Goal: Task Accomplishment & Management: Complete application form

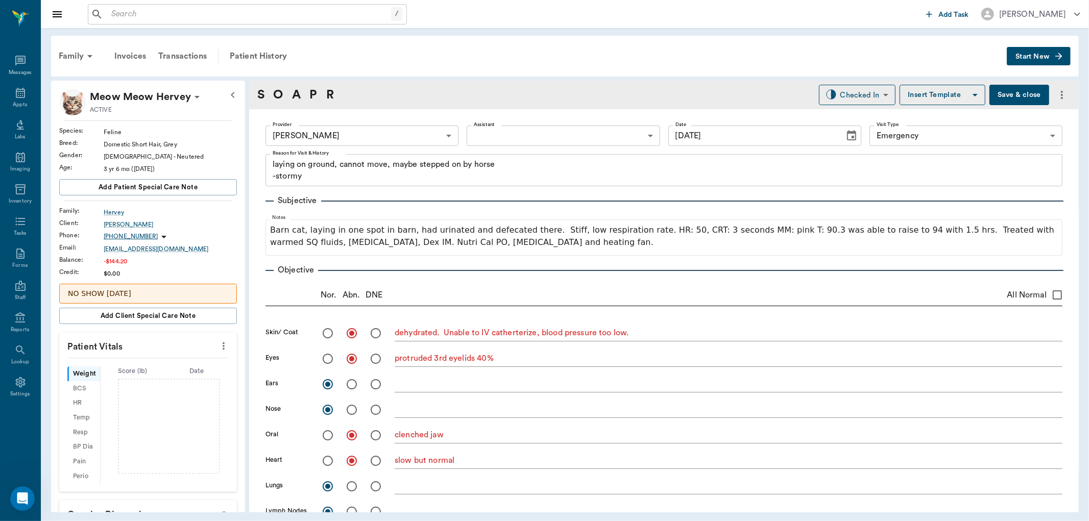
scroll to position [907, 0]
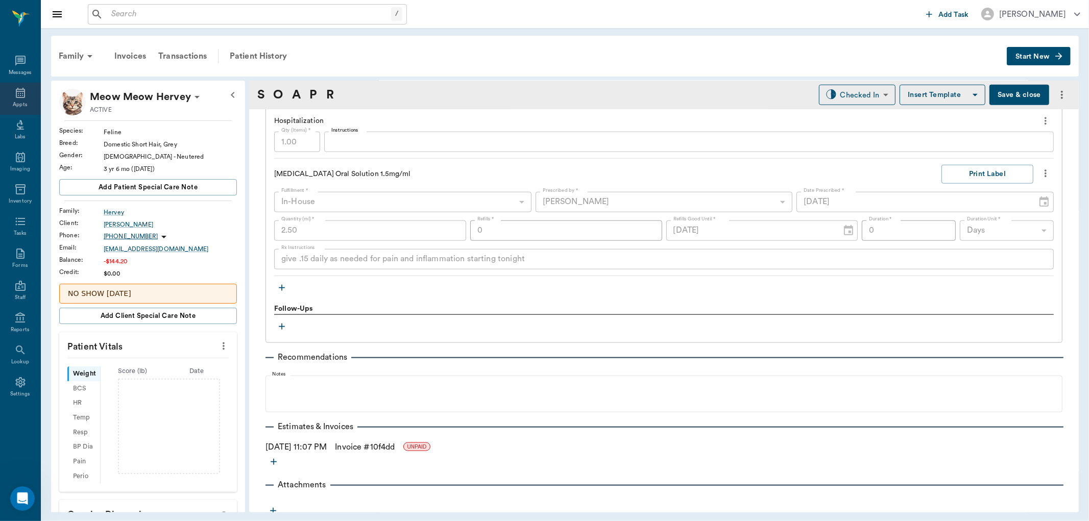
click at [23, 93] on icon at bounding box center [20, 93] width 12 height 12
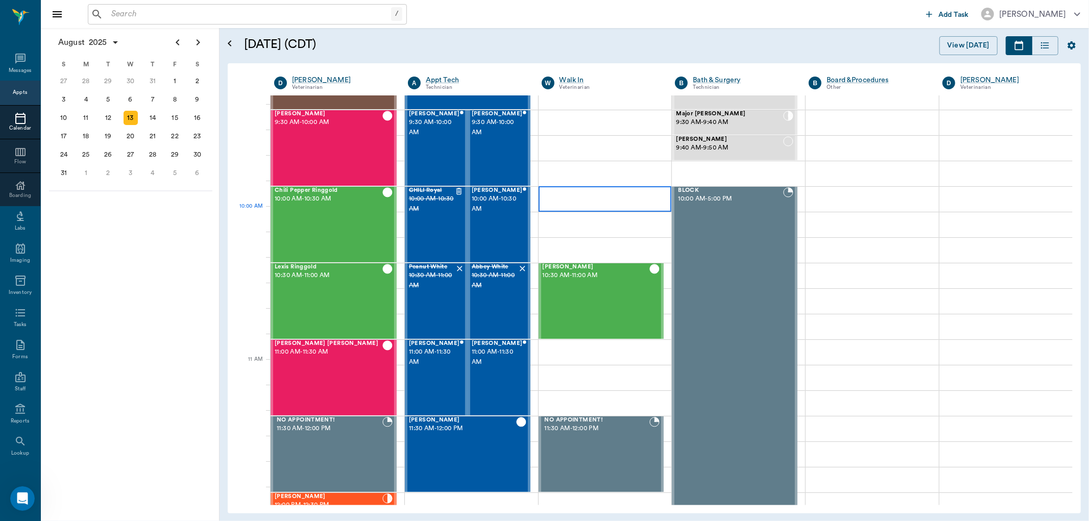
scroll to position [200, 0]
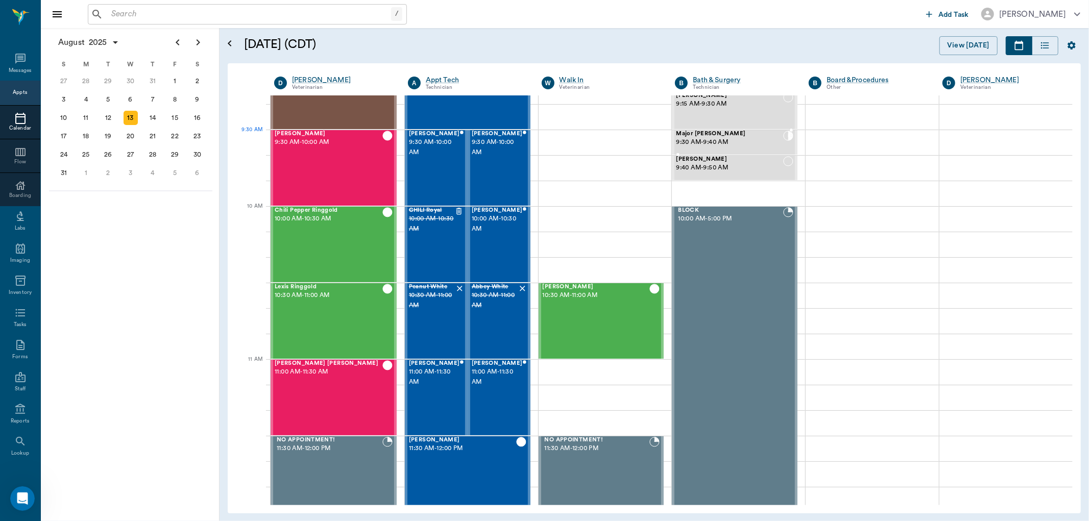
click at [725, 141] on span "9:30 AM - 9:40 AM" at bounding box center [729, 142] width 107 height 10
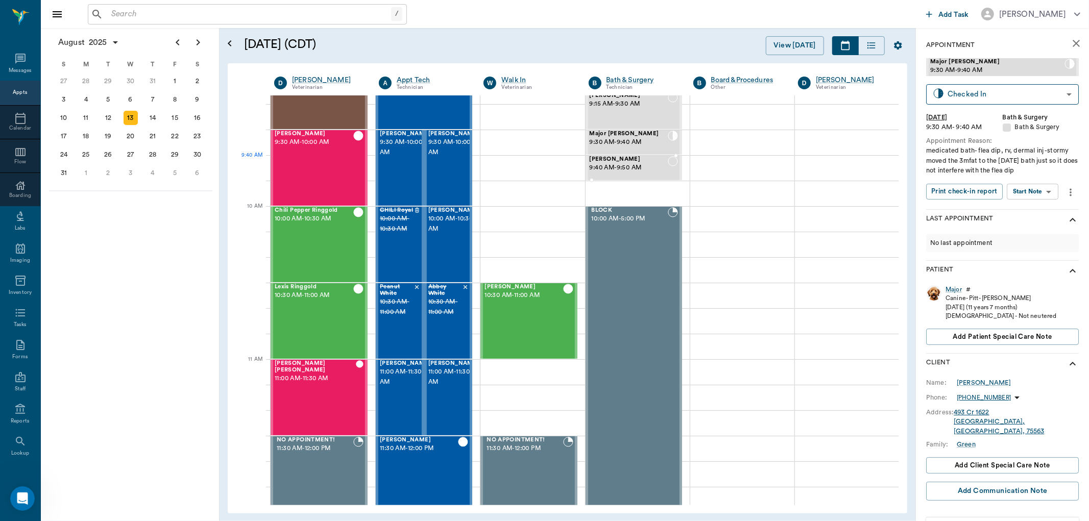
click at [668, 172] on div at bounding box center [673, 167] width 10 height 23
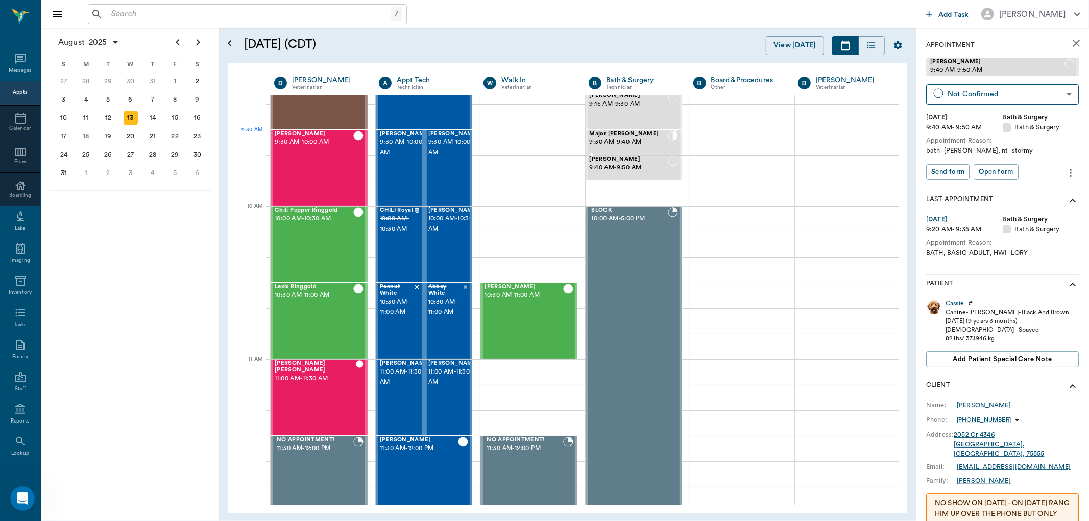
click at [631, 135] on span "Major [PERSON_NAME]" at bounding box center [629, 134] width 78 height 7
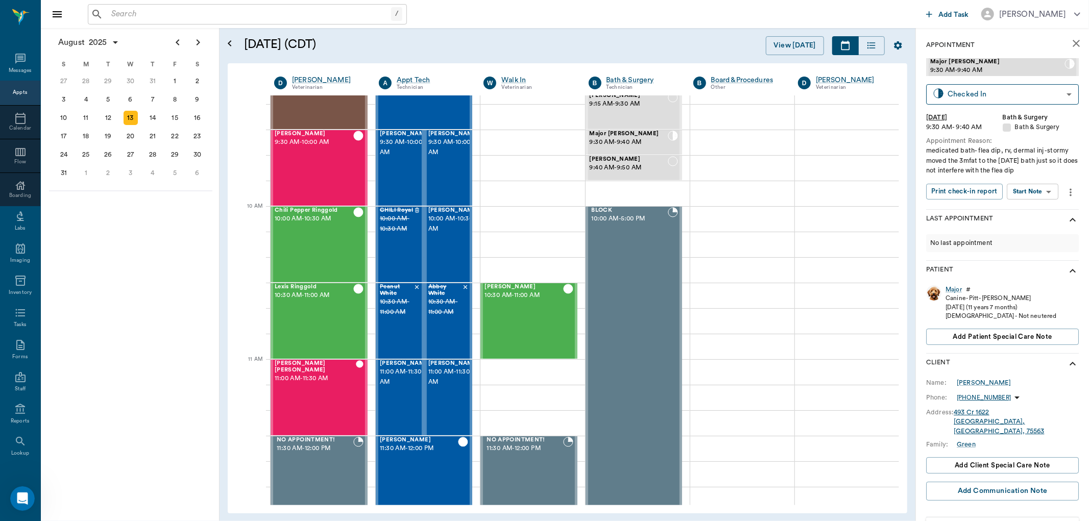
click at [1046, 201] on div "Print check-in report Start Note Start Note ​" at bounding box center [994, 192] width 136 height 17
click at [1048, 190] on body "/ ​ Add Task Dr. Bert Ellsworth Nectar Messages Appts Calendar Flow Boarding La…" at bounding box center [544, 260] width 1089 height 521
click at [1046, 206] on li "Start SOAP" at bounding box center [1033, 212] width 71 height 17
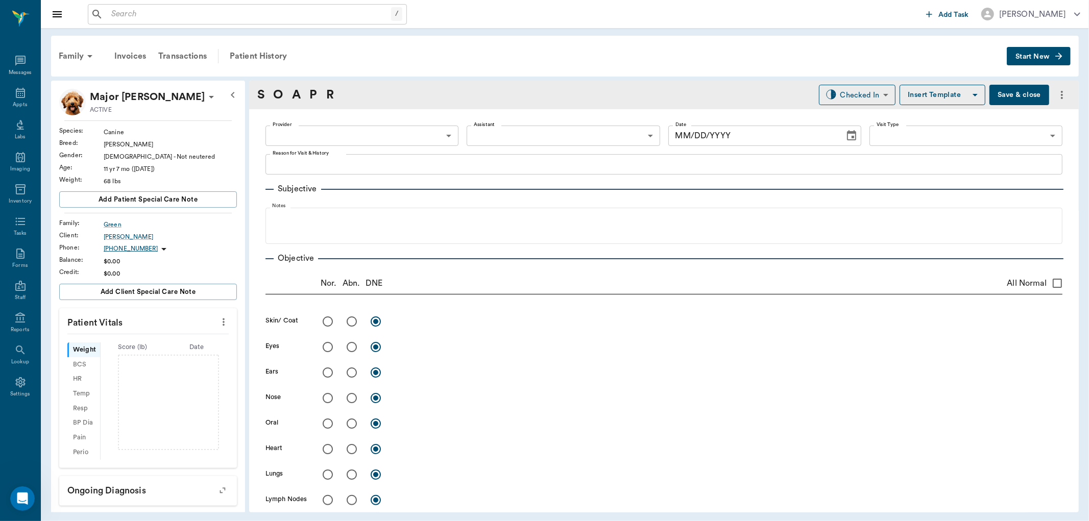
type input "63ec2f075fda476ae8351a4a"
type input "67479aab0de4f58b269e34fc"
type textarea "medicated bath- flea dip, rv, dermal inj -stormy moved the 3mfat to the aug 27t…"
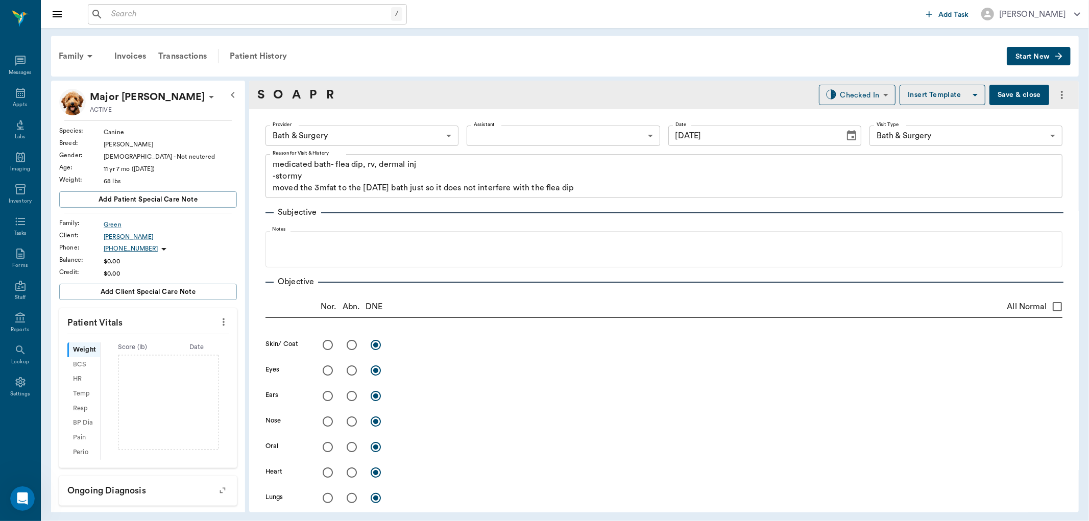
type input "[DATE]"
click at [438, 140] on body "/ ​ Add Task Dr. Bert Ellsworth Nectar Messages Appts Labs Imaging Inventory Ta…" at bounding box center [544, 260] width 1089 height 521
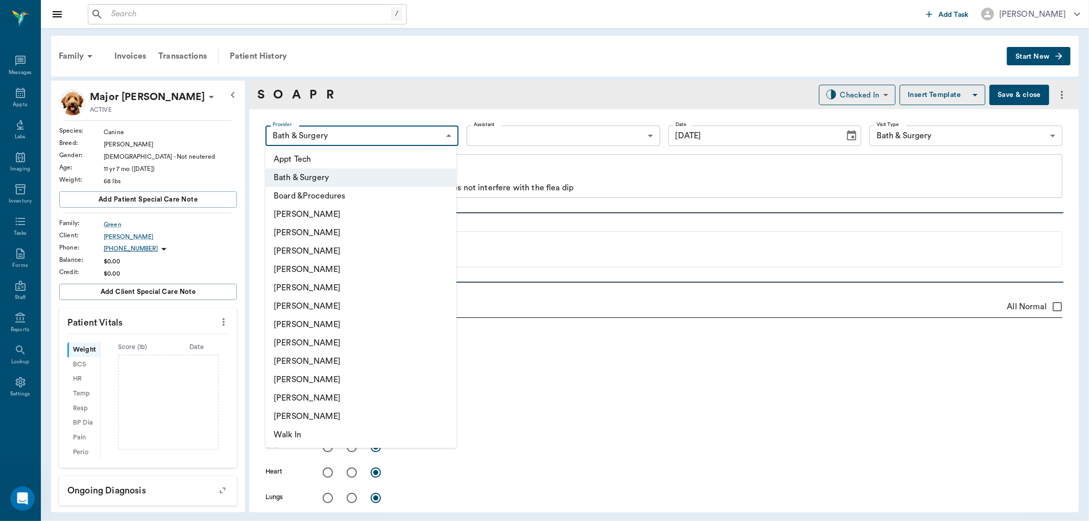
click at [374, 232] on li "[PERSON_NAME]" at bounding box center [360, 233] width 191 height 18
type input "642ef10e332a41444de2bad1"
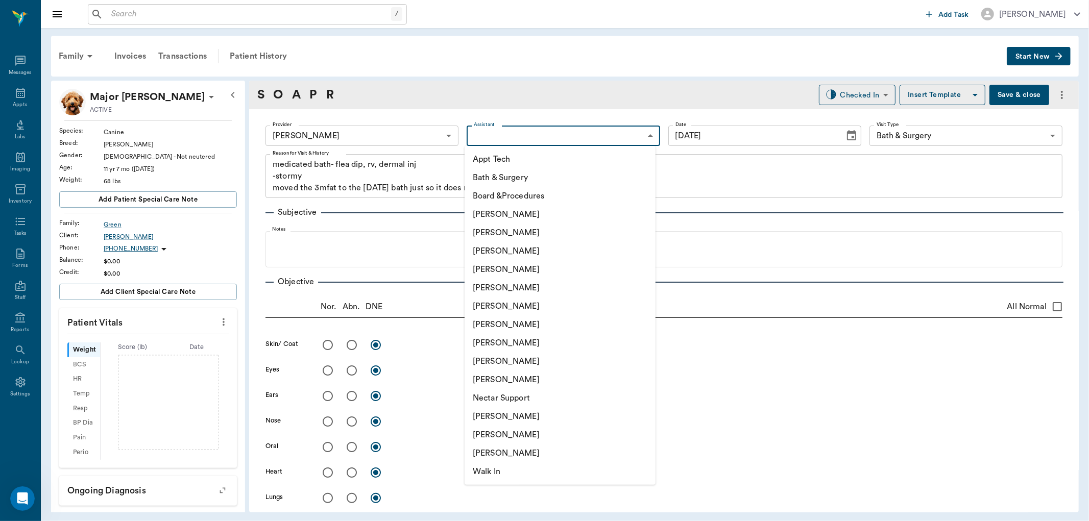
click at [557, 130] on body "/ ​ Add Task Dr. Bert Ellsworth Nectar Messages Appts Labs Imaging Inventory Ta…" at bounding box center [544, 260] width 1089 height 521
click at [573, 153] on li "Appt Tech" at bounding box center [560, 159] width 191 height 18
type input "63ec2f075fda476ae8351a4c"
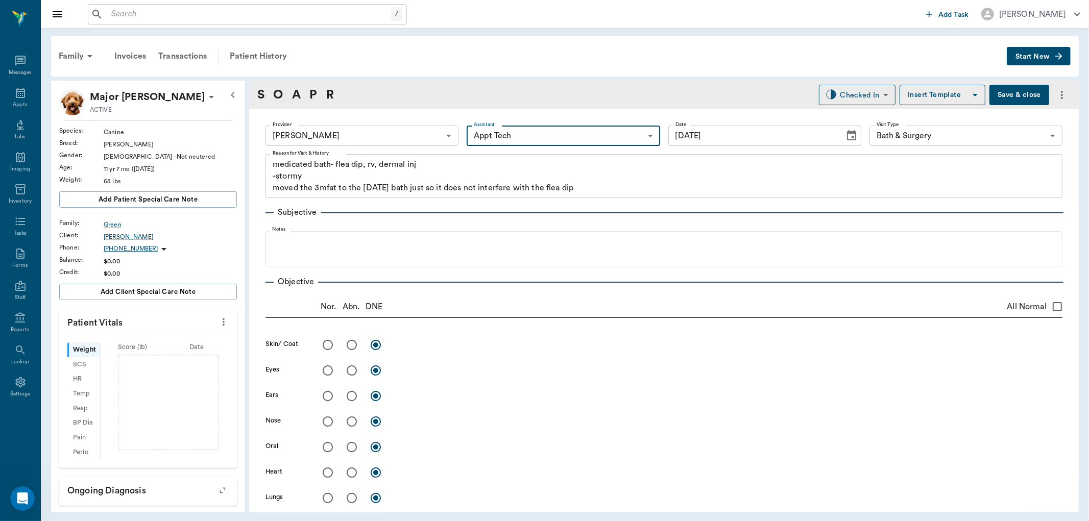
click at [429, 131] on body "/ ​ Add Task Dr. Bert Ellsworth Nectar Messages Appts Labs Imaging Inventory Ta…" at bounding box center [544, 260] width 1089 height 521
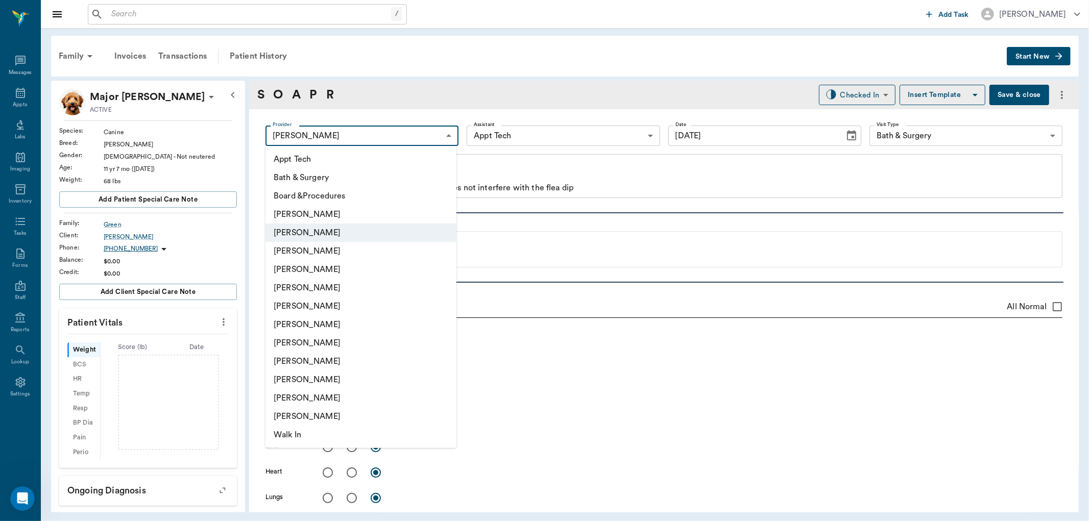
click at [379, 158] on li "Appt Tech" at bounding box center [360, 159] width 191 height 18
type input "63ec2f075fda476ae8351a4c"
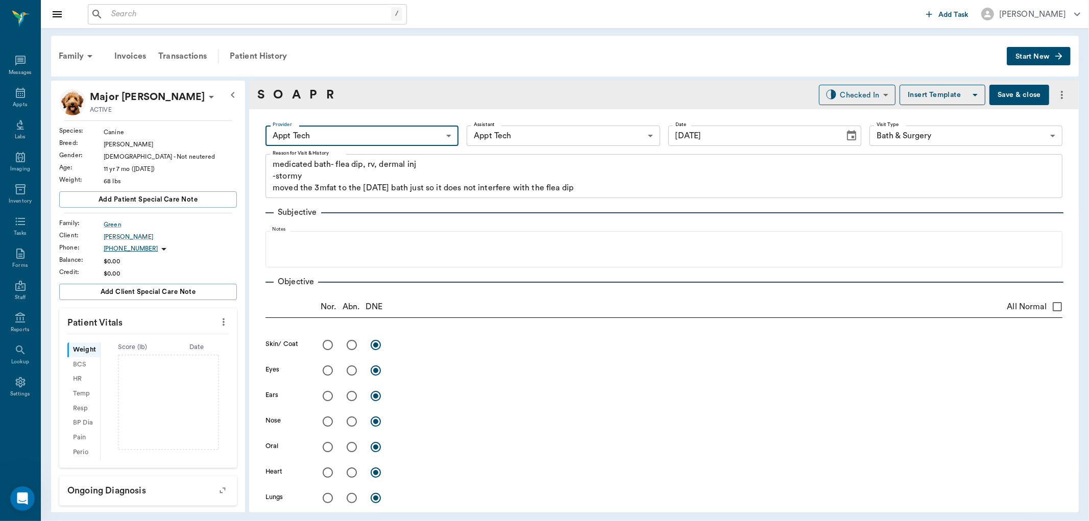
click at [558, 134] on body "/ ​ Add Task Dr. Bert Ellsworth Nectar Messages Appts Labs Imaging Inventory Ta…" at bounding box center [544, 260] width 1089 height 521
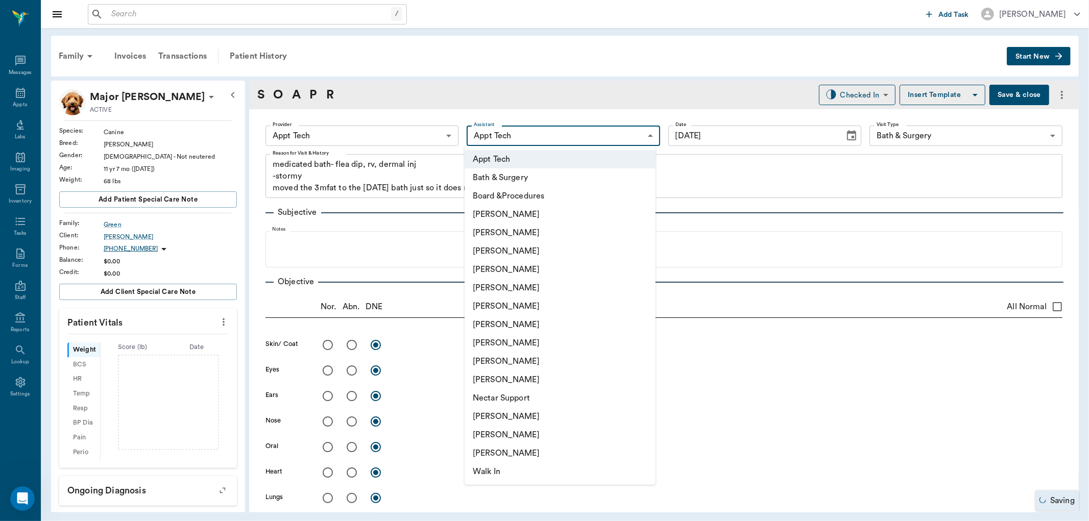
click at [528, 235] on li "[PERSON_NAME]" at bounding box center [560, 233] width 191 height 18
type input "642ef10e332a41444de2bad1"
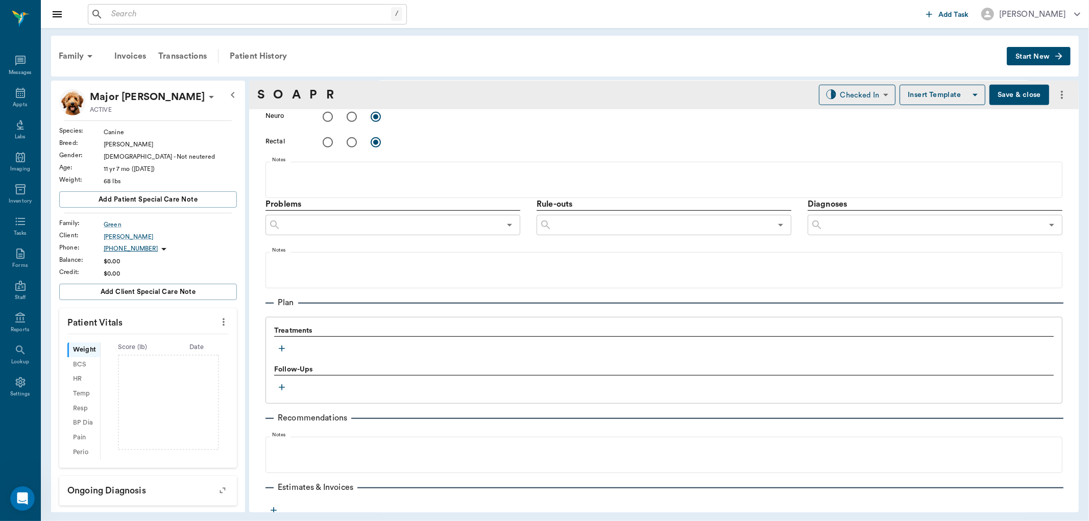
scroll to position [511, 0]
click at [279, 343] on icon "button" at bounding box center [282, 347] width 10 height 10
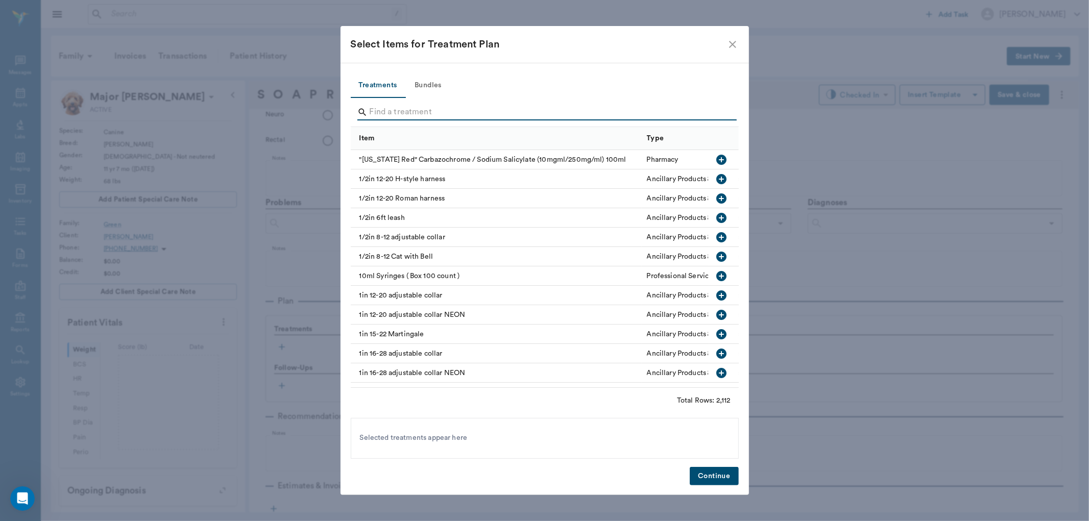
click at [420, 111] on input "Search" at bounding box center [546, 112] width 352 height 16
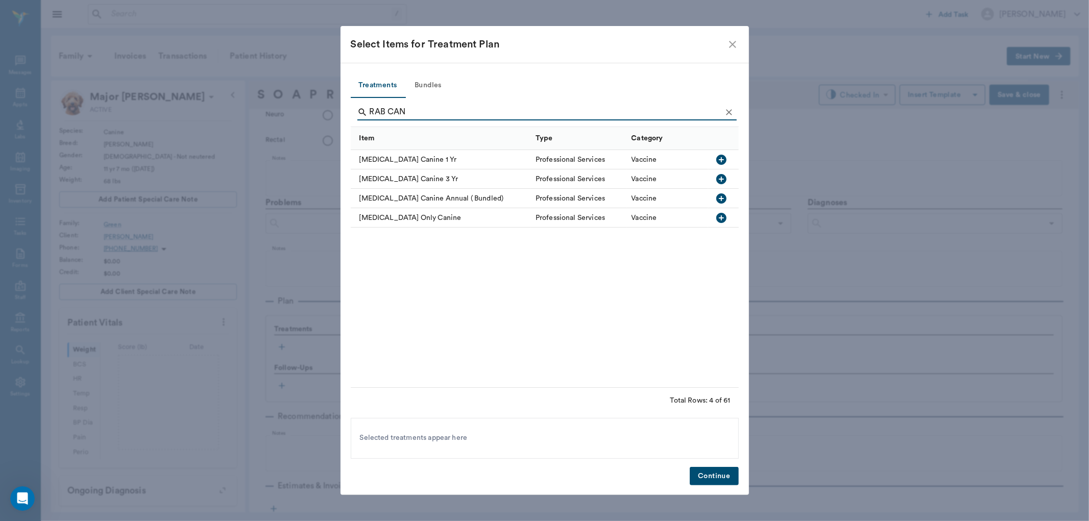
click at [723, 158] on icon "button" at bounding box center [721, 160] width 10 height 10
click at [563, 113] on input "RAB CAN" at bounding box center [546, 112] width 352 height 16
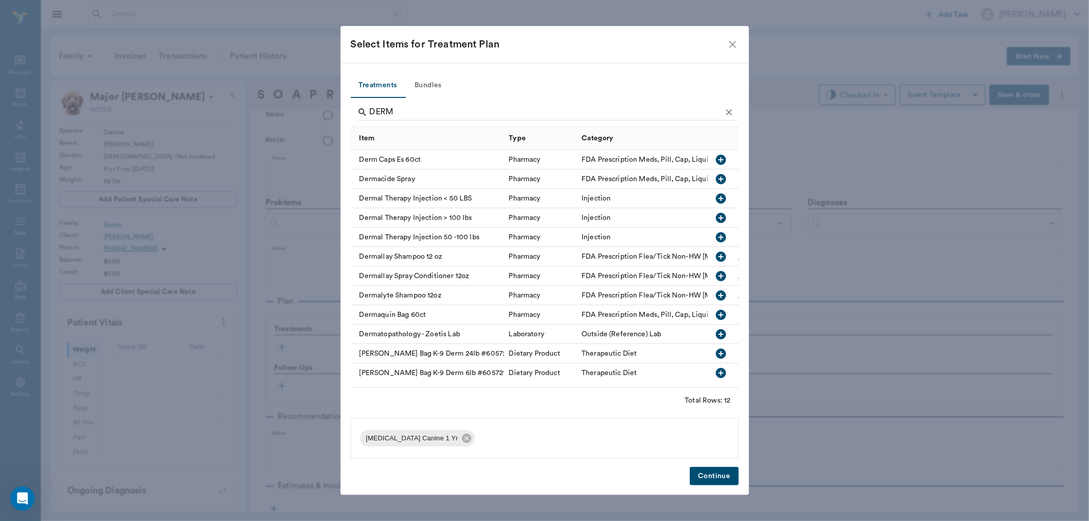
click at [720, 239] on button "button" at bounding box center [721, 237] width 17 height 17
click at [467, 116] on input "DERM" at bounding box center [546, 112] width 352 height 16
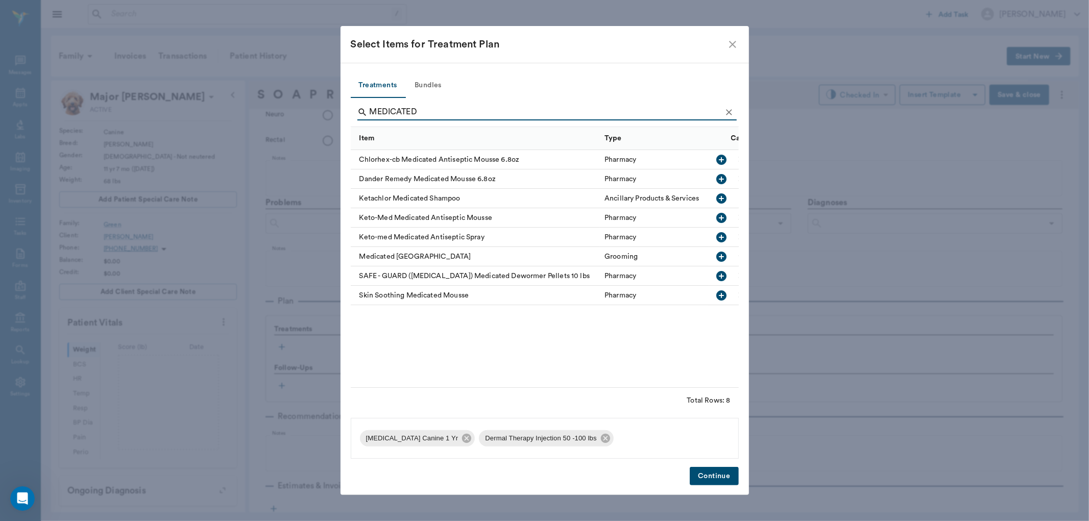
type input "MEDICATED"
click at [727, 256] on icon "button" at bounding box center [721, 257] width 12 height 12
click at [711, 481] on button "Continue" at bounding box center [714, 476] width 49 height 19
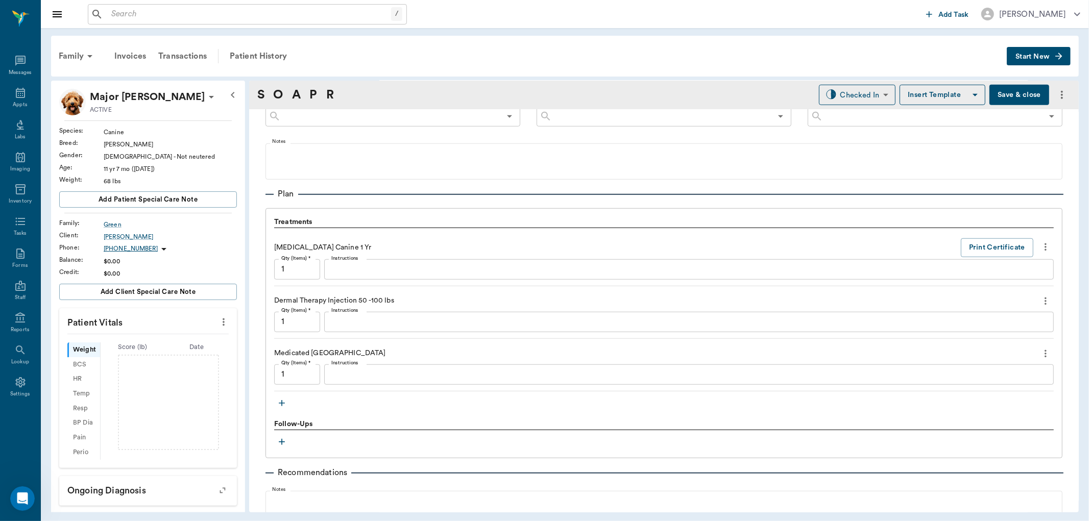
scroll to position [624, 0]
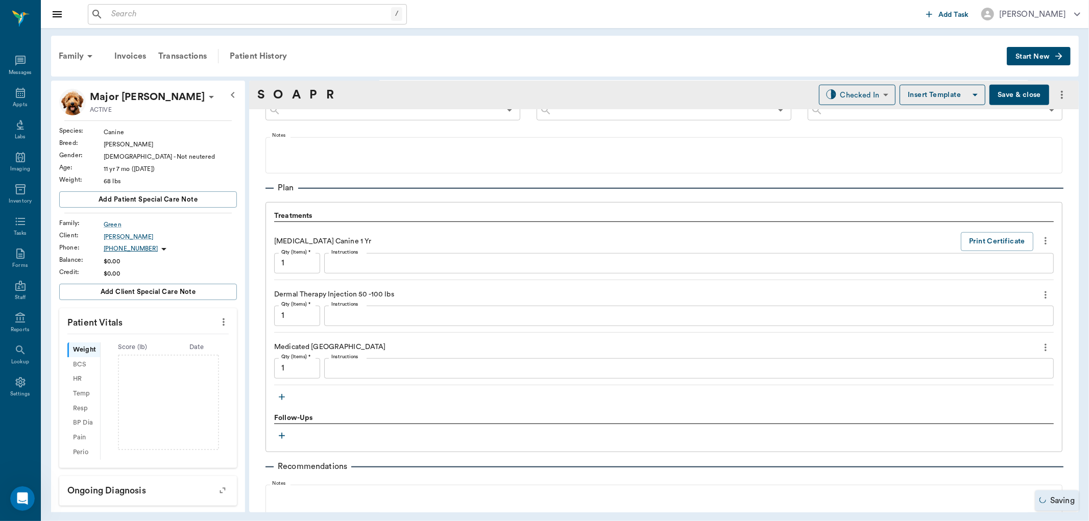
click at [409, 317] on textarea "Instructions" at bounding box center [688, 316] width 715 height 12
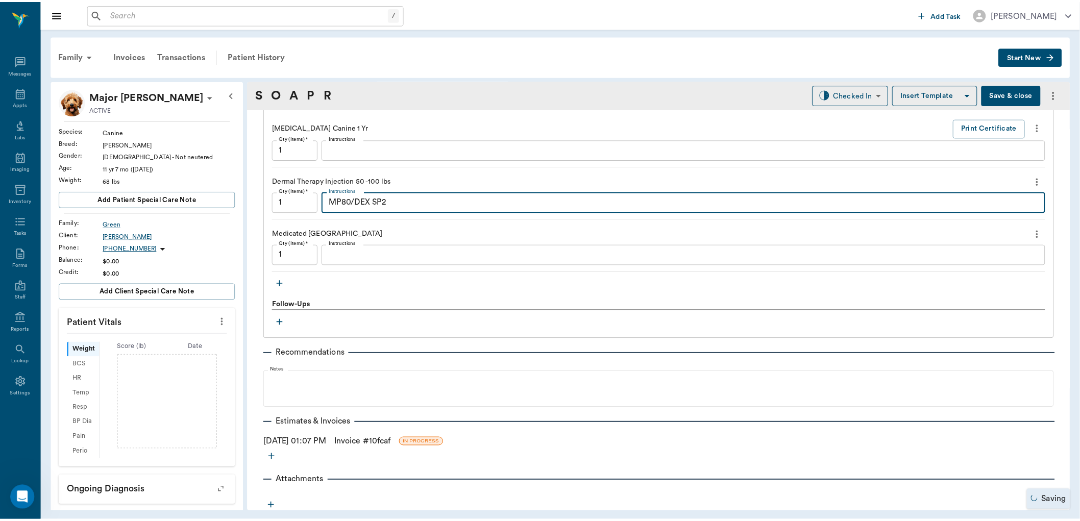
scroll to position [738, 0]
type textarea "MP80/DEX SP2"
click at [391, 445] on link "Invoice # 10fcaf" at bounding box center [365, 442] width 57 height 12
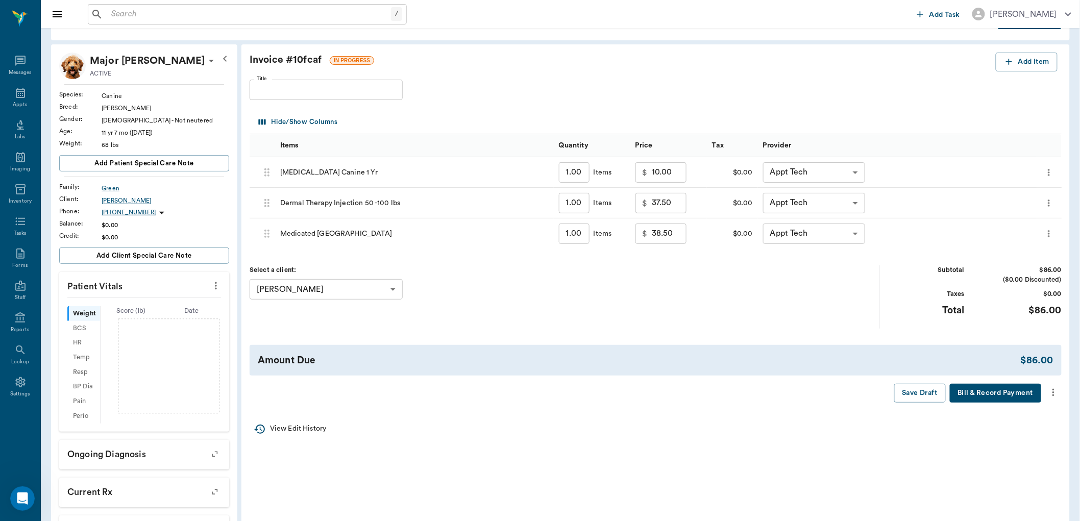
scroll to position [57, 0]
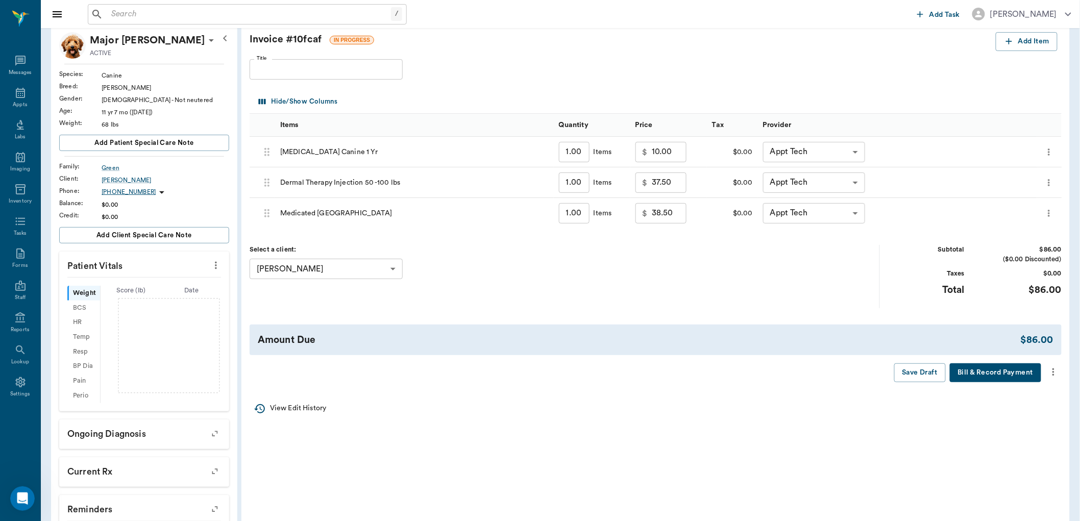
click at [1053, 371] on icon "more" at bounding box center [1053, 372] width 11 height 12
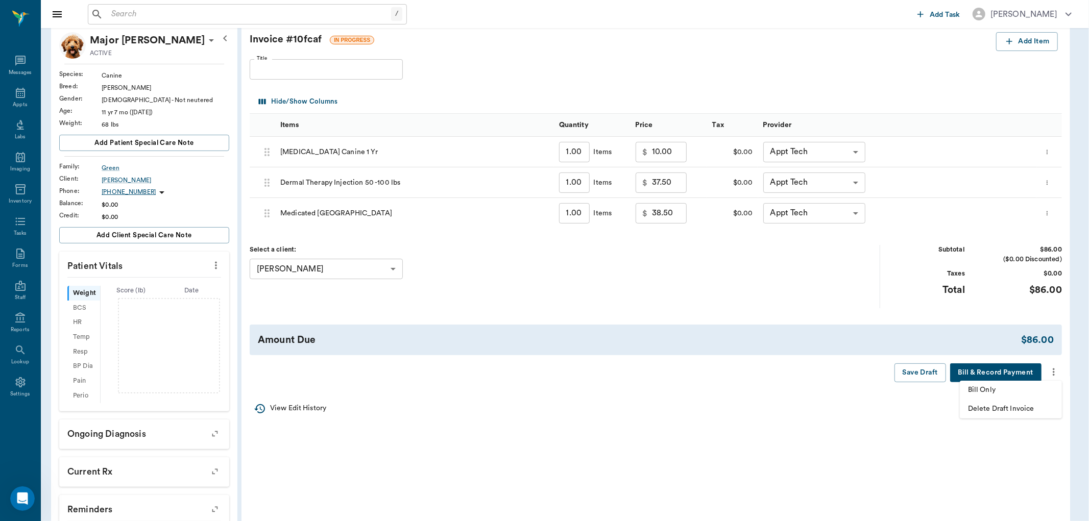
click at [1009, 393] on span "Bill Only" at bounding box center [1011, 390] width 86 height 11
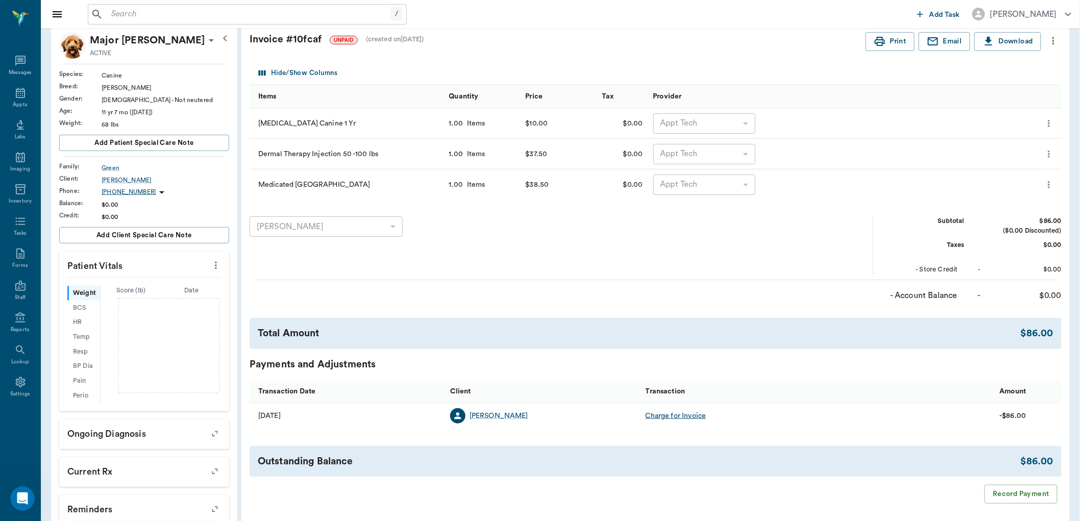
click at [215, 264] on icon "more" at bounding box center [215, 265] width 11 height 12
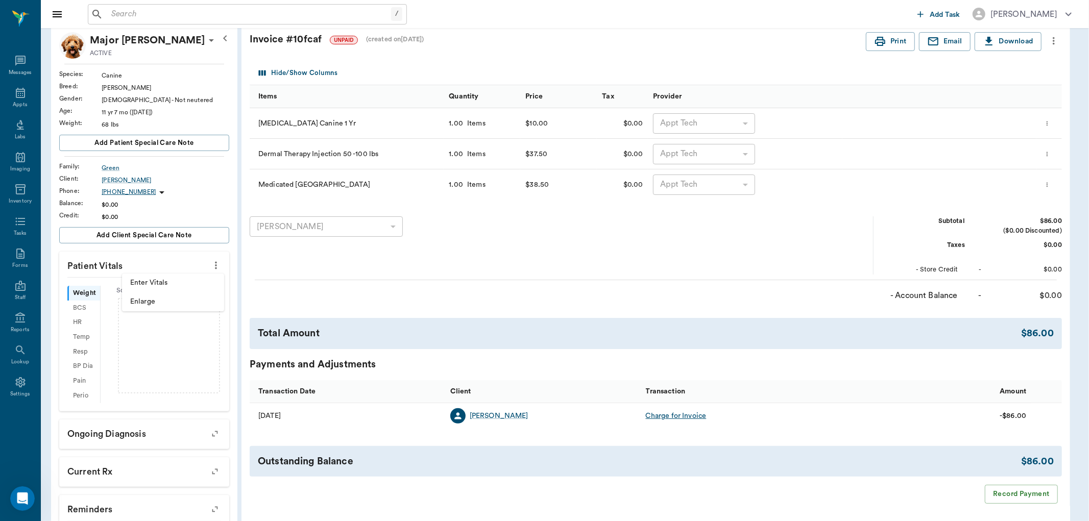
click at [185, 280] on span "Enter Vitals" at bounding box center [173, 283] width 86 height 11
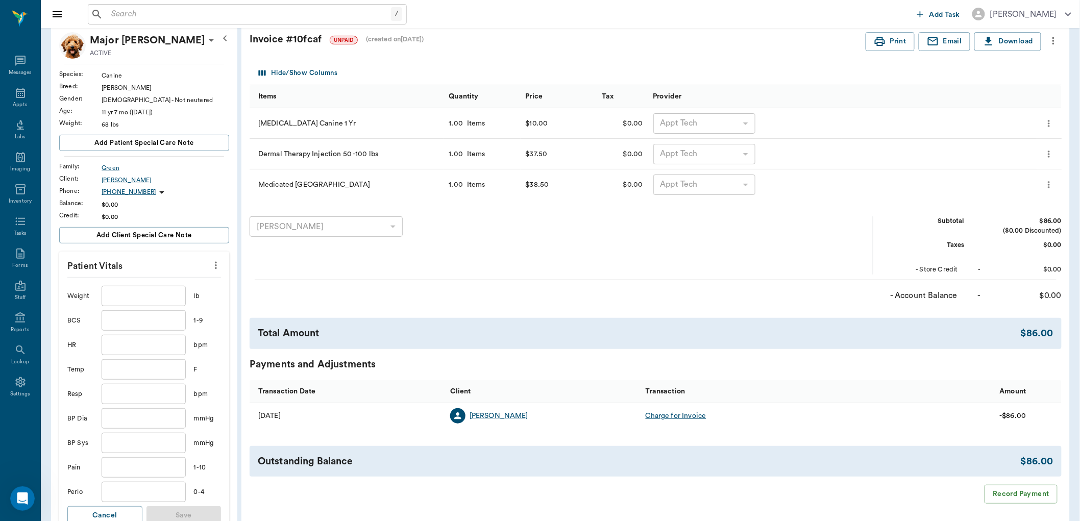
click at [173, 300] on input "text" at bounding box center [144, 296] width 84 height 20
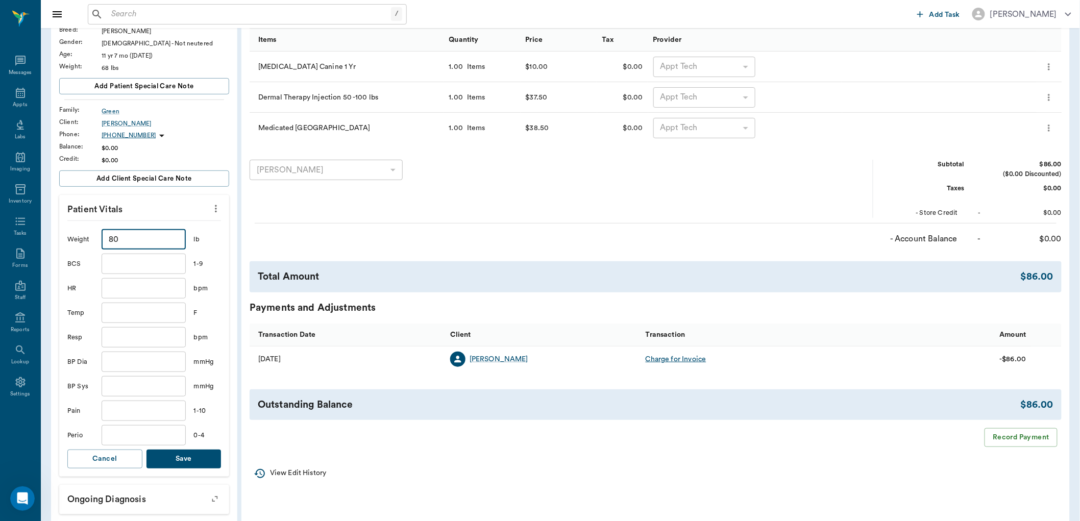
type input "80"
click at [175, 457] on button "Save" at bounding box center [184, 459] width 75 height 19
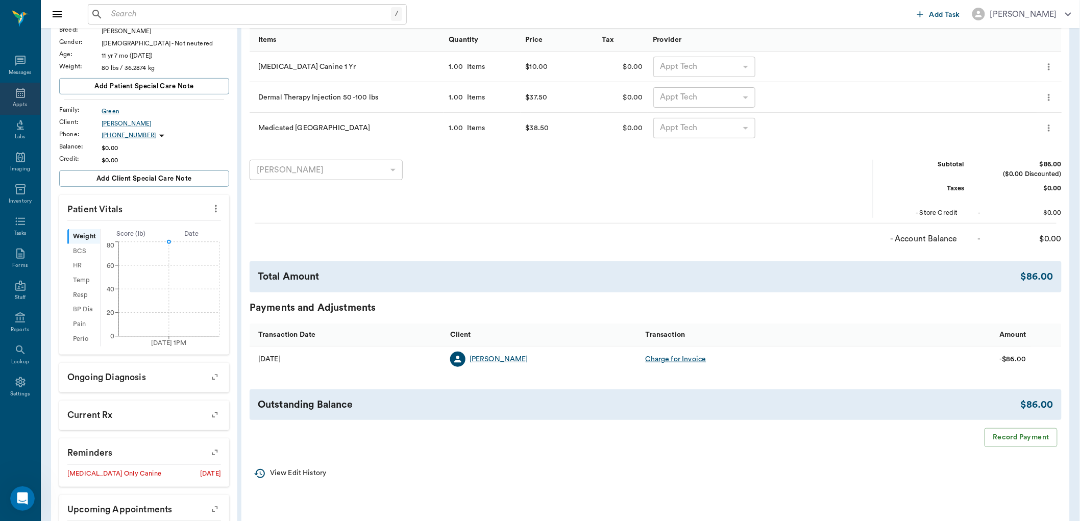
click at [24, 93] on icon at bounding box center [20, 93] width 9 height 10
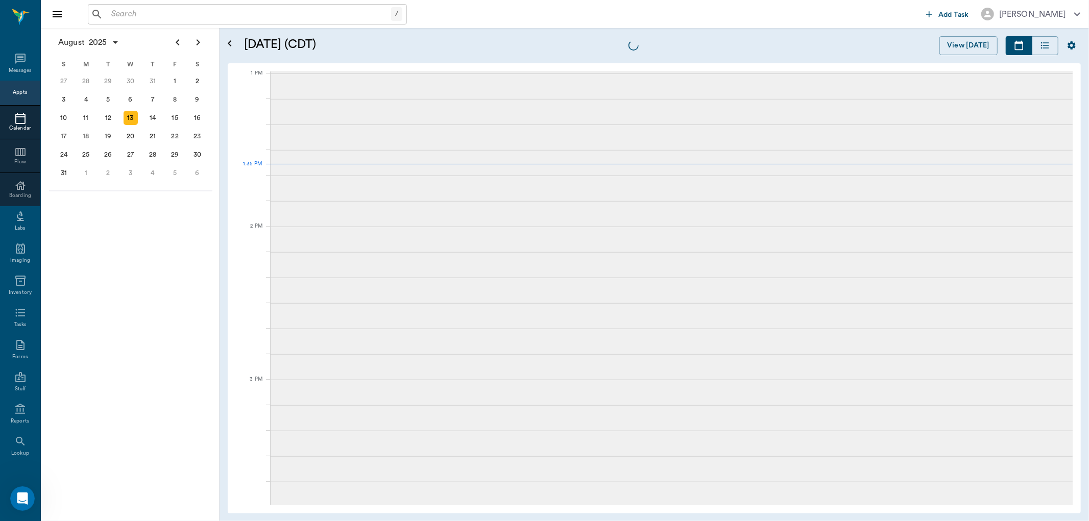
scroll to position [767, 0]
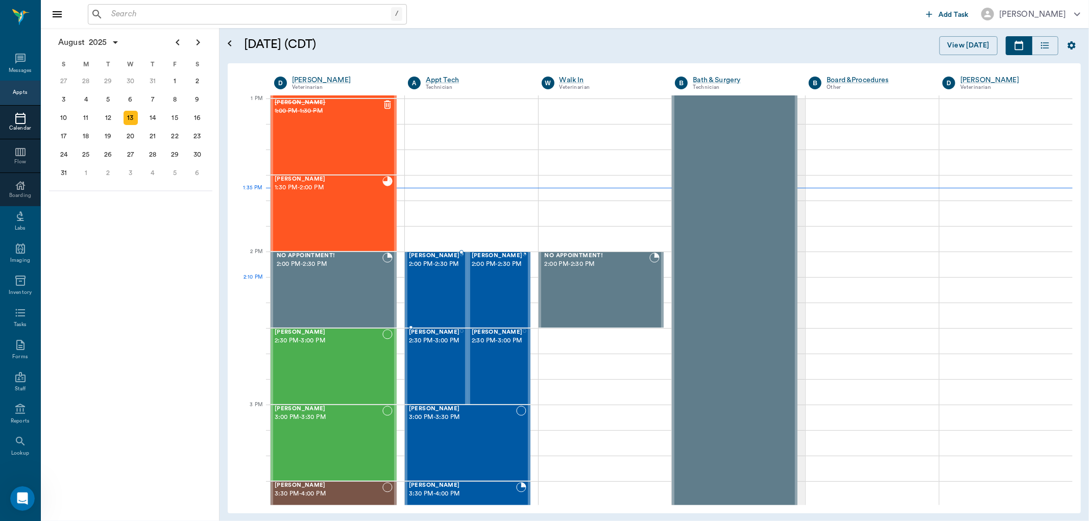
click at [429, 286] on div "Keiser Martin 2:00 PM - 2:30 PM" at bounding box center [434, 290] width 51 height 75
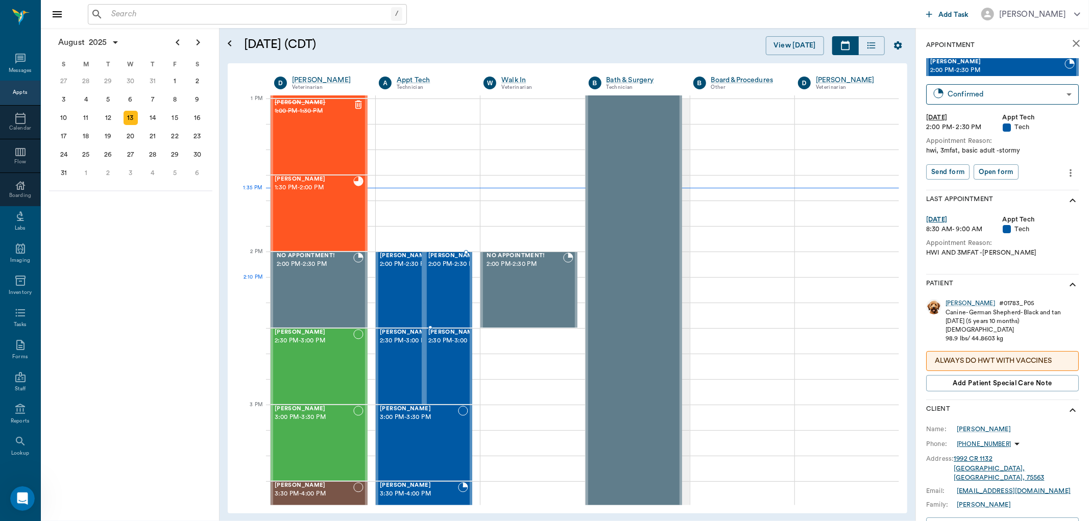
click at [452, 270] on span "2:00 PM - 2:30 PM" at bounding box center [453, 264] width 51 height 10
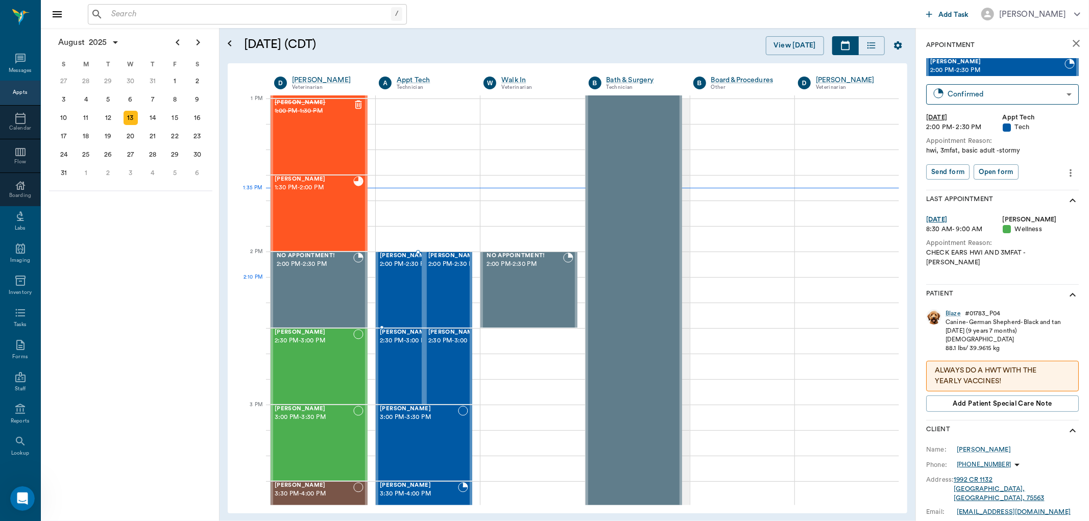
click at [395, 270] on span "2:00 PM - 2:30 PM" at bounding box center [405, 264] width 51 height 10
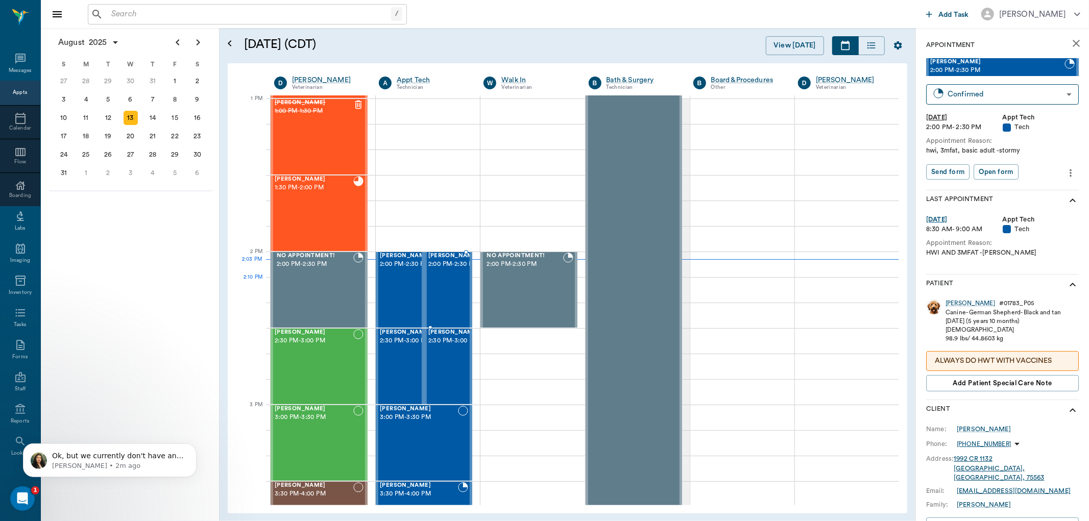
click at [434, 270] on span "2:00 PM - 2:30 PM" at bounding box center [453, 264] width 51 height 10
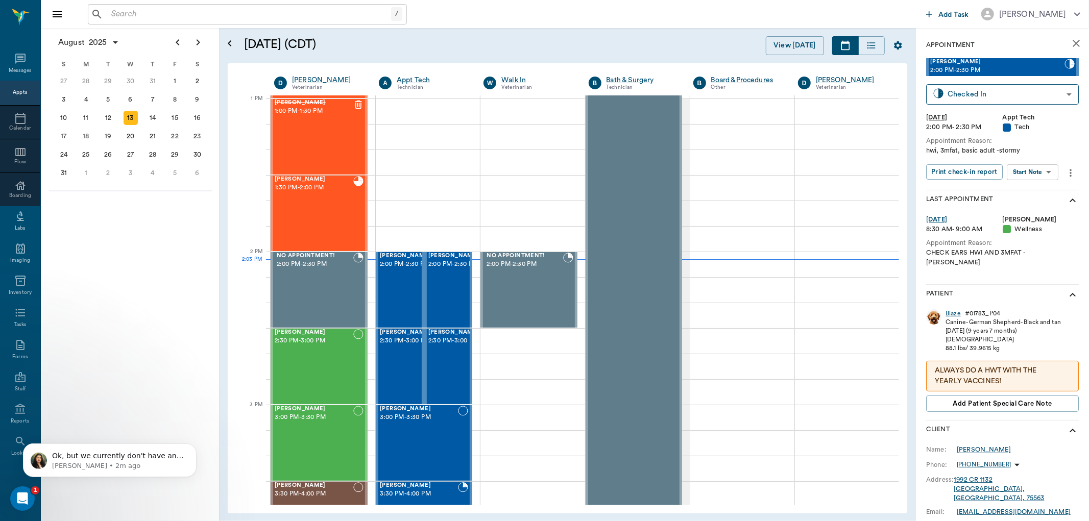
click at [950, 309] on div "Blaze" at bounding box center [953, 313] width 15 height 9
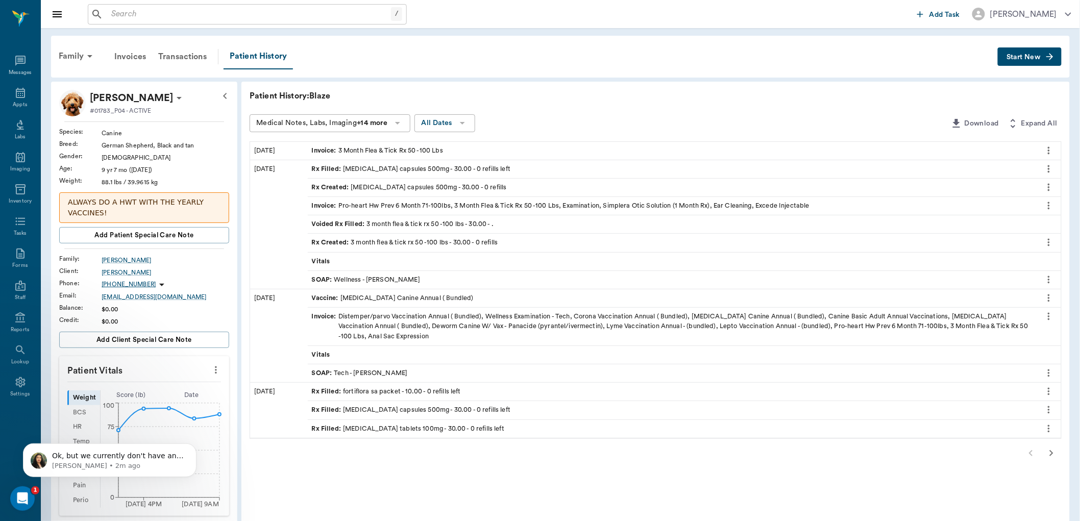
click at [1052, 451] on icon "button" at bounding box center [1052, 453] width 12 height 12
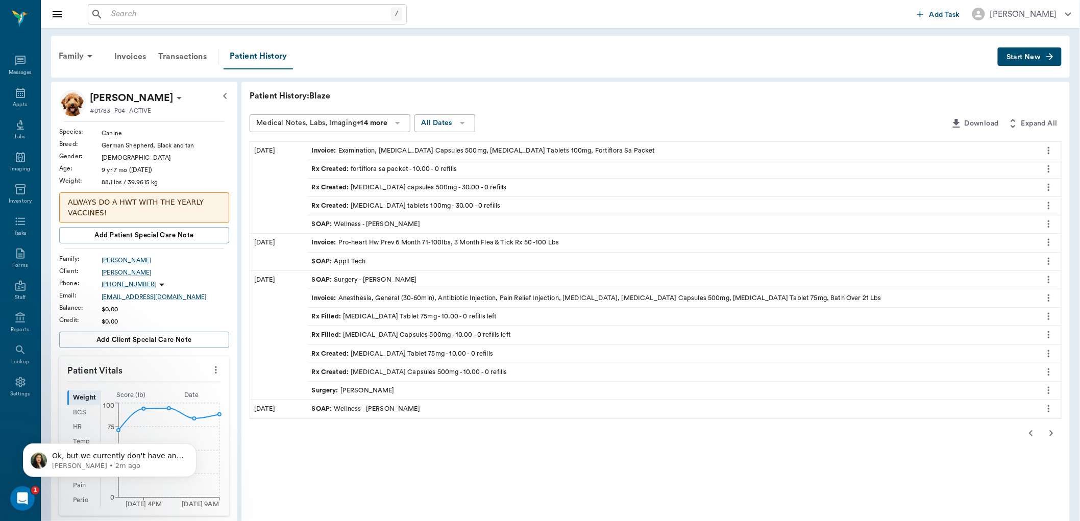
click at [319, 226] on span "SOAP :" at bounding box center [323, 225] width 22 height 10
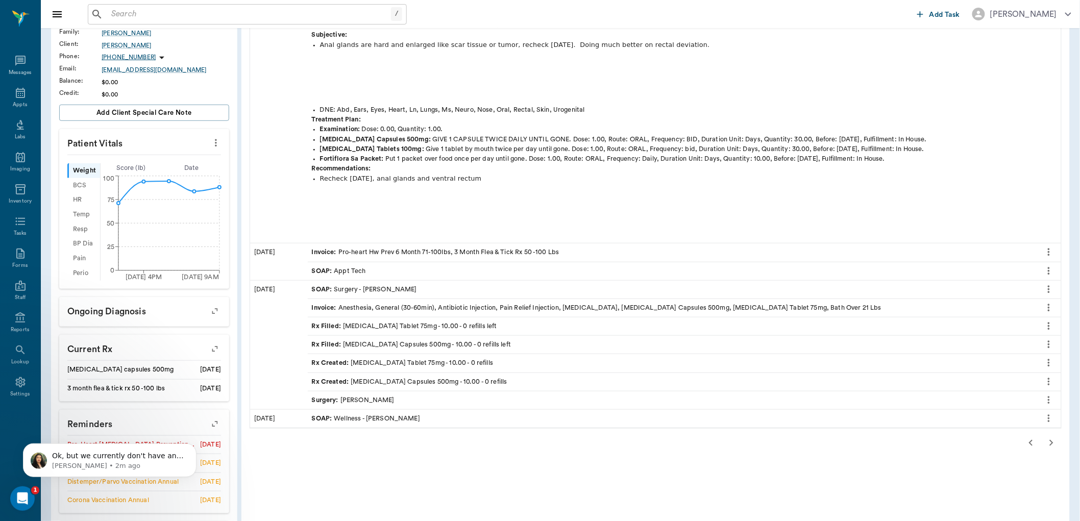
scroll to position [313, 0]
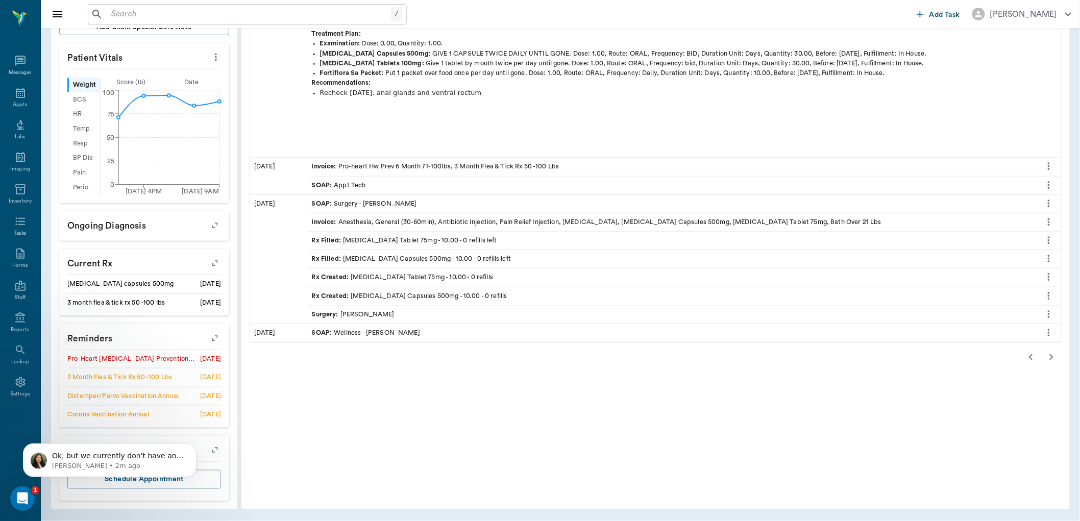
click at [1029, 357] on icon "button" at bounding box center [1031, 357] width 12 height 12
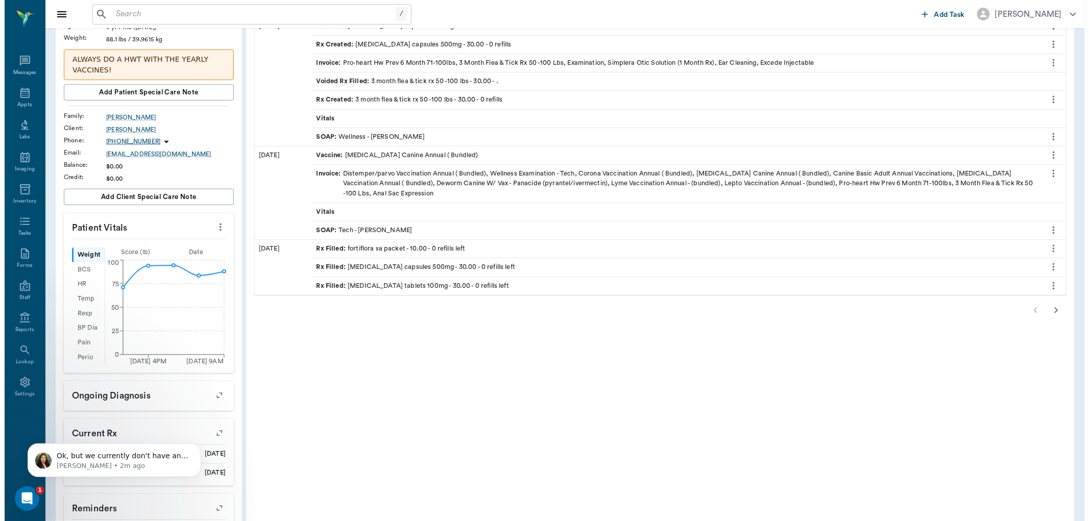
scroll to position [0, 0]
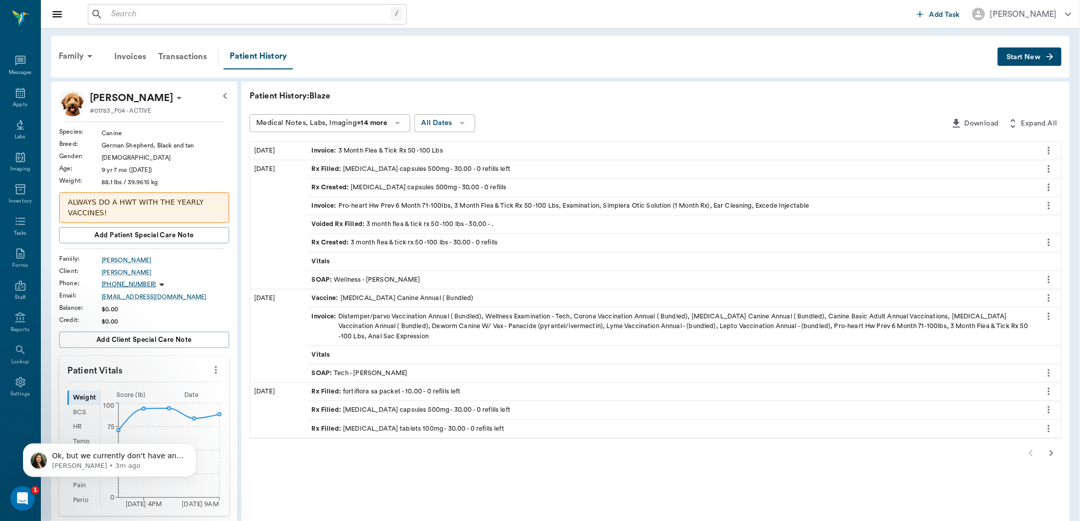
click at [316, 278] on span "SOAP :" at bounding box center [323, 280] width 22 height 10
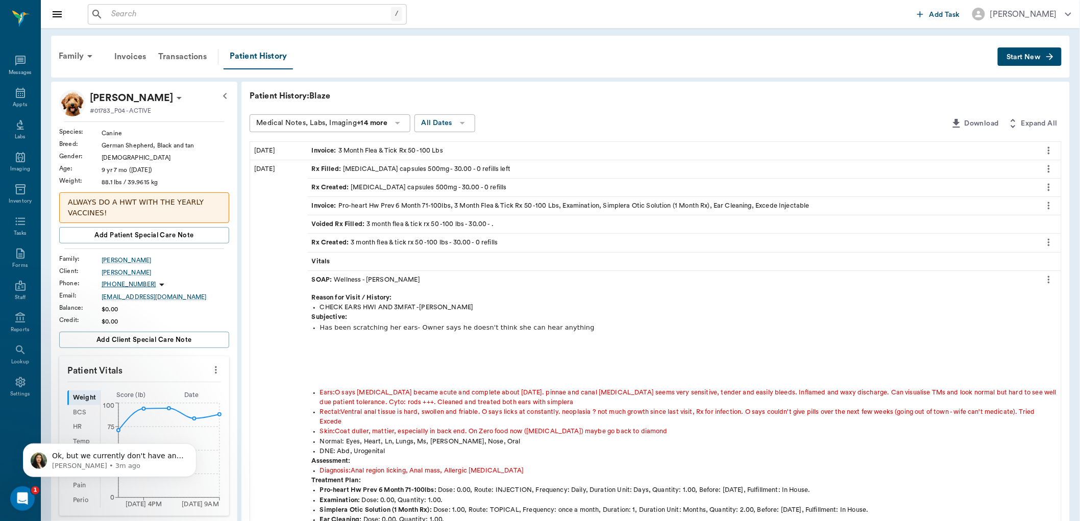
click at [1052, 281] on icon "more" at bounding box center [1049, 280] width 11 height 12
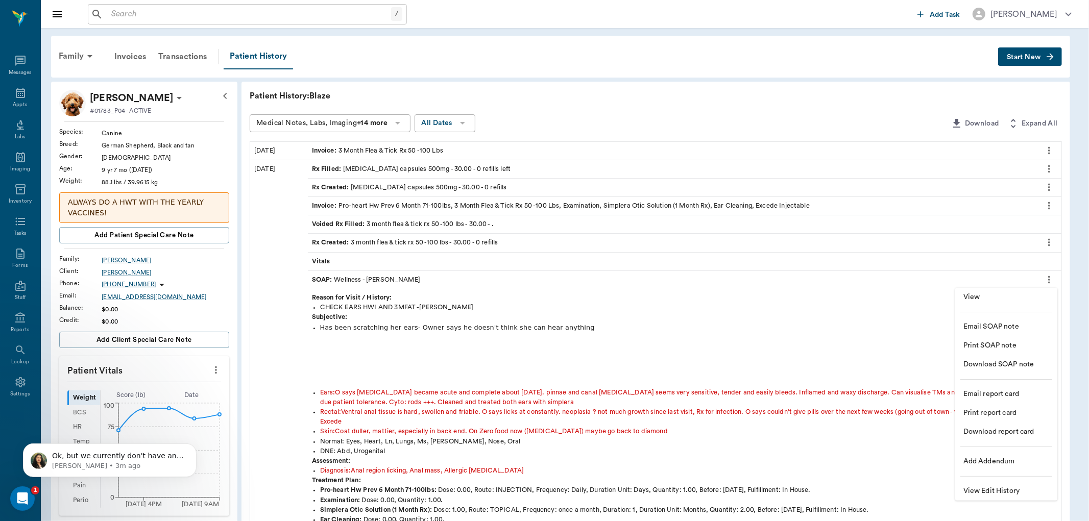
click at [981, 293] on span "View" at bounding box center [1006, 297] width 86 height 11
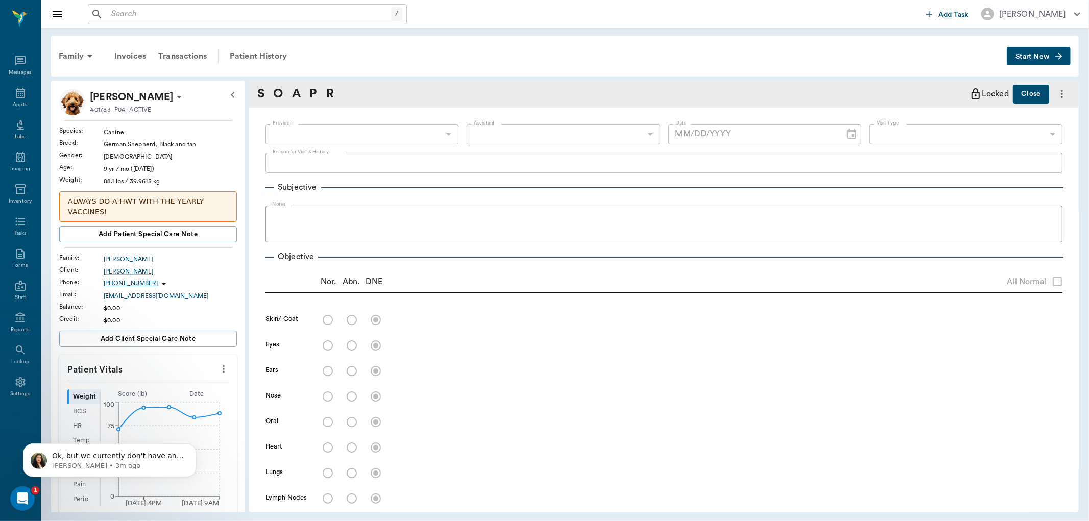
type input "63ec2f075fda476ae8351a4d"
type input "65d2be4f46e3a538d89b8c14"
type textarea "CHECK EARS HWI AND 3MFAT -LORY"
radio input "true"
type textarea "Coat duller, mattier, especially in back end. On Zero food now (allergies) mayb…"
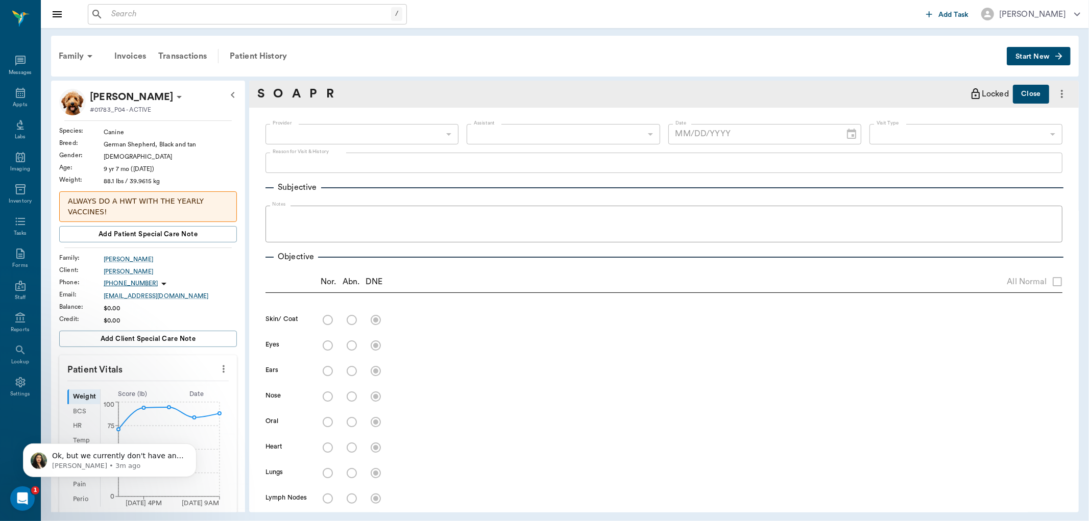
radio input "true"
type textarea "O says hearing loss became acute and complete about 3 weeks ago. pinnae and can…"
radio input "true"
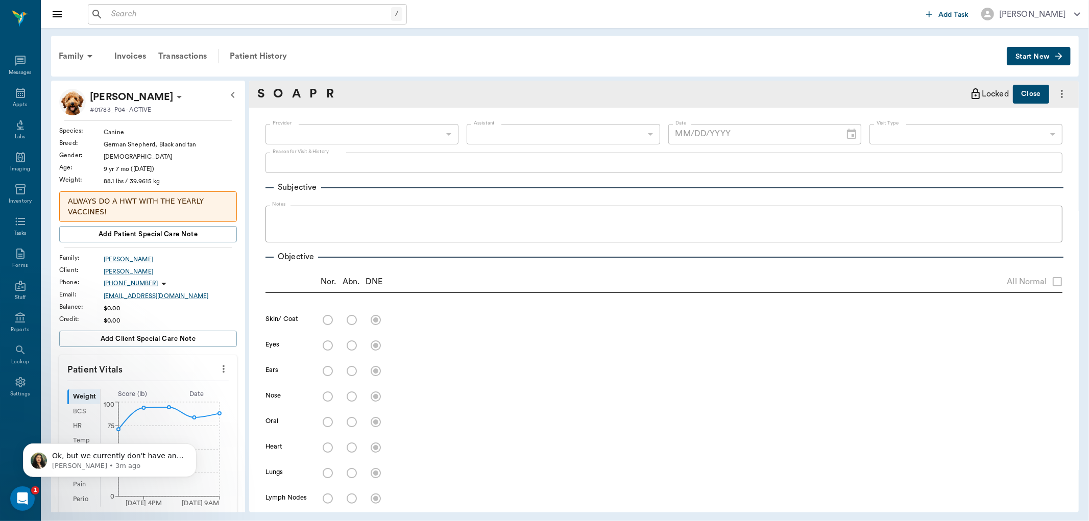
radio input "true"
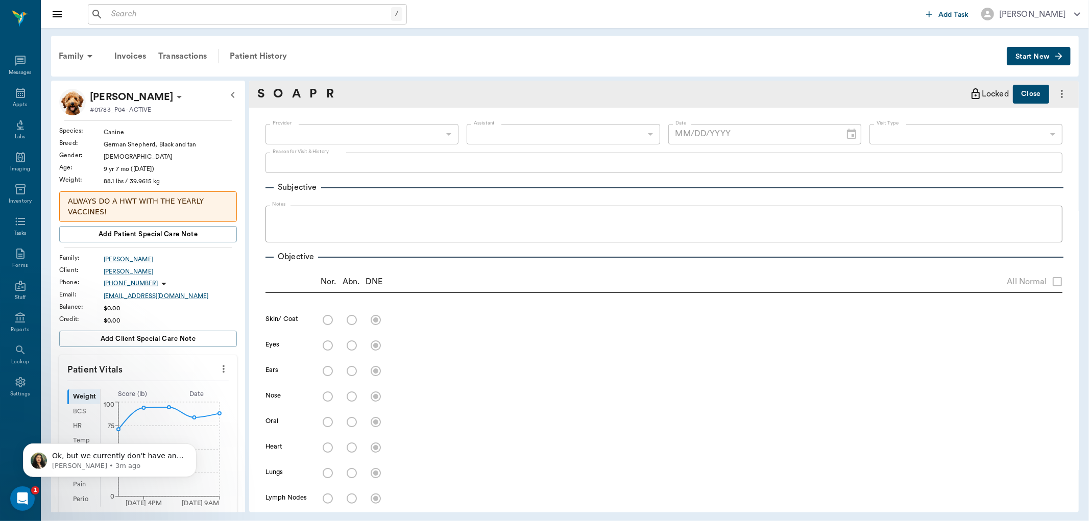
radio input "true"
type textarea "Ventral anal tissue is hard, swollen and friable. O says licks at constantly. n…"
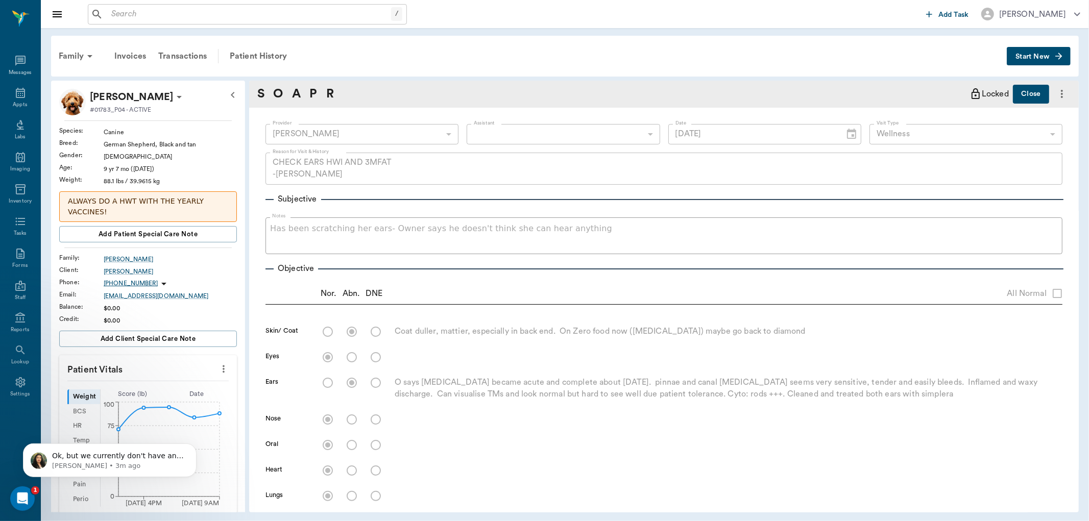
type input "02/10/2025"
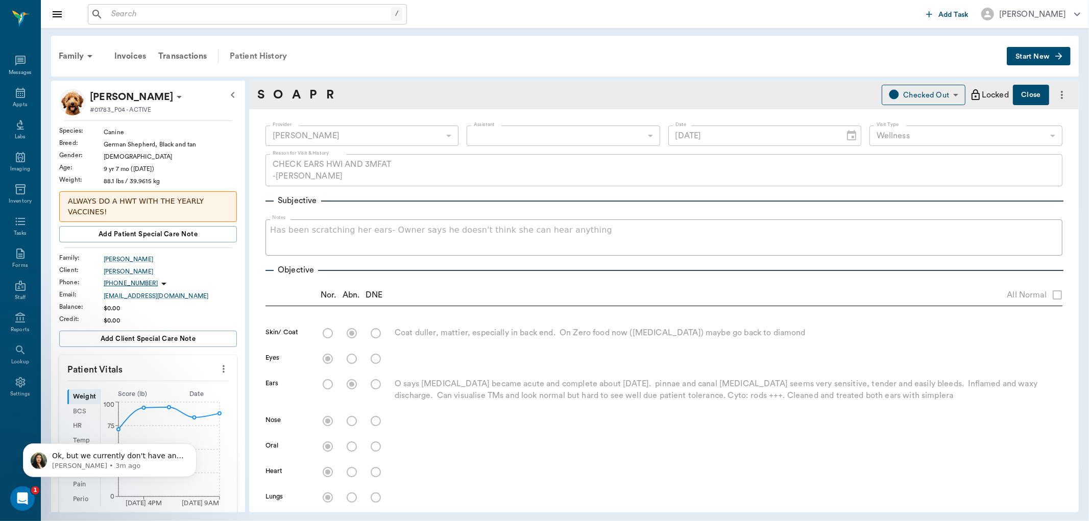
click at [248, 52] on div "Patient History" at bounding box center [258, 56] width 69 height 25
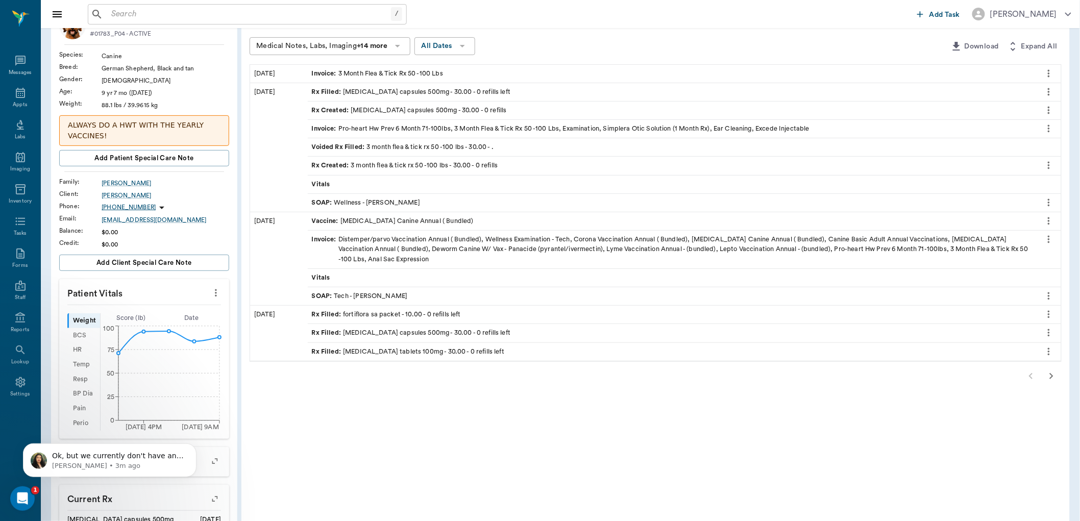
scroll to position [170, 0]
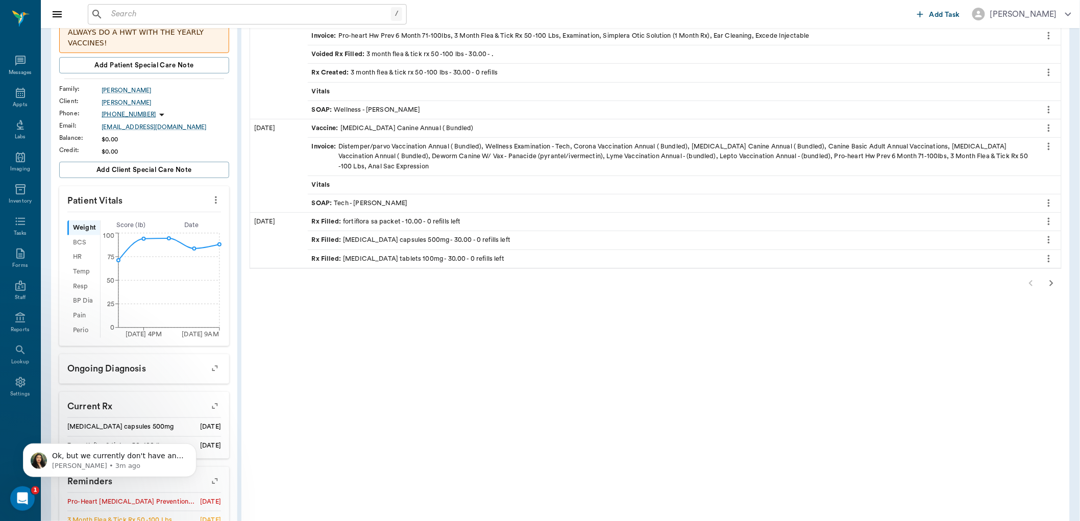
click at [1053, 283] on icon "button" at bounding box center [1052, 283] width 4 height 6
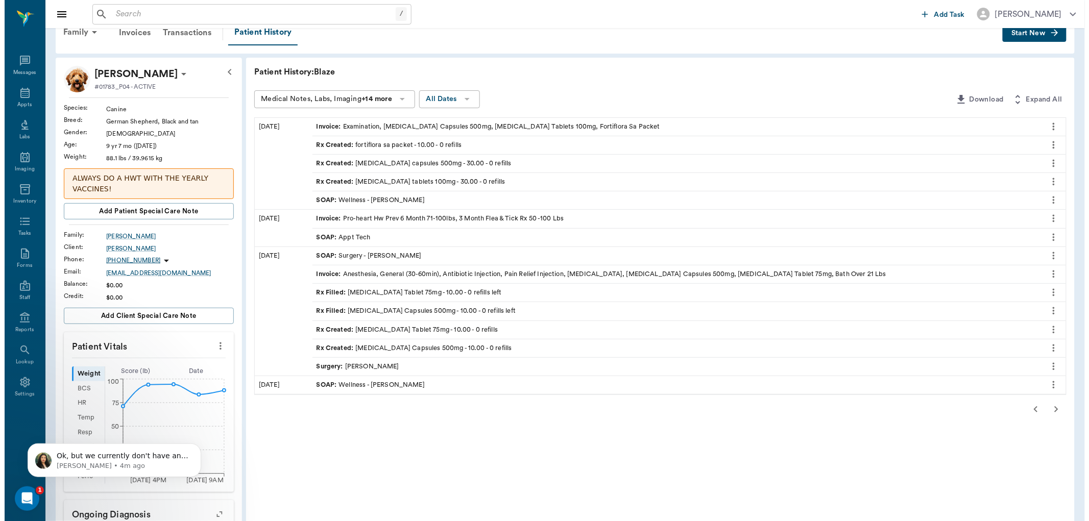
scroll to position [0, 0]
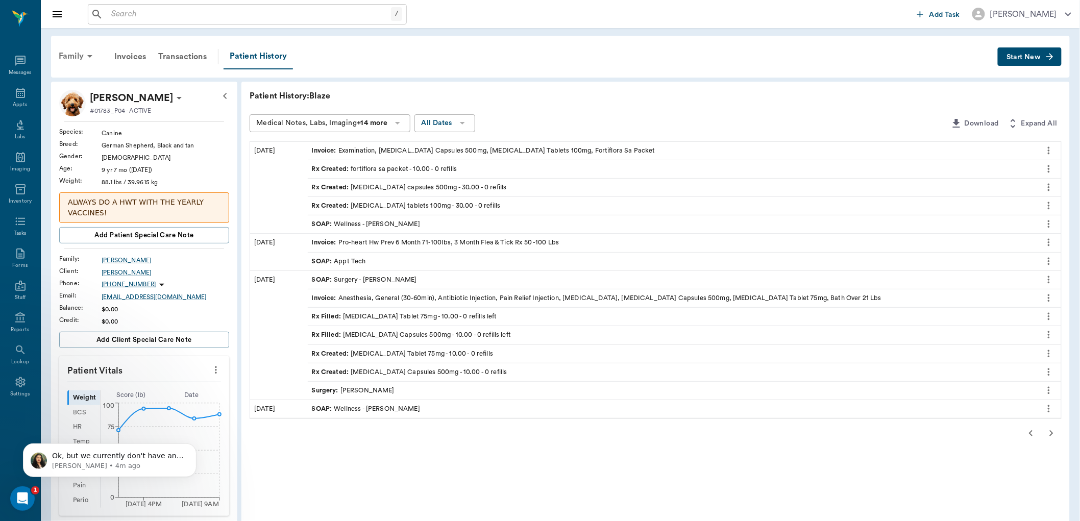
click at [76, 54] on div "Family" at bounding box center [78, 56] width 50 height 25
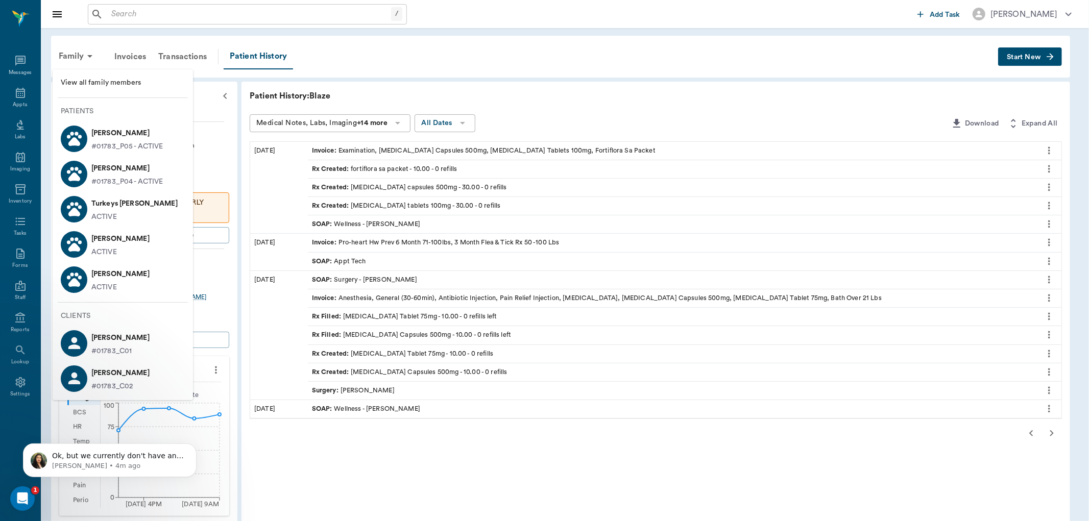
click at [136, 141] on p "#01783_P05 - ACTIVE" at bounding box center [127, 146] width 72 height 11
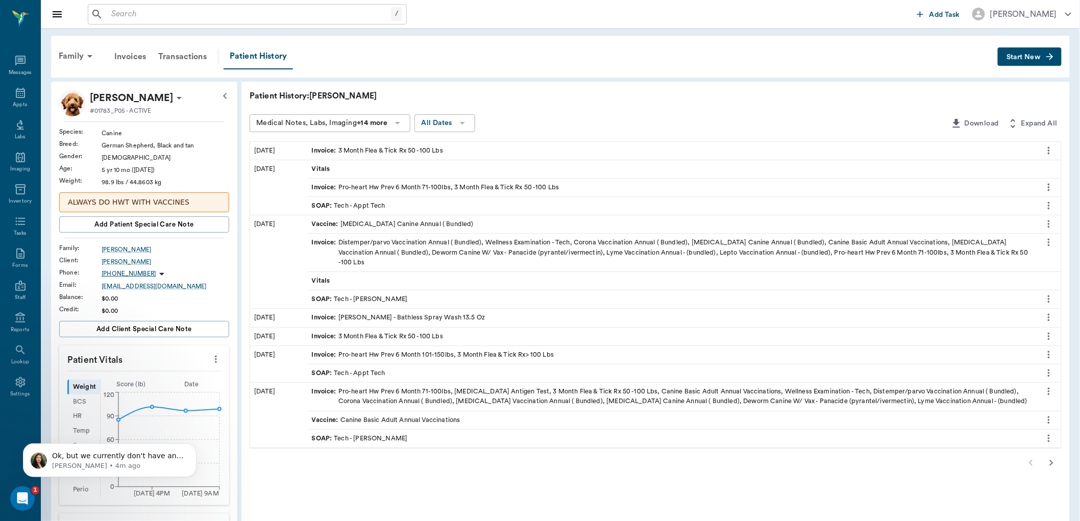
click at [1048, 457] on icon "button" at bounding box center [1052, 463] width 12 height 12
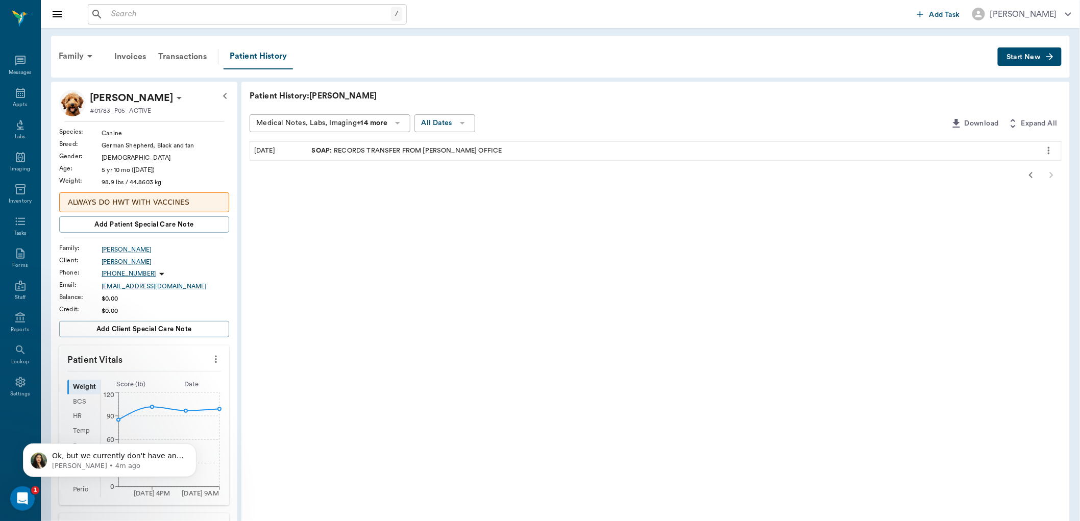
click at [1032, 176] on icon "button" at bounding box center [1031, 175] width 4 height 6
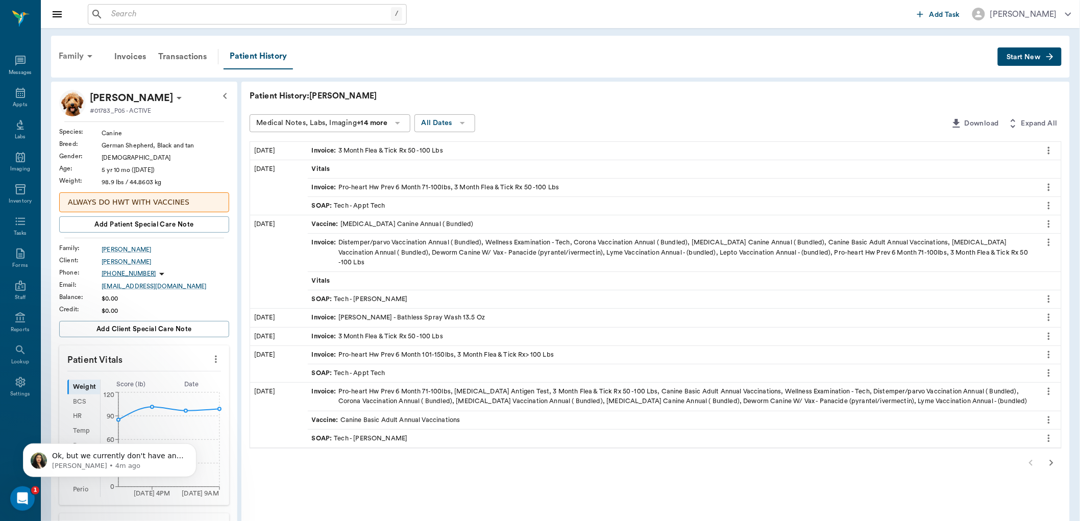
click at [69, 58] on div "Family" at bounding box center [78, 56] width 50 height 25
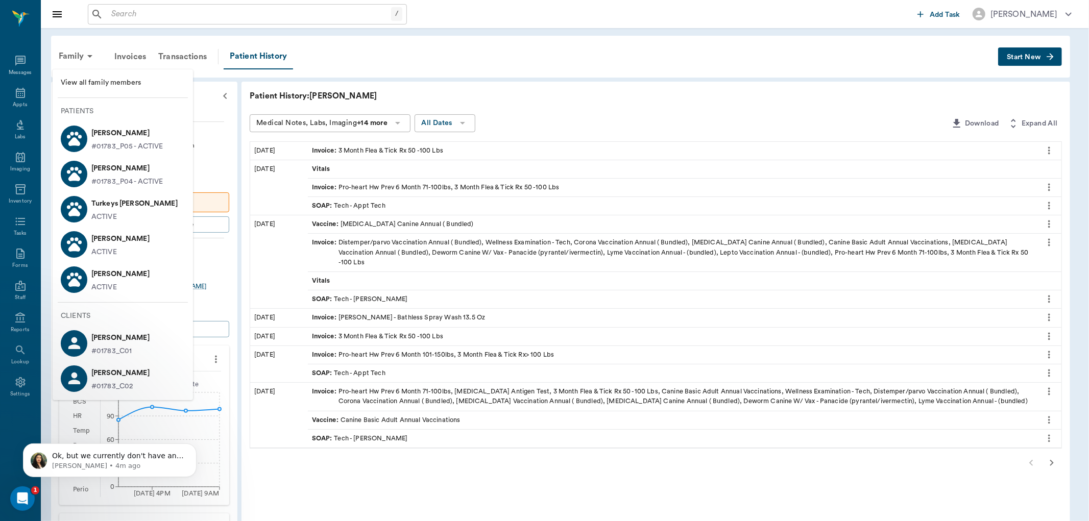
click at [120, 182] on p "#01783_P04 - ACTIVE" at bounding box center [127, 182] width 72 height 11
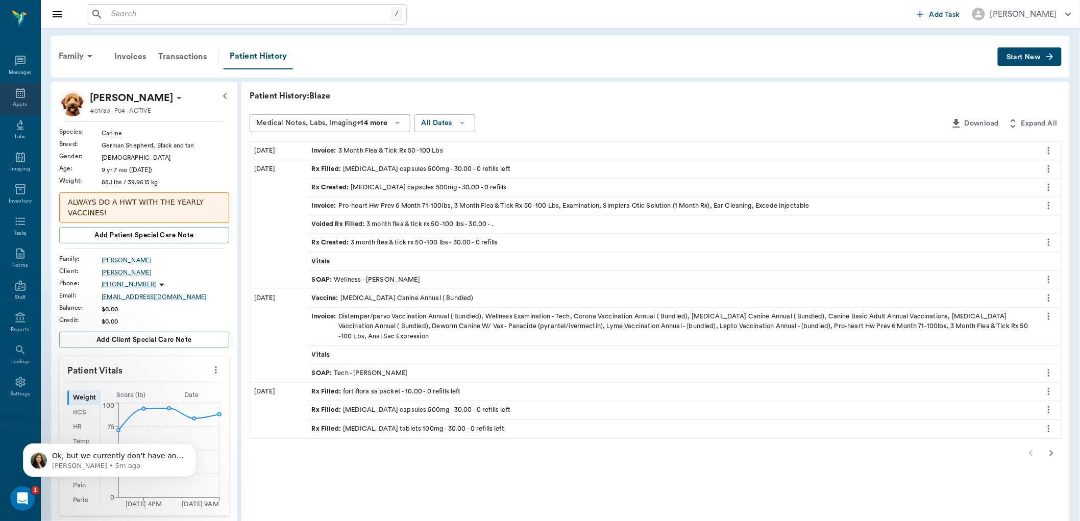
click at [22, 90] on icon at bounding box center [20, 93] width 12 height 12
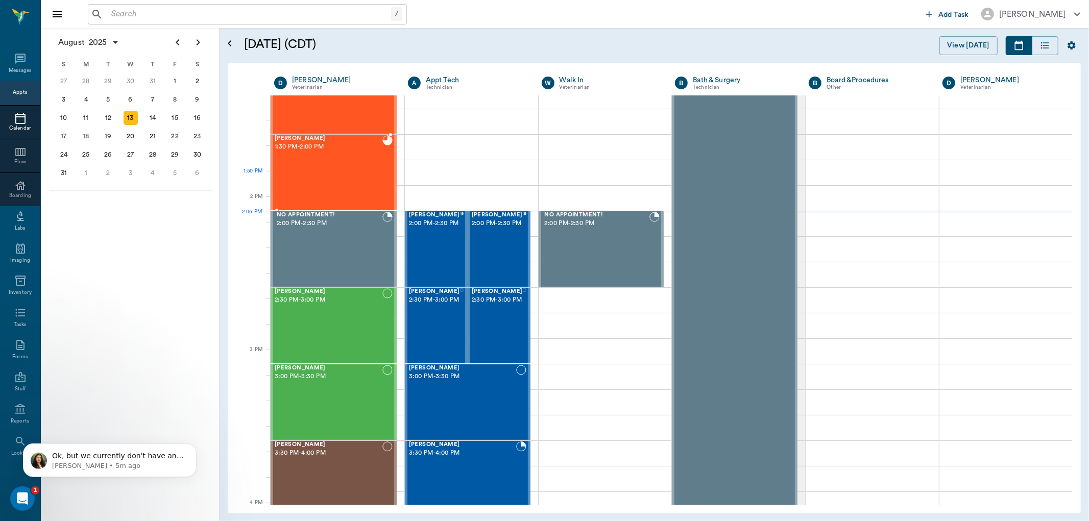
scroll to position [864, 0]
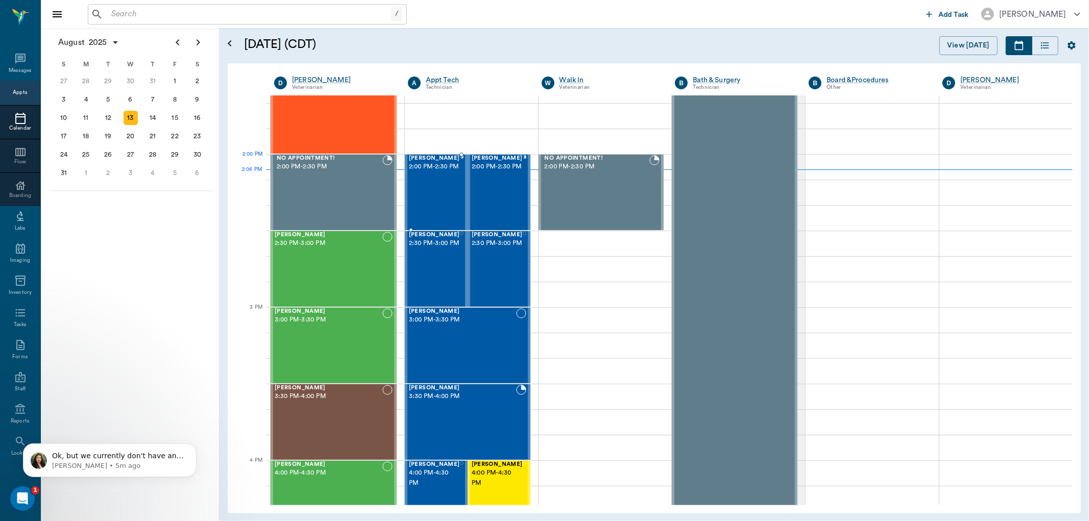
click at [424, 172] on span "2:00 PM - 2:30 PM" at bounding box center [434, 167] width 51 height 10
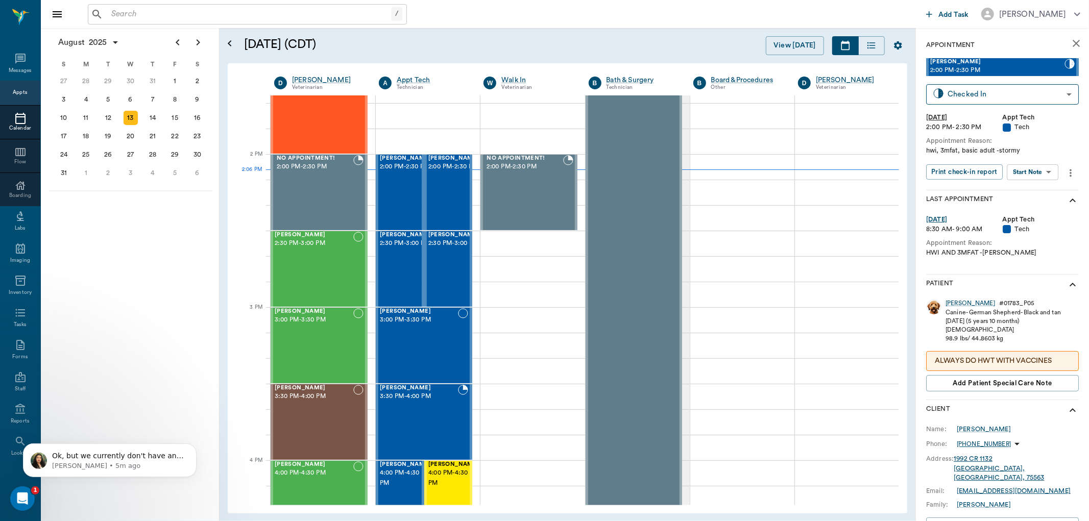
type input "CHECKED_IN"
drag, startPoint x: 1022, startPoint y: 166, endPoint x: 1013, endPoint y: 192, distance: 27.9
click at [1021, 171] on body "/ ​ Add Task Dr. Bert Ellsworth Nectar Messages Appts Calendar Flow Boarding La…" at bounding box center [544, 260] width 1089 height 521
click at [1012, 191] on button "Start SOAP" at bounding box center [1021, 193] width 35 height 12
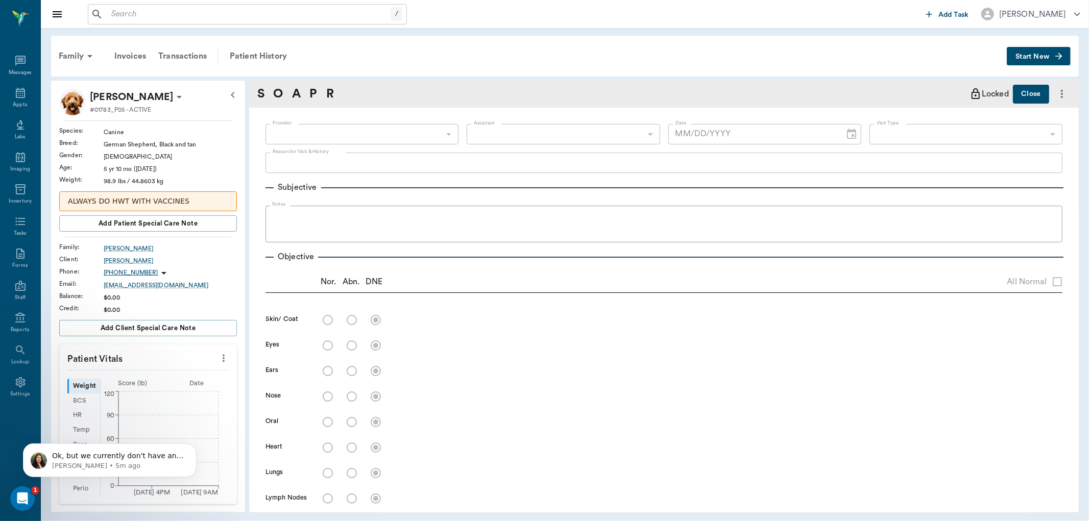
click at [423, 130] on div "​" at bounding box center [361, 134] width 193 height 20
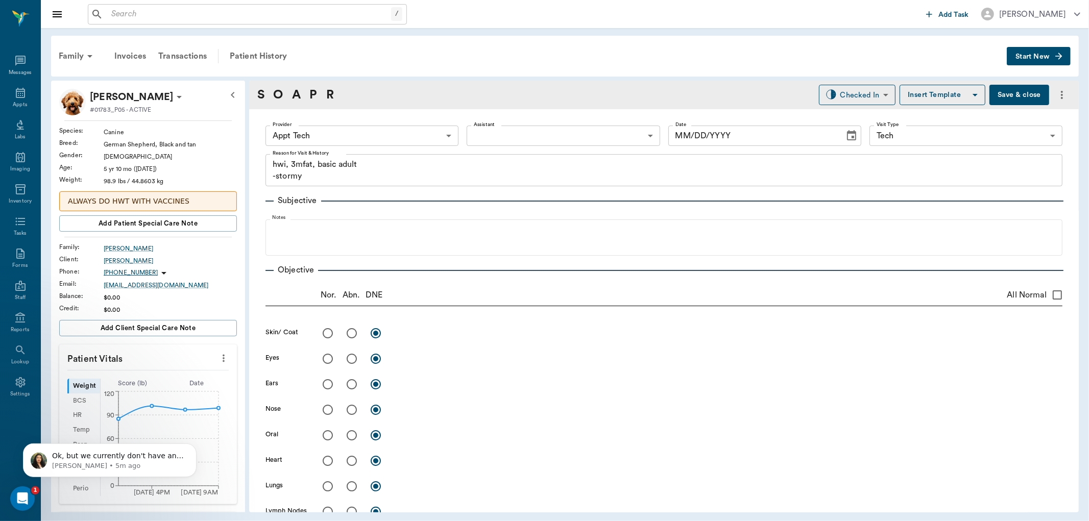
type input "63ec2f075fda476ae8351a4c"
type input "65d2be4f46e3a538d89b8c1a"
type textarea "hwi, 3mfat, basic adult -stormy"
type input "[DATE]"
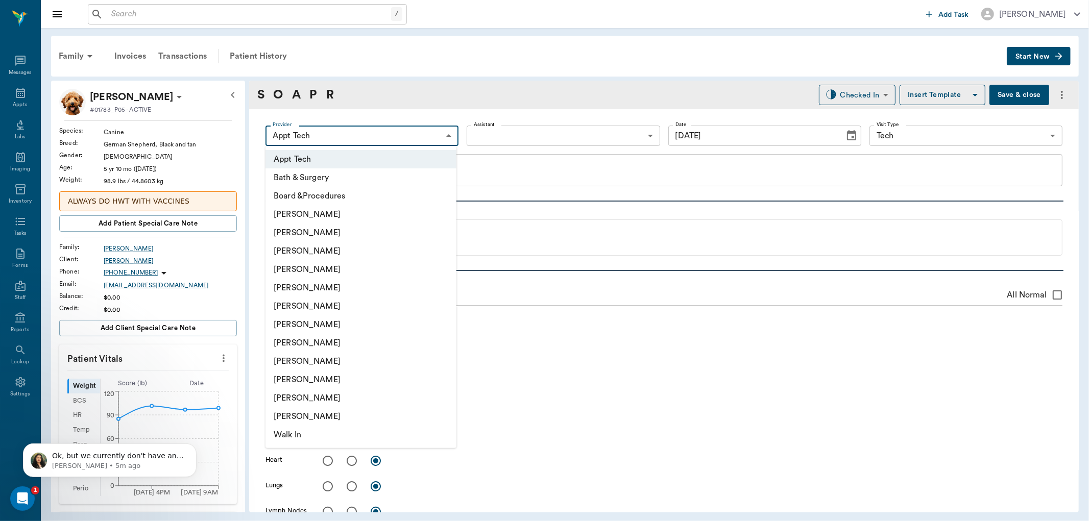
click at [393, 132] on body "/ ​ Add Task Dr. Bert Ellsworth Nectar Messages Appts Labs Imaging Inventory Ta…" at bounding box center [544, 260] width 1089 height 521
click at [313, 234] on li "[PERSON_NAME]" at bounding box center [360, 233] width 191 height 18
type input "642ef10e332a41444de2bad1"
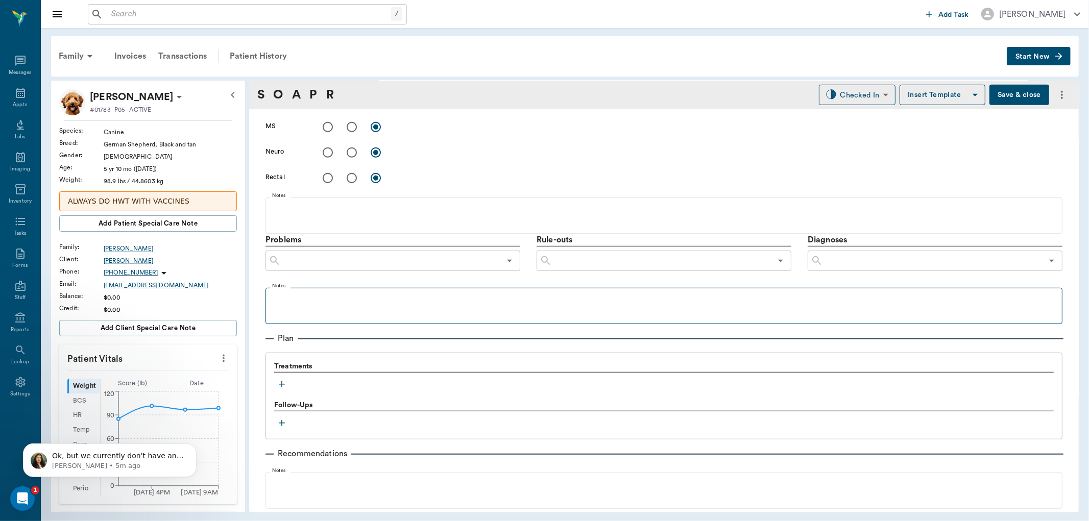
scroll to position [551, 0]
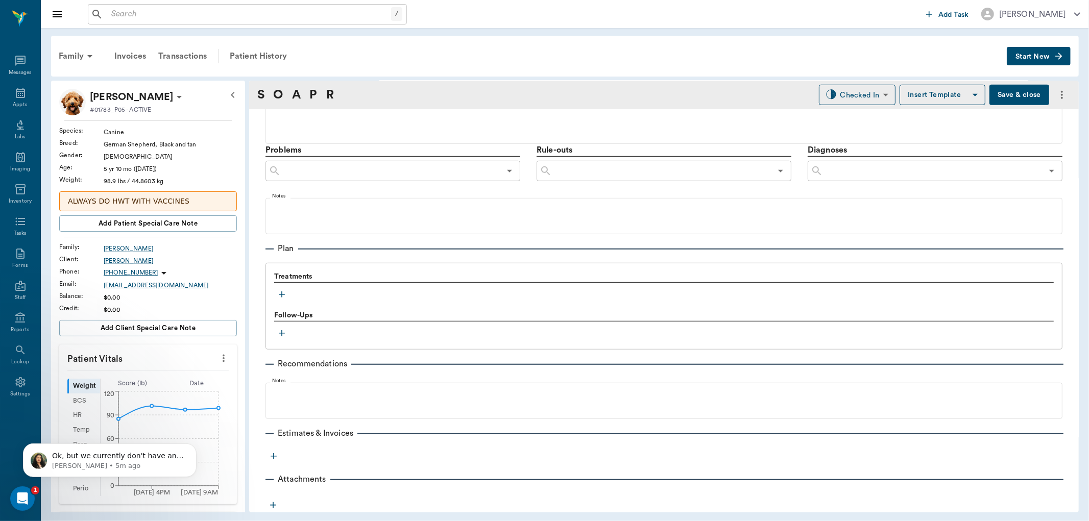
click at [281, 287] on button "button" at bounding box center [281, 294] width 15 height 15
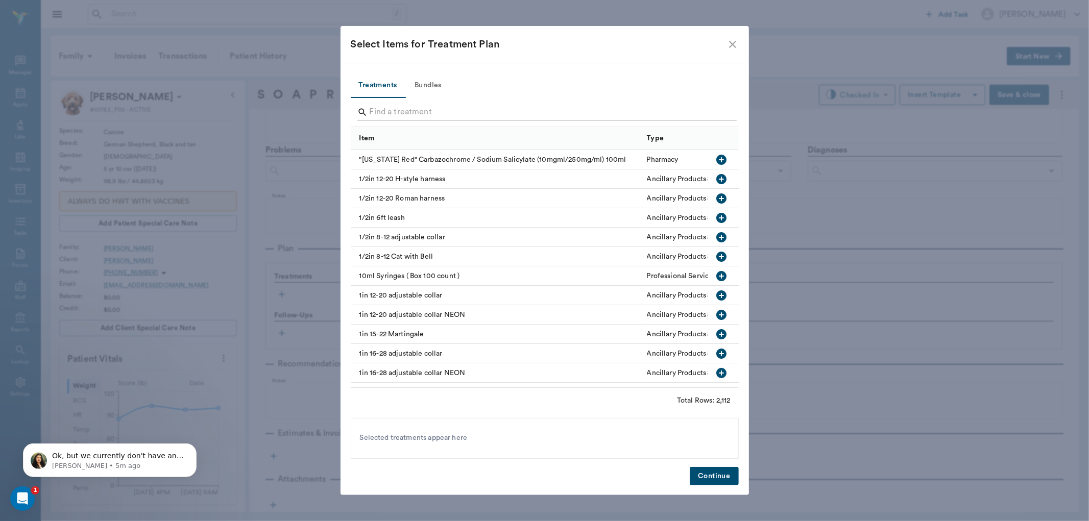
click at [370, 113] on input "Search" at bounding box center [546, 112] width 352 height 16
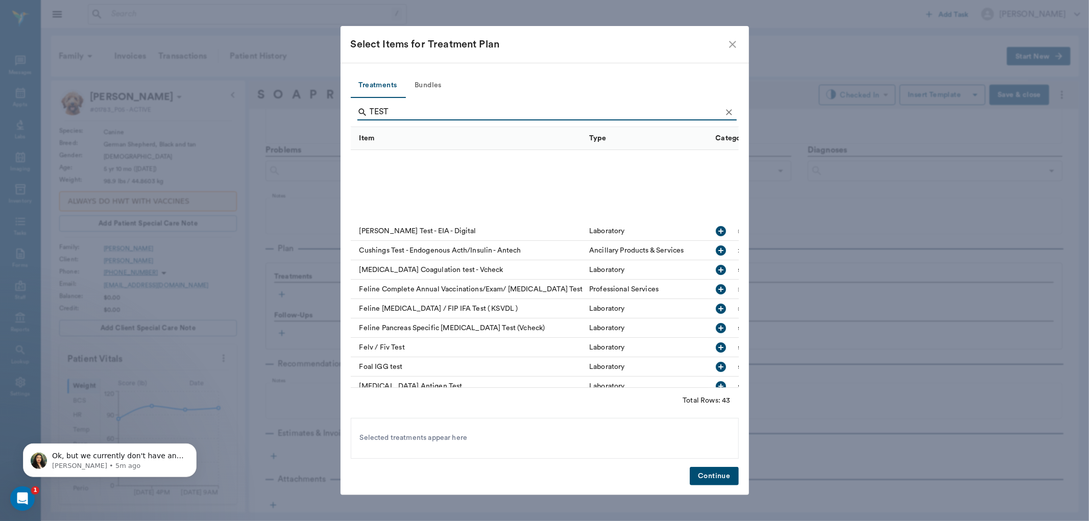
scroll to position [340, 0]
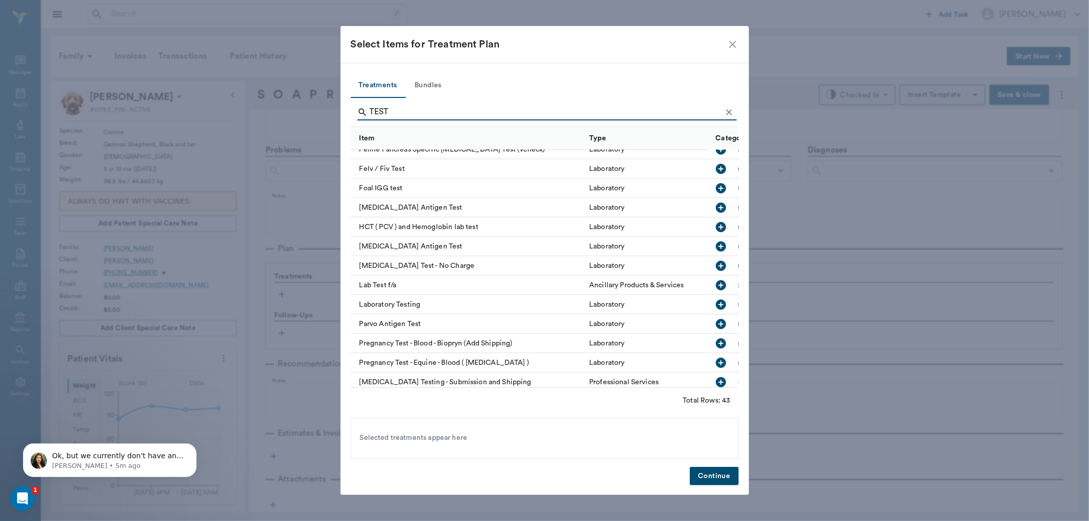
type input "TEST"
click at [716, 244] on icon "button" at bounding box center [721, 246] width 10 height 10
drag, startPoint x: 731, startPoint y: 477, endPoint x: 687, endPoint y: 443, distance: 56.1
click at [731, 477] on button "Continue" at bounding box center [714, 476] width 49 height 19
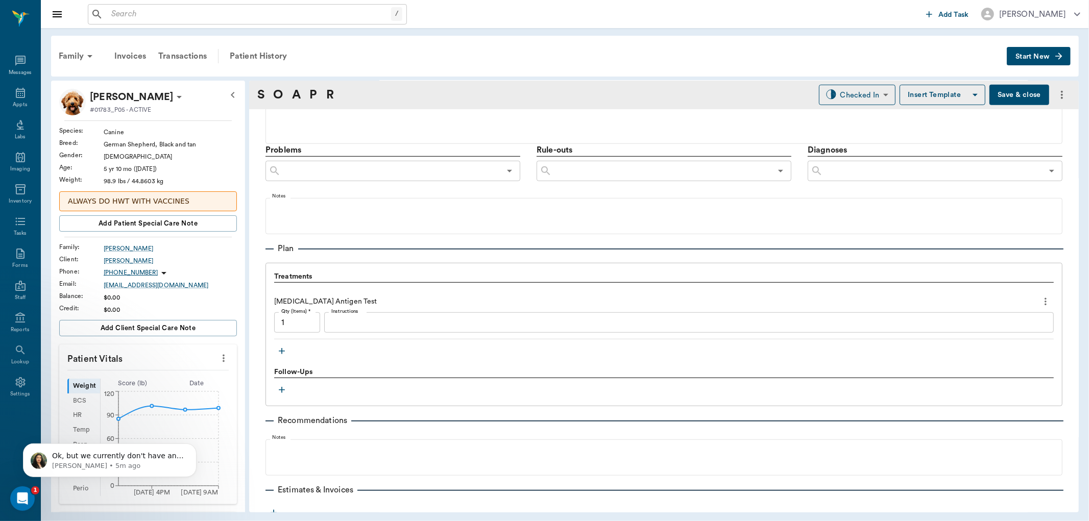
click at [375, 317] on textarea "Instructions" at bounding box center [688, 323] width 715 height 12
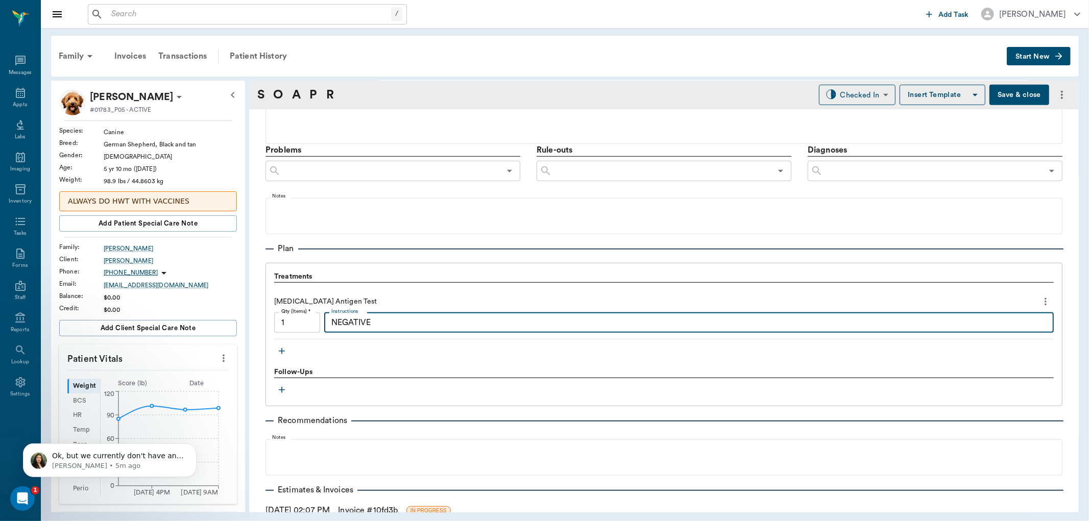
type textarea "NEGATIVE"
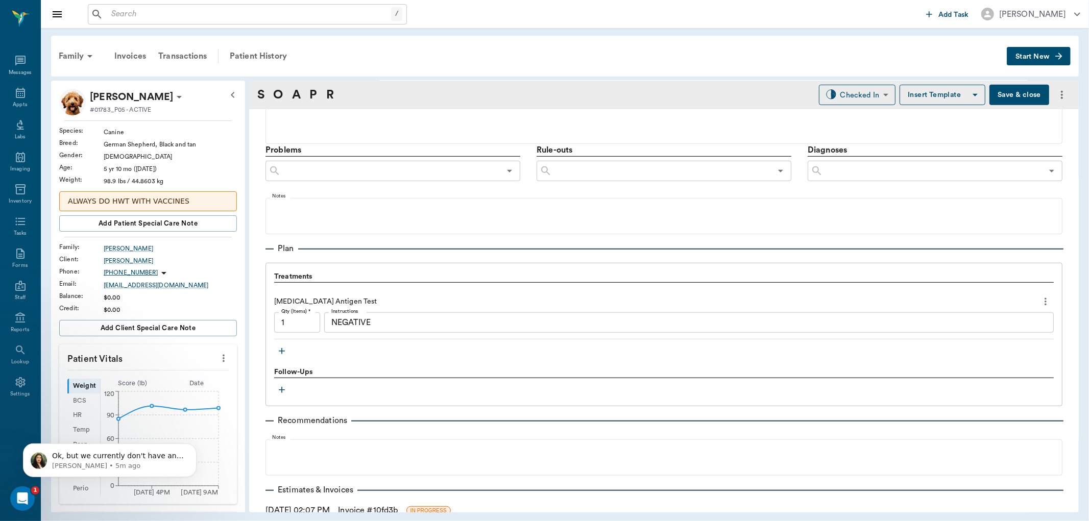
click at [282, 354] on icon "button" at bounding box center [282, 351] width 6 height 6
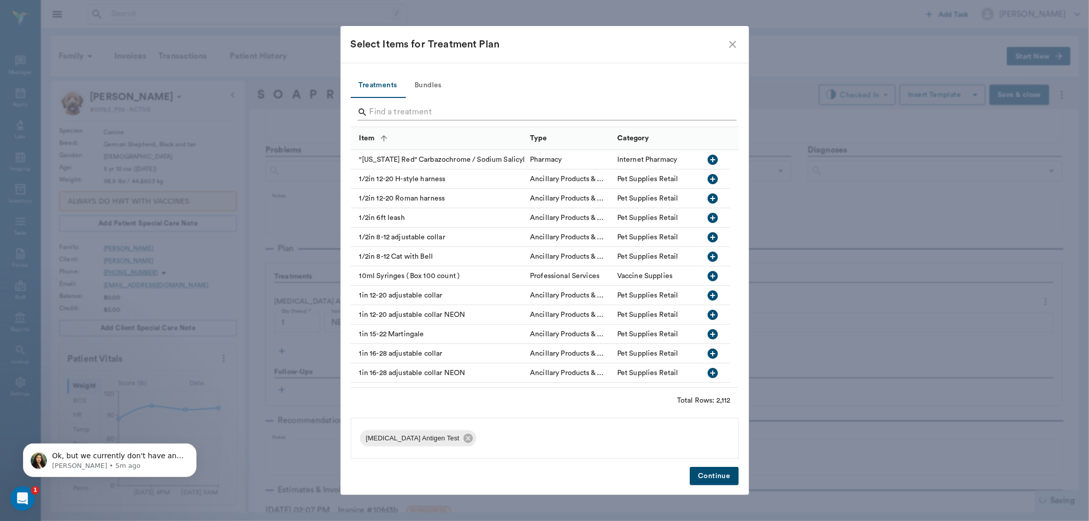
click at [381, 113] on input "Search" at bounding box center [546, 112] width 352 height 16
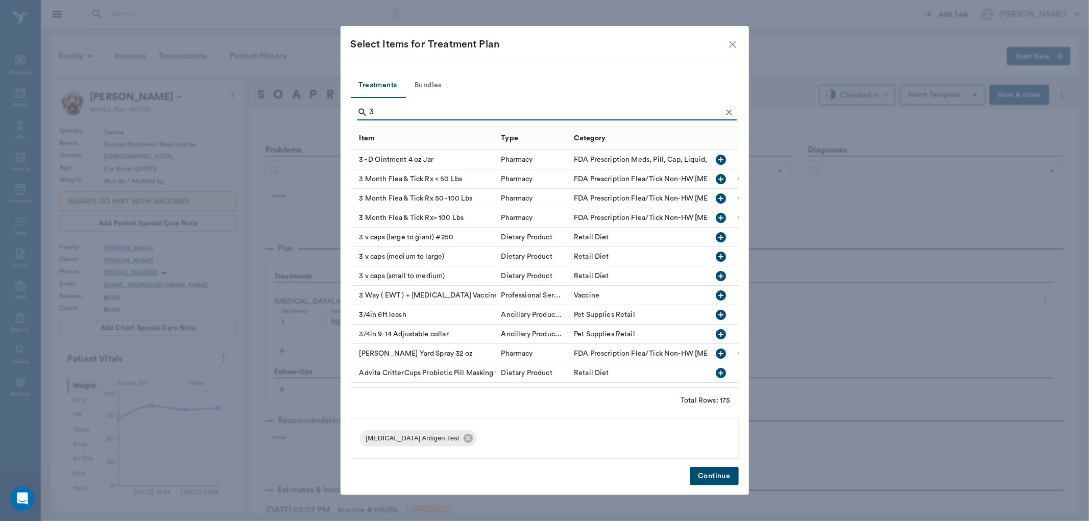
type input "3"
click at [715, 198] on icon "button" at bounding box center [721, 198] width 12 height 12
click at [714, 481] on button "Continue" at bounding box center [714, 476] width 49 height 19
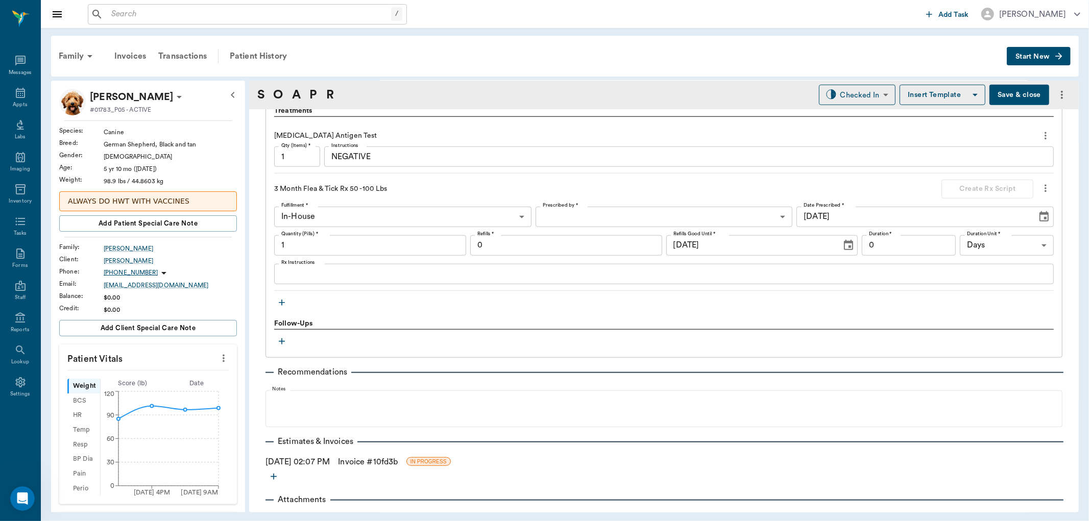
scroll to position [721, 0]
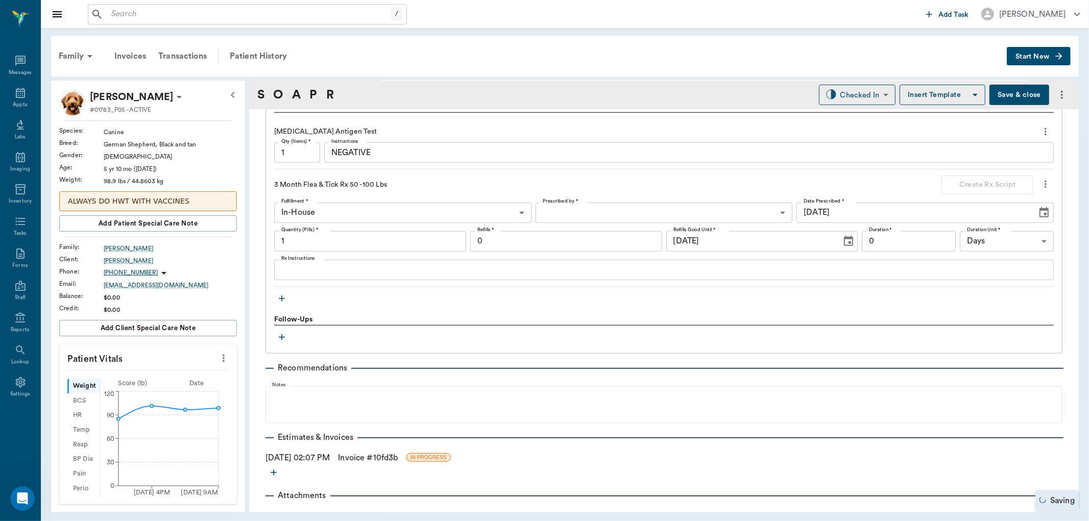
click at [281, 295] on icon "button" at bounding box center [282, 299] width 10 height 10
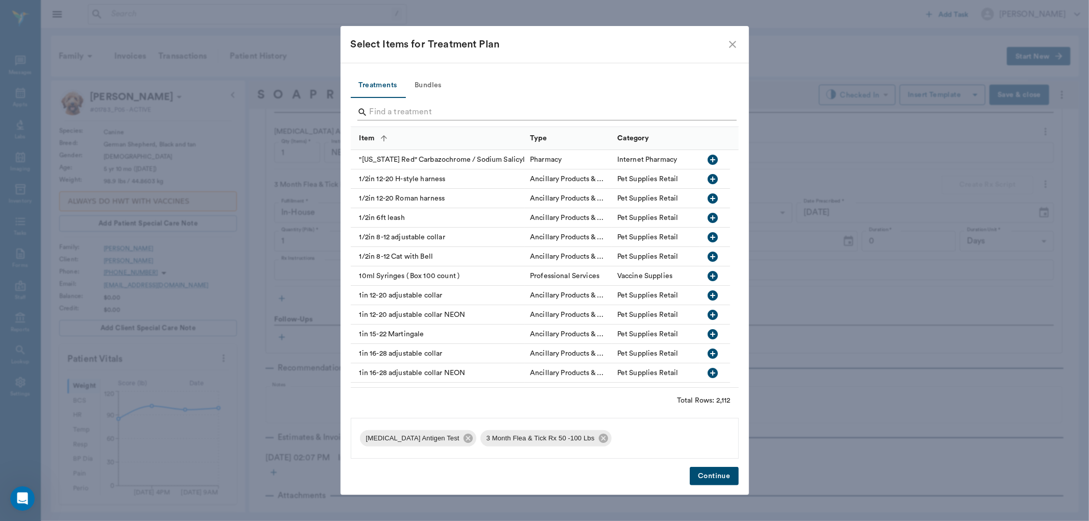
click at [398, 110] on input "Search" at bounding box center [546, 112] width 352 height 16
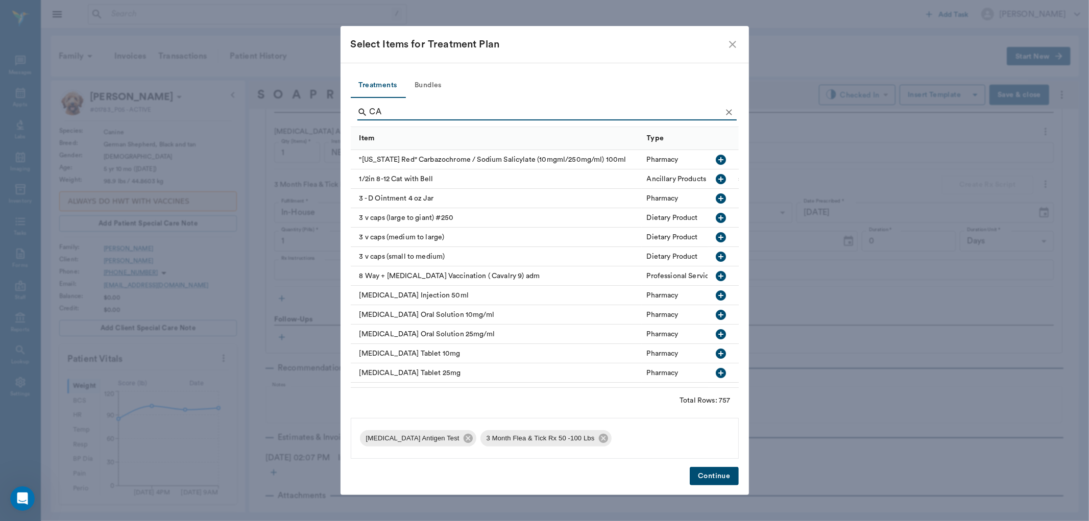
type input "C"
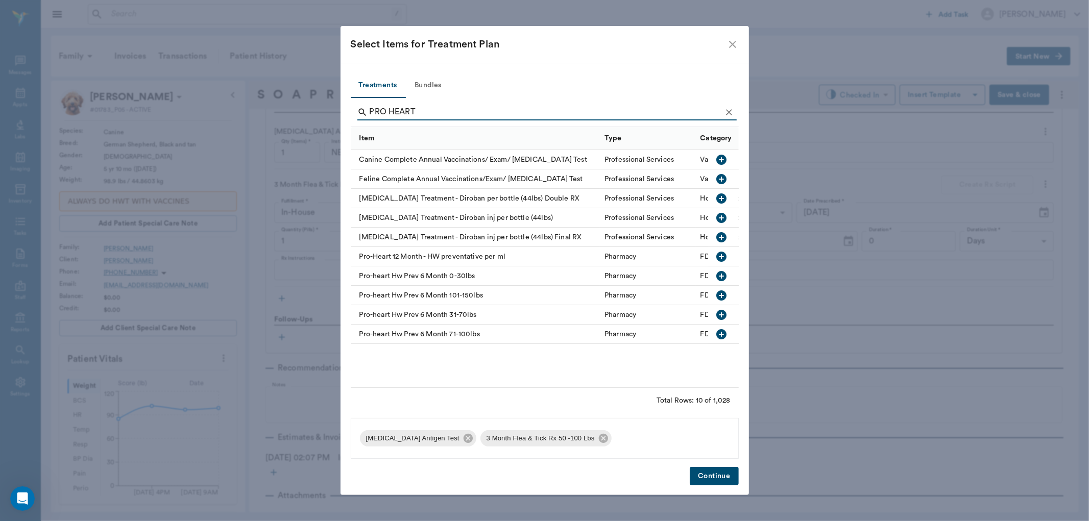
type input "PRO HEART"
click at [721, 330] on icon "button" at bounding box center [721, 334] width 10 height 10
click at [715, 468] on button "Continue" at bounding box center [714, 476] width 49 height 19
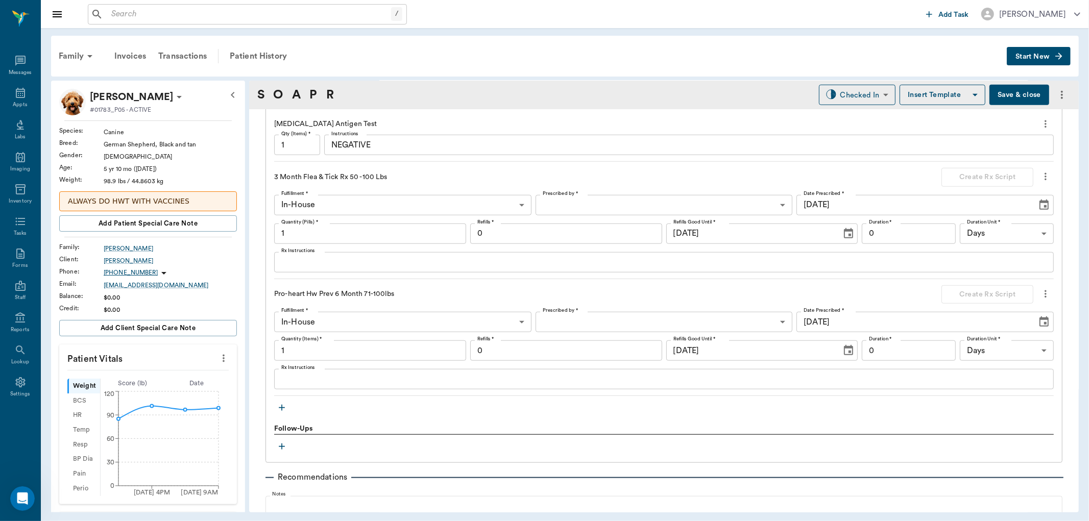
scroll to position [737, 0]
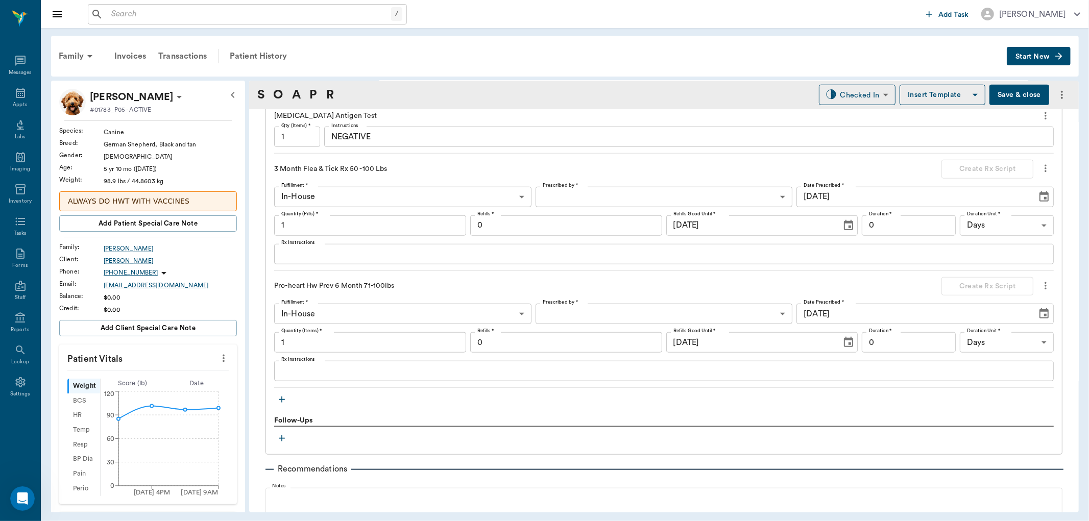
click at [279, 397] on icon "button" at bounding box center [282, 400] width 10 height 10
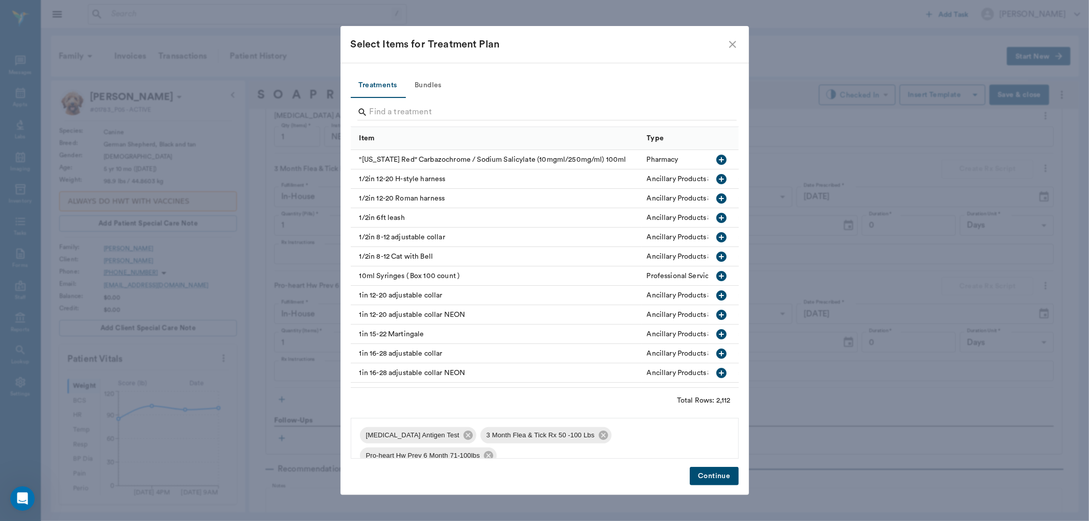
drag, startPoint x: 414, startPoint y: 83, endPoint x: 416, endPoint y: 97, distance: 13.9
click at [414, 84] on button "Bundles" at bounding box center [428, 86] width 46 height 25
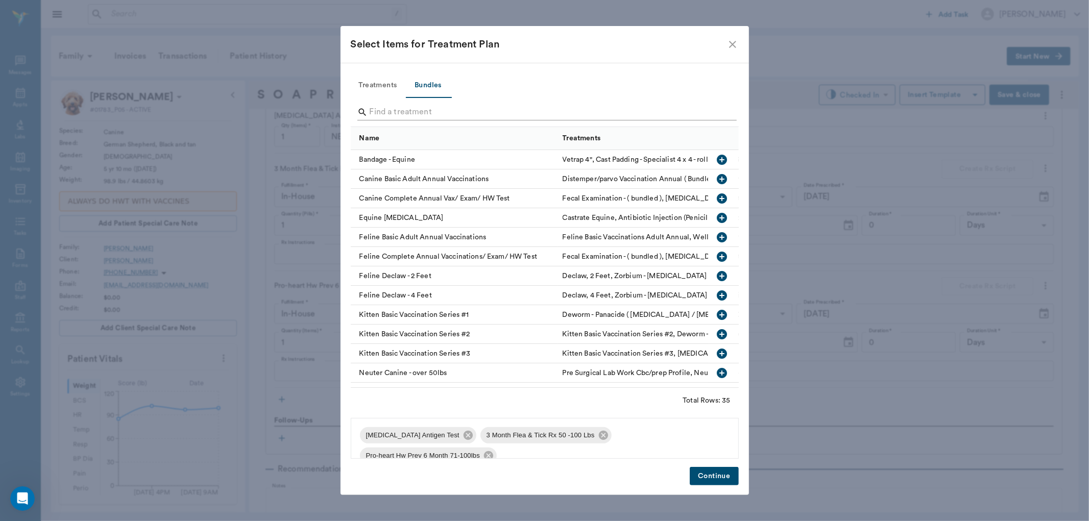
click at [379, 111] on input "Search" at bounding box center [546, 112] width 352 height 16
drag, startPoint x: 718, startPoint y: 177, endPoint x: 703, endPoint y: 197, distance: 24.7
click at [716, 180] on icon "button" at bounding box center [722, 179] width 12 height 12
click at [712, 477] on button "Continue" at bounding box center [714, 476] width 49 height 19
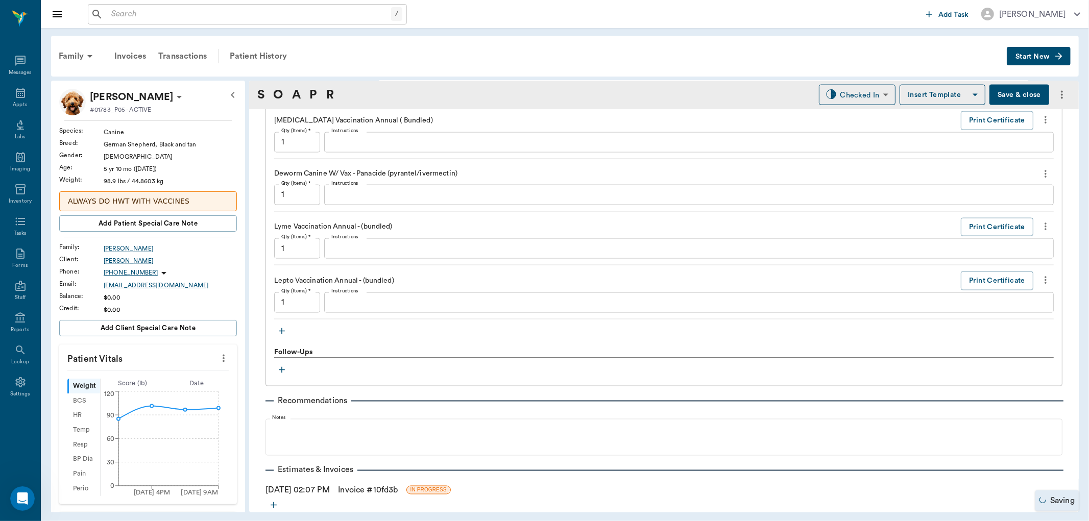
scroll to position [1338, 0]
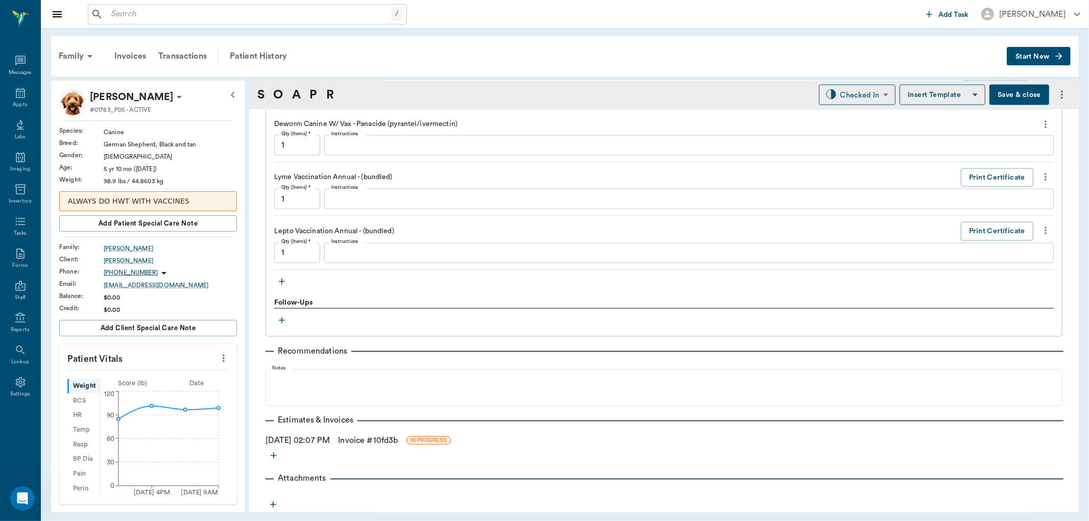
click at [1040, 230] on icon "more" at bounding box center [1045, 231] width 11 height 12
click at [966, 266] on span "Delete" at bounding box center [995, 267] width 86 height 11
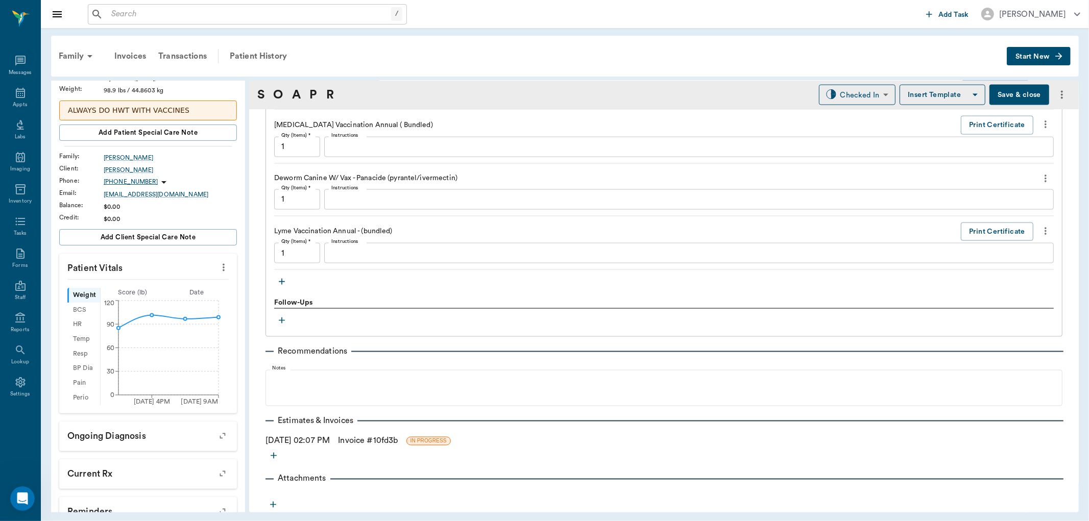
scroll to position [0, 0]
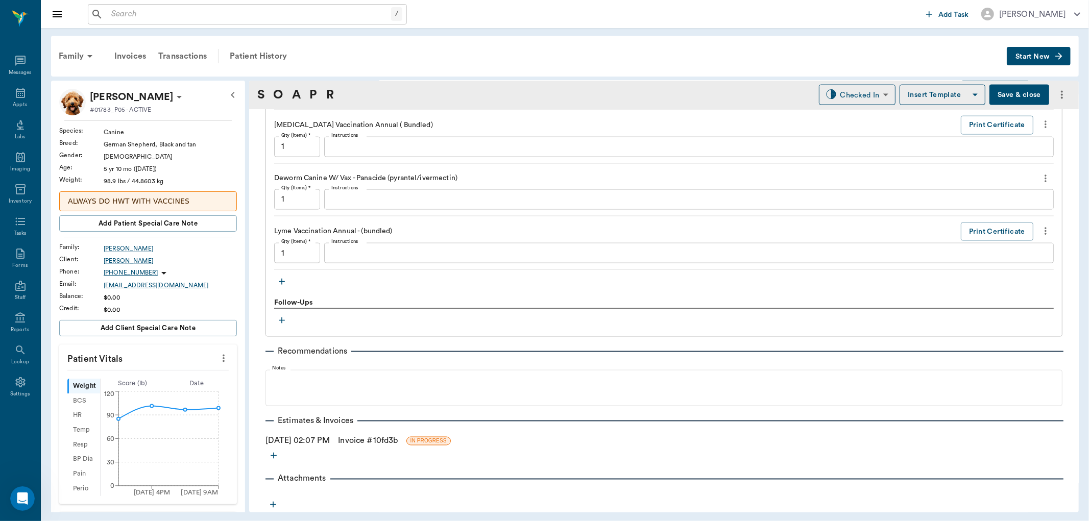
click at [1040, 230] on icon "more" at bounding box center [1045, 231] width 11 height 12
click at [960, 266] on span "Delete" at bounding box center [995, 267] width 86 height 11
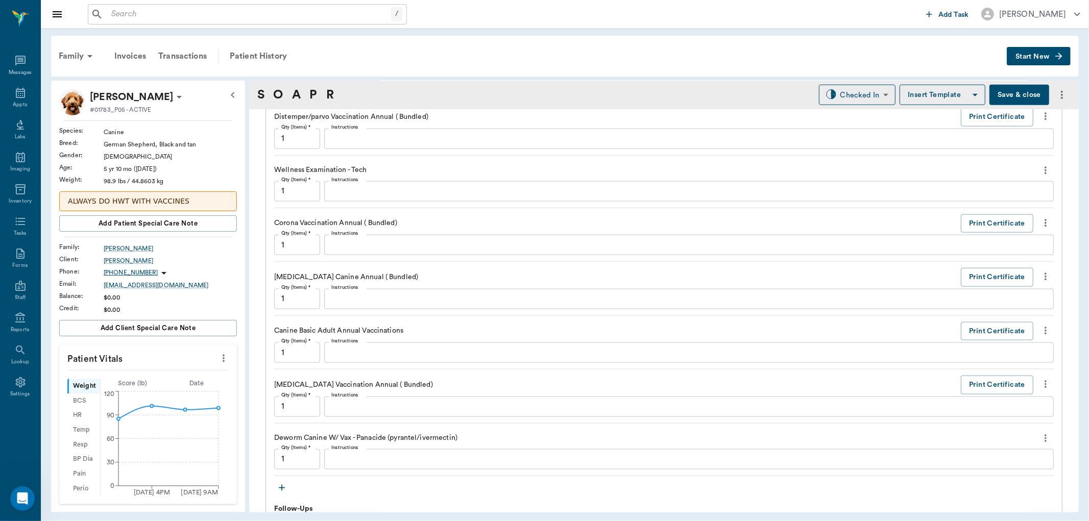
scroll to position [1003, 0]
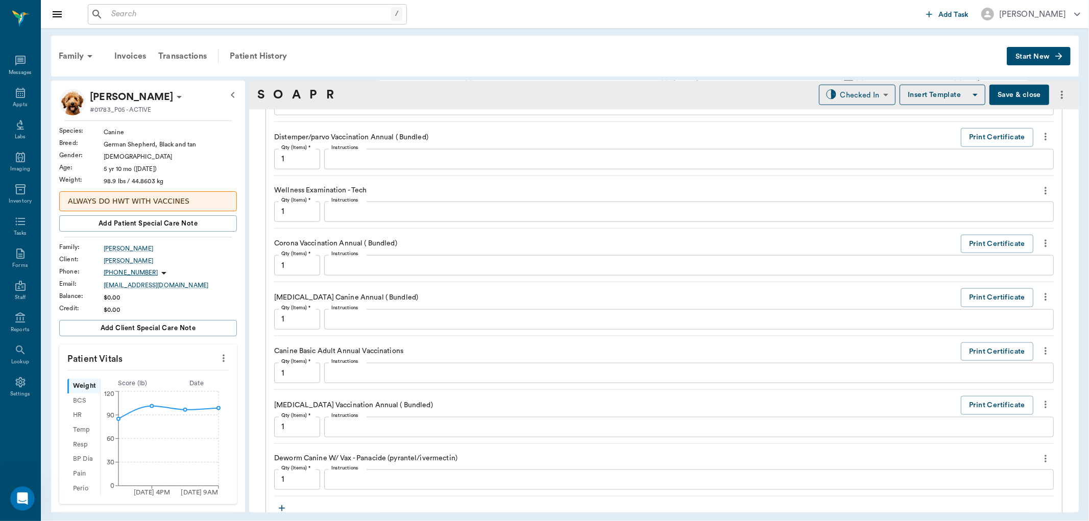
click at [1012, 100] on button "Save & close" at bounding box center [1019, 95] width 60 height 20
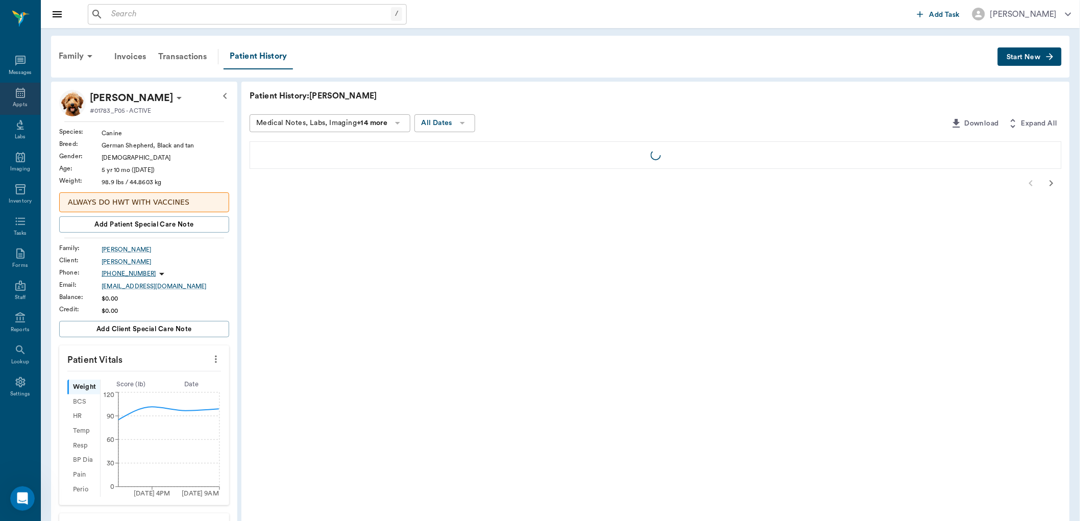
click at [17, 89] on icon at bounding box center [20, 93] width 9 height 10
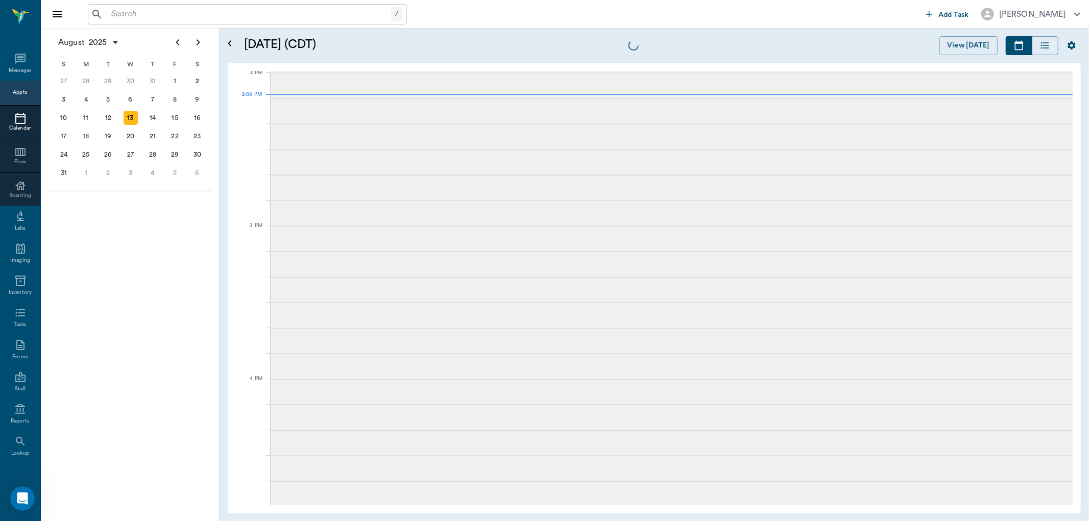
scroll to position [921, 0]
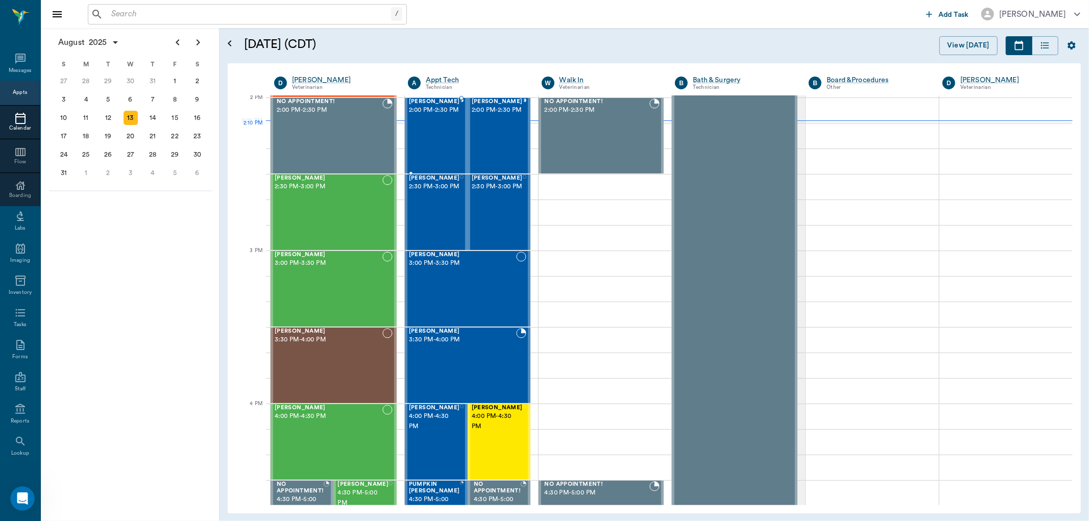
click at [438, 148] on div "Keiser Martin 2:00 PM - 2:30 PM" at bounding box center [434, 136] width 51 height 75
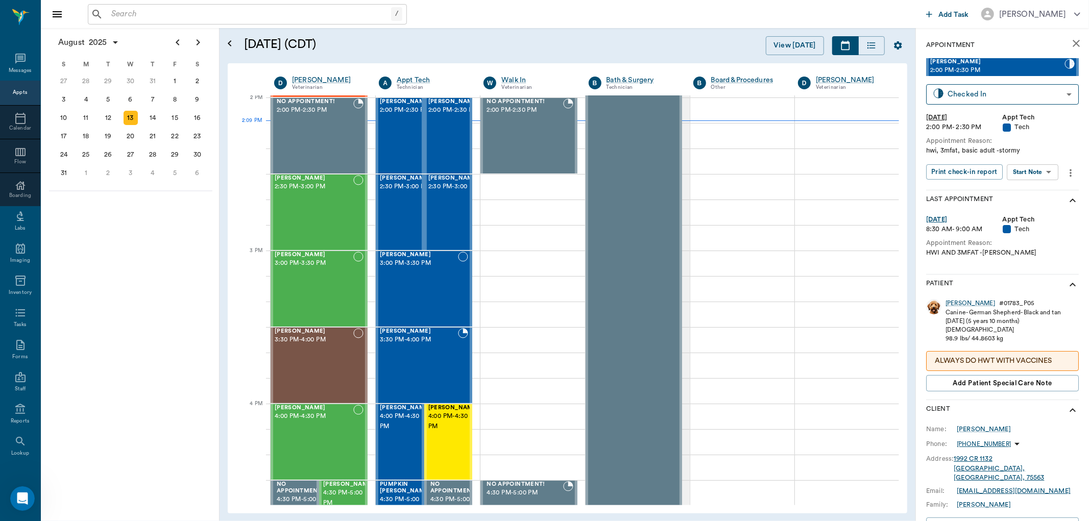
click at [1033, 170] on body "/ ​ Add Task Dr. Bert Ellsworth Nectar Messages Appts Calendar Flow Boarding La…" at bounding box center [544, 260] width 1089 height 521
drag, startPoint x: 1023, startPoint y: 189, endPoint x: 961, endPoint y: 200, distance: 62.6
click at [1023, 190] on button "View SOAP" at bounding box center [1021, 193] width 35 height 12
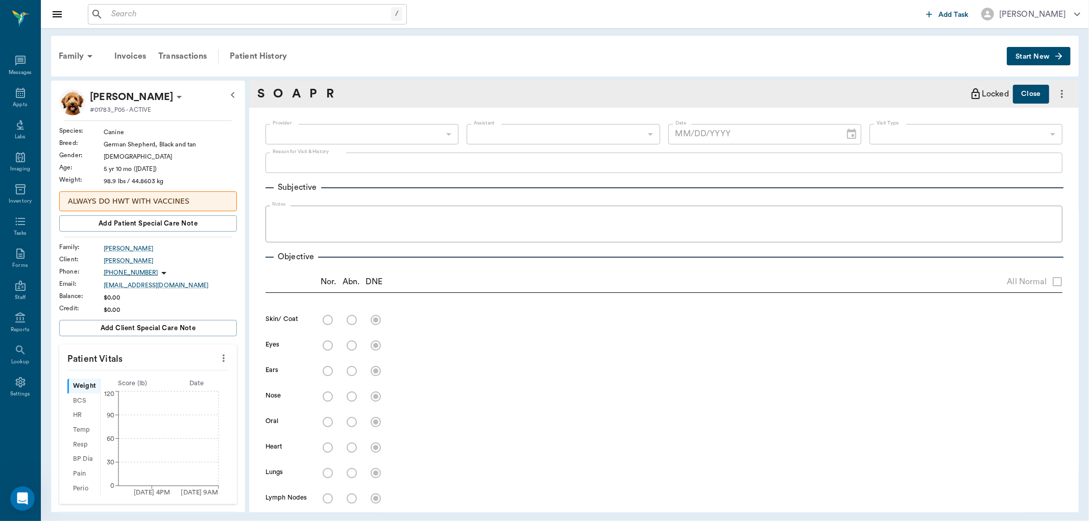
click at [218, 359] on icon "more" at bounding box center [223, 358] width 11 height 12
click at [157, 379] on span "Enter Vitals" at bounding box center [172, 376] width 86 height 11
click at [118, 394] on div at bounding box center [544, 260] width 1089 height 521
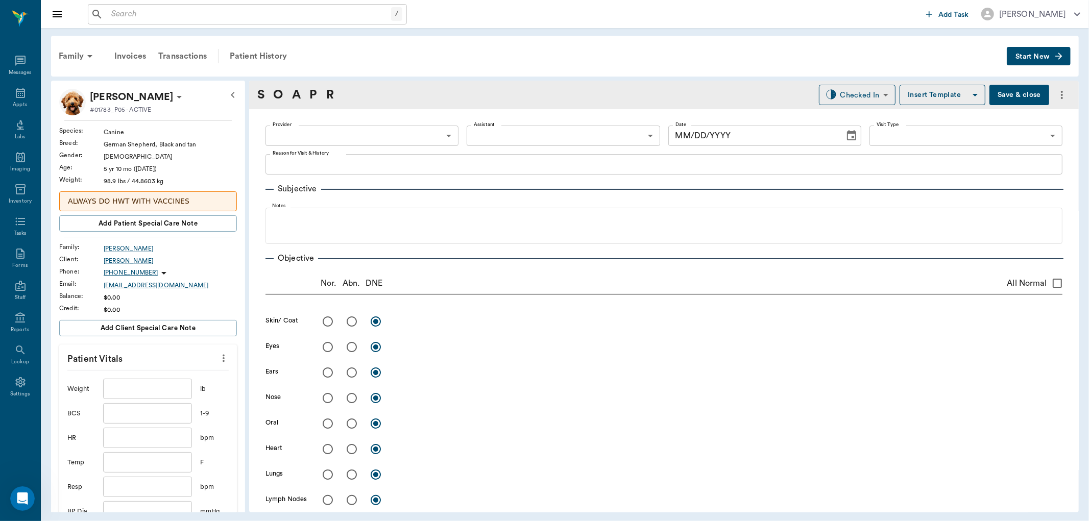
type input "642ef10e332a41444de2bad1"
type input "65d2be4f46e3a538d89b8c1a"
type textarea "hwi, 3mfat, basic adult -stormy"
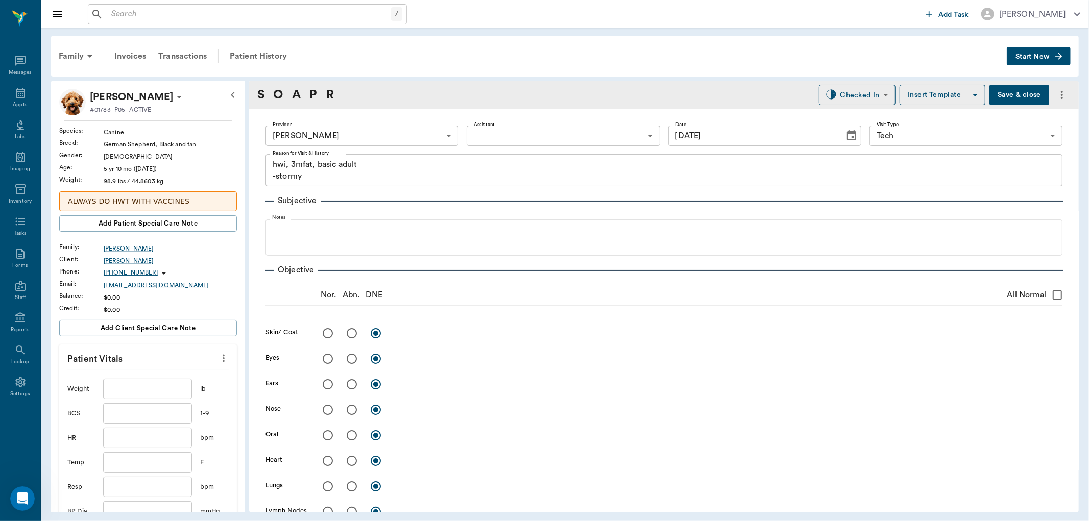
type input "[DATE]"
click at [116, 396] on input "text" at bounding box center [147, 389] width 89 height 20
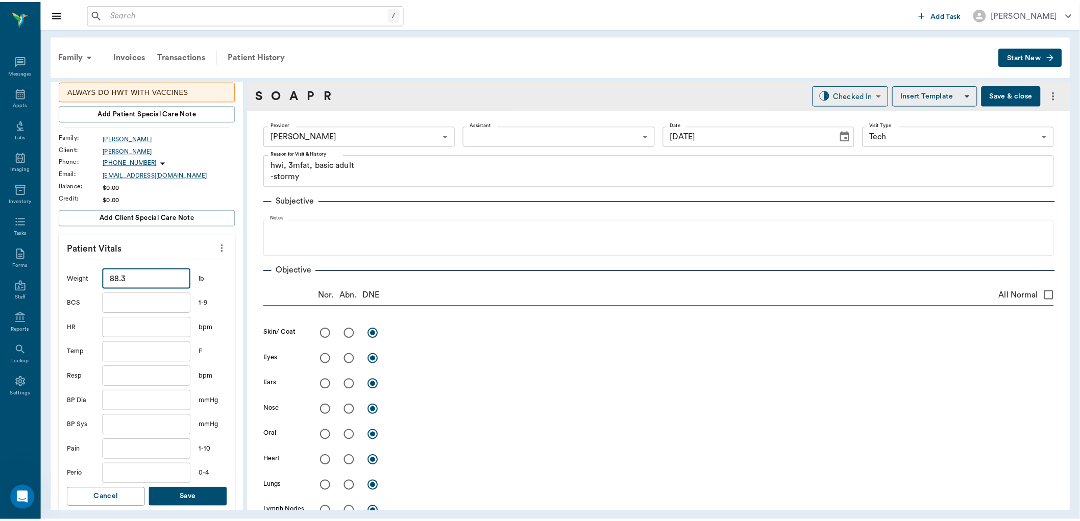
scroll to position [113, 0]
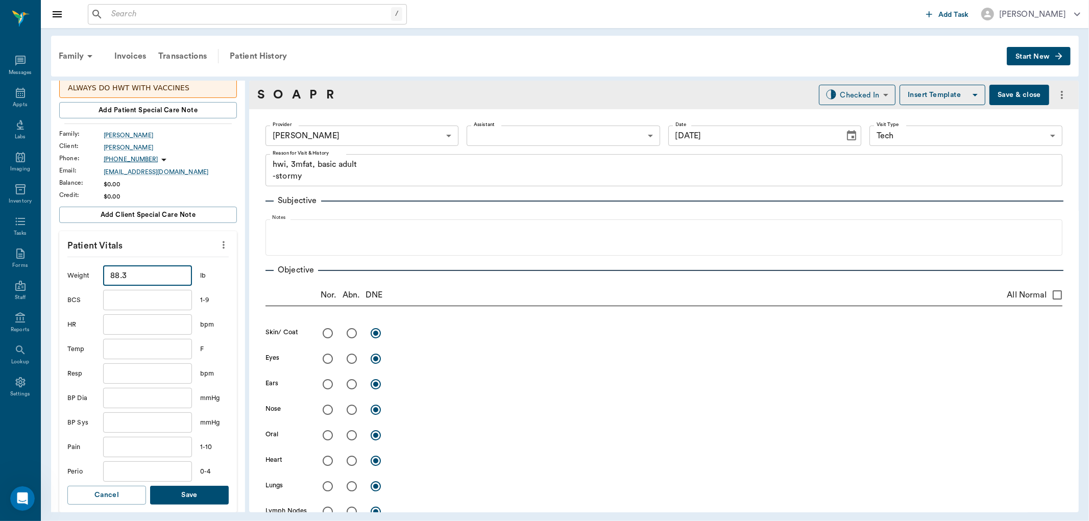
type input "88.3"
click at [184, 493] on button "Save" at bounding box center [189, 495] width 79 height 19
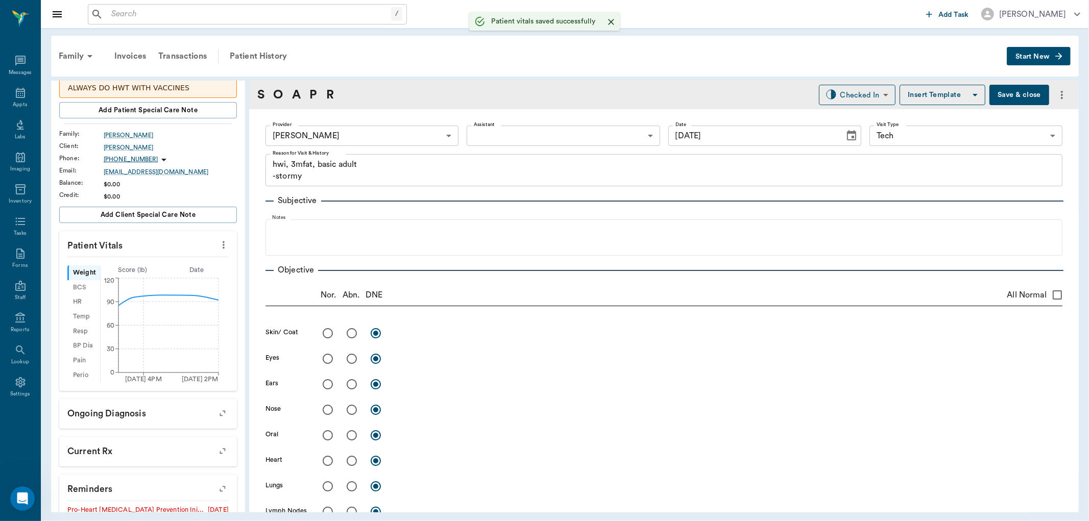
drag, startPoint x: 1023, startPoint y: 98, endPoint x: 726, endPoint y: 152, distance: 301.4
click at [1016, 100] on button "Save & close" at bounding box center [1019, 95] width 60 height 20
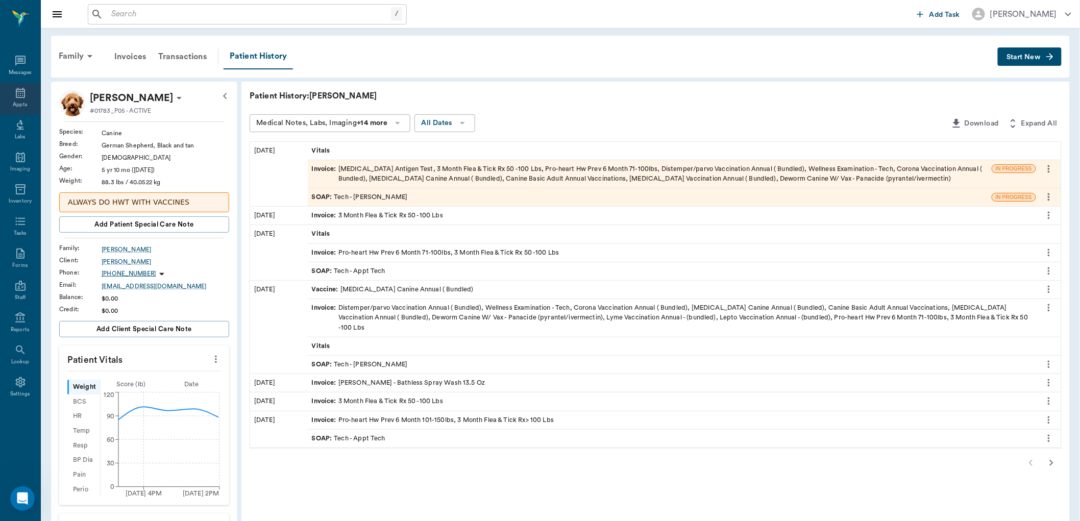
click at [16, 98] on icon at bounding box center [20, 93] width 9 height 10
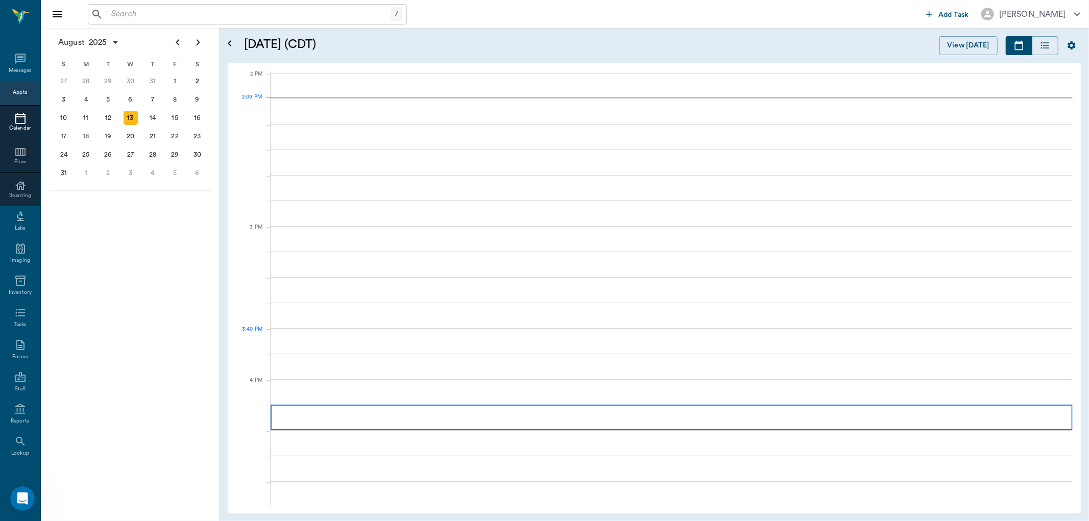
scroll to position [920, 0]
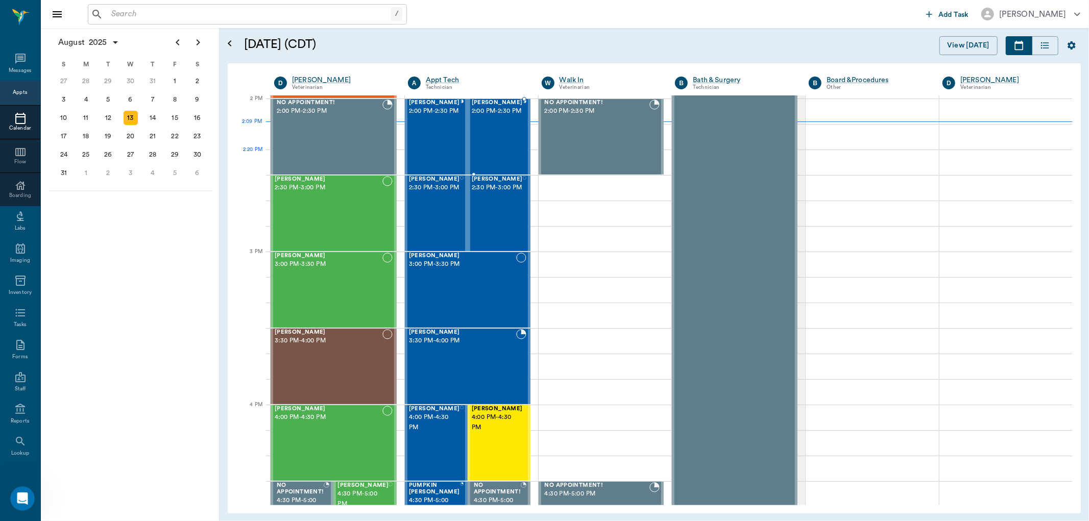
click at [493, 154] on div "Blaze Martin 2:00 PM - 2:30 PM" at bounding box center [497, 137] width 51 height 75
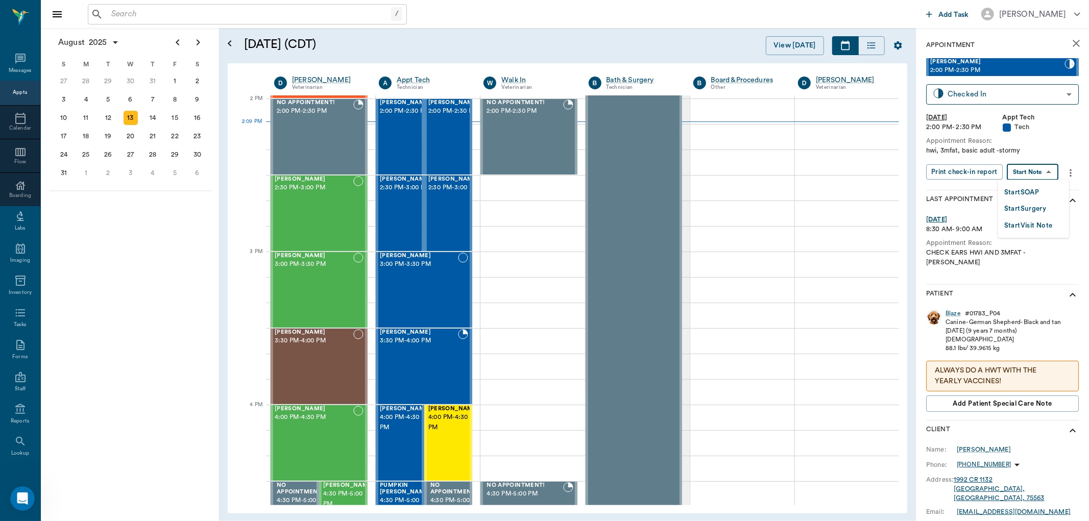
click at [1052, 164] on body "/ ​ Add Task Dr. Bert Ellsworth Nectar Messages Appts Calendar Flow Boarding La…" at bounding box center [544, 260] width 1089 height 521
click at [1028, 190] on button "Start SOAP" at bounding box center [1021, 193] width 35 height 12
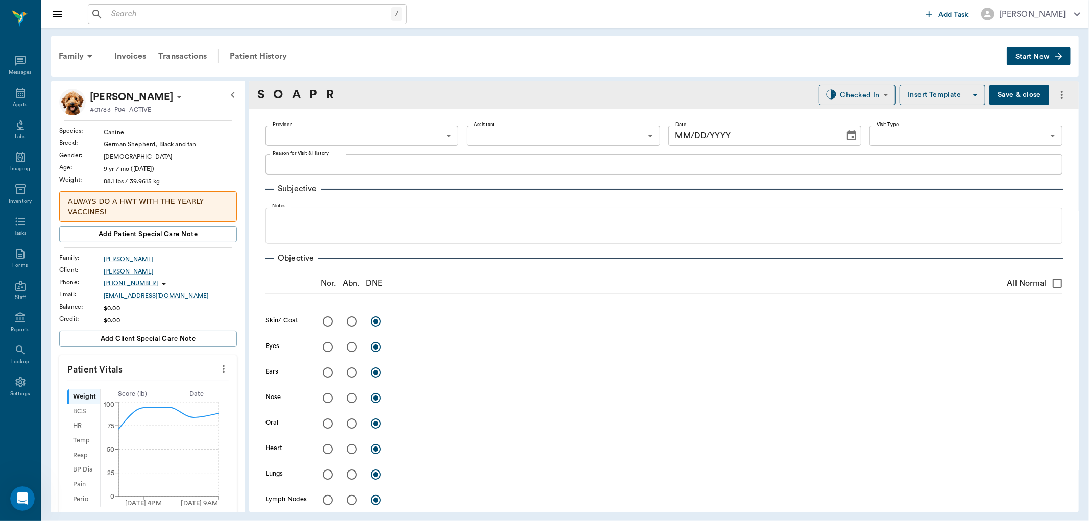
scroll to position [57, 0]
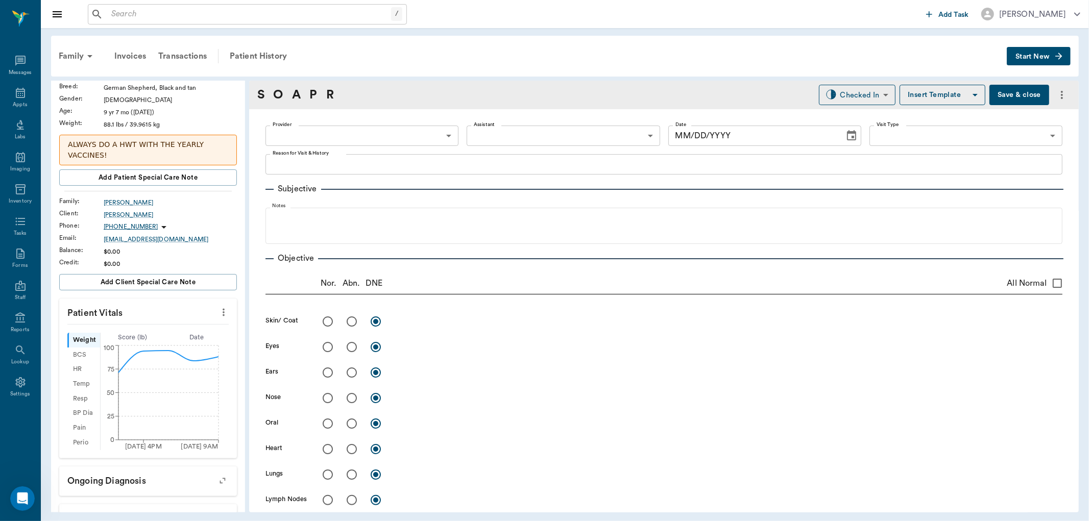
type input "63ec2f075fda476ae8351a4c"
type input "65d2be4f46e3a538d89b8c1a"
type textarea "hwi, 3mfat, basic adult -stormy"
type input "[DATE]"
click at [218, 314] on icon "more" at bounding box center [223, 312] width 11 height 12
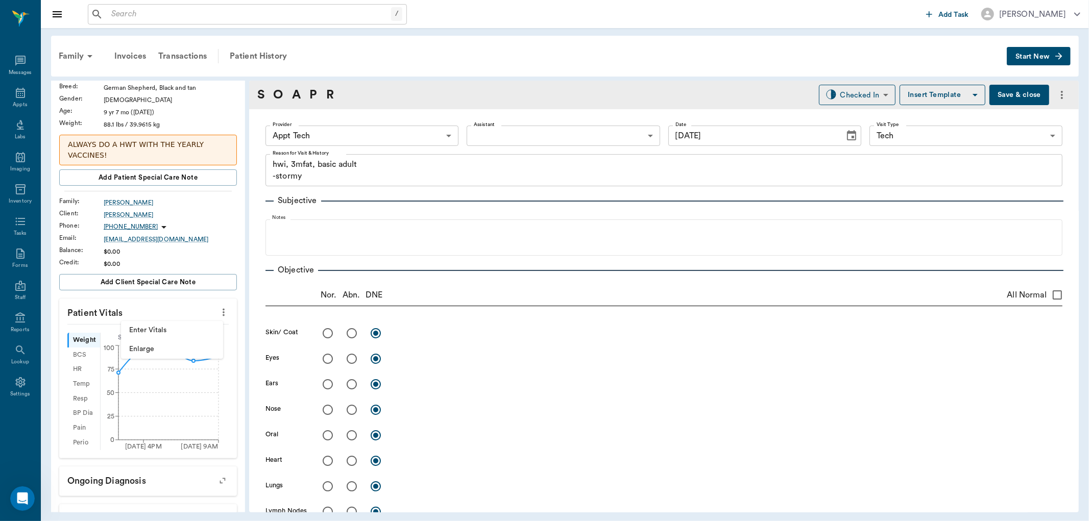
click at [174, 324] on li "Enter Vitals" at bounding box center [172, 330] width 102 height 19
drag, startPoint x: 152, startPoint y: 343, endPoint x: 164, endPoint y: 330, distance: 17.7
click at [152, 343] on input "text" at bounding box center [147, 343] width 89 height 20
type input "94.4"
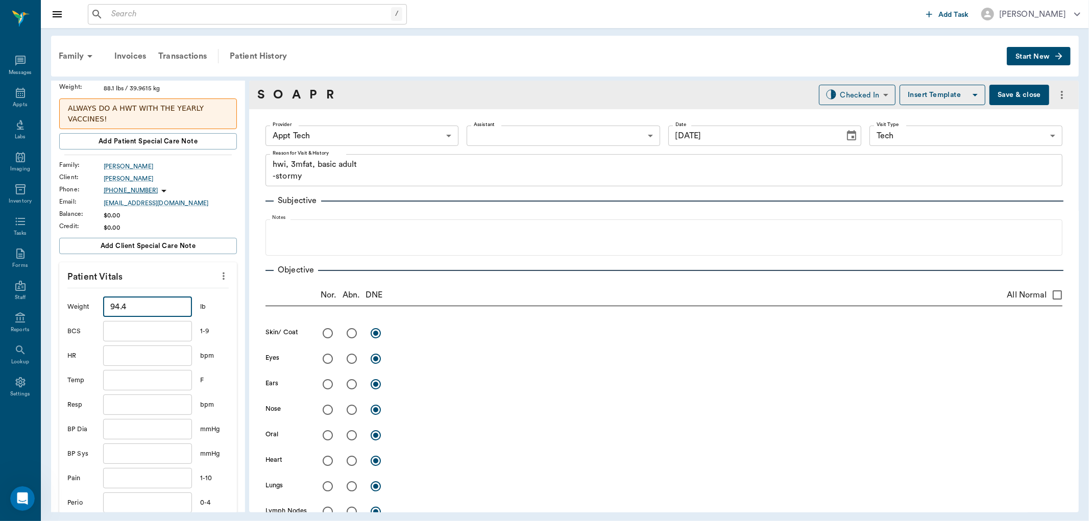
scroll to position [113, 0]
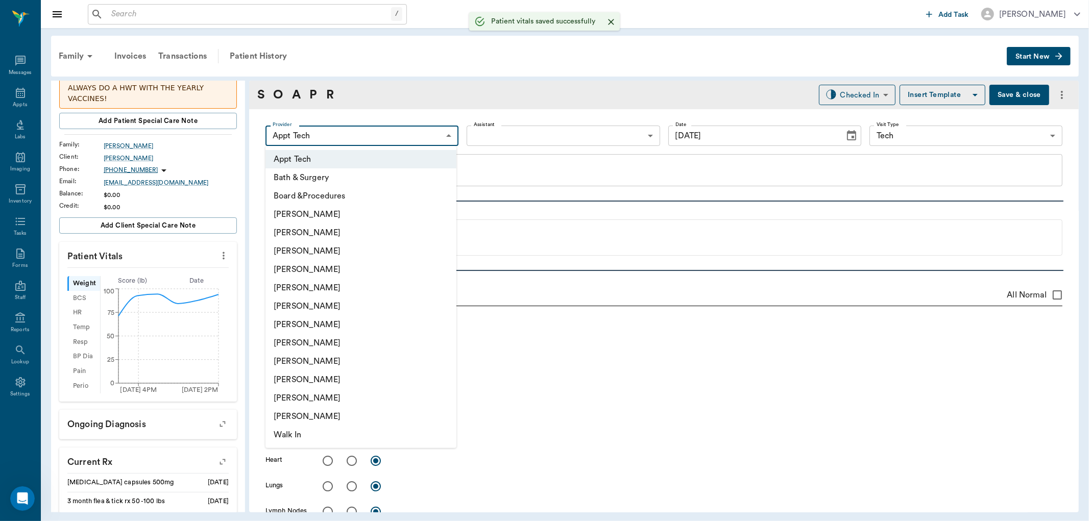
click at [369, 138] on body "/ ​ Add Task Dr. Bert Ellsworth Nectar Messages Appts Labs Imaging Inventory Ta…" at bounding box center [544, 260] width 1089 height 521
click at [312, 231] on li "[PERSON_NAME]" at bounding box center [360, 233] width 191 height 18
type input "642ef10e332a41444de2bad1"
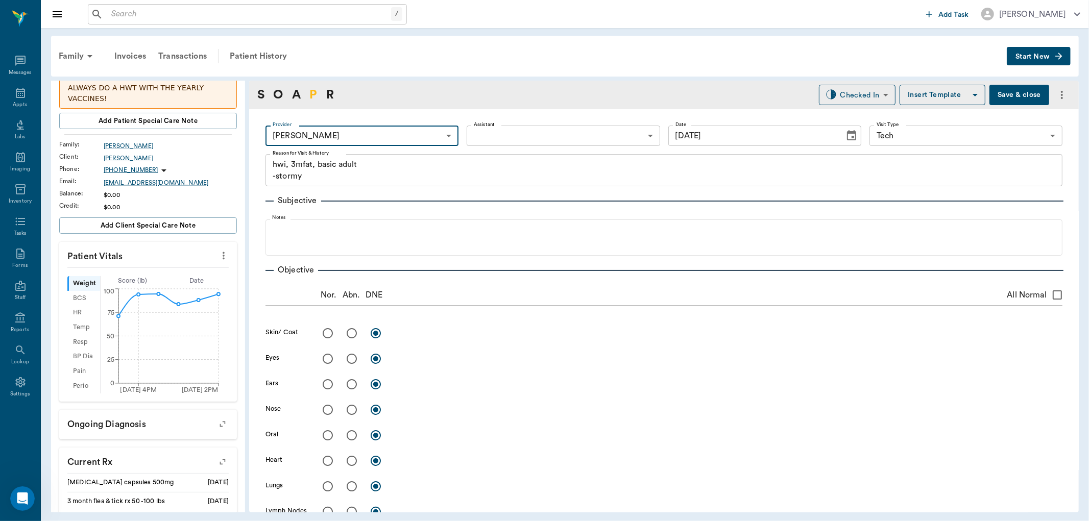
click at [314, 94] on link "P" at bounding box center [313, 95] width 8 height 18
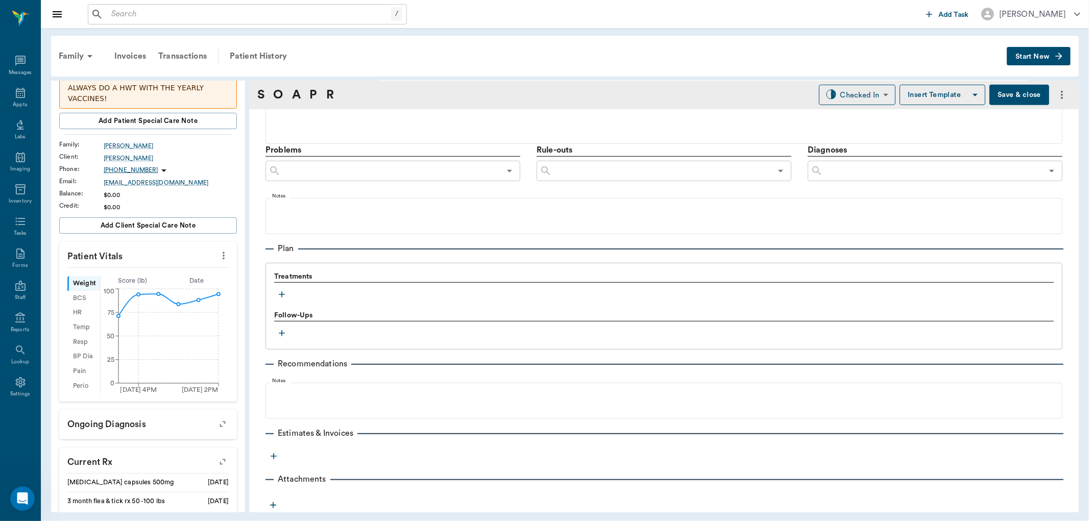
scroll to position [551, 0]
click at [279, 288] on button "button" at bounding box center [281, 294] width 15 height 15
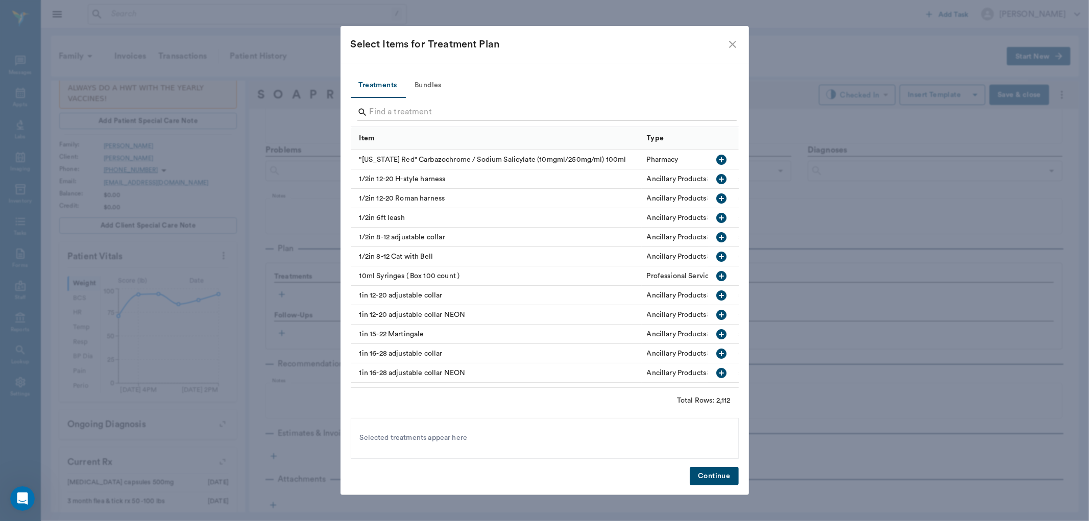
click at [377, 111] on input "Search" at bounding box center [546, 112] width 352 height 16
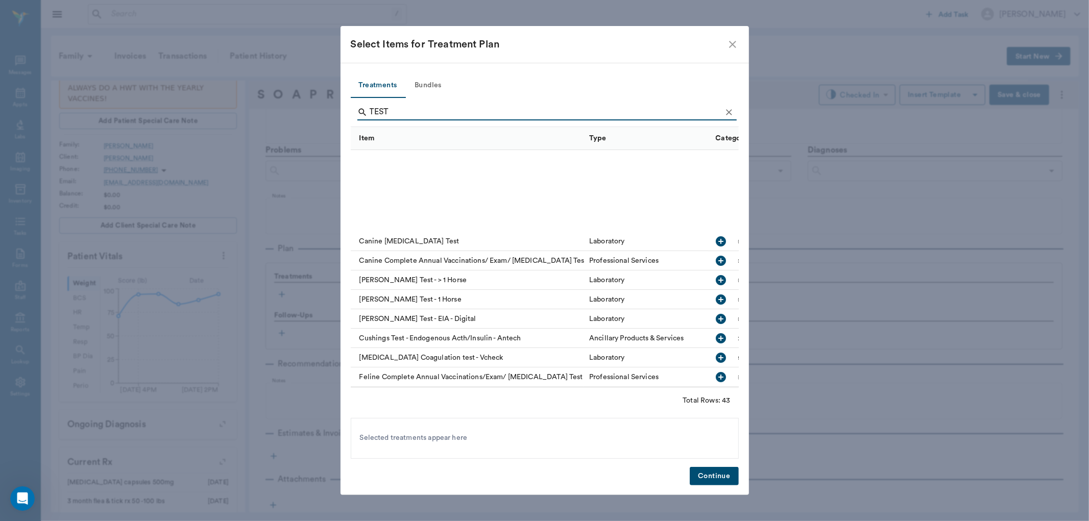
scroll to position [227, 0]
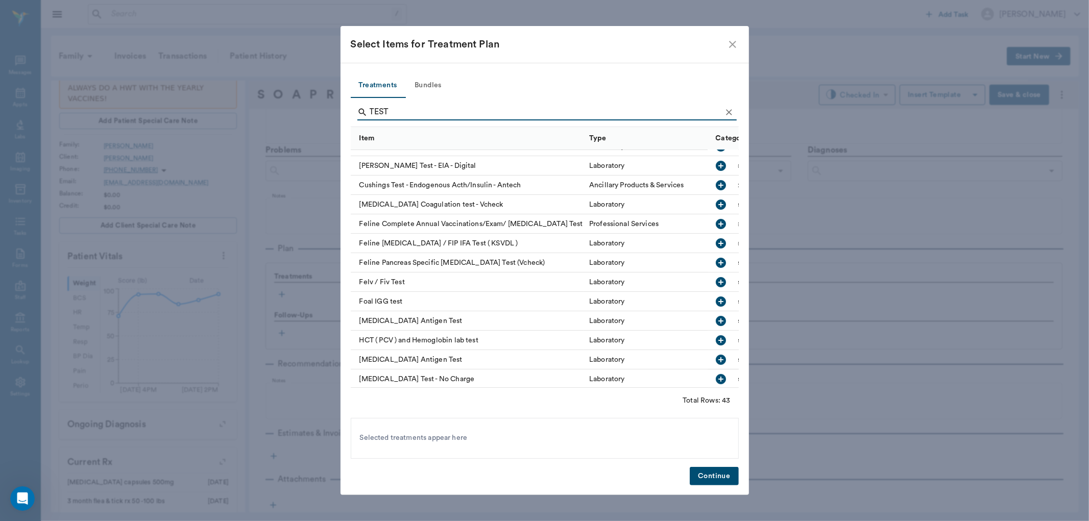
type input "TEST"
drag, startPoint x: 708, startPoint y: 359, endPoint x: 710, endPoint y: 474, distance: 114.9
click at [716, 360] on icon "button" at bounding box center [721, 360] width 10 height 10
click at [696, 475] on button "Continue" at bounding box center [714, 476] width 49 height 19
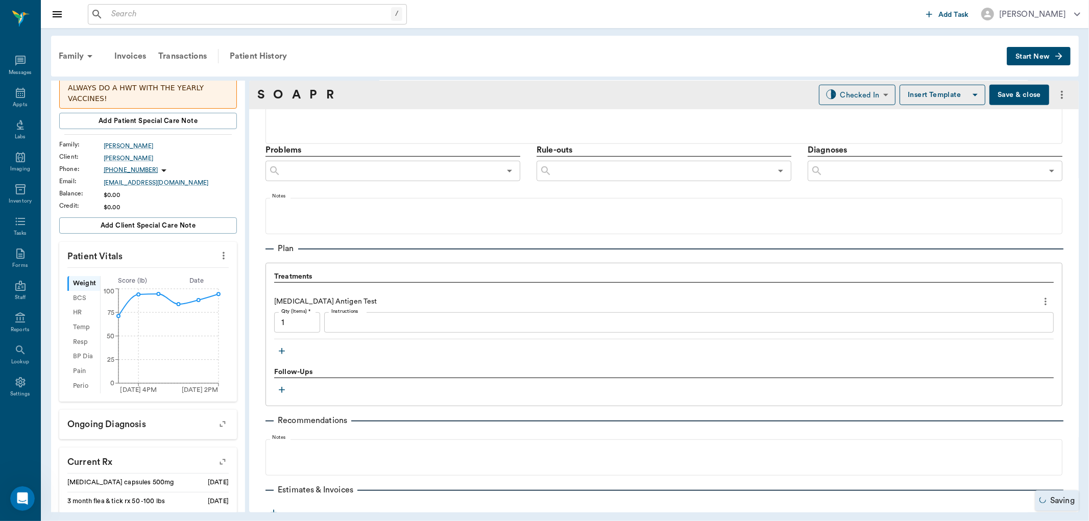
click at [346, 327] on textarea "Instructions" at bounding box center [688, 323] width 715 height 12
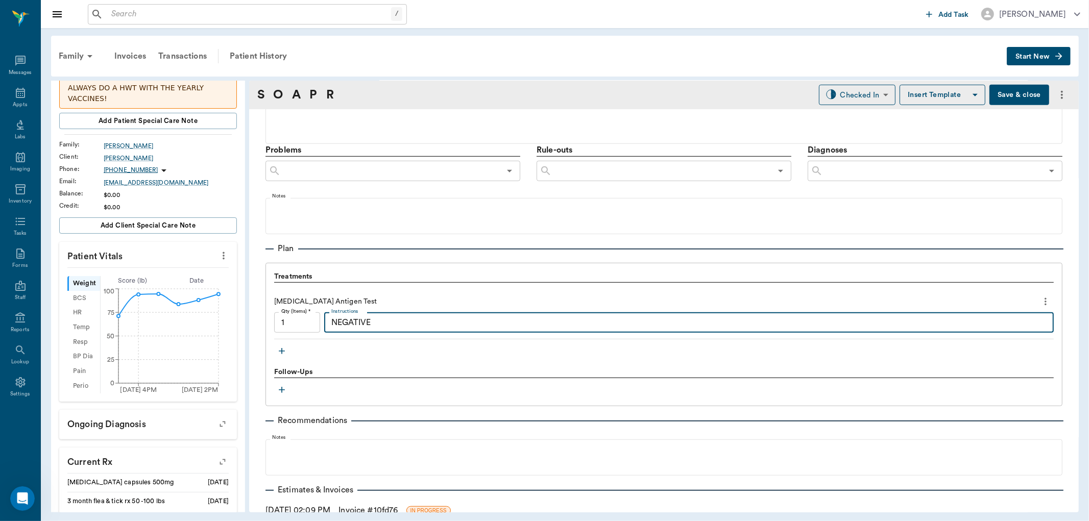
type textarea "NEGATIVE"
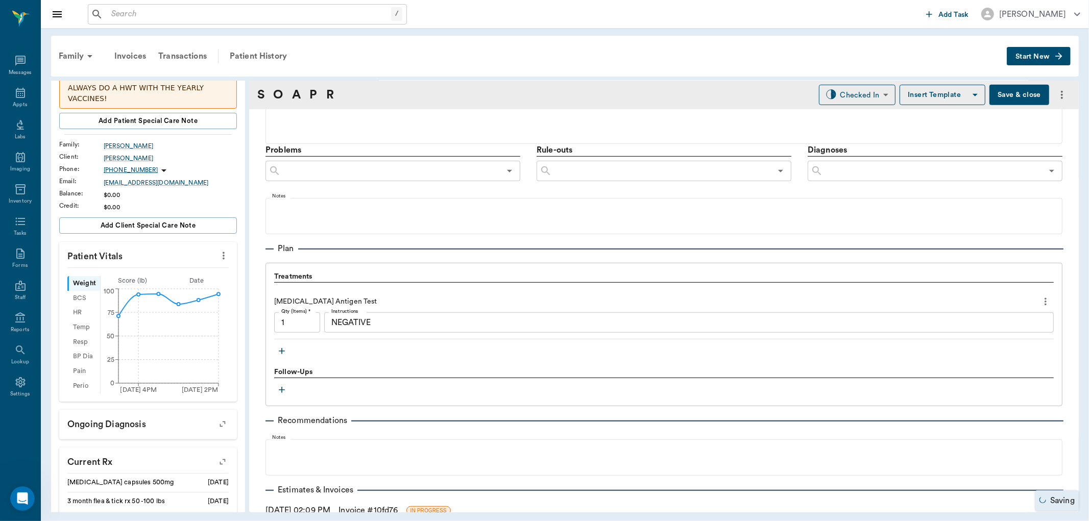
click at [284, 349] on icon "button" at bounding box center [282, 351] width 10 height 10
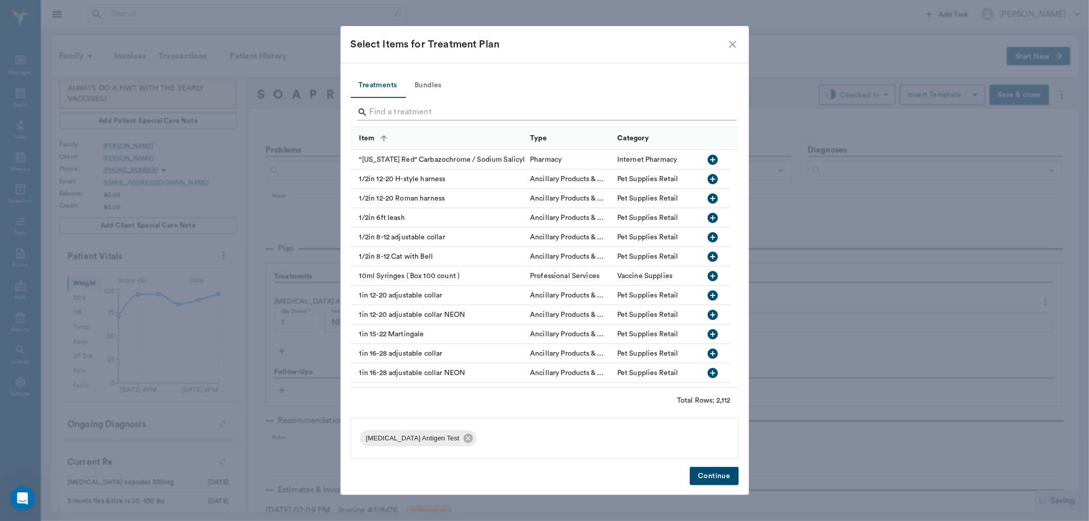
click at [391, 115] on input "Search" at bounding box center [546, 112] width 352 height 16
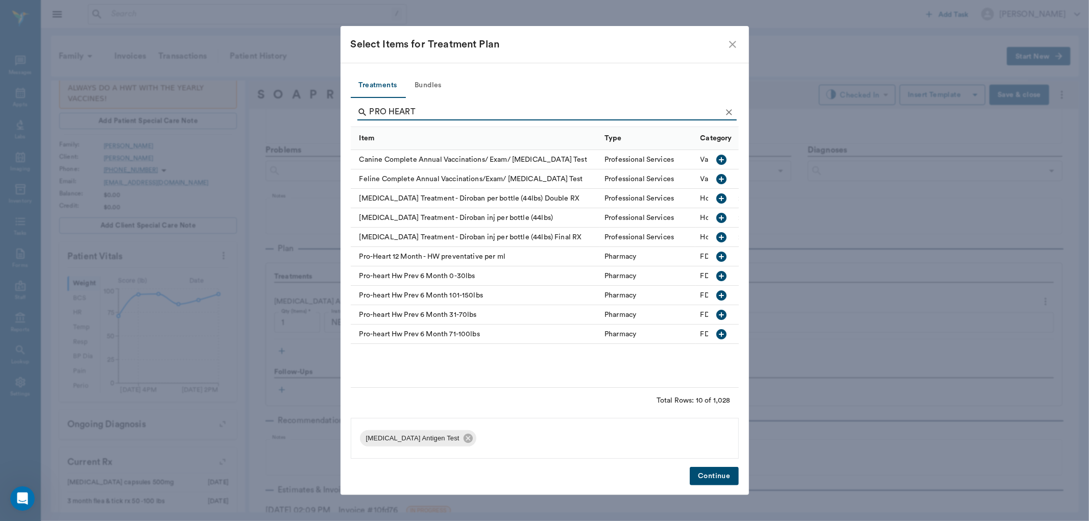
type input "PRO HEART"
click at [717, 334] on icon "button" at bounding box center [721, 334] width 10 height 10
click at [703, 478] on button "Continue" at bounding box center [714, 476] width 49 height 19
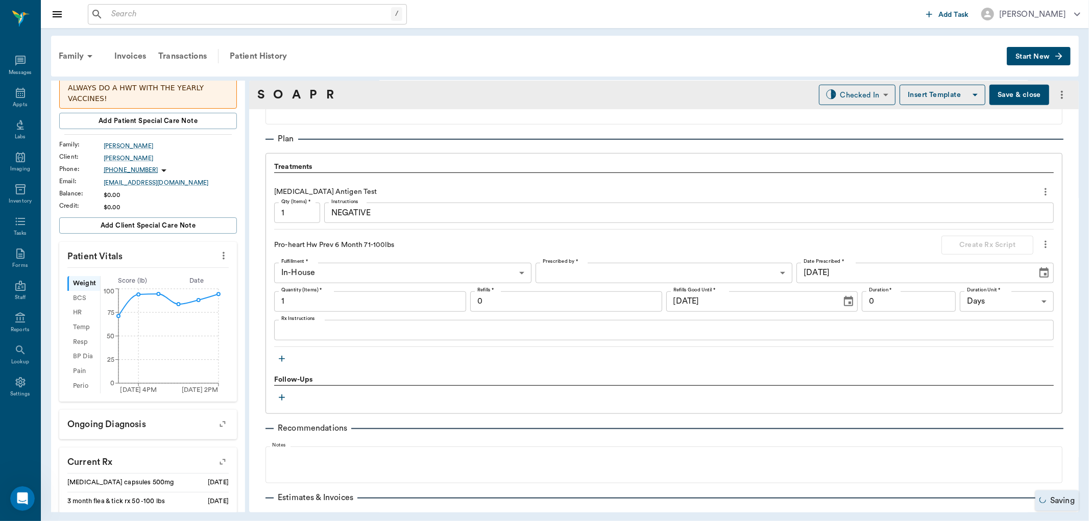
scroll to position [665, 0]
click at [280, 353] on icon "button" at bounding box center [282, 355] width 10 height 10
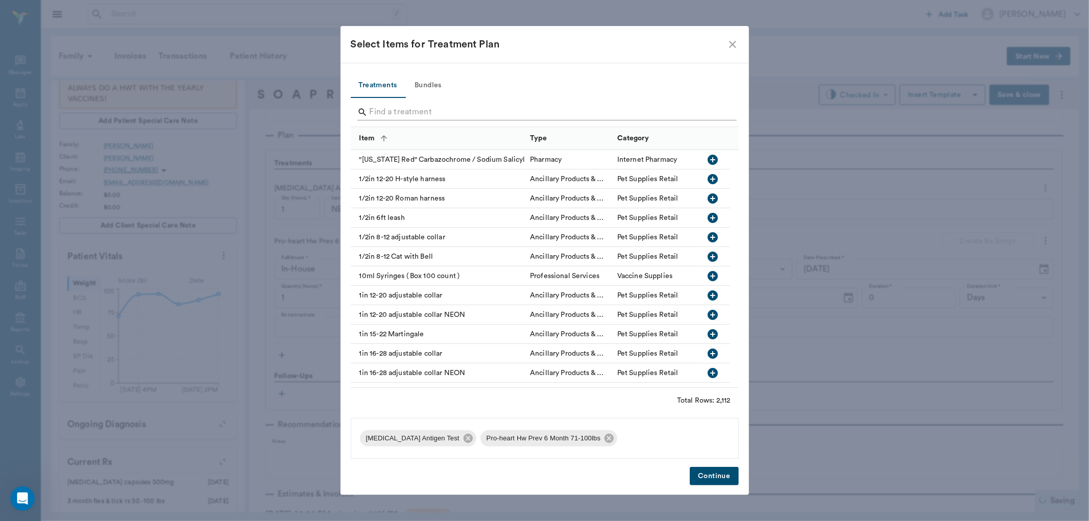
click at [385, 110] on input "Search" at bounding box center [546, 112] width 352 height 16
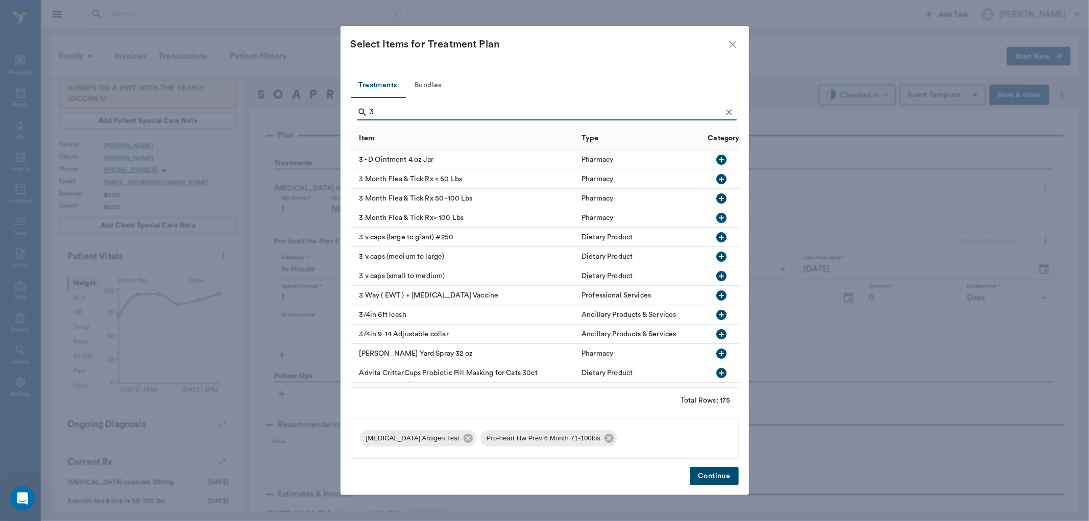
type input "3"
click at [715, 194] on icon "button" at bounding box center [721, 198] width 12 height 12
click at [732, 473] on button "Continue" at bounding box center [714, 476] width 49 height 19
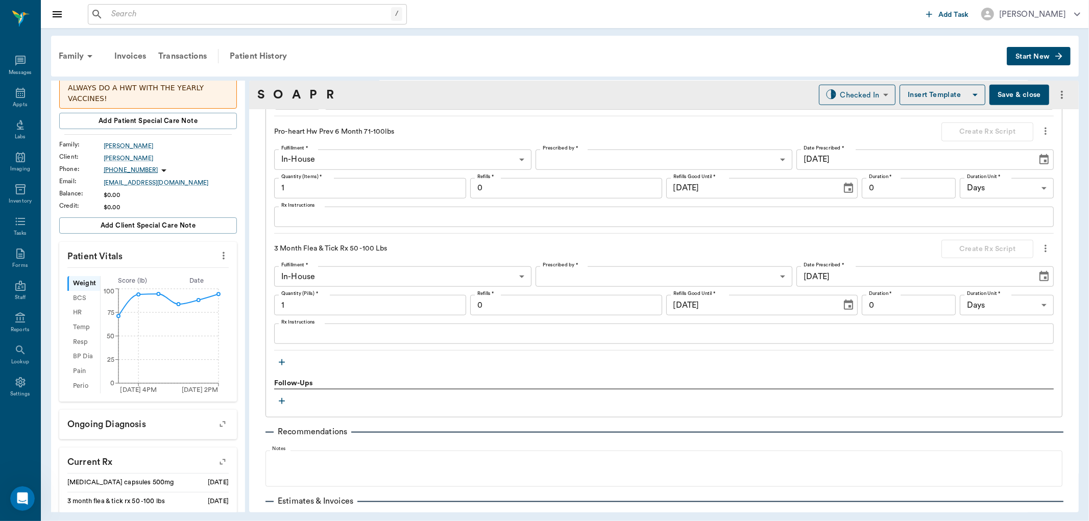
scroll to position [778, 0]
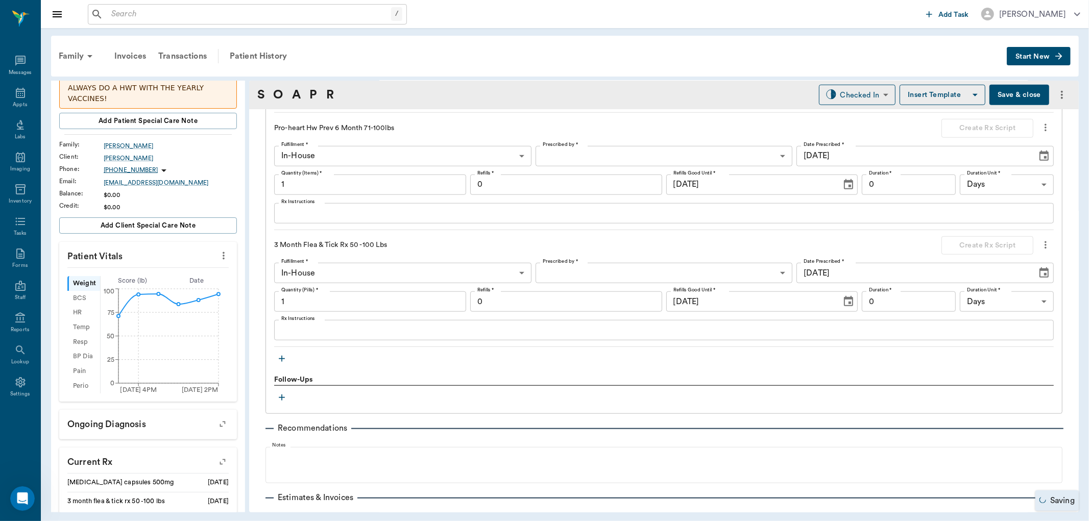
click at [282, 358] on icon "button" at bounding box center [282, 359] width 6 height 6
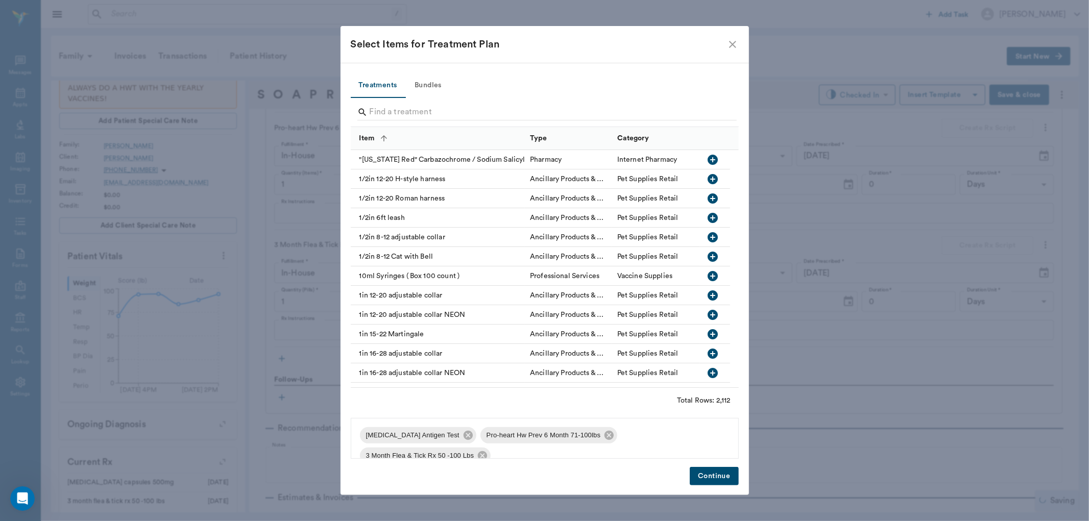
click at [410, 113] on input "Search" at bounding box center [546, 112] width 352 height 16
click at [425, 88] on button "Bundles" at bounding box center [428, 86] width 46 height 25
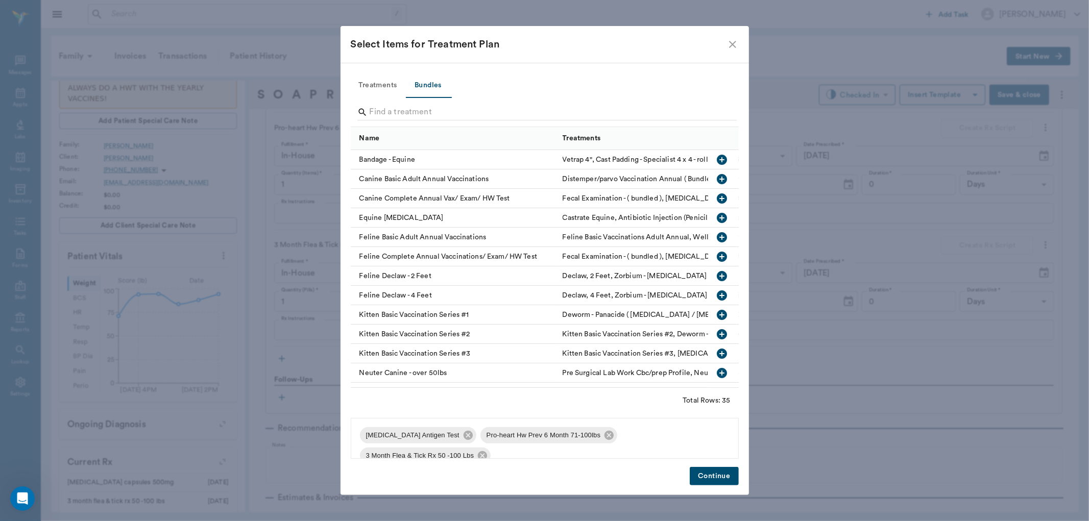
click at [717, 175] on icon "button" at bounding box center [722, 179] width 10 height 10
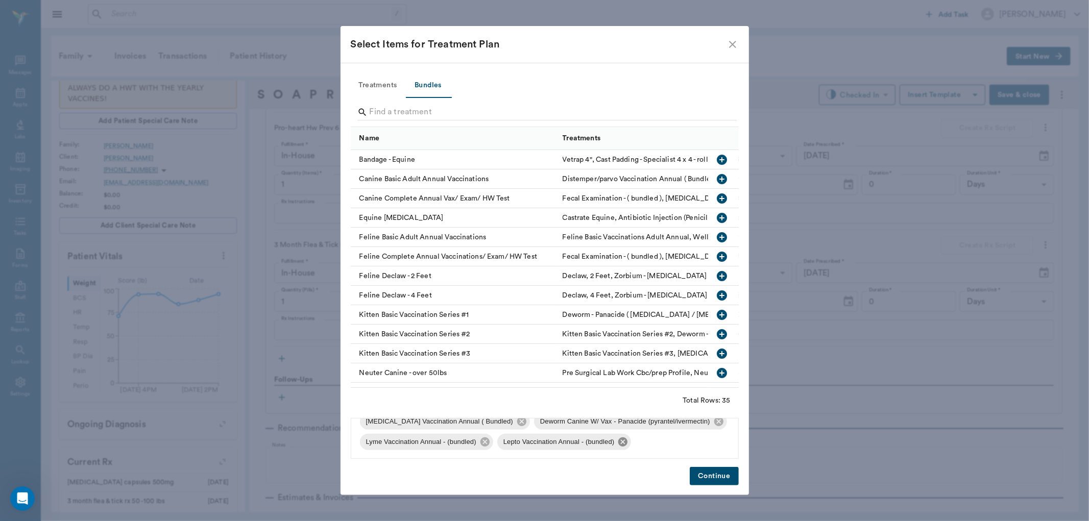
click at [625, 438] on icon at bounding box center [622, 442] width 9 height 9
click at [485, 445] on icon at bounding box center [484, 442] width 9 height 9
click at [703, 476] on button "Continue" at bounding box center [714, 476] width 49 height 19
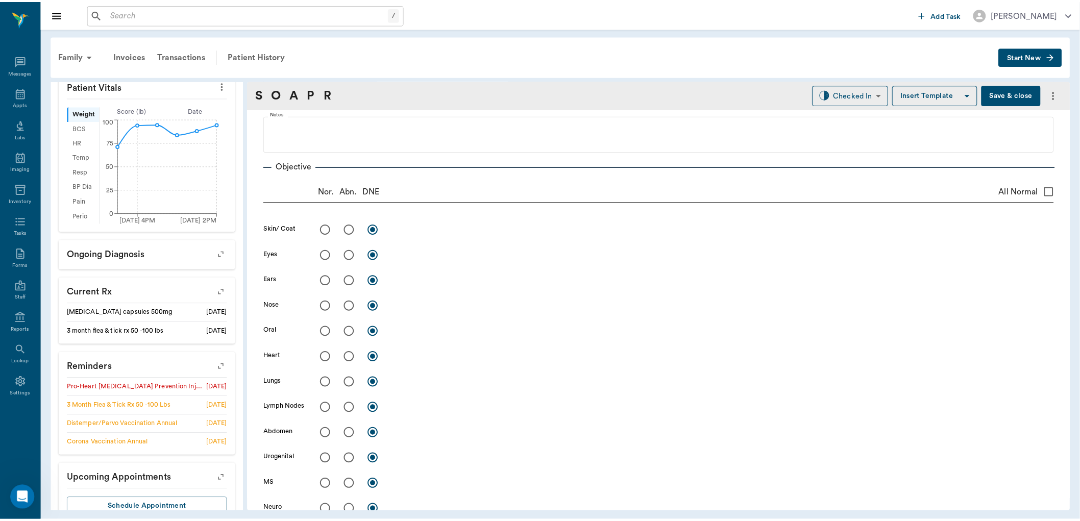
scroll to position [0, 0]
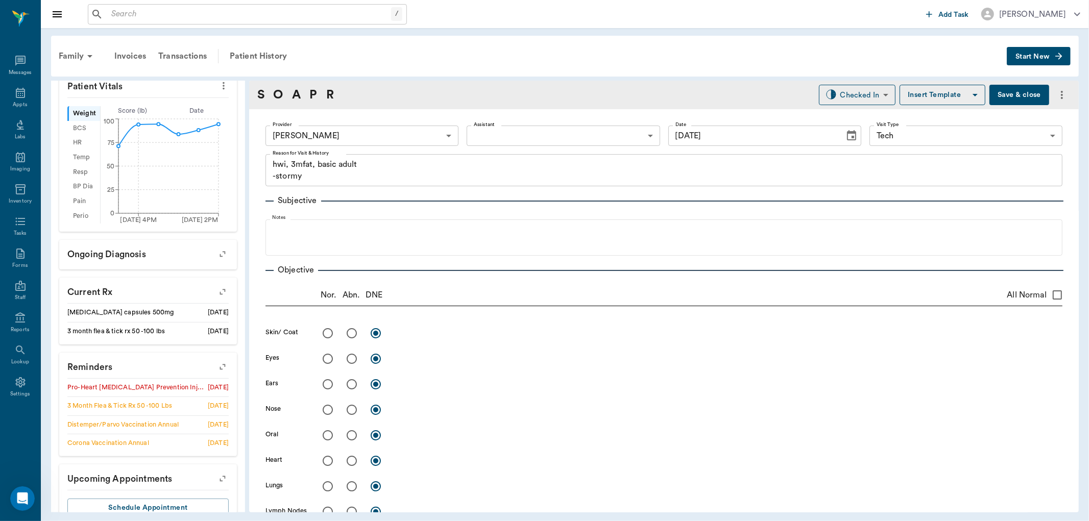
click at [1006, 94] on button "Save & close" at bounding box center [1019, 95] width 60 height 20
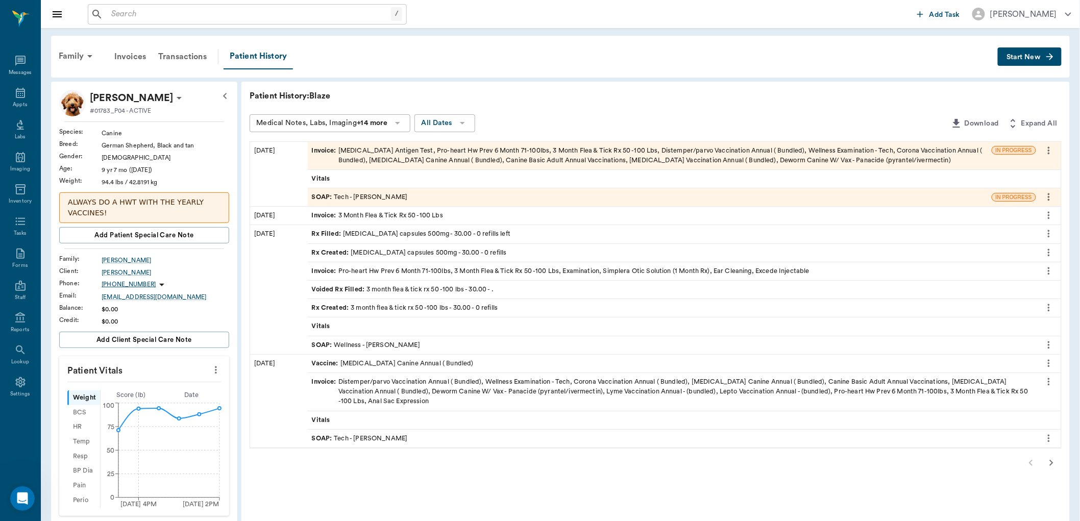
click at [320, 344] on span "SOAP :" at bounding box center [323, 346] width 22 height 10
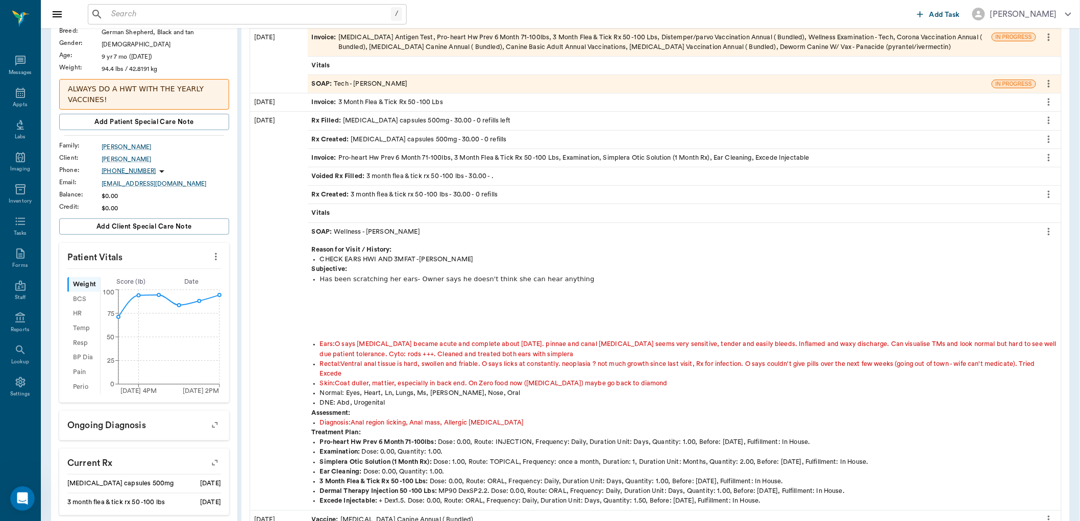
scroll to position [170, 0]
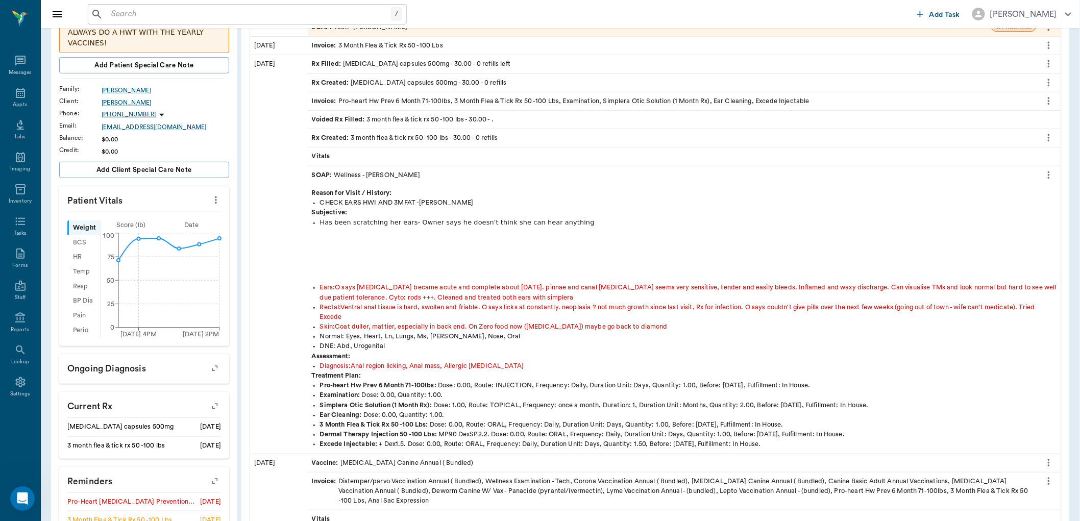
click at [1054, 176] on icon "more" at bounding box center [1049, 175] width 11 height 12
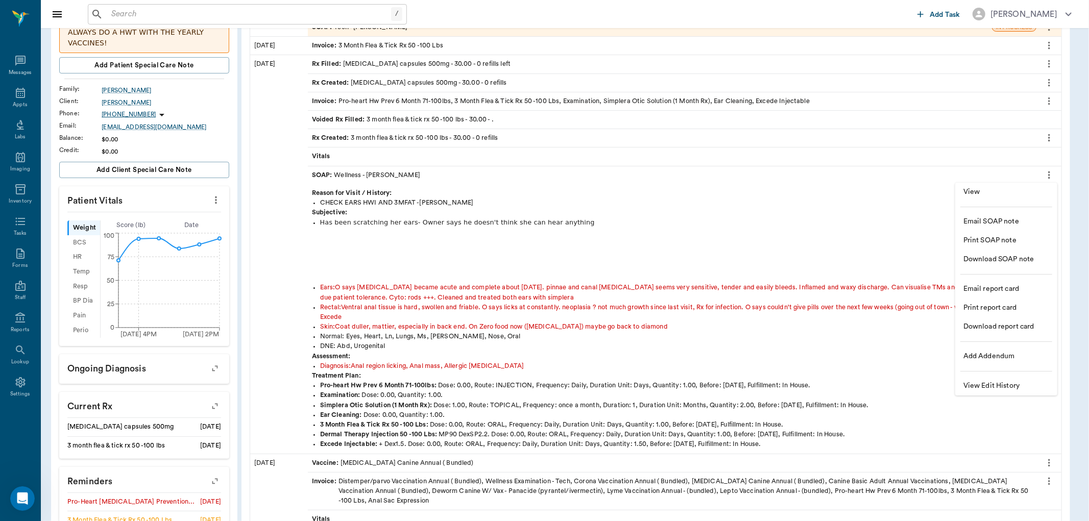
click at [972, 193] on span "View" at bounding box center [1006, 192] width 86 height 11
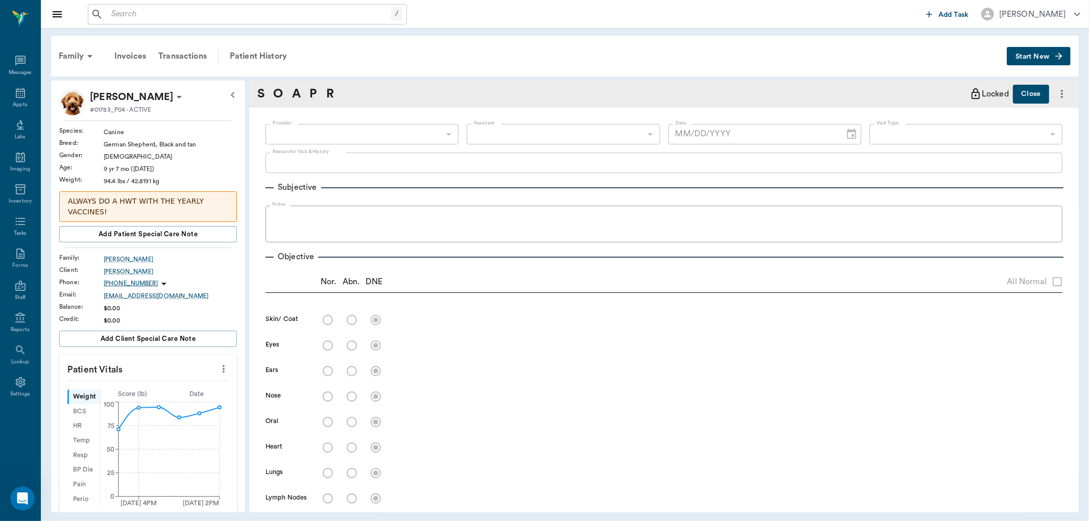
type input "63ec2f075fda476ae8351a4d"
type input "65d2be4f46e3a538d89b8c14"
type textarea "CHECK EARS HWI AND 3MFAT -LORY"
radio input "true"
type textarea "Coat duller, mattier, especially in back end. On Zero food now (allergies) mayb…"
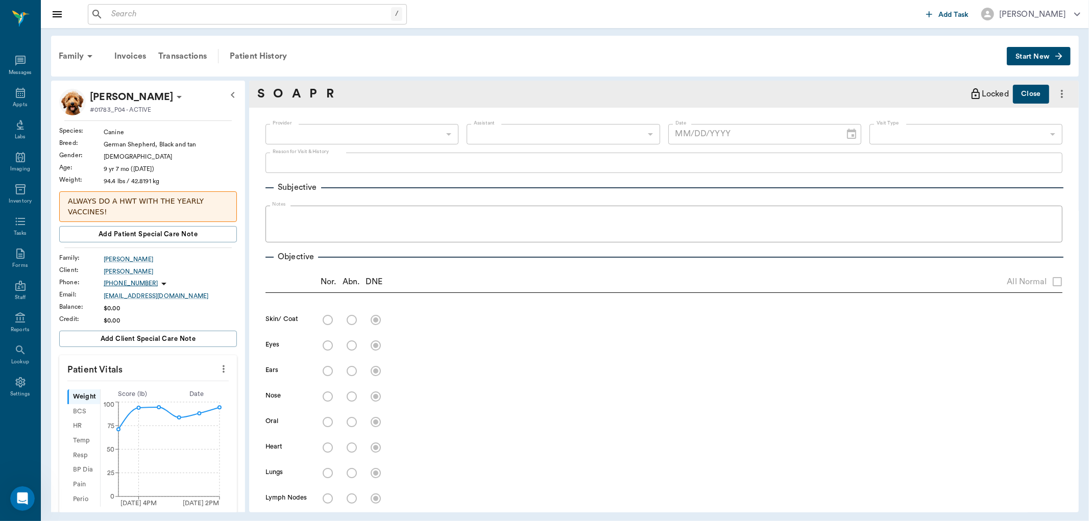
radio input "true"
type textarea "O says hearing loss became acute and complete about 3 weeks ago. pinnae and can…"
radio input "true"
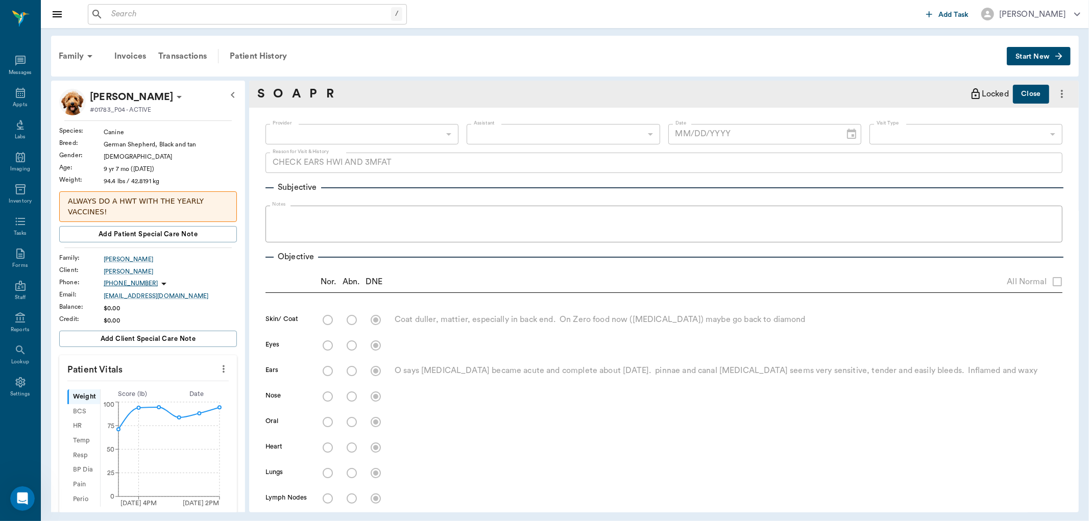
radio input "true"
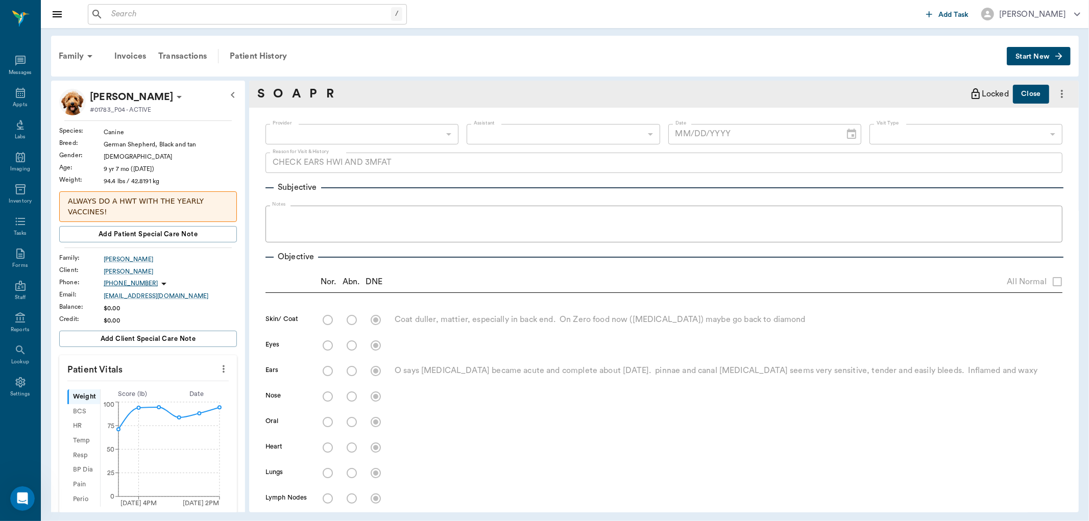
radio input "true"
type textarea "Ventral anal tissue is hard, swollen and friable. O says licks at constantly. n…"
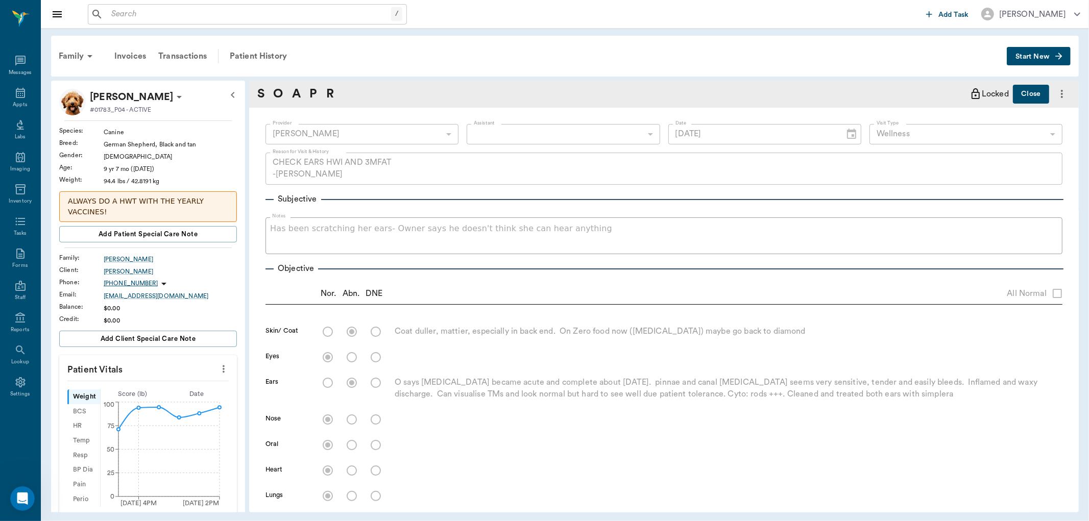
type input "02/10/2025"
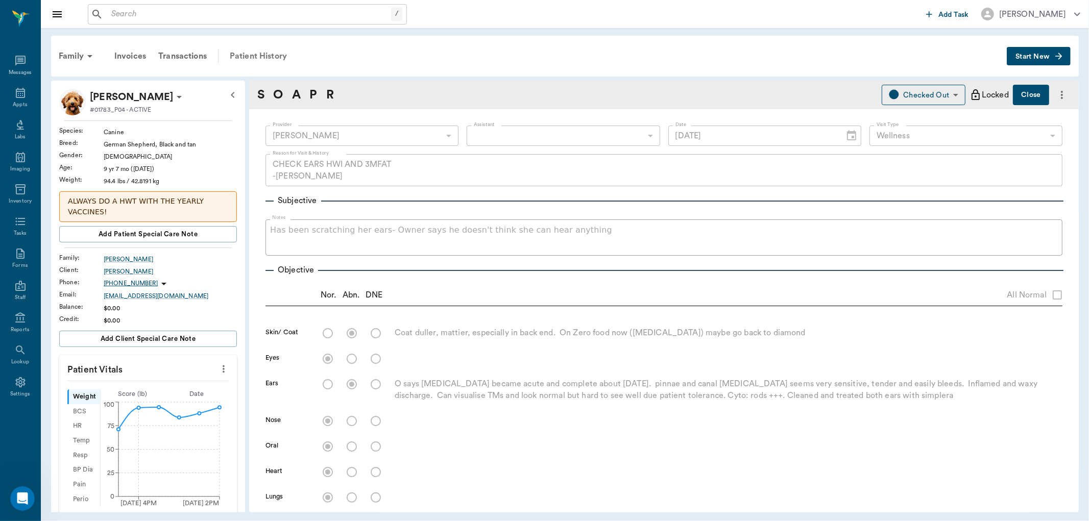
click at [252, 54] on div "Patient History" at bounding box center [258, 56] width 69 height 25
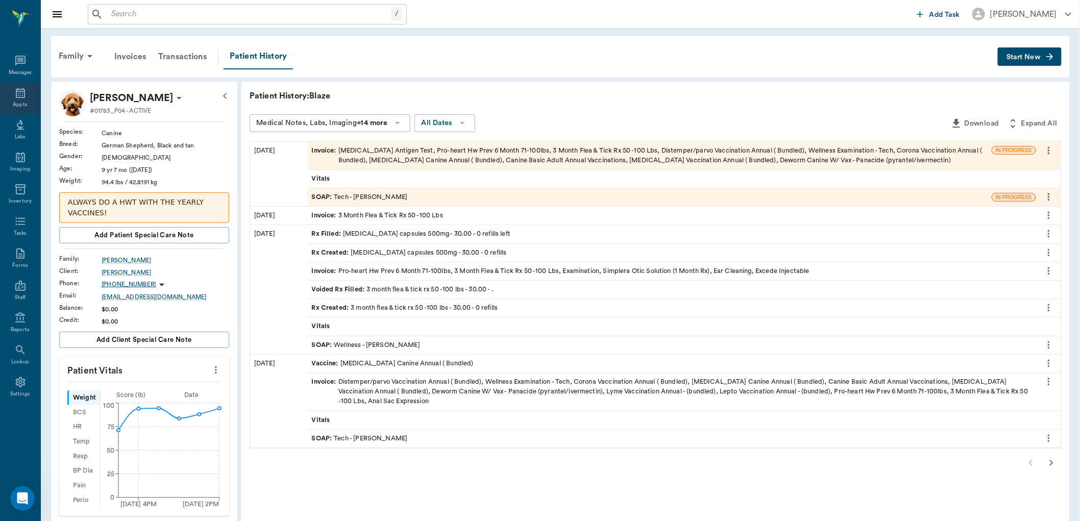
click at [12, 98] on div "Appts" at bounding box center [20, 99] width 40 height 32
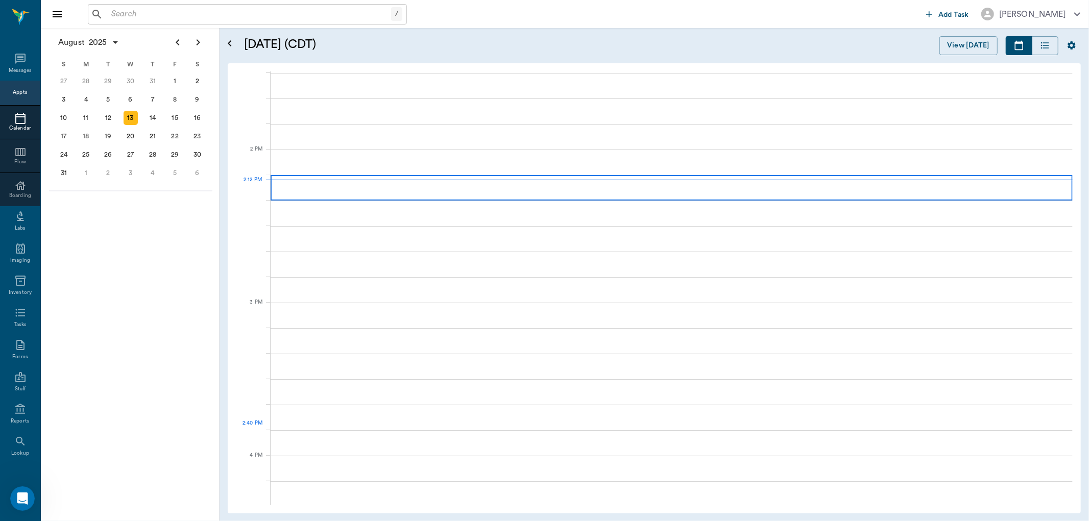
scroll to position [920, 0]
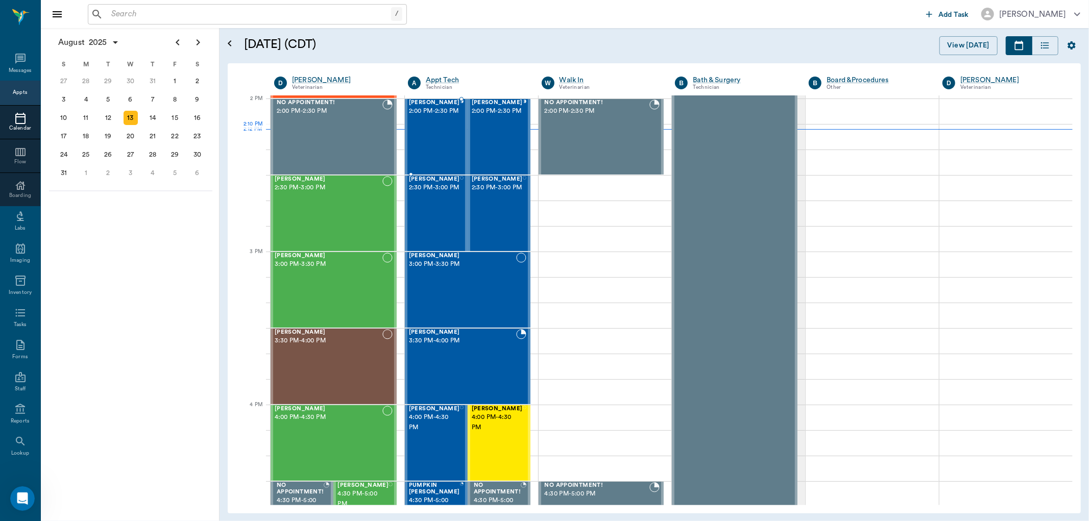
click at [437, 140] on div "Keiser Martin 2:00 PM - 2:30 PM" at bounding box center [434, 137] width 51 height 75
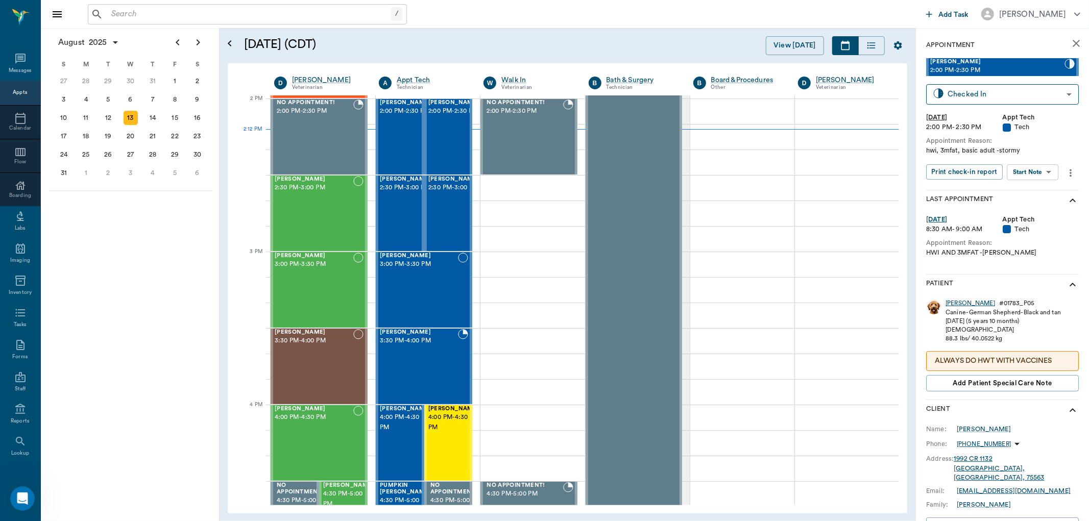
click at [956, 302] on div "Keiser" at bounding box center [971, 303] width 50 height 9
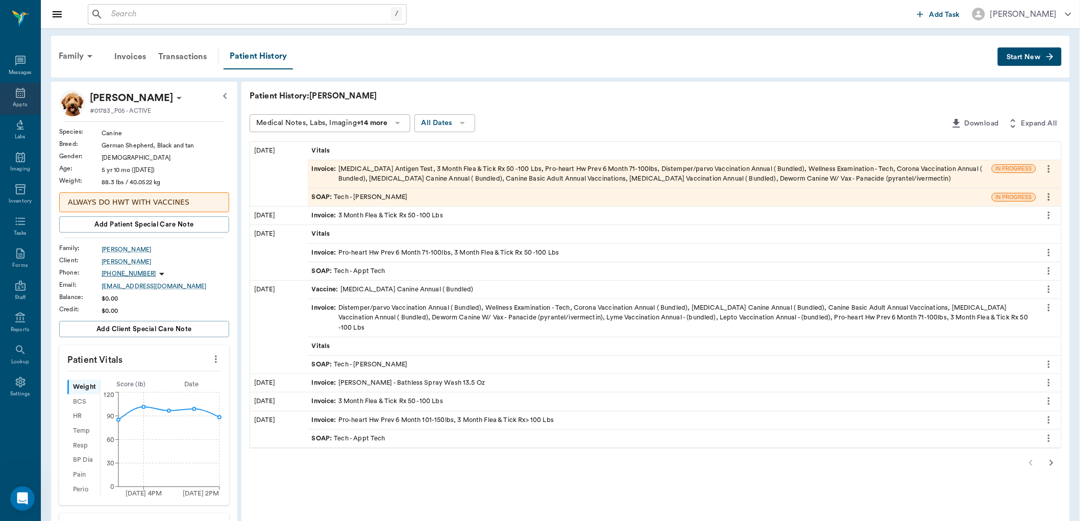
click at [10, 98] on div "Appts" at bounding box center [20, 99] width 40 height 32
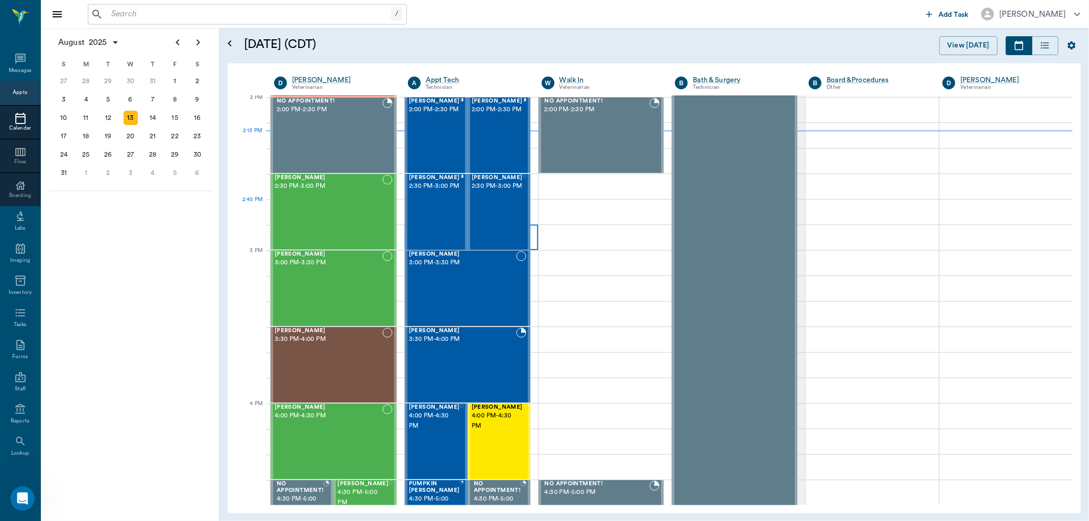
scroll to position [808, 0]
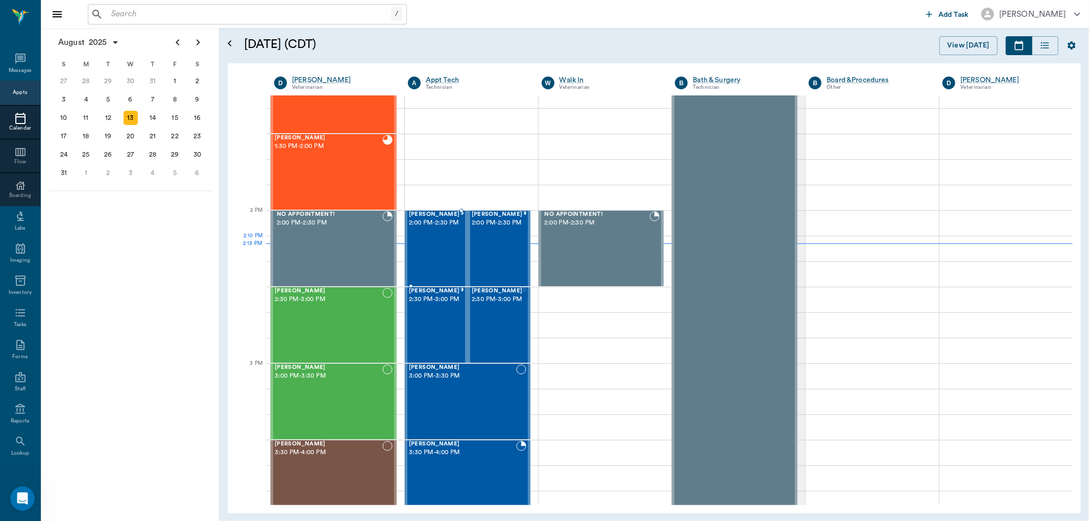
click at [434, 253] on div "Keiser Martin 2:00 PM - 2:30 PM" at bounding box center [434, 248] width 51 height 75
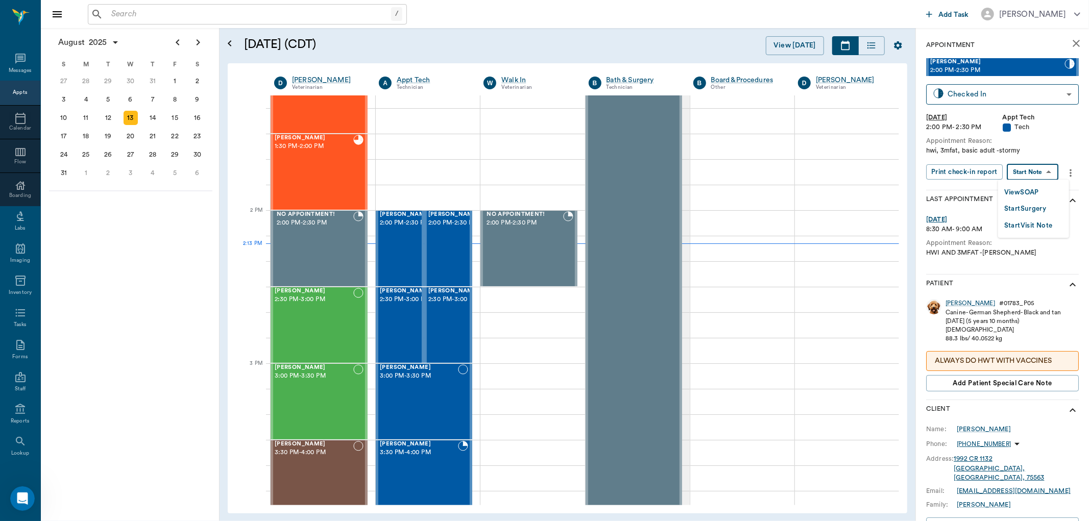
click at [1022, 170] on body "/ ​ Add Task Dr. Bert Ellsworth Nectar Messages Appts Calendar Flow Boarding La…" at bounding box center [544, 260] width 1089 height 521
click at [1008, 189] on button "View SOAP" at bounding box center [1021, 193] width 35 height 12
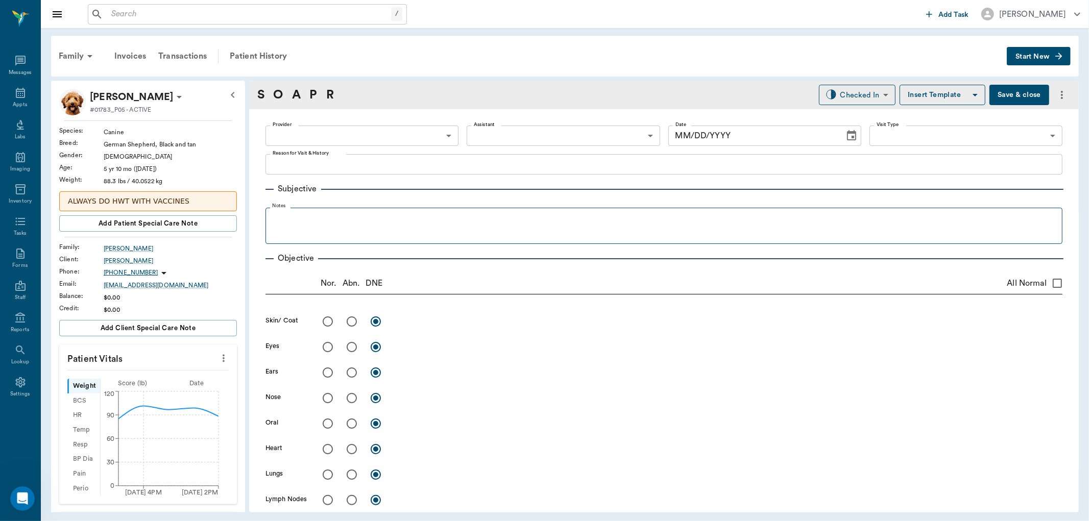
type input "642ef10e332a41444de2bad1"
type input "65d2be4f46e3a538d89b8c1a"
type textarea "hwi, 3mfat, basic adult -stormy"
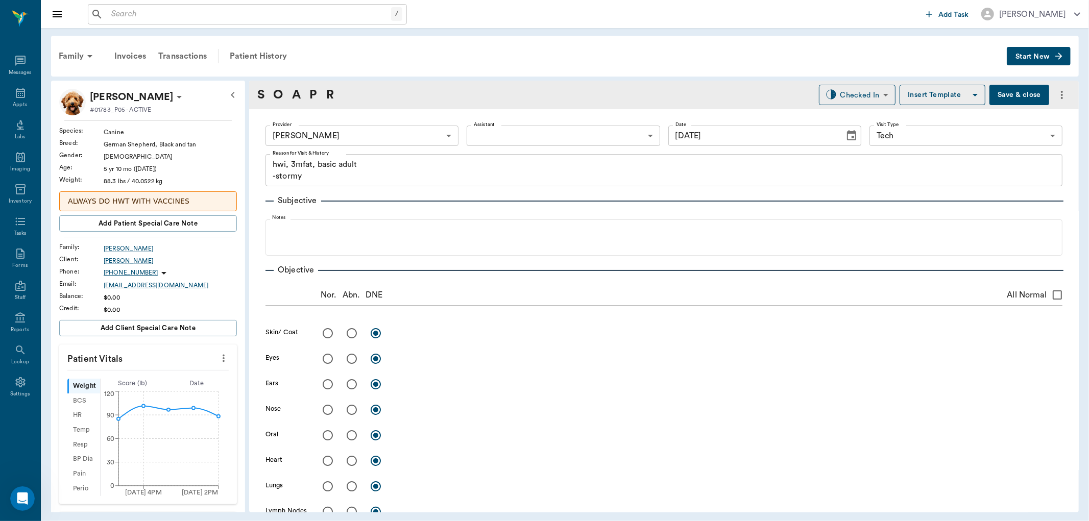
type input "[DATE]"
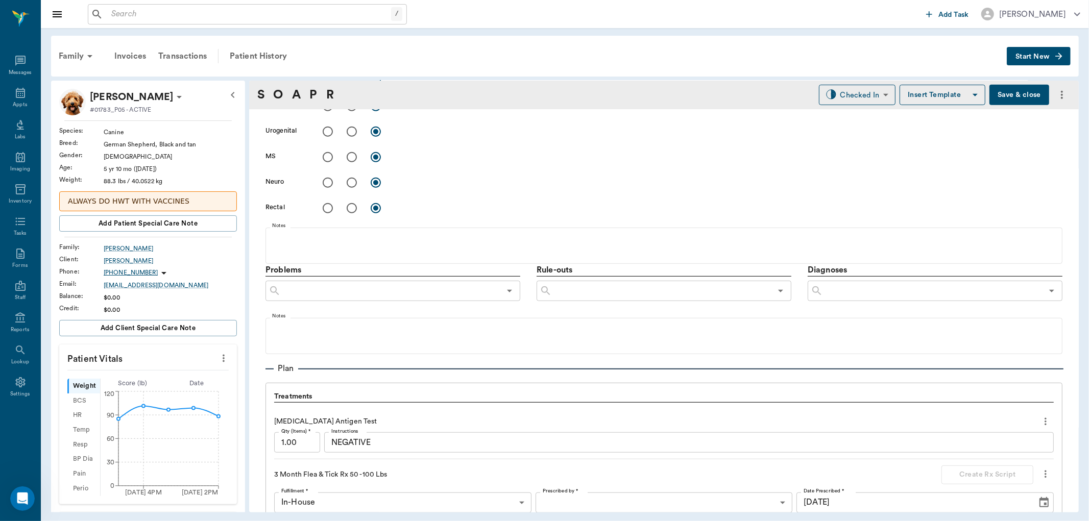
scroll to position [453, 0]
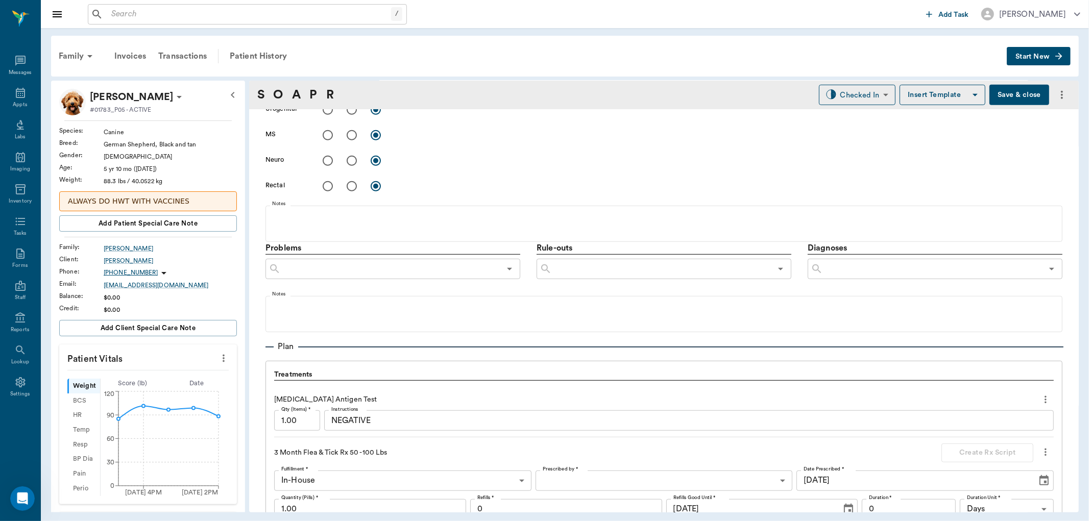
click at [223, 361] on icon "more" at bounding box center [224, 359] width 2 height 8
click at [179, 371] on span "Enter Vitals" at bounding box center [172, 376] width 86 height 11
click at [166, 384] on input "text" at bounding box center [147, 389] width 89 height 20
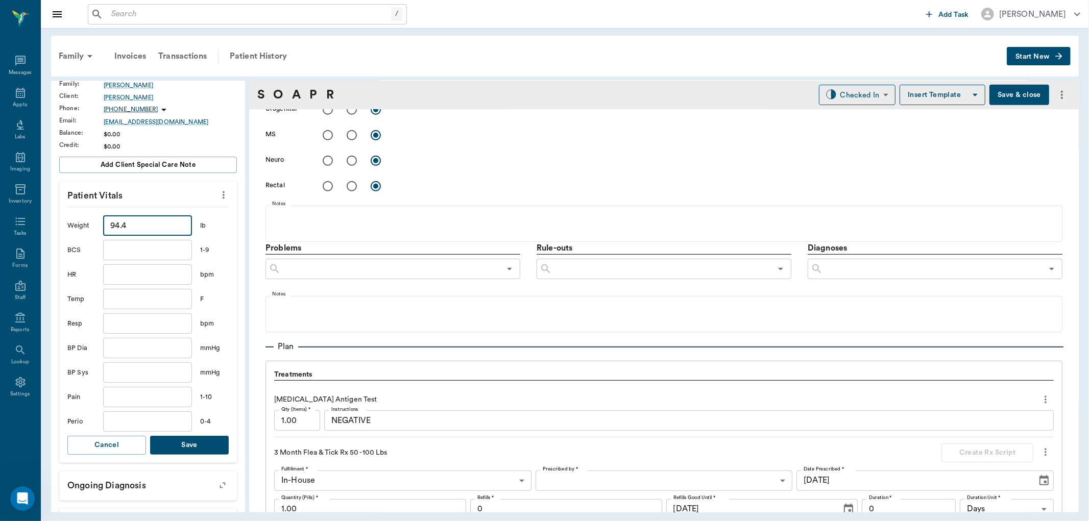
scroll to position [170, 0]
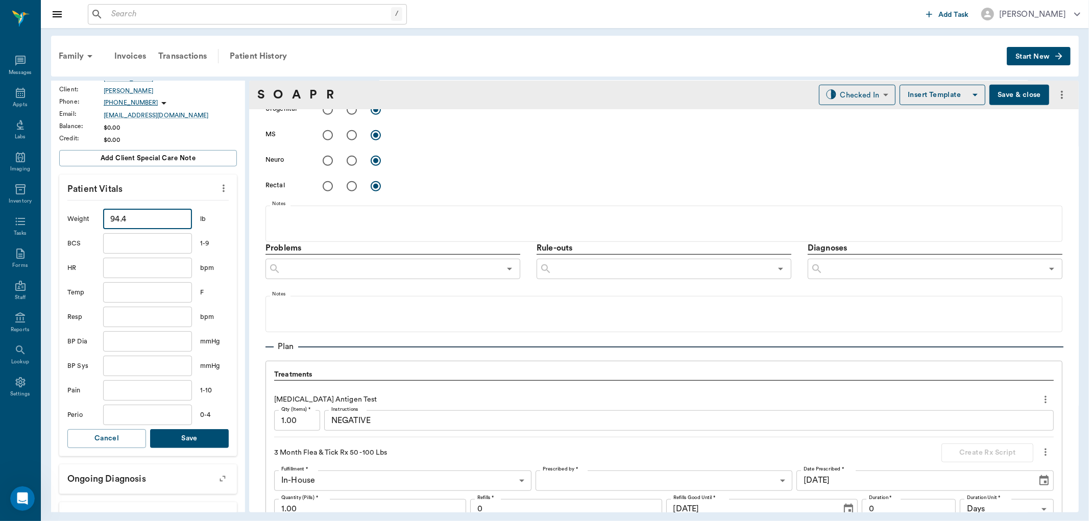
type input "94.4"
click at [192, 444] on button "Save" at bounding box center [189, 438] width 79 height 19
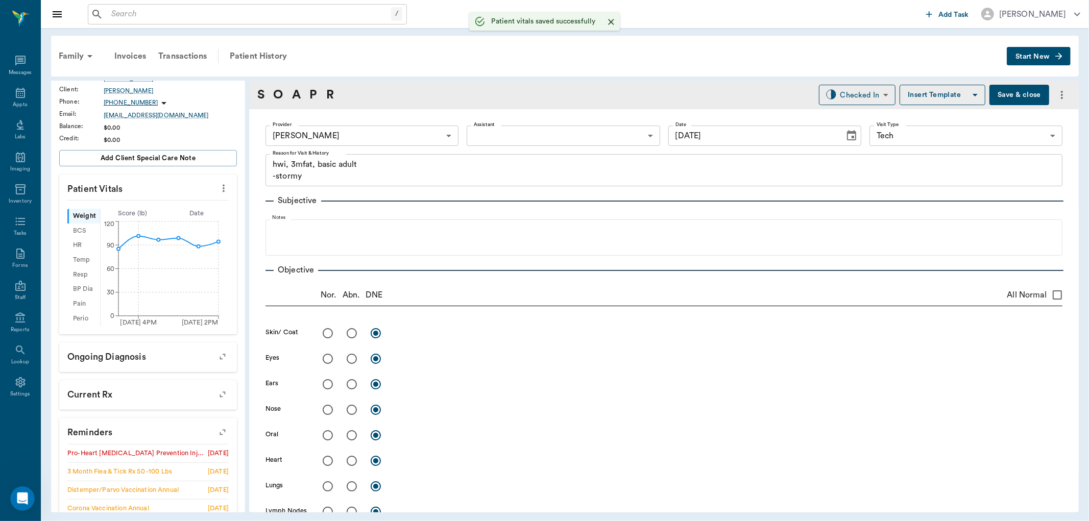
scroll to position [0, 0]
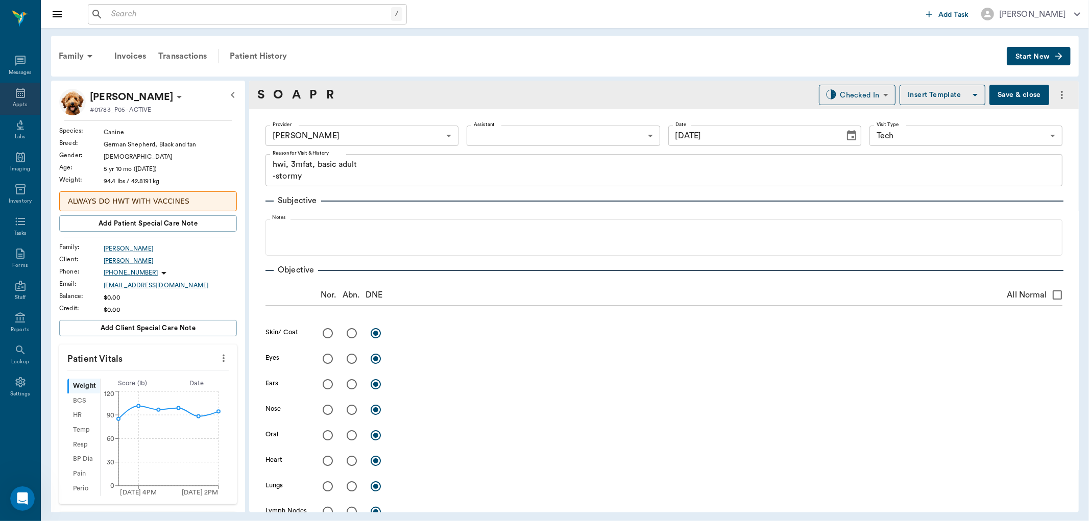
click at [12, 100] on div "Appts" at bounding box center [20, 99] width 40 height 32
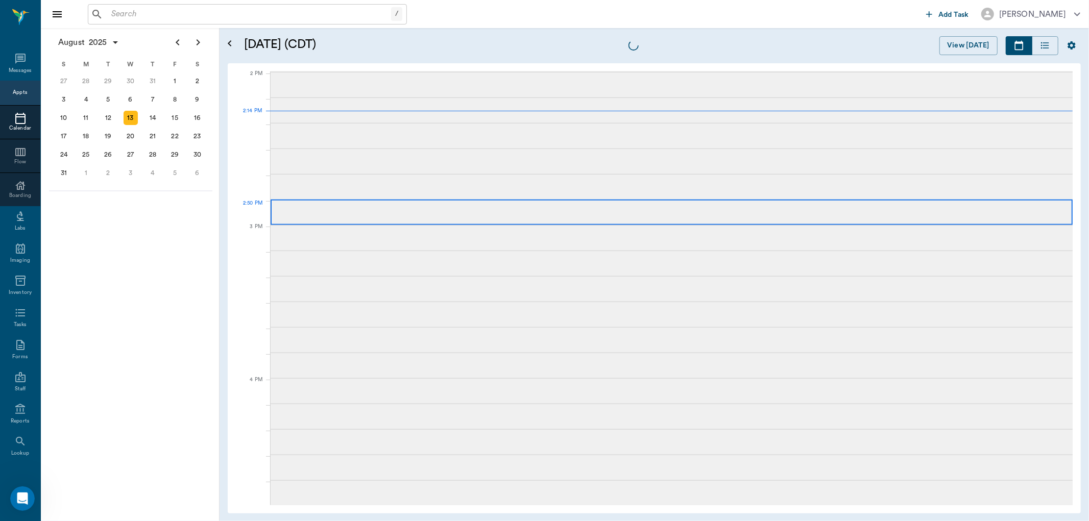
scroll to position [920, 0]
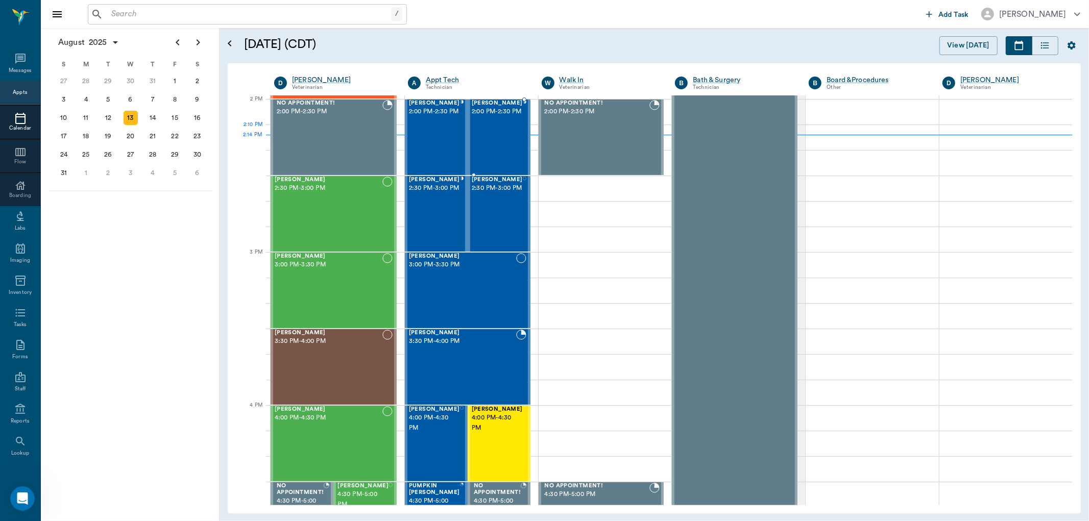
click at [496, 142] on div "Blaze Martin 2:00 PM - 2:30 PM" at bounding box center [497, 137] width 51 height 75
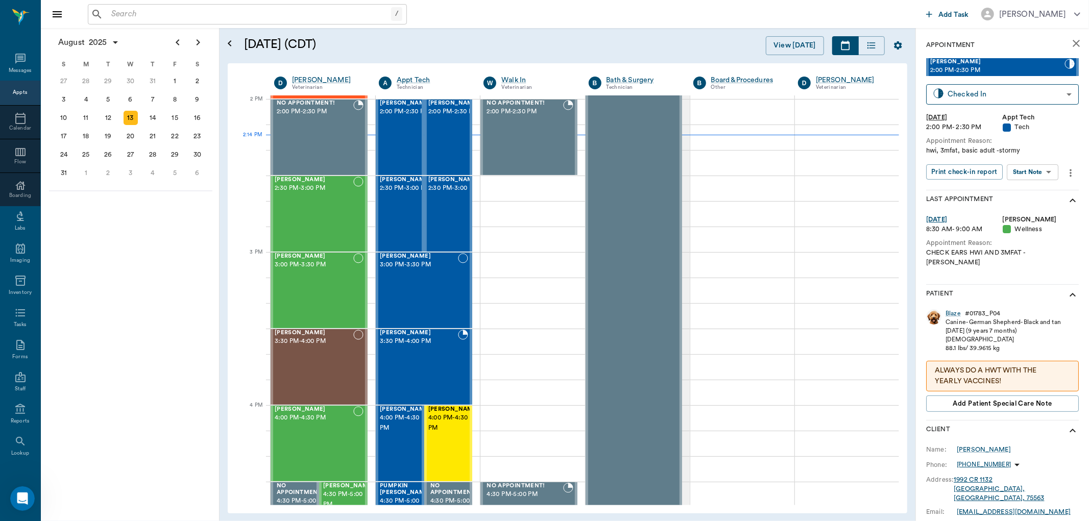
click at [1014, 182] on div "Blaze Martin 2:00 PM - 2:30 PM Checked In CHECKED_IN ​ Wed, Aug 13, 2025 2:00 P…" at bounding box center [1002, 123] width 153 height 131
click at [1017, 165] on body "/ ​ Add Task Dr. Bert Ellsworth Nectar Messages Appts Calendar Flow Boarding La…" at bounding box center [544, 260] width 1089 height 521
click at [1011, 191] on button "View SOAP" at bounding box center [1021, 193] width 35 height 12
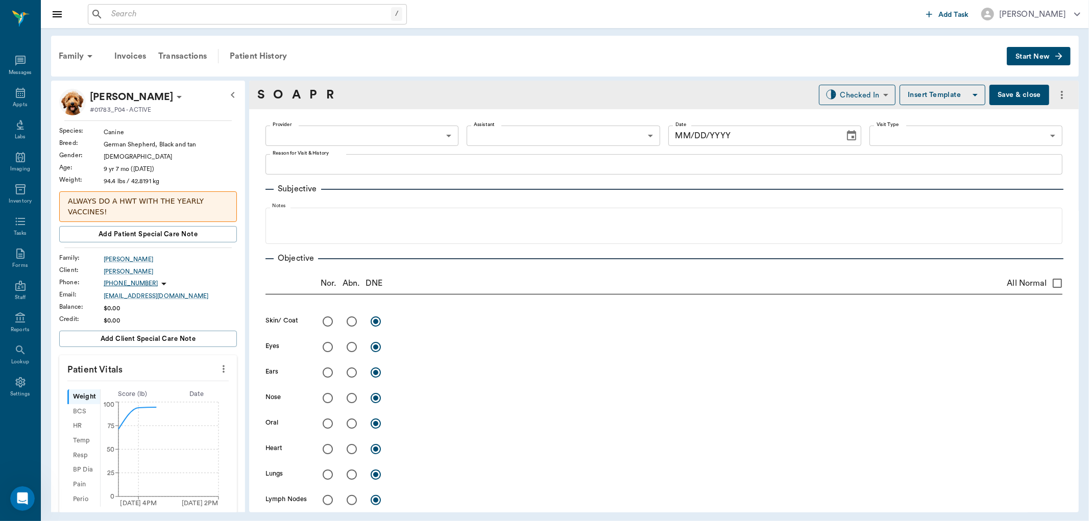
type input "642ef10e332a41444de2bad1"
type input "65d2be4f46e3a538d89b8c1a"
type textarea "hwi, 3mfat, basic adult -stormy"
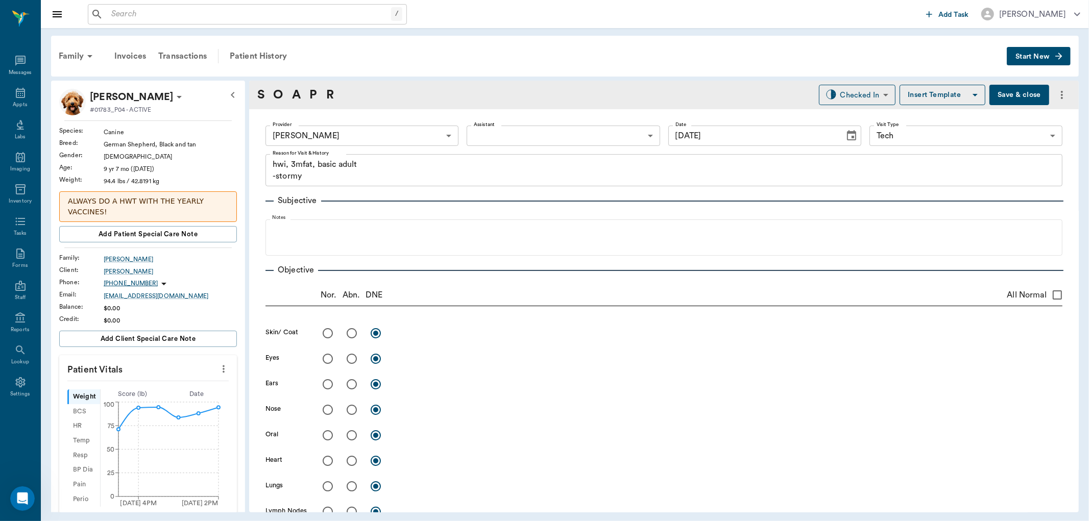
type input "[DATE]"
click at [218, 364] on icon "more" at bounding box center [223, 369] width 11 height 12
click at [157, 389] on span "Enter Vitals" at bounding box center [172, 387] width 86 height 11
click at [152, 397] on input "text" at bounding box center [147, 400] width 89 height 20
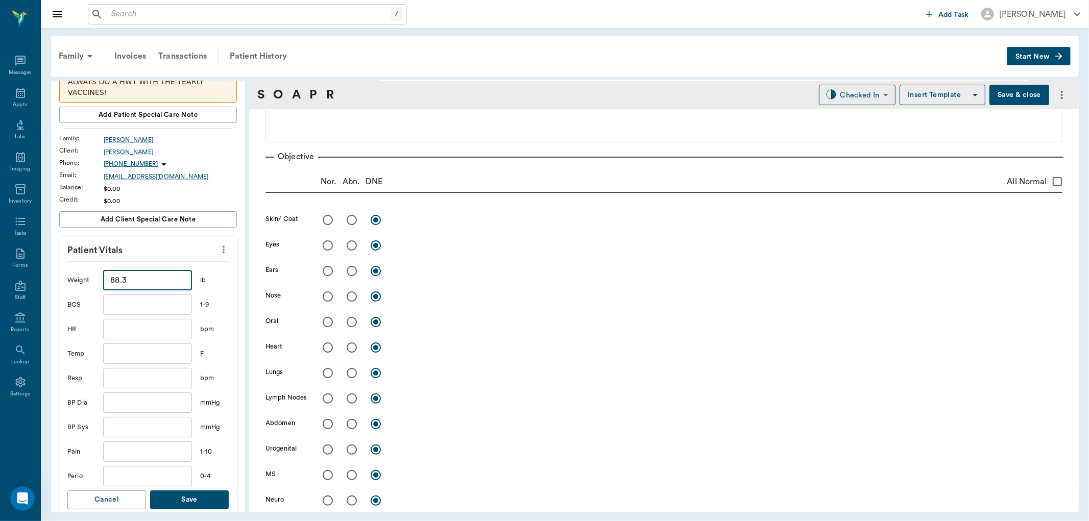
scroll to position [170, 0]
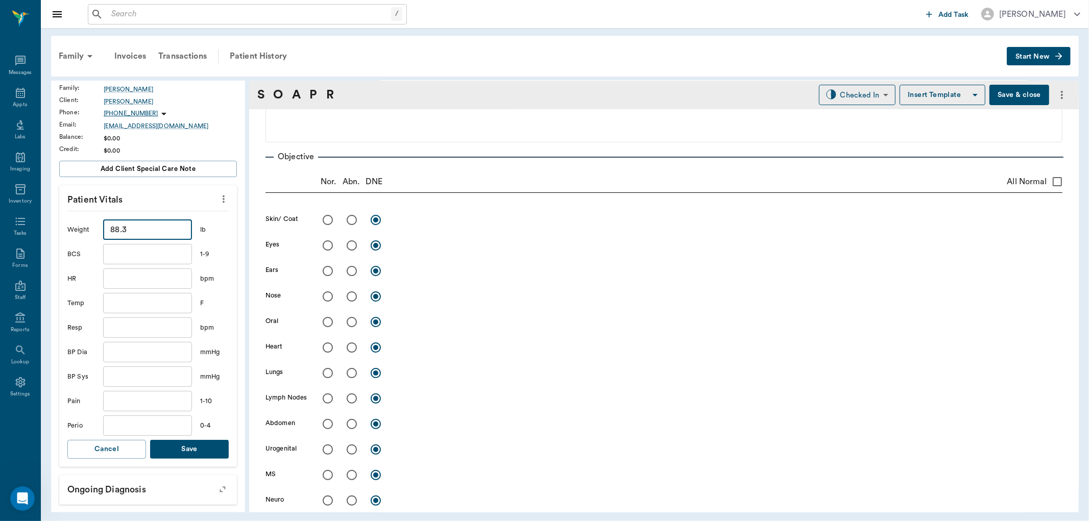
type input "88.3"
click at [185, 451] on button "Save" at bounding box center [189, 449] width 79 height 19
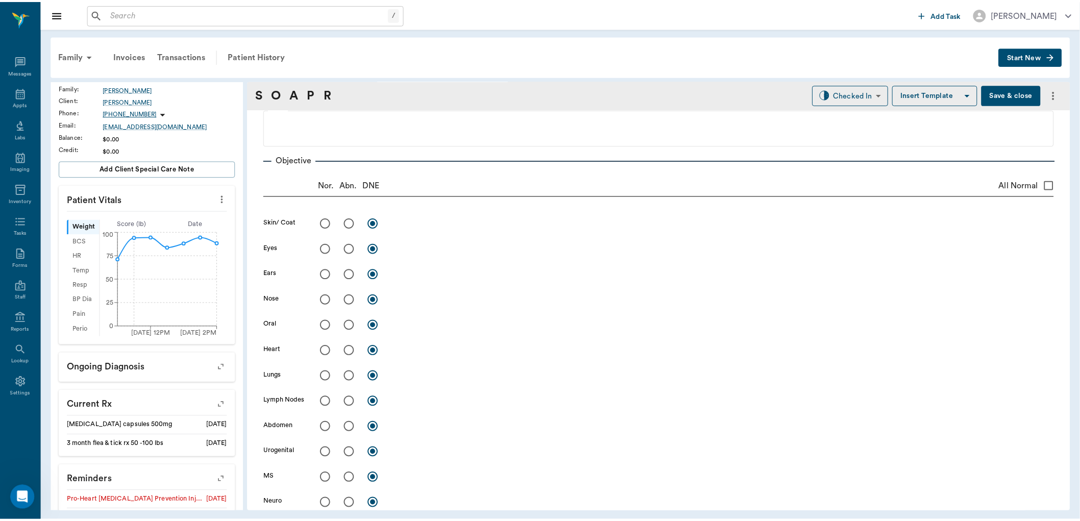
scroll to position [0, 0]
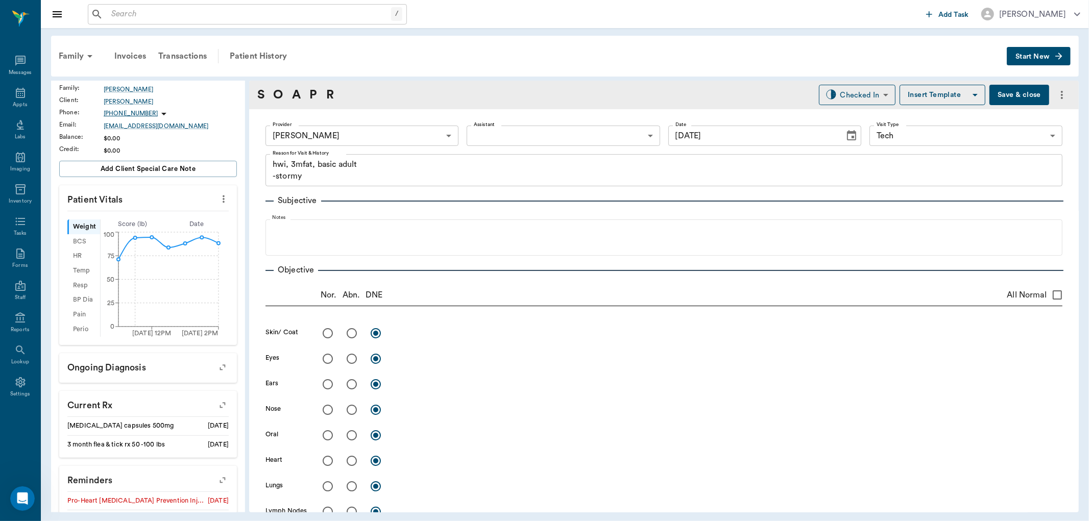
click at [1003, 93] on button "Save & close" at bounding box center [1019, 95] width 60 height 20
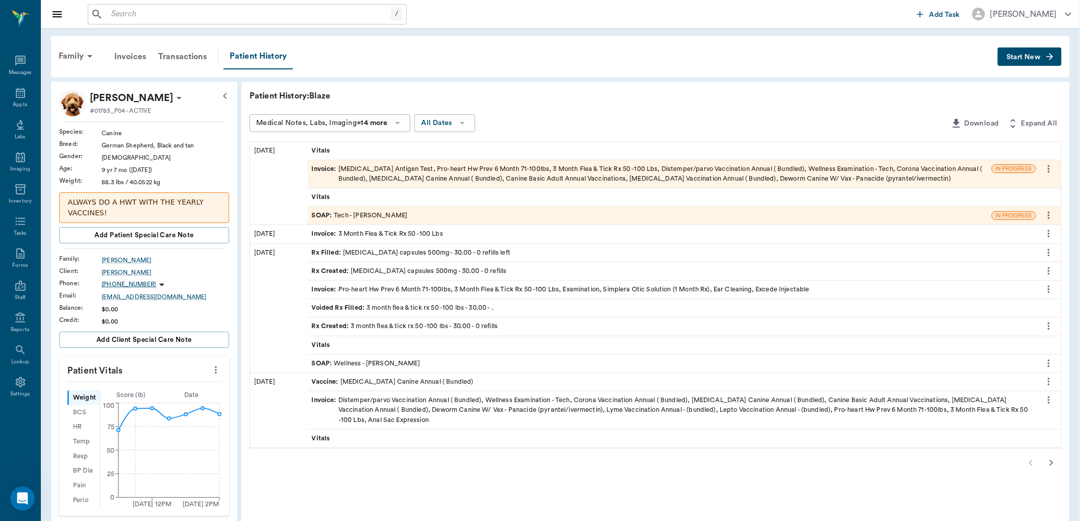
drag, startPoint x: 458, startPoint y: 222, endPoint x: 578, endPoint y: 86, distance: 180.9
click at [578, 86] on div "Patient History: Blaze Medical Notes, Labs, Imaging +14 more All Dates Download…" at bounding box center [655, 452] width 829 height 741
click at [325, 360] on span "SOAP :" at bounding box center [323, 364] width 22 height 10
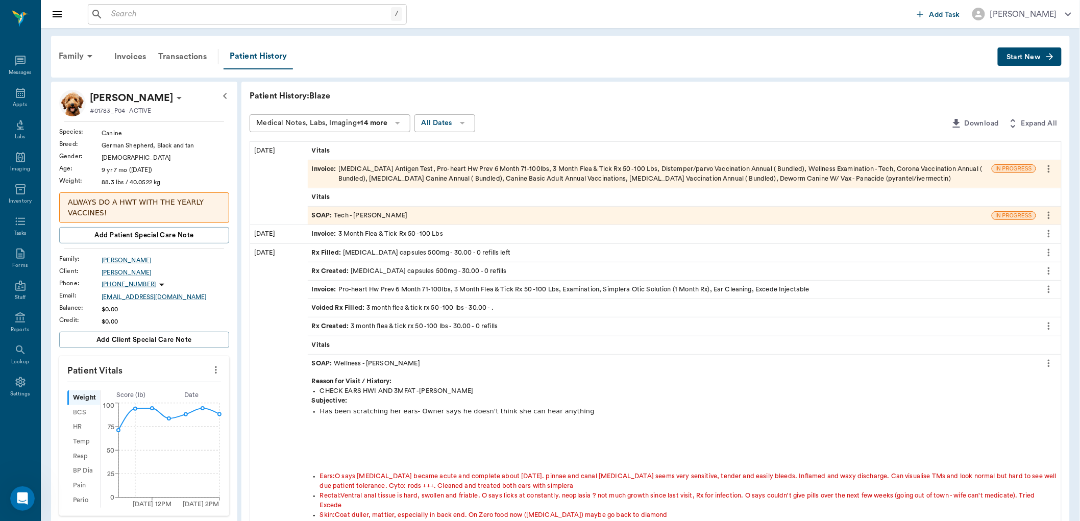
drag, startPoint x: 1048, startPoint y: 363, endPoint x: 1023, endPoint y: 353, distance: 26.5
click at [1047, 364] on icon "more" at bounding box center [1049, 363] width 11 height 12
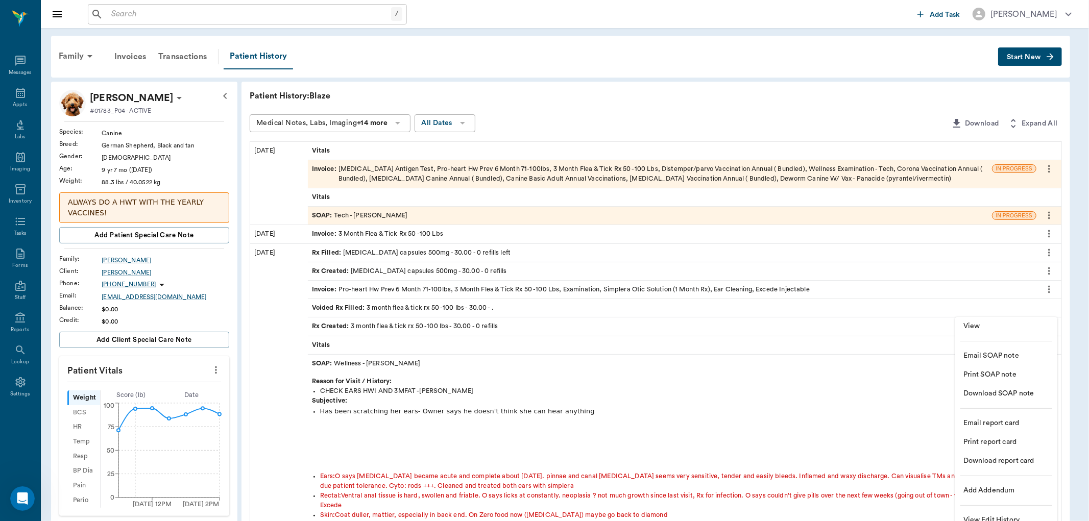
click at [987, 325] on span "View" at bounding box center [1006, 326] width 86 height 11
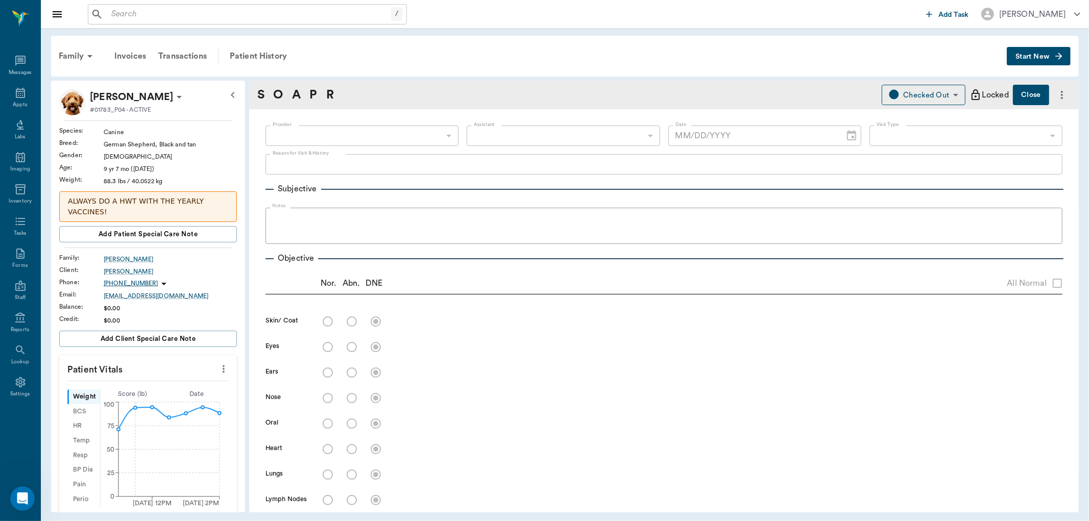
type input "63ec2f075fda476ae8351a4d"
type input "65d2be4f46e3a538d89b8c14"
type textarea "CHECK EARS HWI AND 3MFAT -LORY"
radio input "true"
type textarea "Coat duller, mattier, especially in back end. On Zero food now (allergies) mayb…"
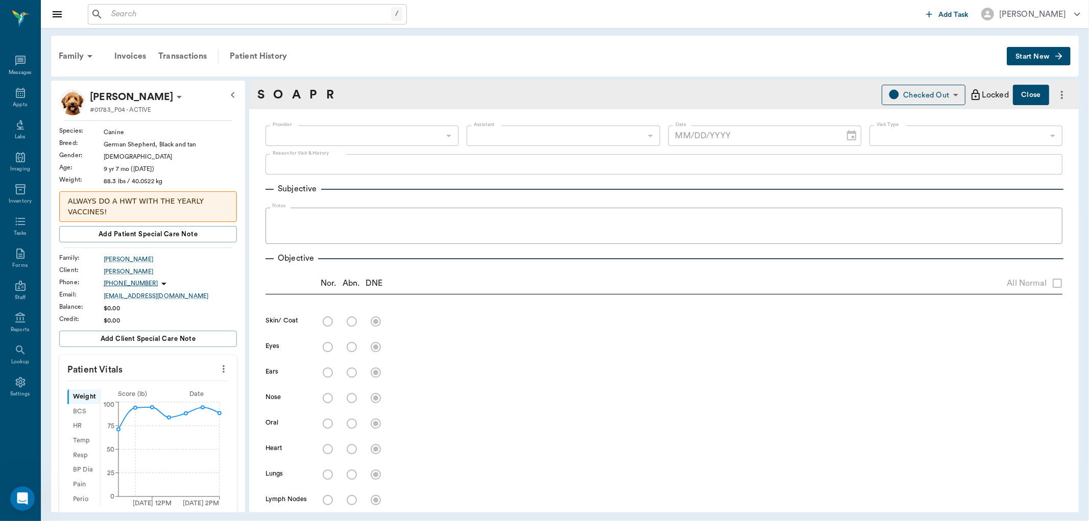
radio input "true"
type textarea "O says hearing loss became acute and complete about 3 weeks ago. pinnae and can…"
radio input "true"
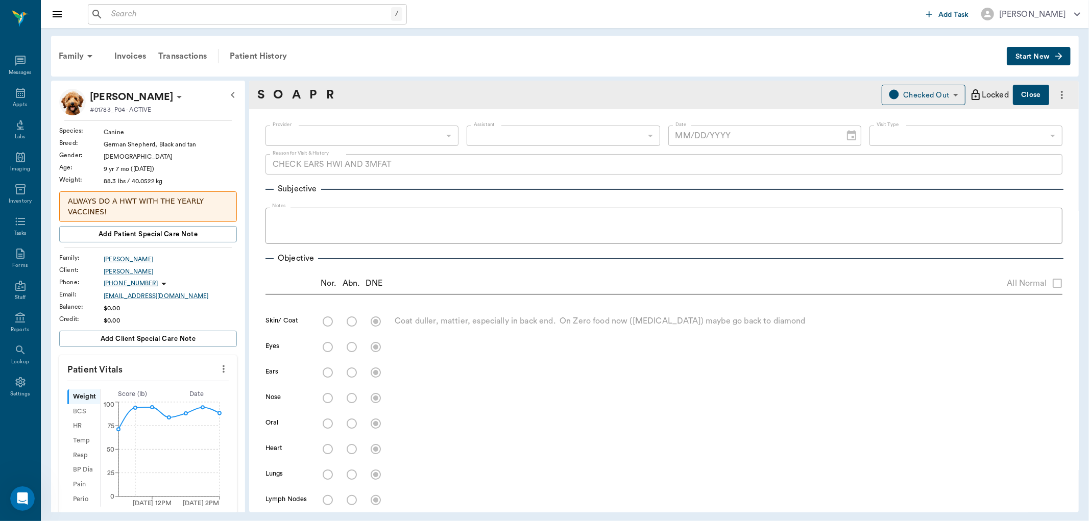
radio input "true"
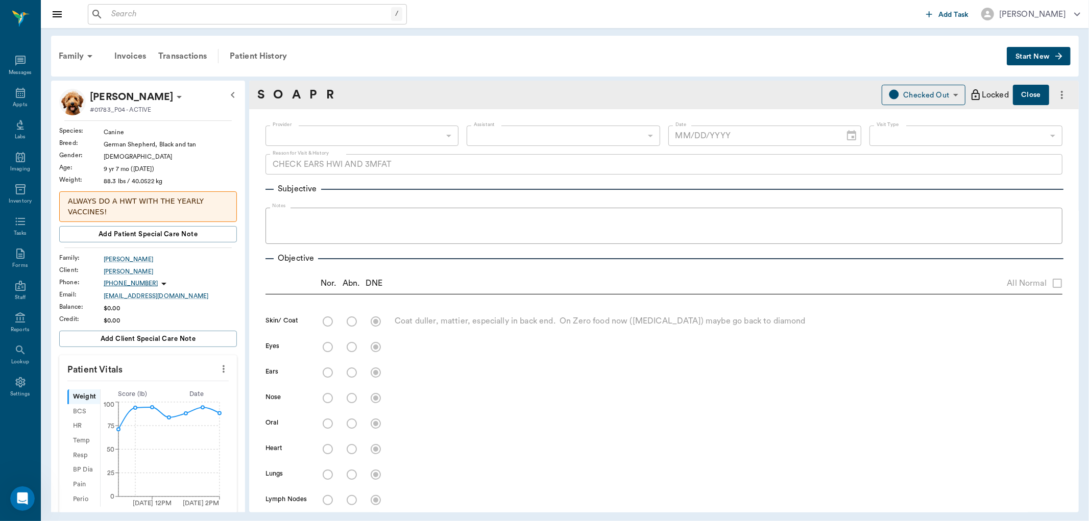
radio input "true"
type textarea "Ventral anal tissue is hard, swollen and friable. O says licks at constantly. n…"
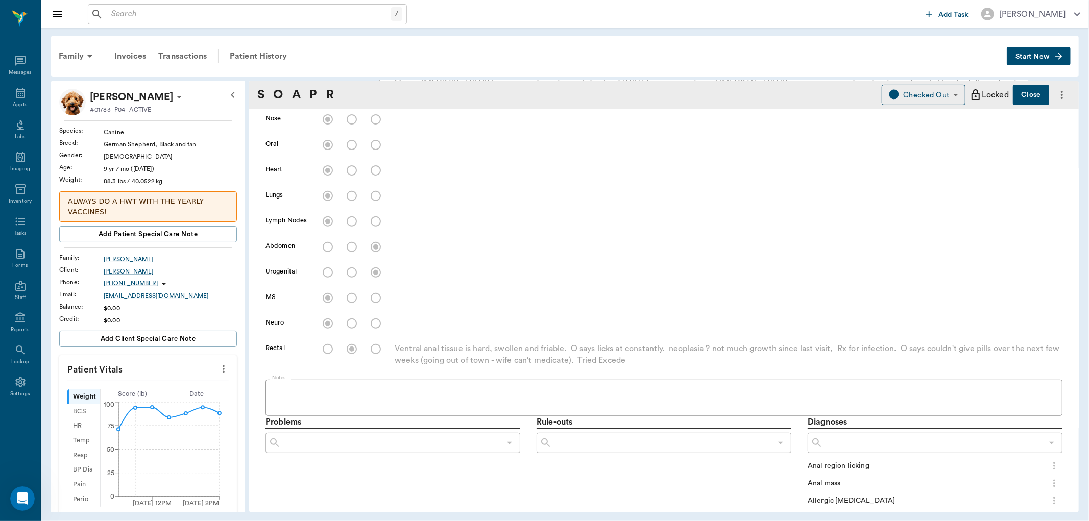
type input "02/10/2025"
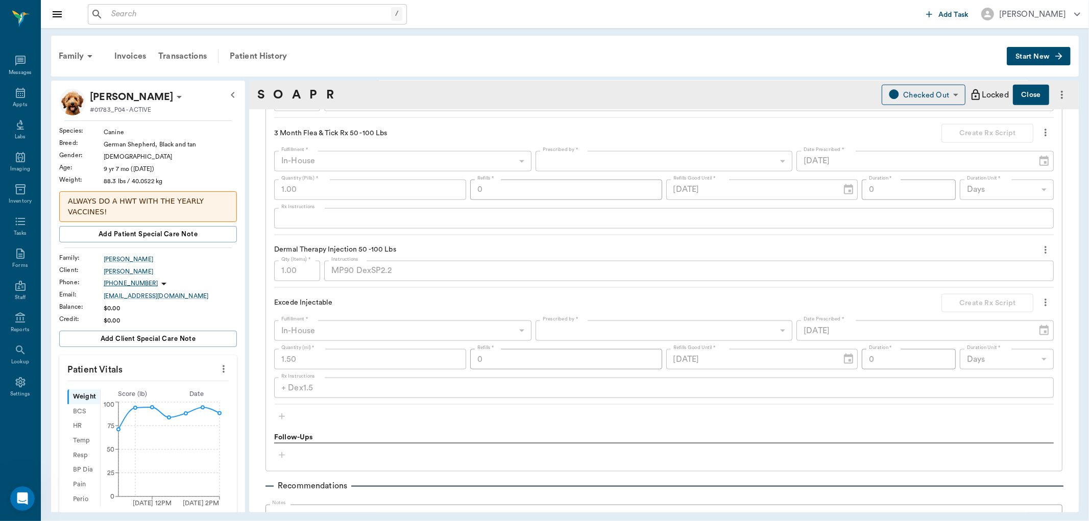
scroll to position [1191, 0]
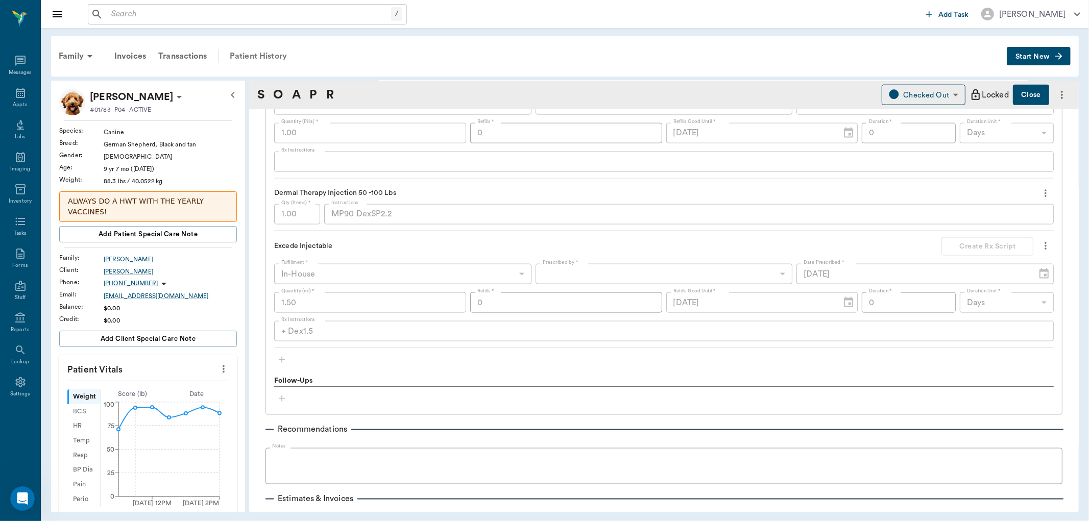
click at [268, 52] on div "Patient History" at bounding box center [258, 56] width 69 height 25
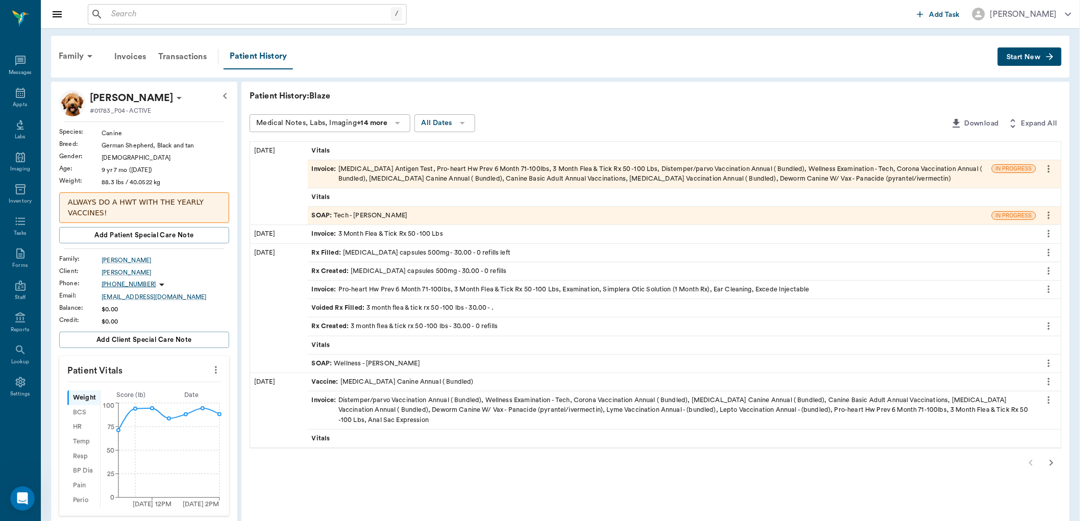
click at [323, 213] on span "SOAP :" at bounding box center [323, 216] width 22 height 10
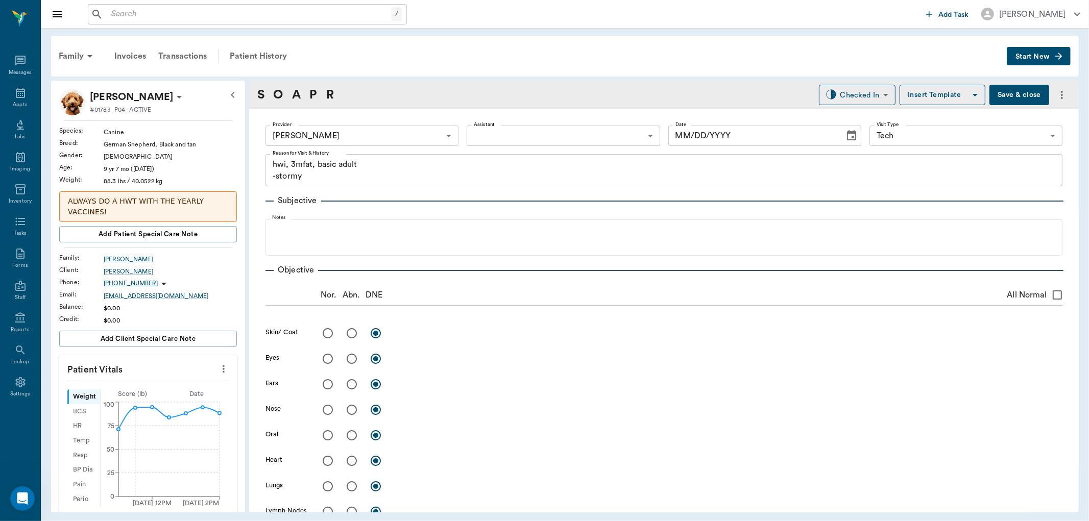
type input "642ef10e332a41444de2bad1"
type input "65d2be4f46e3a538d89b8c1a"
type textarea "hwi, 3mfat, basic adult -stormy"
type input "[DATE]"
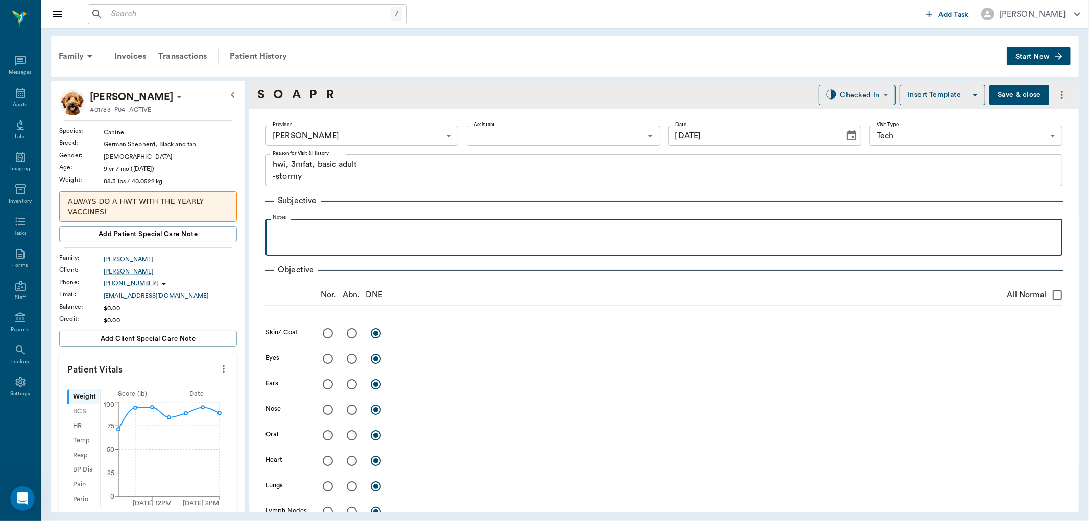
click at [289, 235] on p at bounding box center [664, 230] width 787 height 12
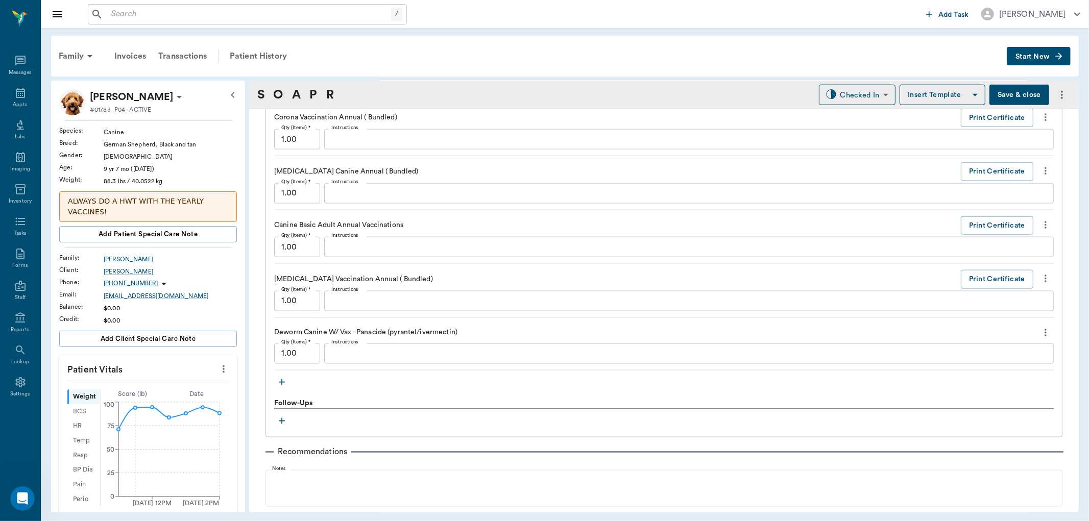
scroll to position [1134, 0]
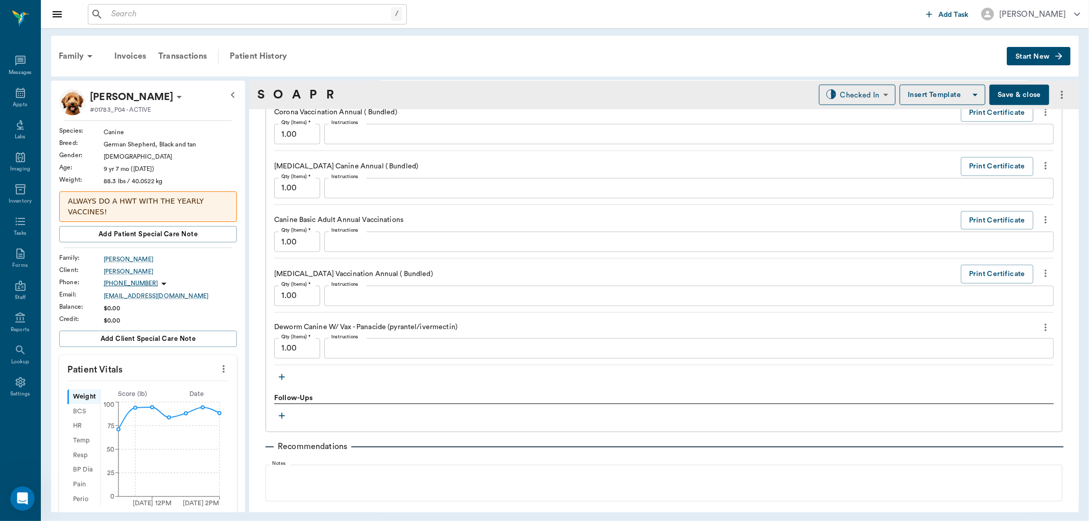
click at [282, 374] on icon "button" at bounding box center [282, 377] width 10 height 10
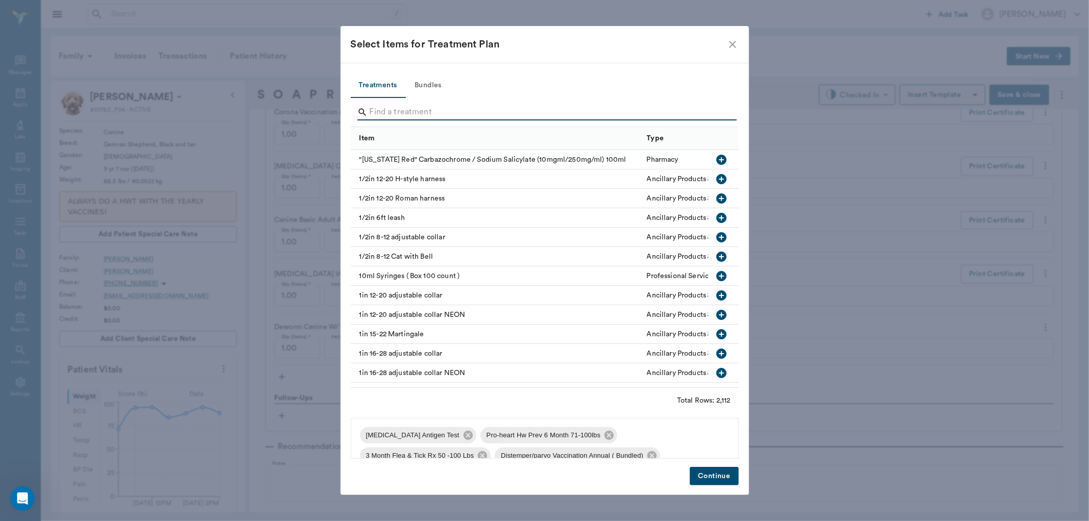
click at [390, 113] on input "Search" at bounding box center [546, 112] width 352 height 16
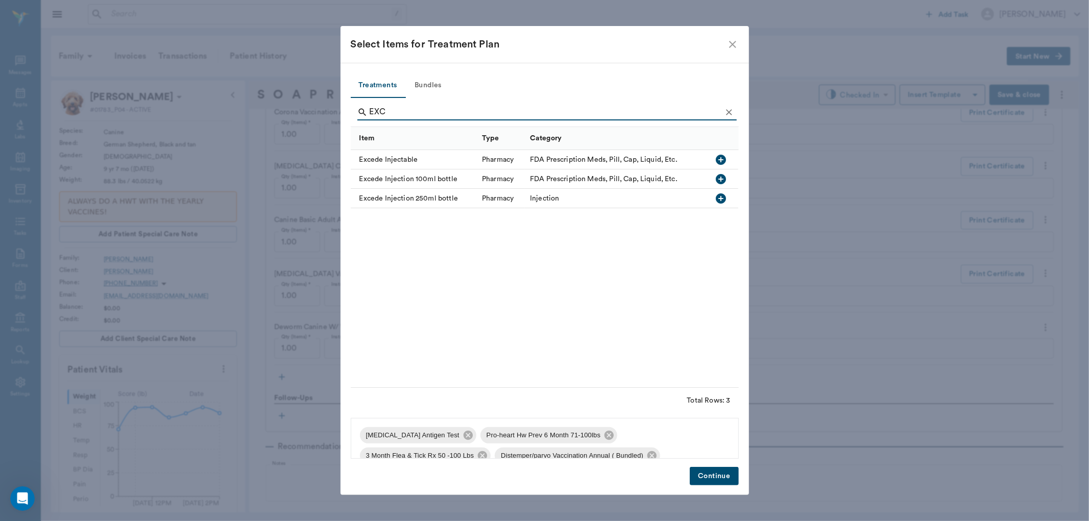
type input "EXC"
click at [718, 159] on icon "button" at bounding box center [721, 160] width 12 height 12
click at [722, 470] on button "Continue" at bounding box center [714, 476] width 49 height 19
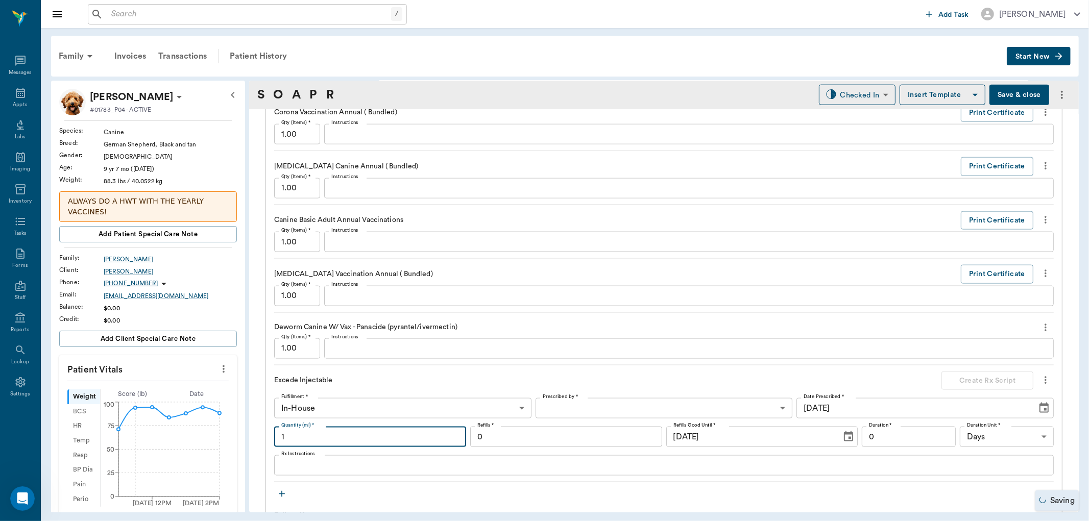
click at [365, 435] on input "1" at bounding box center [370, 437] width 192 height 20
type input "1.5"
click at [299, 470] on textarea "Rx Instructions" at bounding box center [663, 466] width 765 height 12
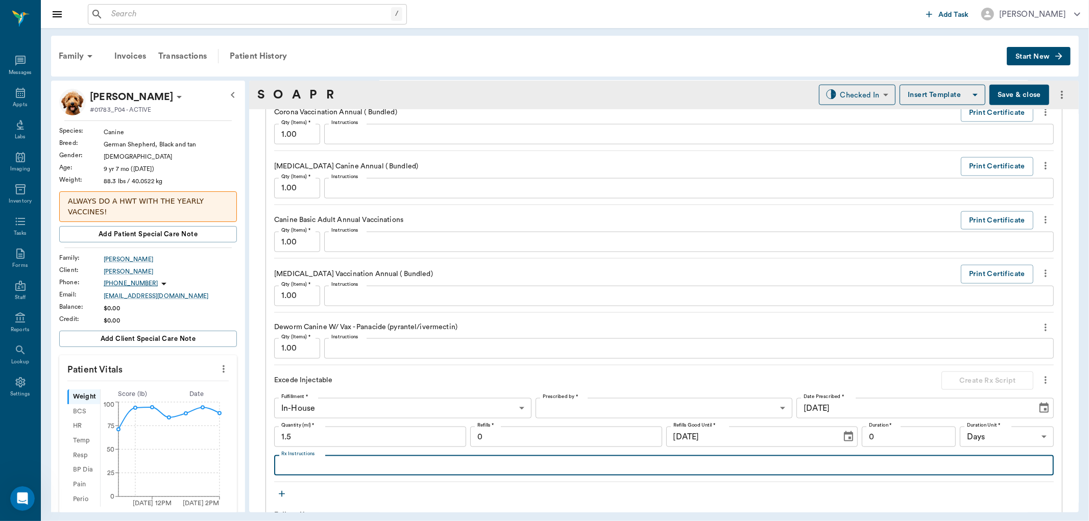
type textarea "="
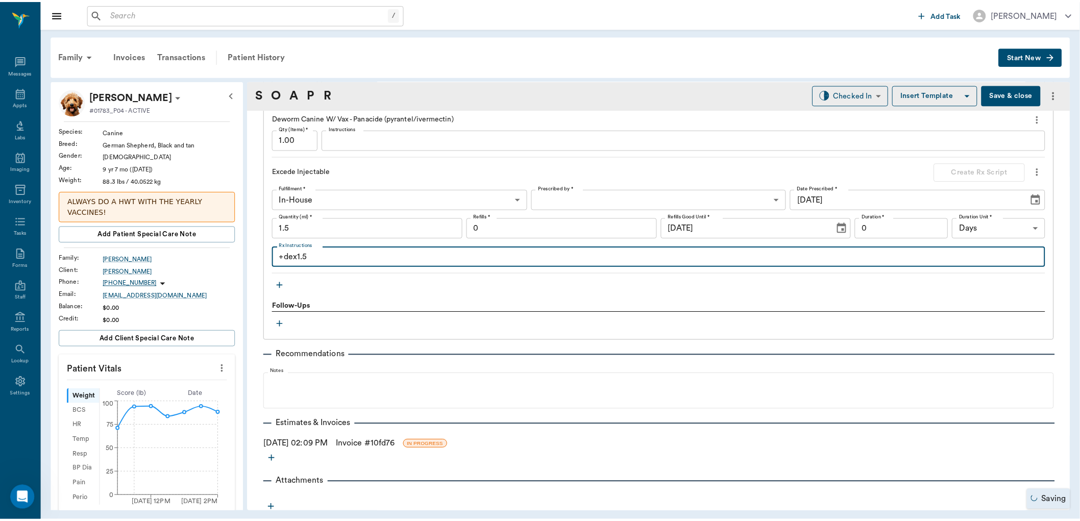
scroll to position [1347, 0]
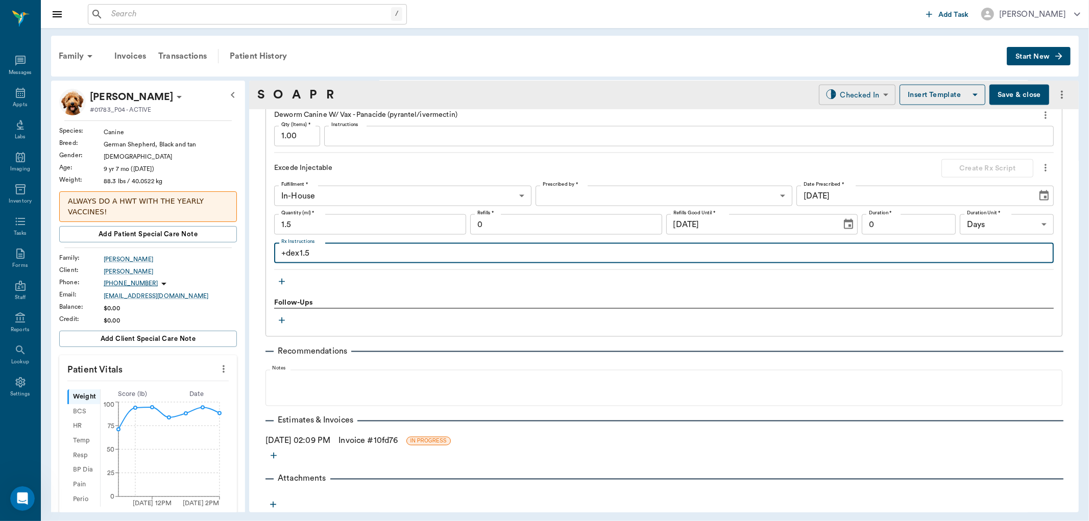
type textarea "+dex1.5"
click at [868, 99] on body "/ ​ Add Task Dr. Bert Ellsworth Nectar Messages Appts Labs Imaging Inventory Ta…" at bounding box center [544, 260] width 1089 height 521
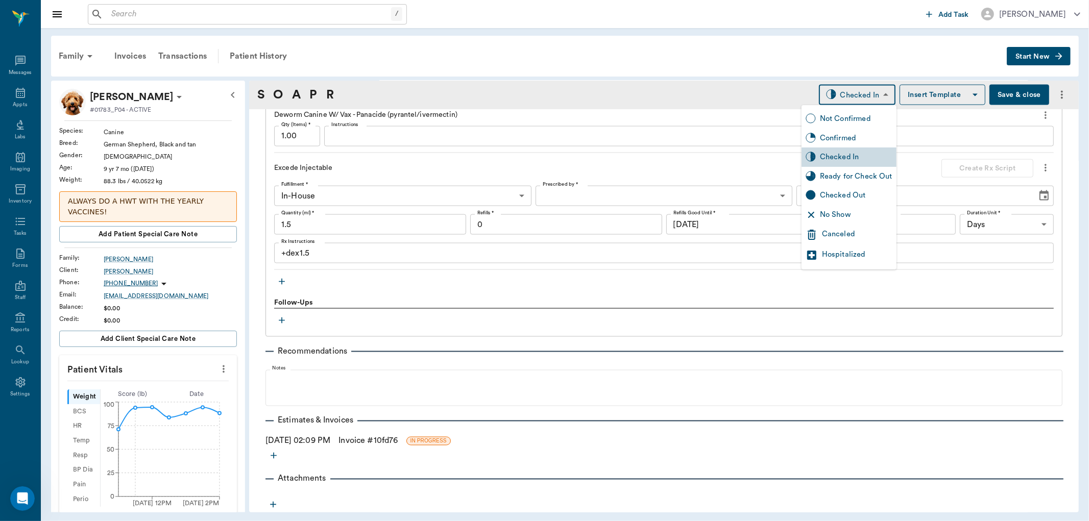
click at [845, 176] on div "Ready for Check Out" at bounding box center [856, 176] width 72 height 11
type input "READY_TO_CHECKOUT"
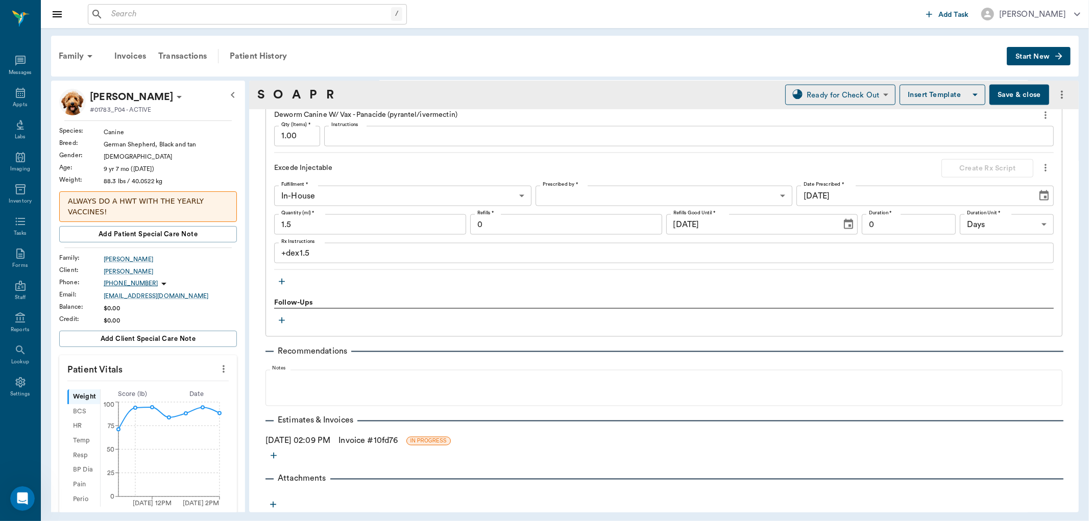
click at [364, 437] on link "Invoice # 10fd76" at bounding box center [368, 441] width 59 height 12
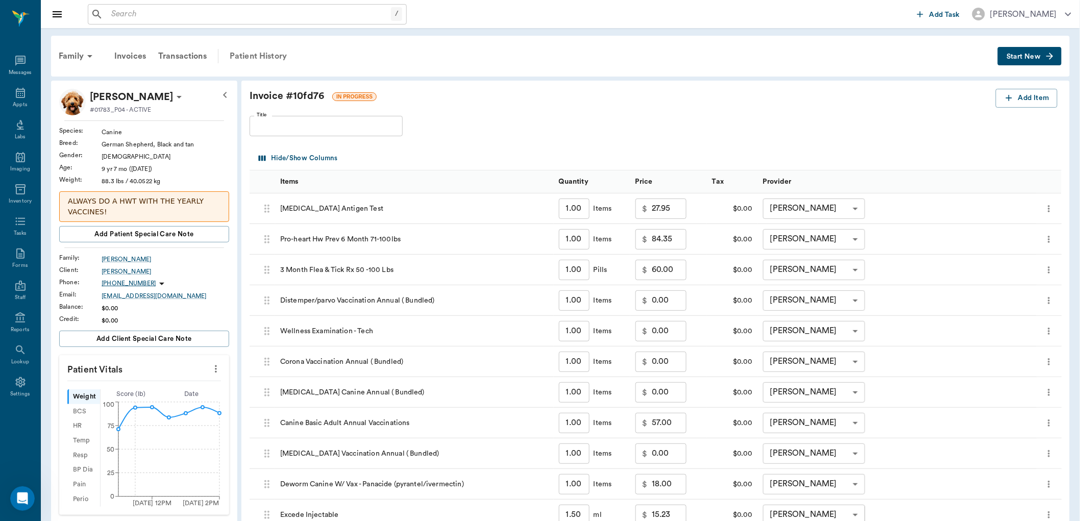
click at [268, 54] on div "Patient History" at bounding box center [258, 56] width 69 height 25
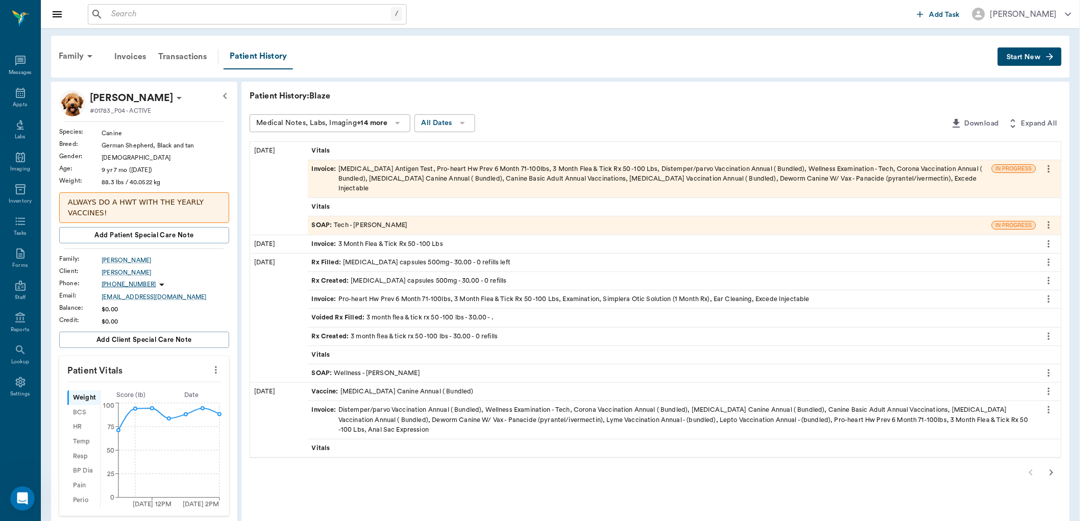
click at [318, 369] on span "SOAP :" at bounding box center [323, 374] width 22 height 10
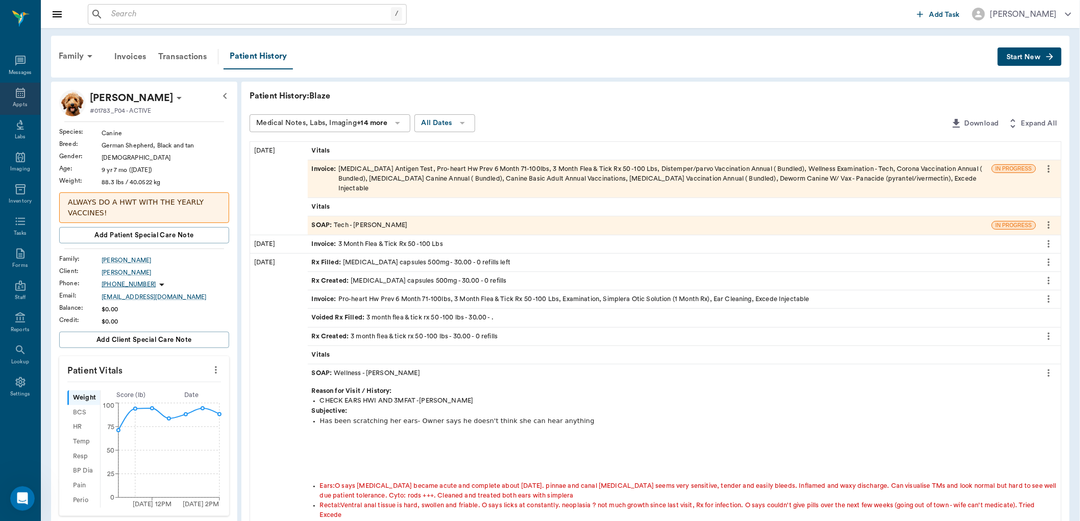
click at [23, 103] on div "Appts" at bounding box center [20, 105] width 14 height 8
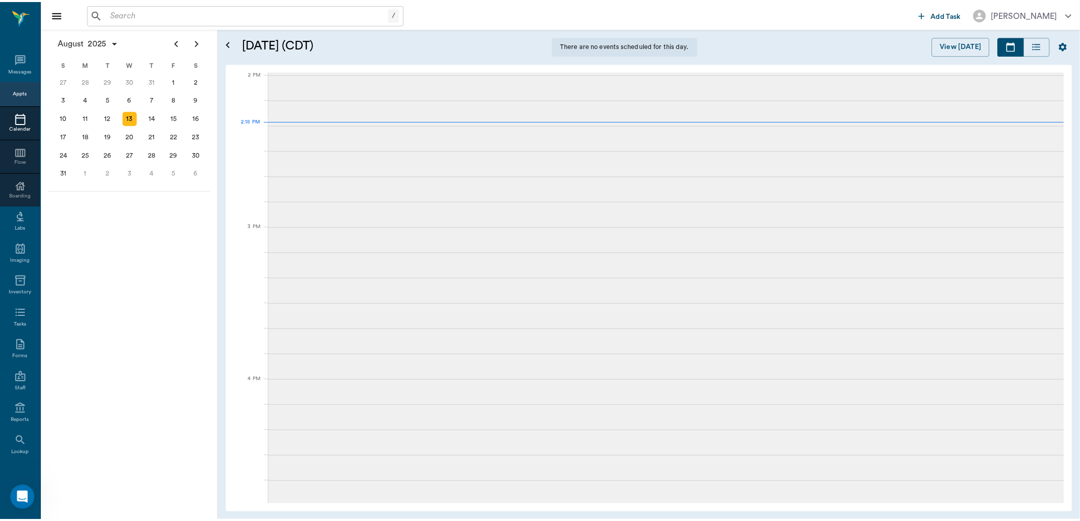
scroll to position [921, 0]
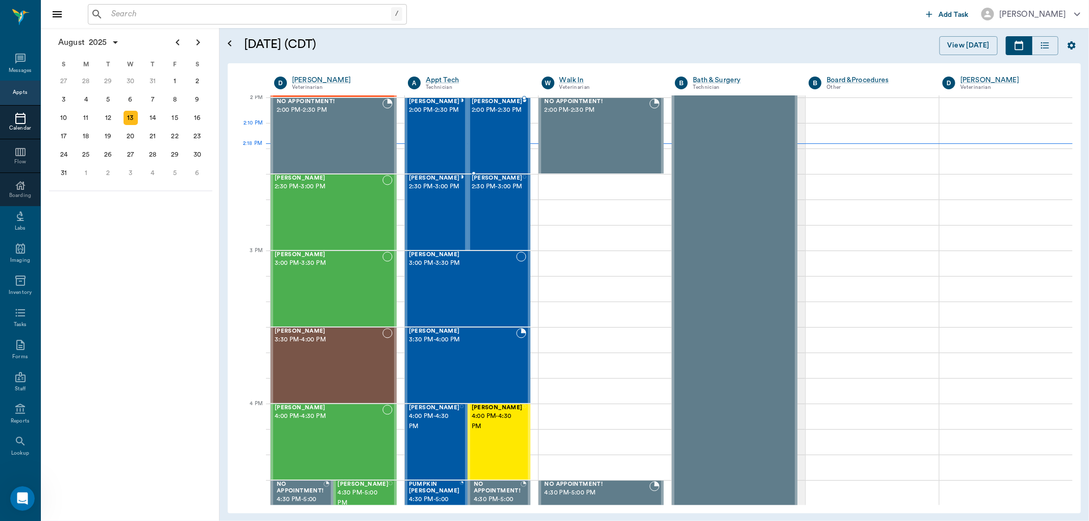
click at [484, 136] on div "Blaze Martin 2:00 PM - 2:30 PM" at bounding box center [497, 136] width 51 height 75
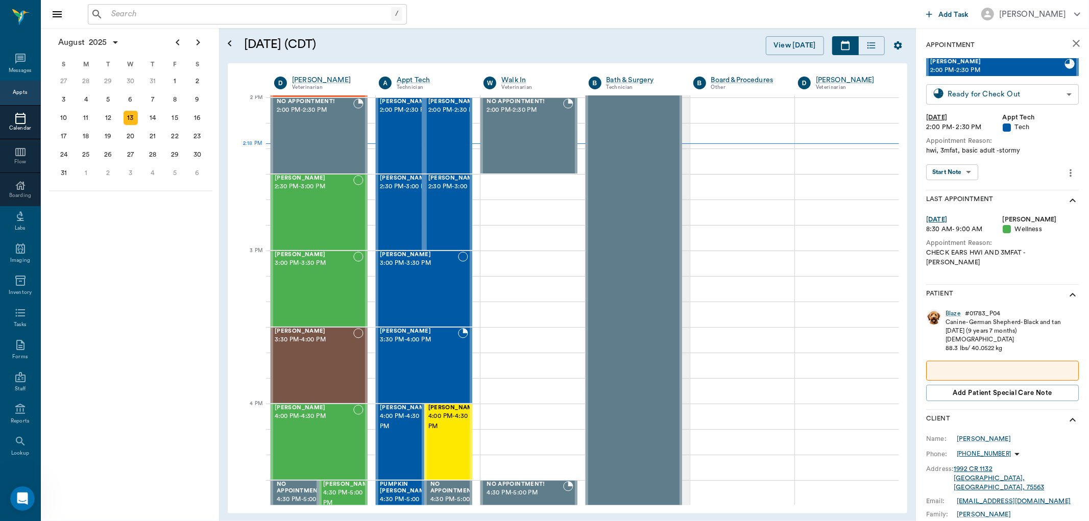
click at [979, 98] on body "/ ​ Add Task Dr. Bert Ellsworth Nectar Messages Appts Calendar Flow Boarding La…" at bounding box center [544, 260] width 1089 height 521
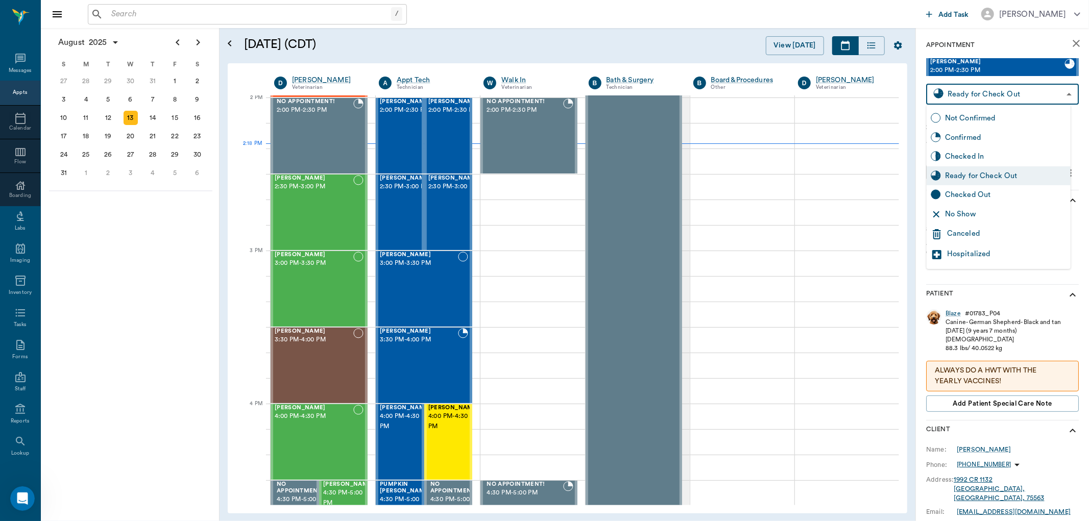
click at [979, 180] on div "Ready for Check Out" at bounding box center [1006, 176] width 122 height 11
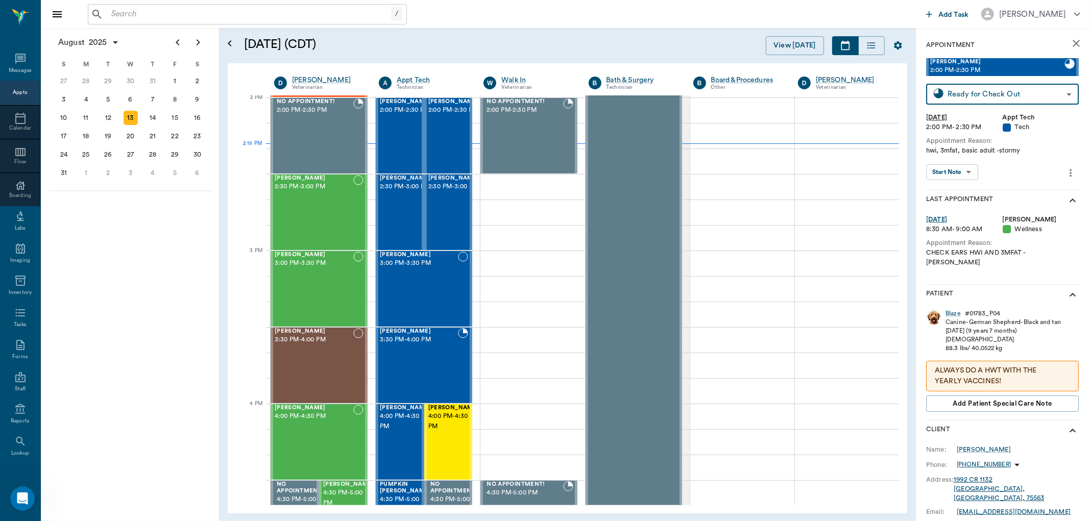
click at [955, 309] on div "Blaze" at bounding box center [953, 313] width 15 height 9
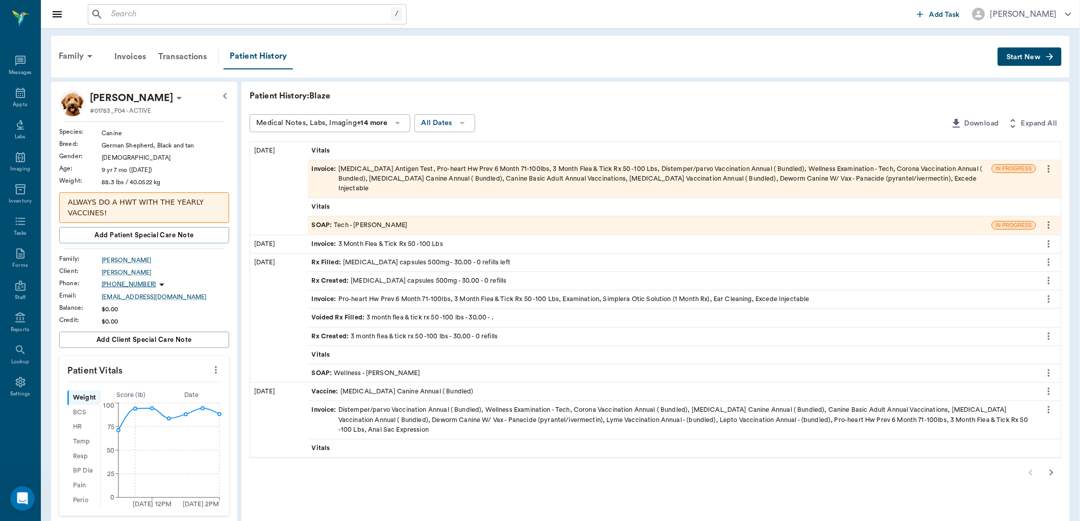
click at [315, 221] on span "SOAP :" at bounding box center [323, 226] width 22 height 10
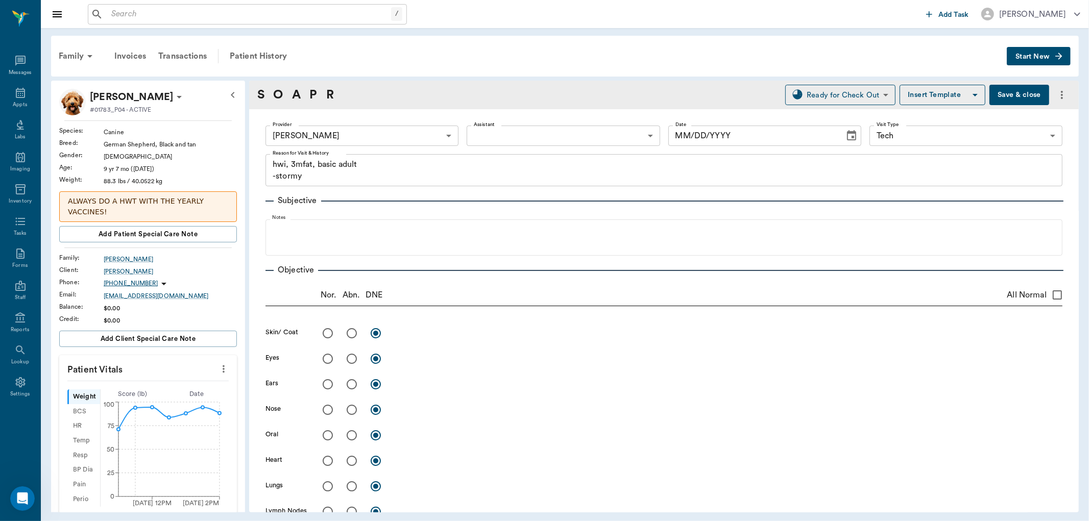
type input "642ef10e332a41444de2bad1"
type input "65d2be4f46e3a538d89b8c1a"
type textarea "hwi, 3mfat, basic adult -stormy"
type input "[DATE]"
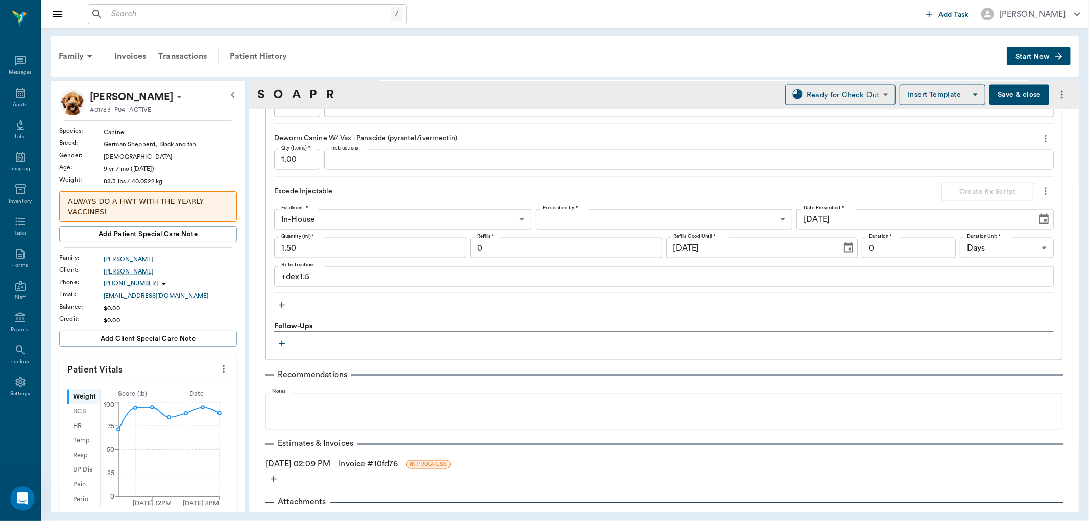
scroll to position [1347, 0]
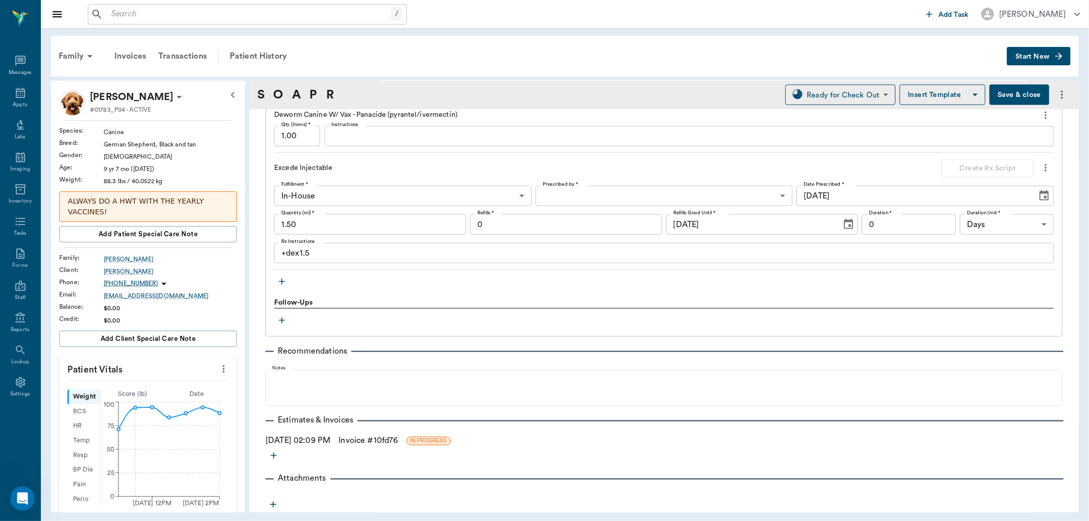
click at [391, 442] on link "Invoice # 10fd76" at bounding box center [368, 441] width 59 height 12
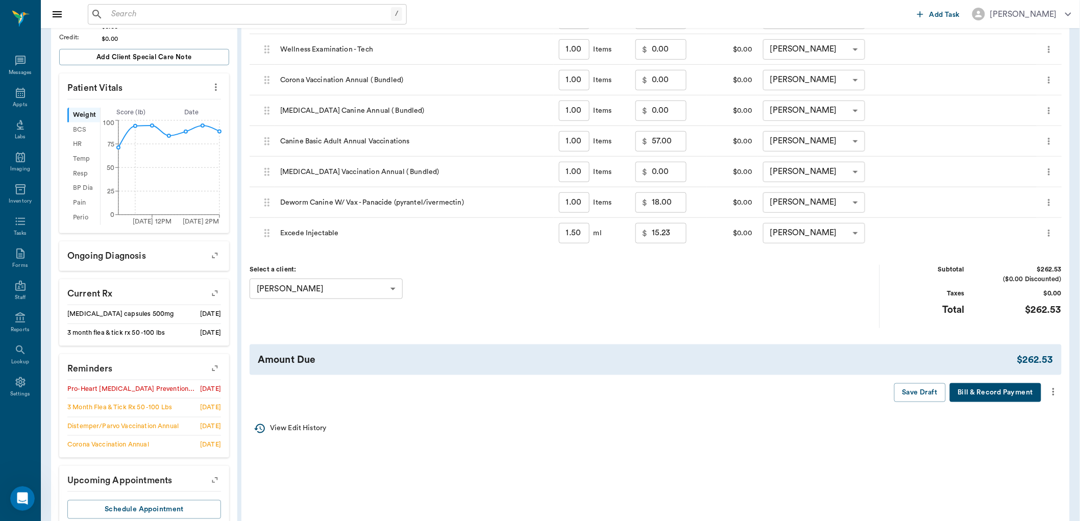
scroll to position [312, 0]
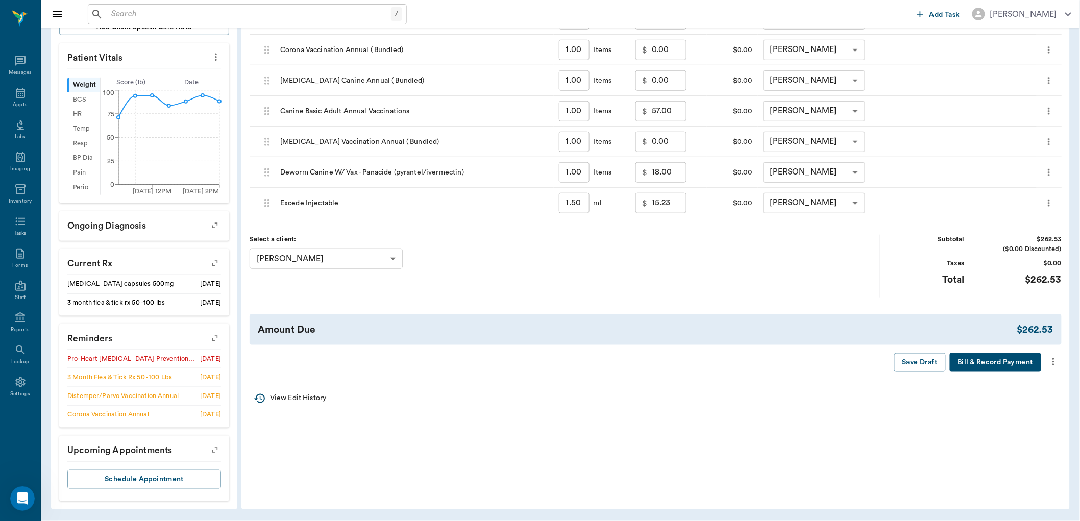
click at [1054, 362] on icon "more" at bounding box center [1053, 362] width 11 height 12
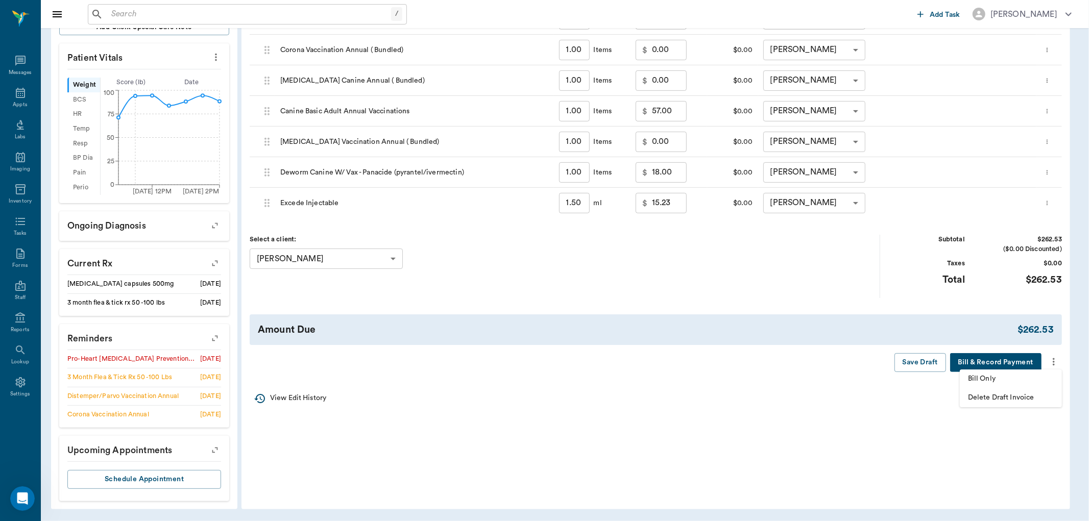
click at [983, 385] on li "Bill Only" at bounding box center [1011, 379] width 102 height 19
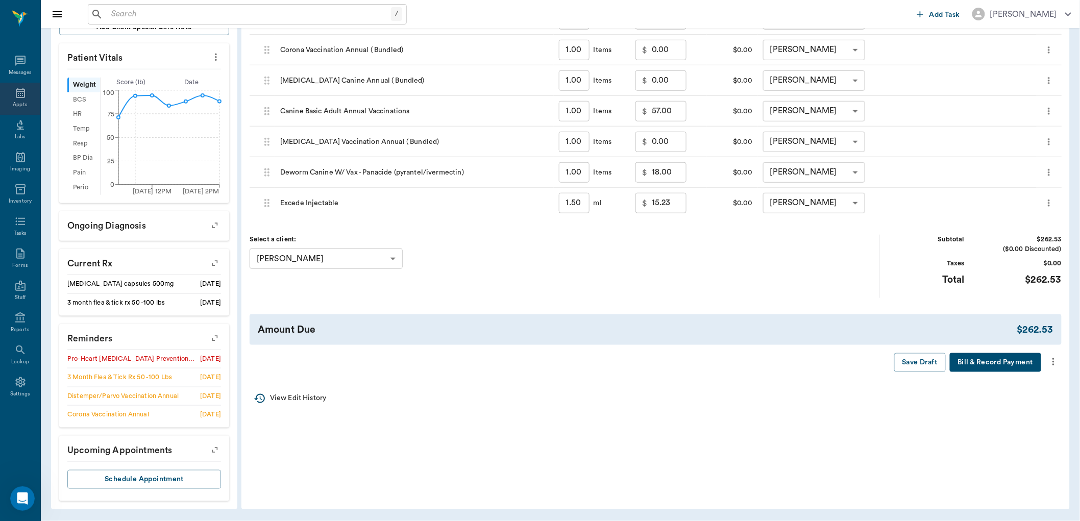
click at [23, 107] on div "Appts" at bounding box center [20, 105] width 14 height 8
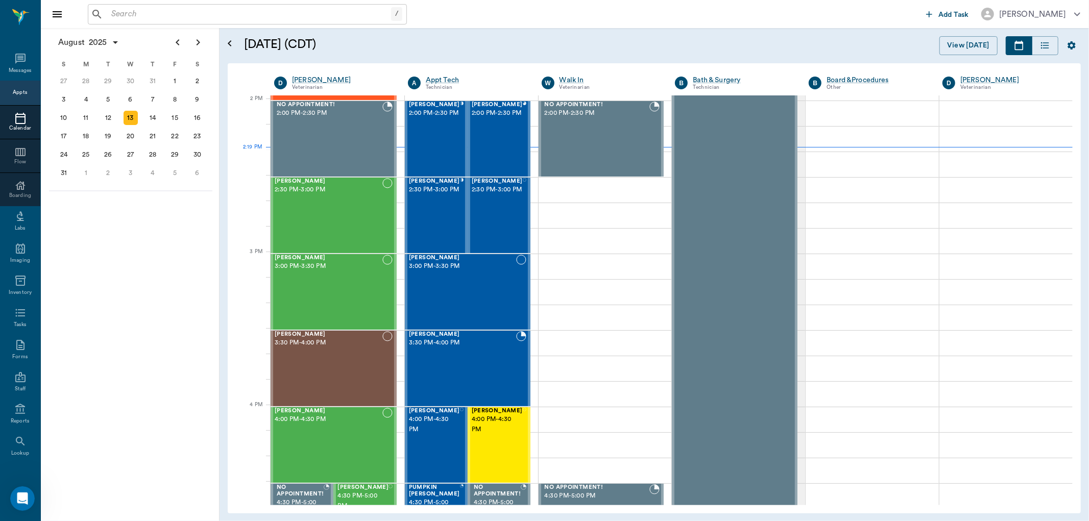
scroll to position [920, 0]
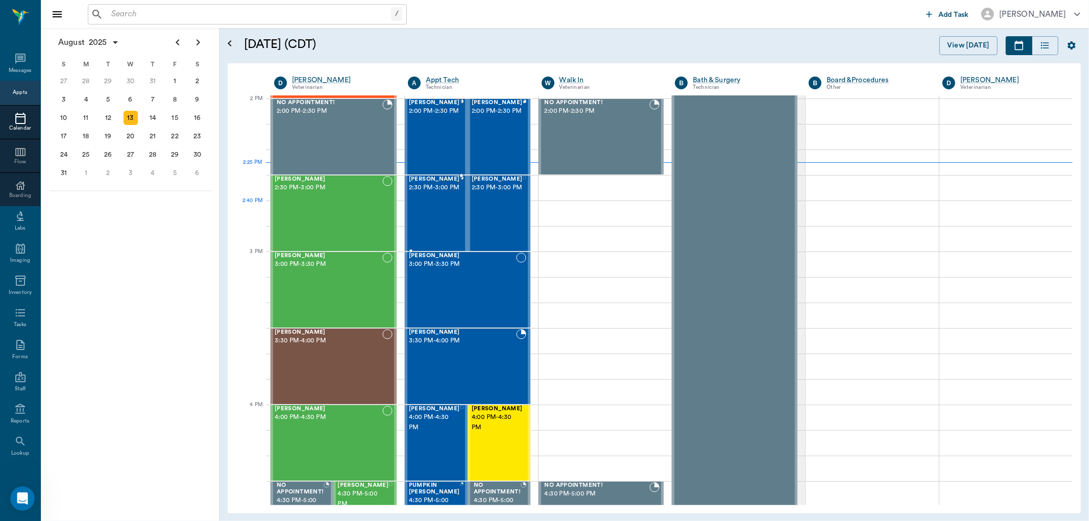
click at [419, 193] on span "2:30 PM - 3:00 PM" at bounding box center [434, 188] width 51 height 10
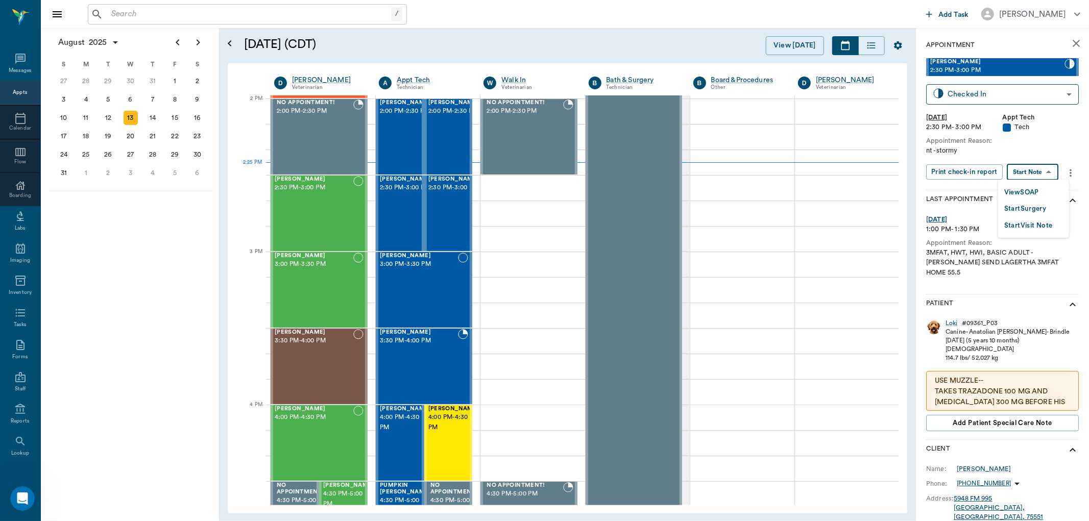
click at [1052, 174] on body "/ ​ Add Task Dr. Bert Ellsworth Nectar Messages Appts Calendar Flow Boarding La…" at bounding box center [544, 260] width 1089 height 521
click at [1037, 195] on button "View SOAP" at bounding box center [1021, 193] width 35 height 12
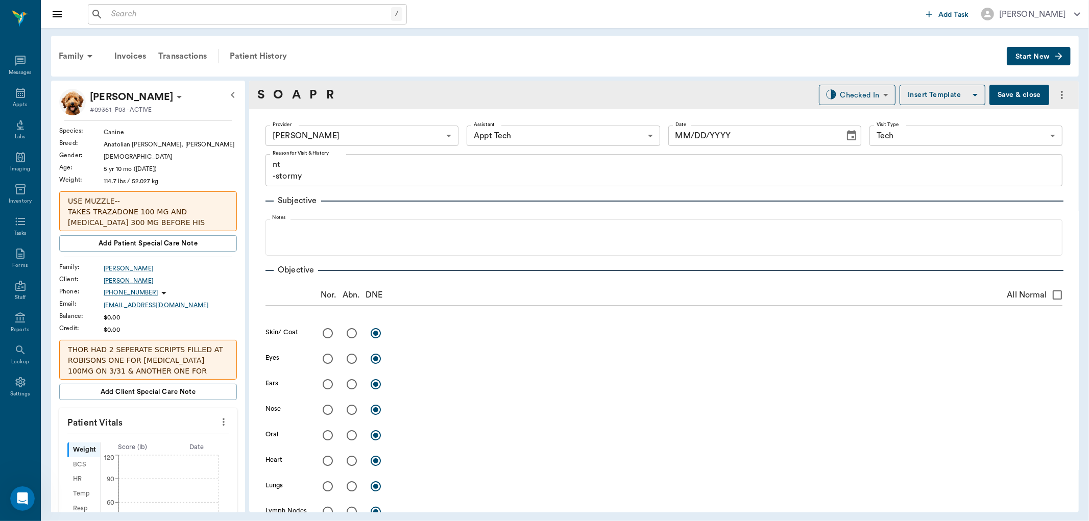
type input "682b670d8bdc6f7f8feef3db"
type input "63ec2f075fda476ae8351a4c"
type input "65d2be4f46e3a538d89b8c1a"
type textarea "nt -stormy"
type input "[DATE]"
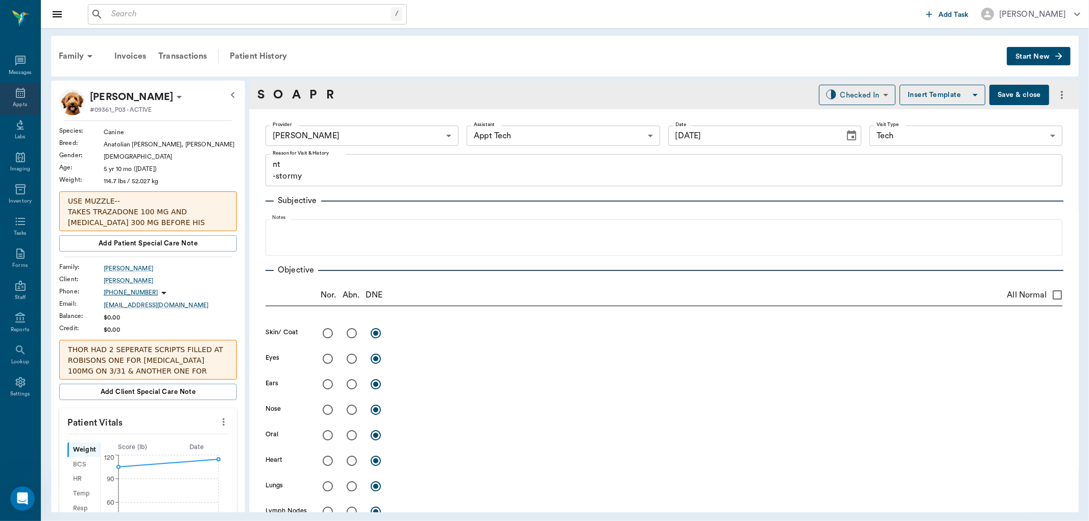
click at [18, 98] on icon at bounding box center [20, 93] width 9 height 10
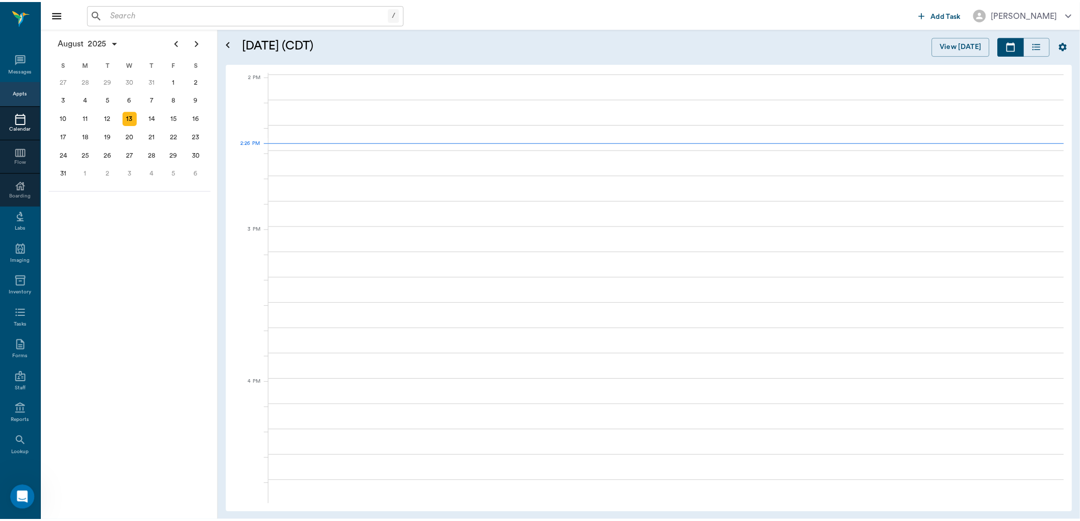
scroll to position [922, 0]
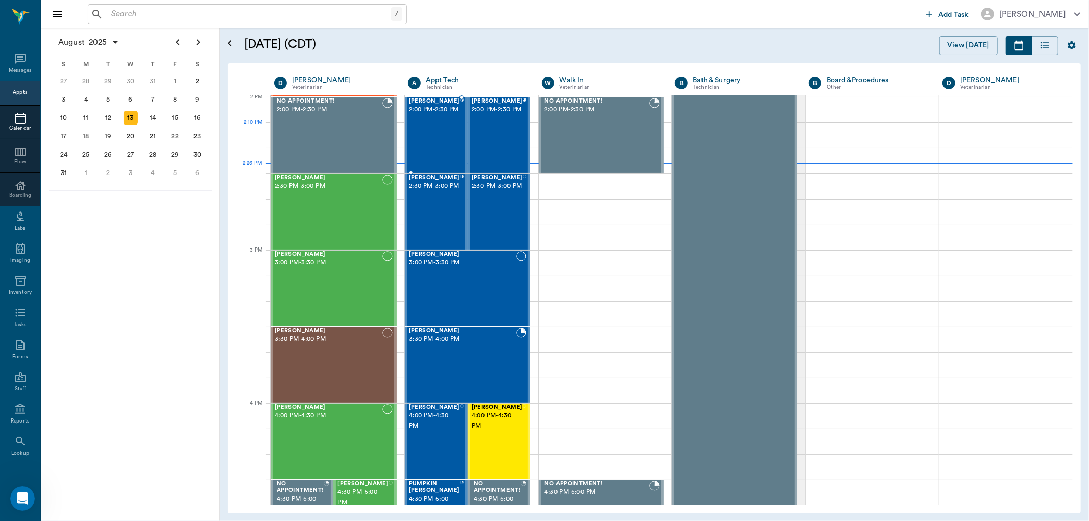
click at [422, 126] on div "Keiser Martin 2:00 PM - 2:30 PM" at bounding box center [434, 135] width 51 height 75
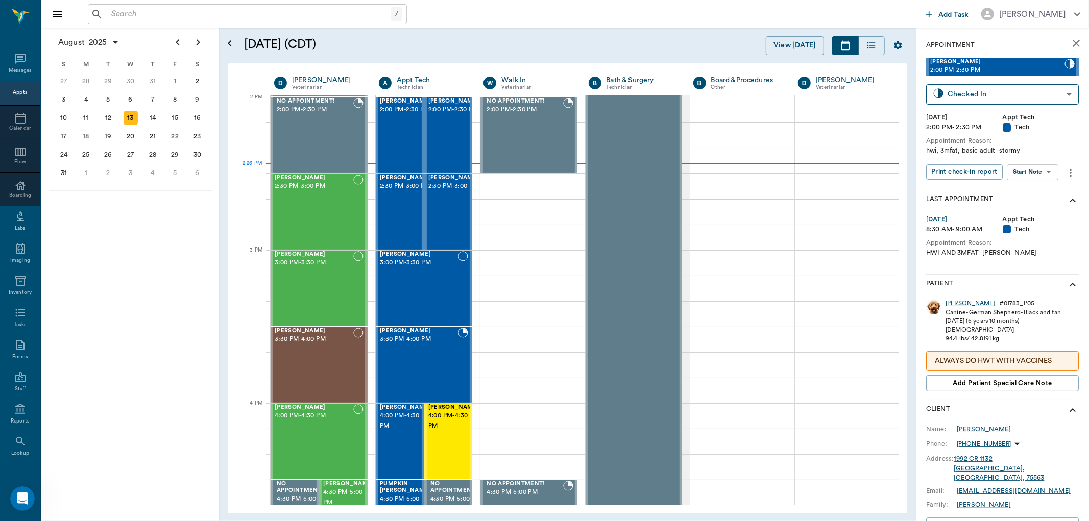
click at [958, 301] on div "Keiser" at bounding box center [971, 303] width 50 height 9
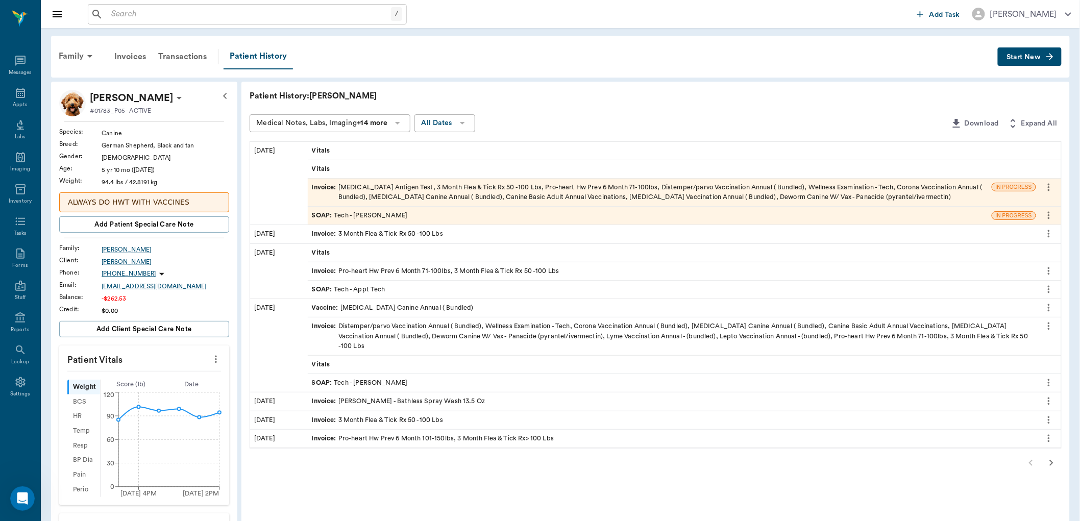
click at [462, 195] on div "Invoice : Heartworm Antigen Test, 3 Month Flea & Tick Rx 50 -100 Lbs, Pro-heart…" at bounding box center [650, 192] width 676 height 19
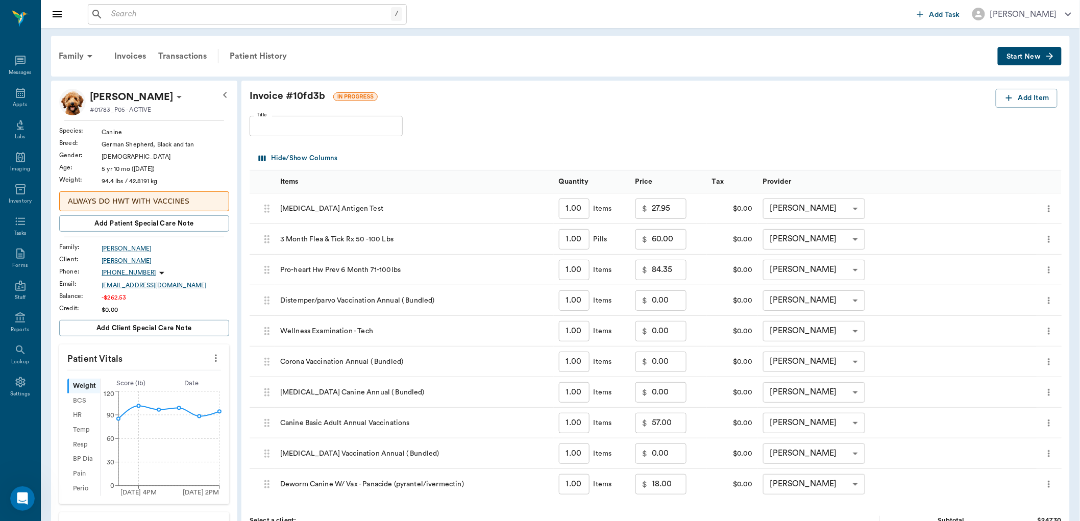
scroll to position [227, 0]
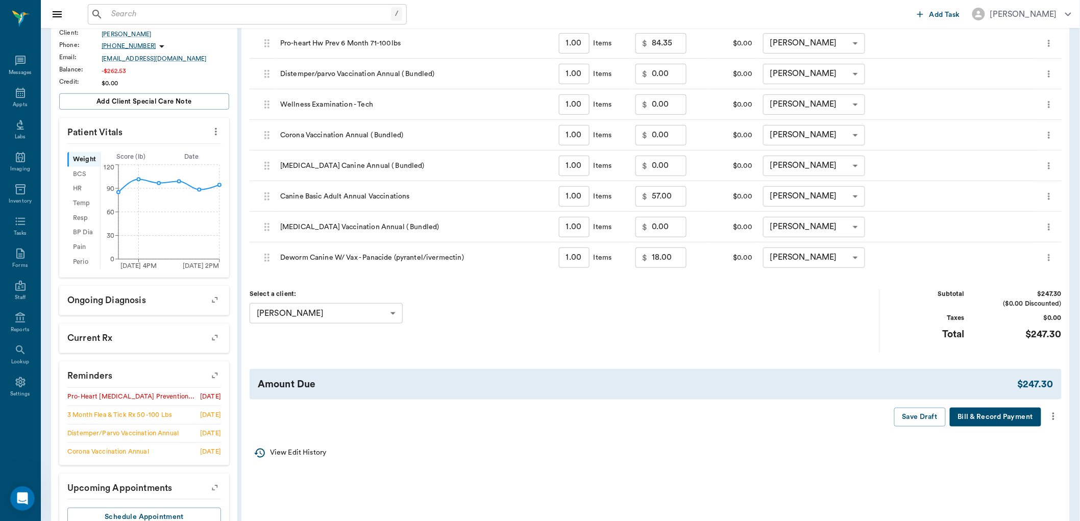
click at [1054, 416] on icon "more" at bounding box center [1054, 417] width 2 height 8
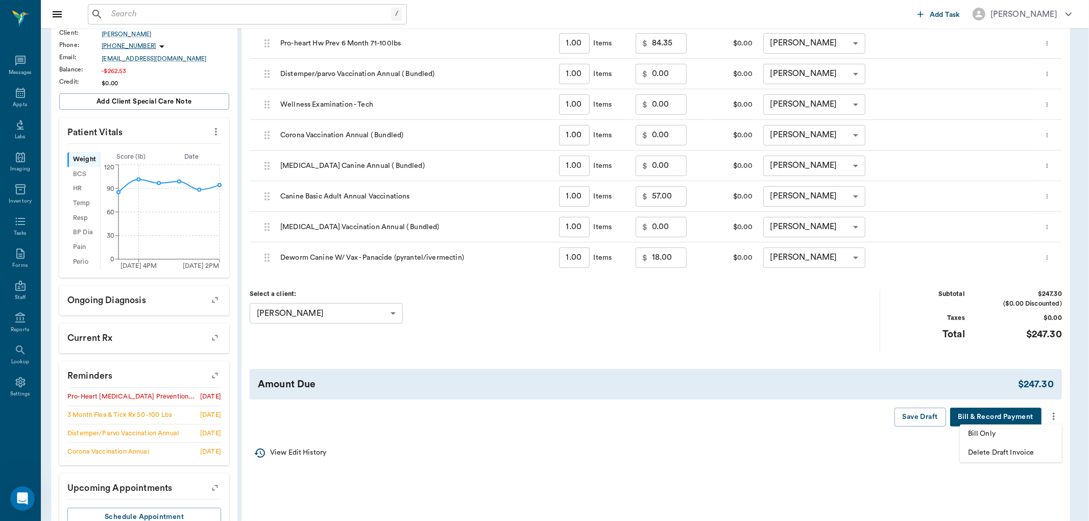
click at [1019, 436] on span "Bill Only" at bounding box center [1011, 434] width 86 height 11
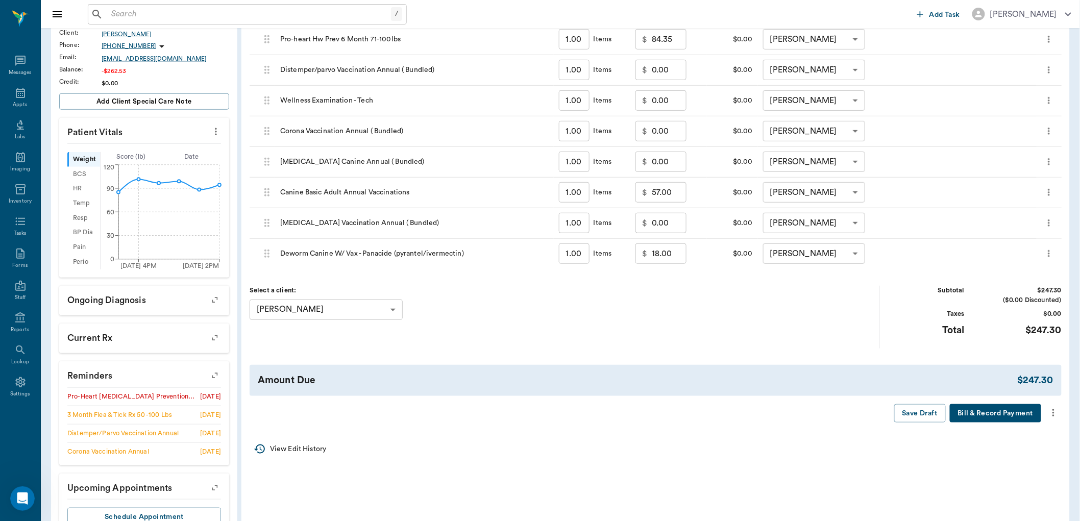
scroll to position [0, 0]
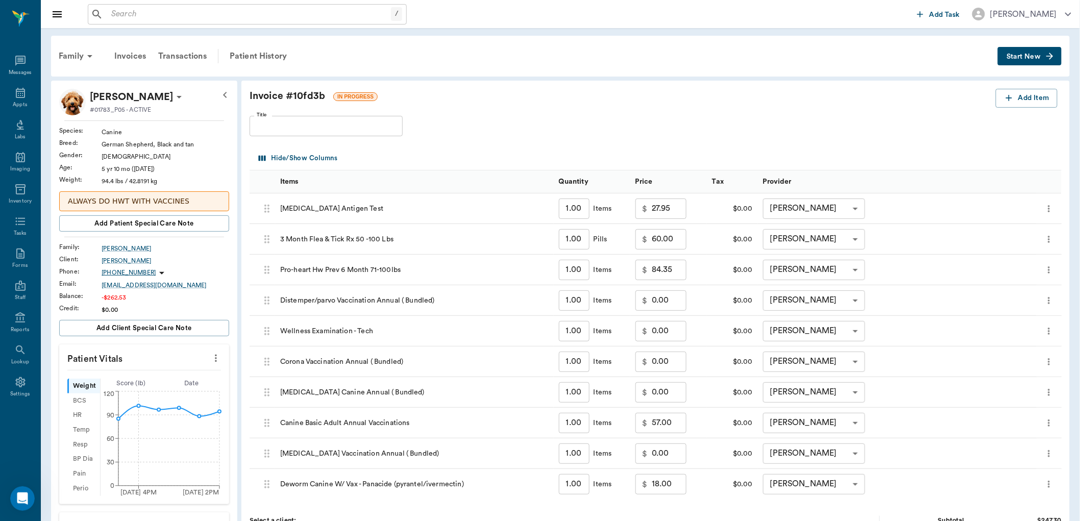
click at [76, 56] on div "Family" at bounding box center [78, 56] width 50 height 25
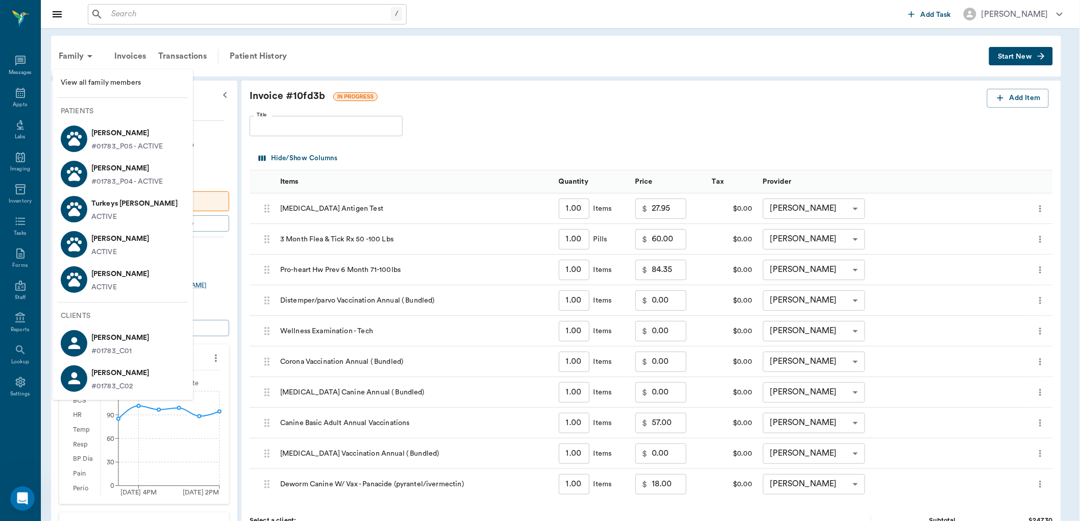
click at [123, 177] on p "#01783_P04 - ACTIVE" at bounding box center [127, 182] width 72 height 11
click at [96, 171] on p "[PERSON_NAME]" at bounding box center [127, 168] width 72 height 16
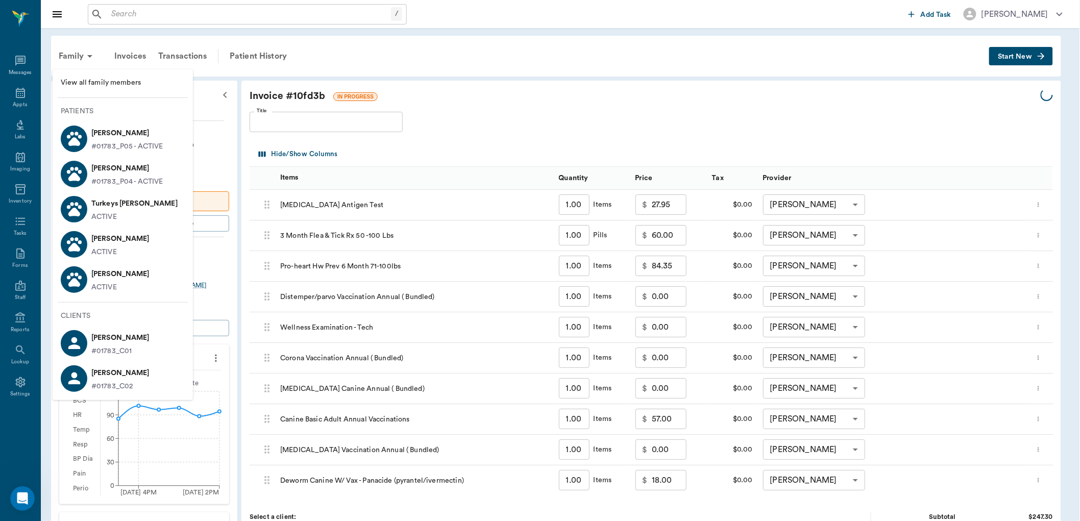
click at [84, 172] on div at bounding box center [74, 174] width 27 height 27
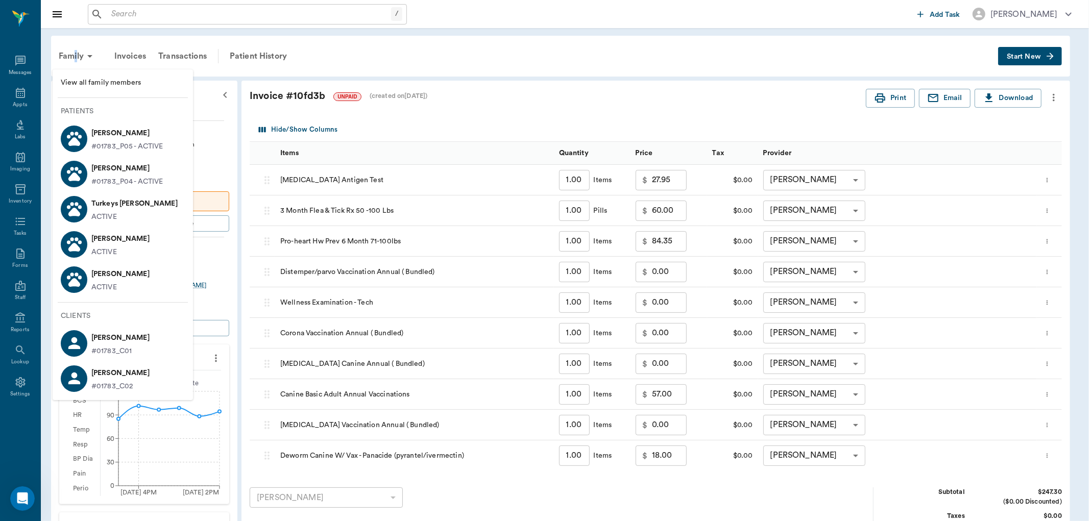
click at [153, 174] on p "[PERSON_NAME]" at bounding box center [127, 168] width 72 height 16
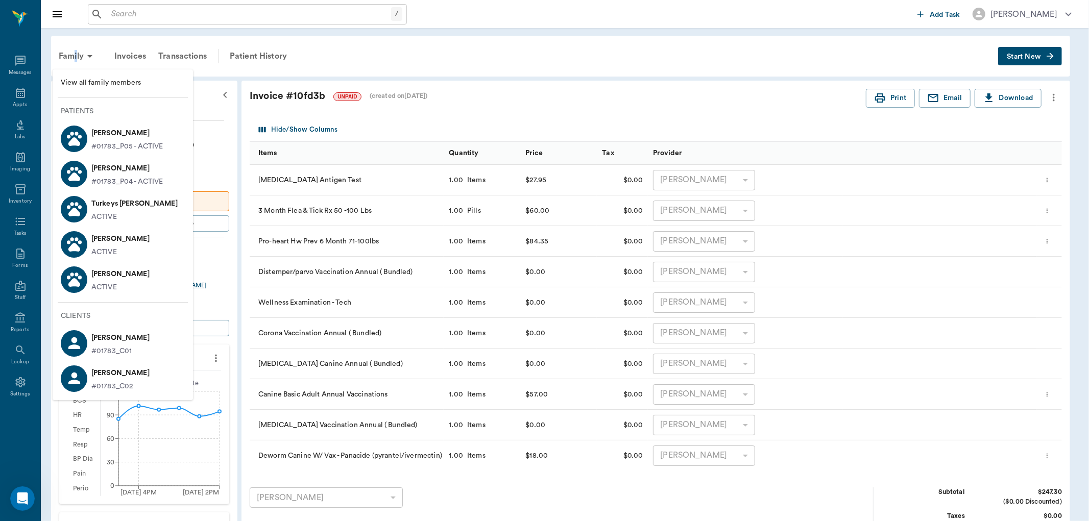
click at [110, 182] on p "#01783_P04 - ACTIVE" at bounding box center [127, 182] width 72 height 11
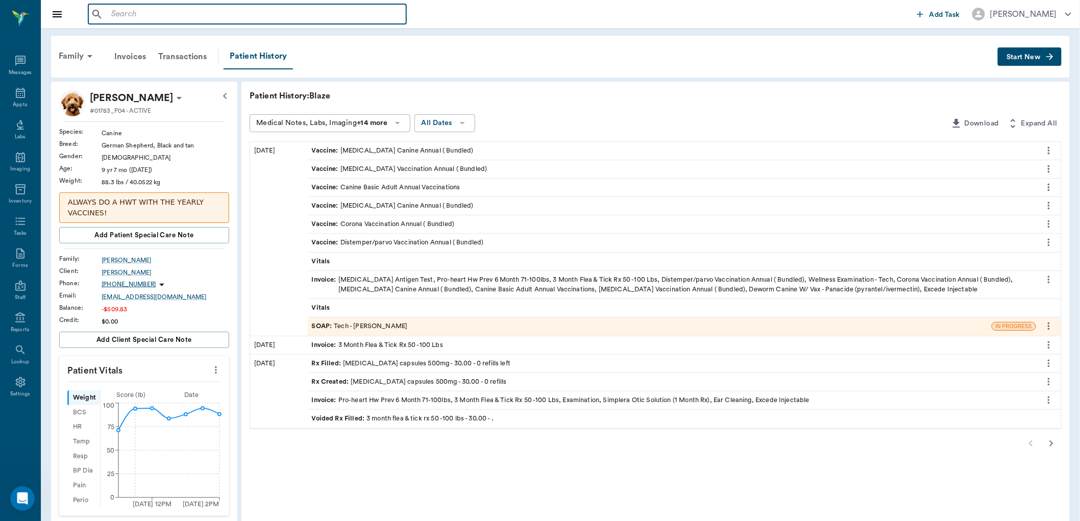
click at [156, 18] on input "text" at bounding box center [254, 14] width 295 height 14
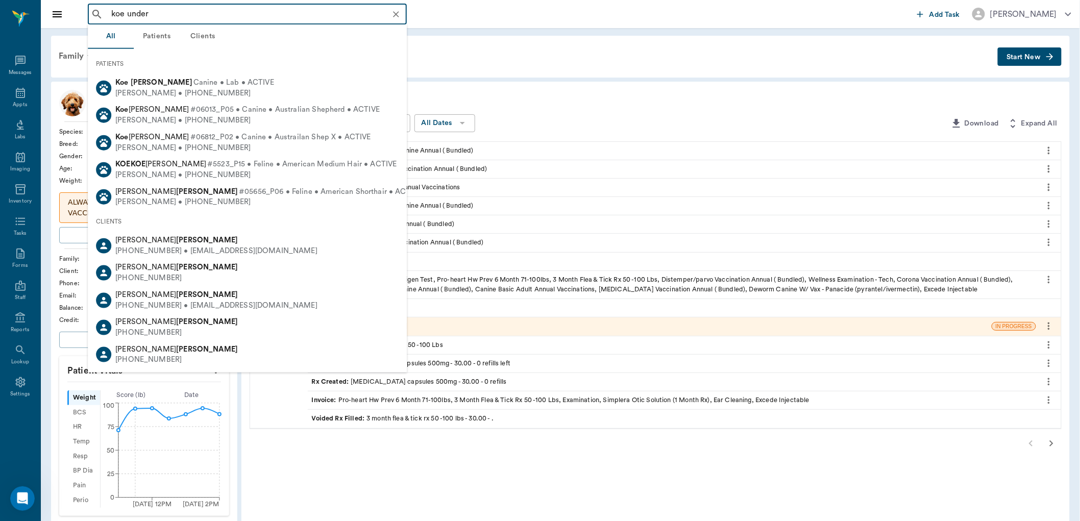
click at [254, 88] on div "Koe Underwood Canine • Lab • ACTIVE Tracy Underwood • (903) 650-1117" at bounding box center [247, 88] width 319 height 27
type input "koe under"
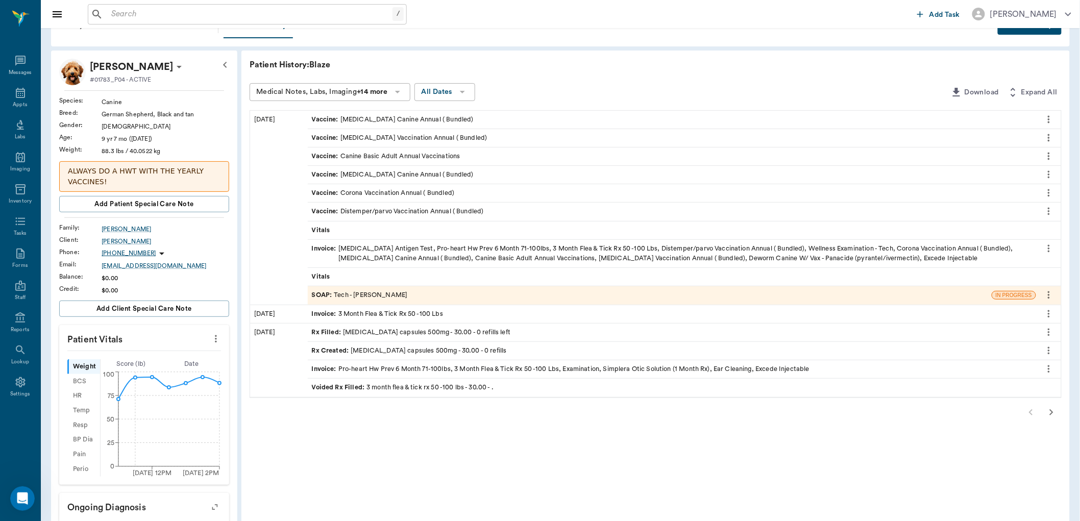
scroll to position [57, 0]
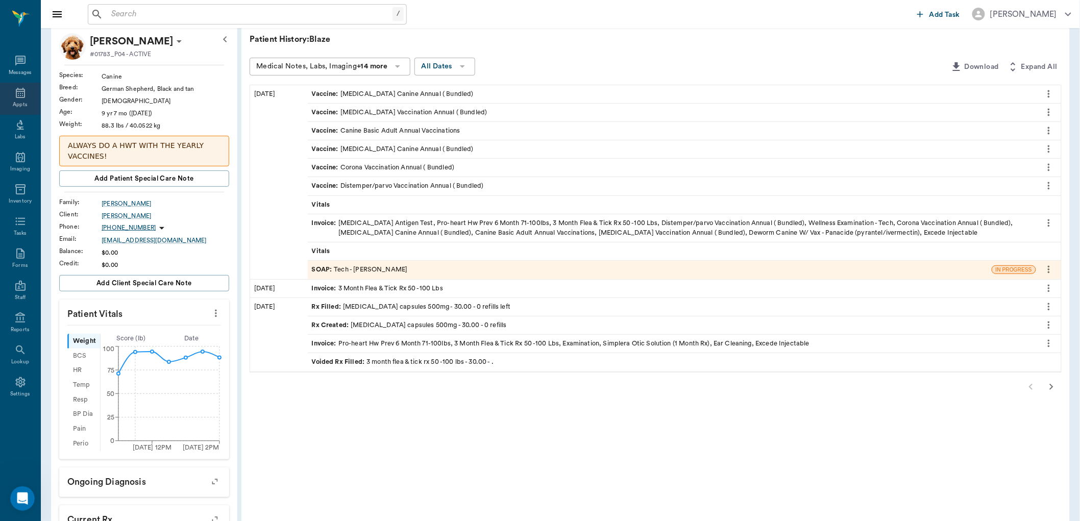
click at [18, 93] on icon at bounding box center [20, 93] width 9 height 10
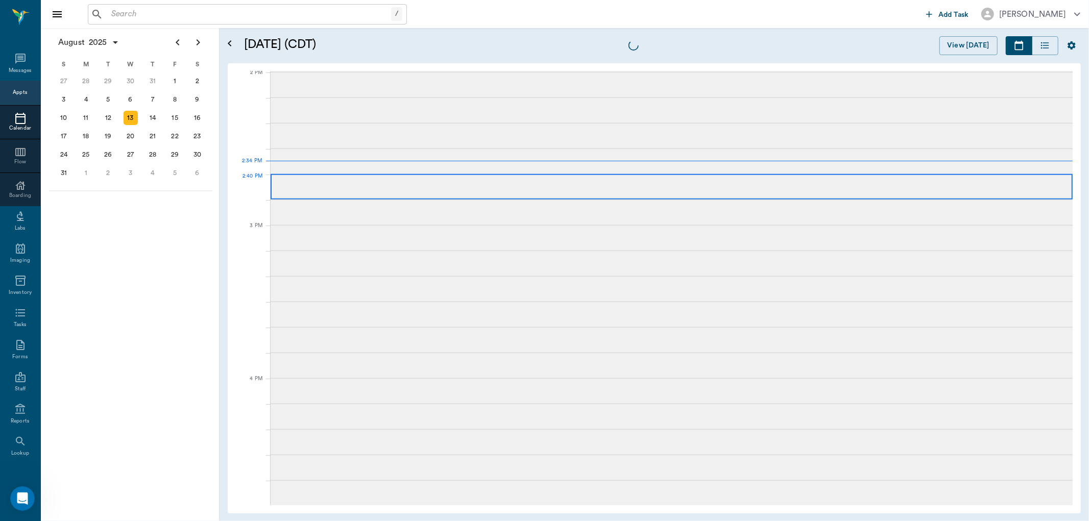
scroll to position [921, 0]
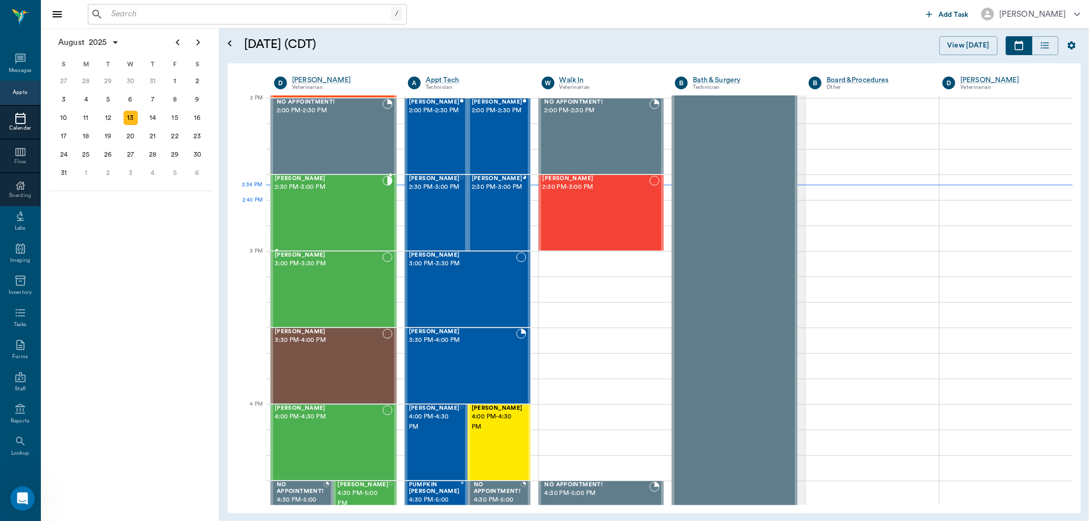
click at [332, 200] on div "Saddie Prior 2:30 PM - 3:00 PM" at bounding box center [329, 213] width 108 height 75
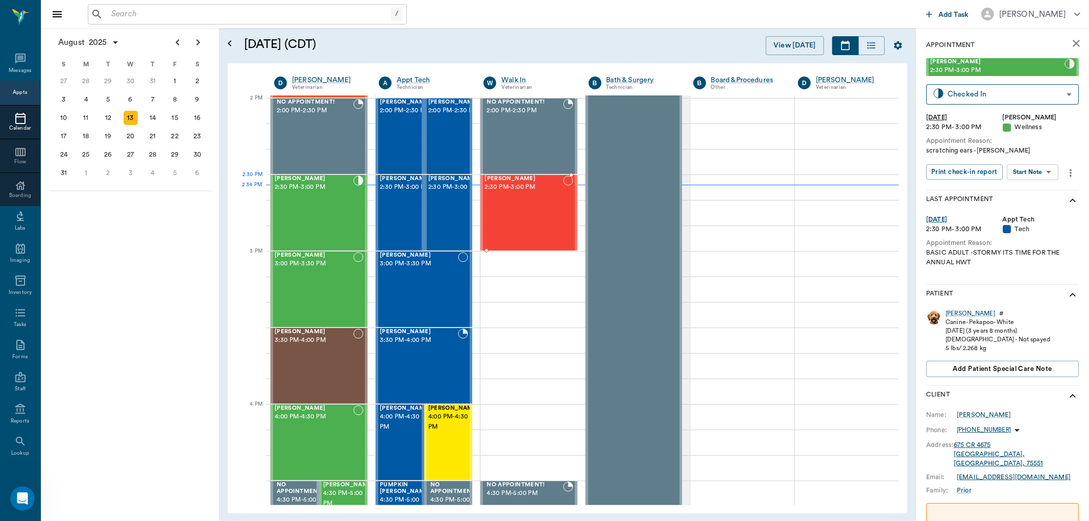
click at [523, 195] on div "Chewie White 2:30 PM - 3:00 PM" at bounding box center [524, 213] width 78 height 75
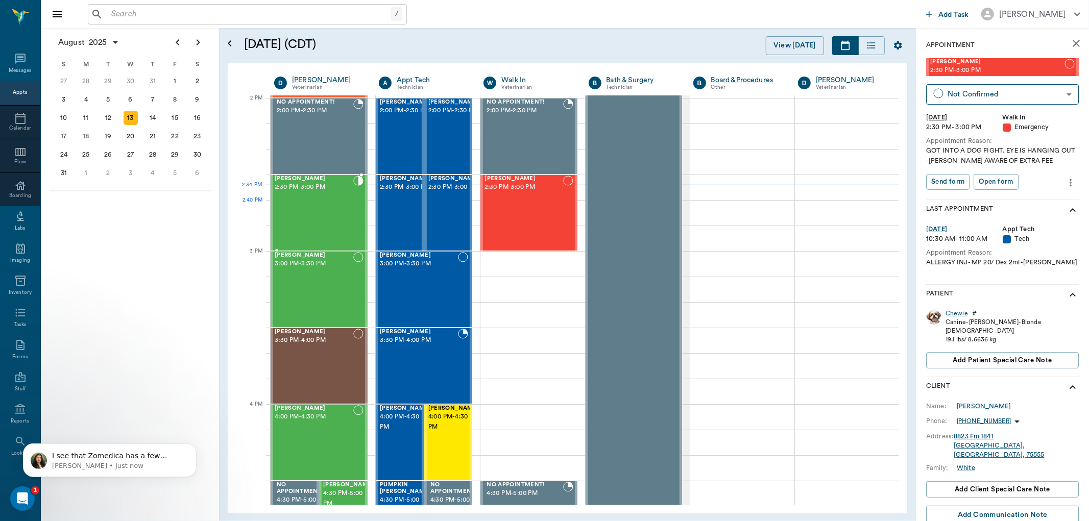
click at [344, 205] on div "Saddie Prior 2:30 PM - 3:00 PM" at bounding box center [314, 213] width 79 height 75
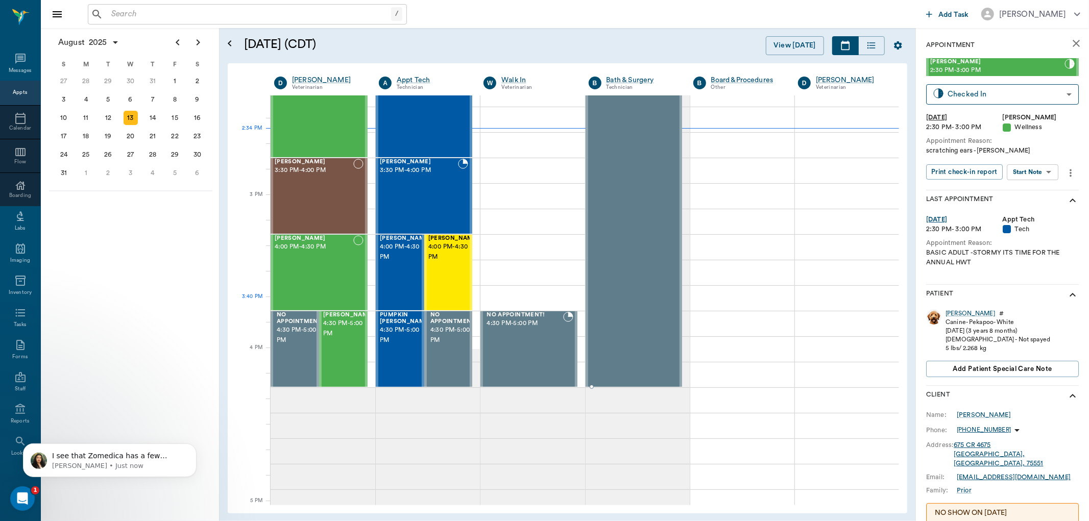
scroll to position [977, 0]
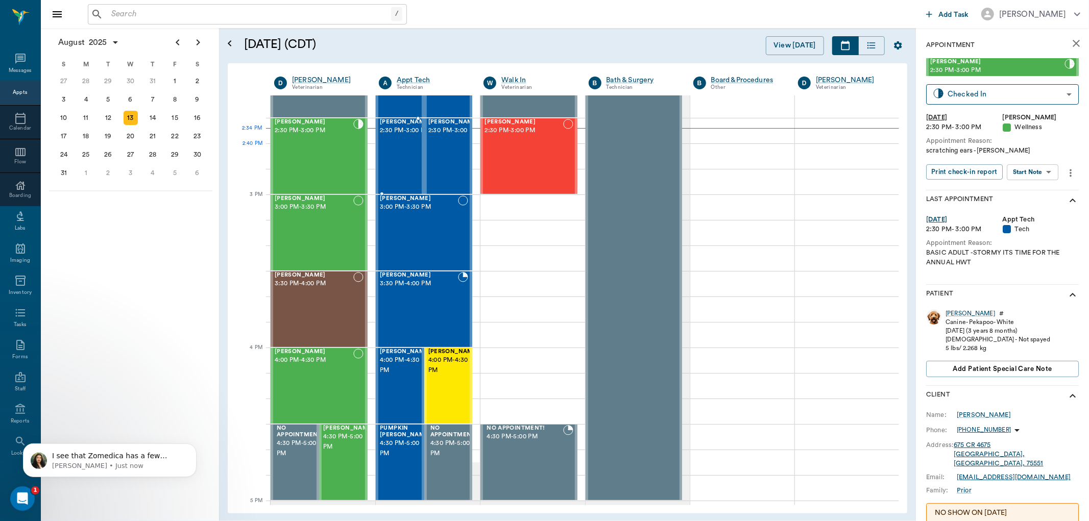
click at [389, 157] on div "Hemi Smithers 2:30 PM - 3:00 PM" at bounding box center [405, 156] width 51 height 75
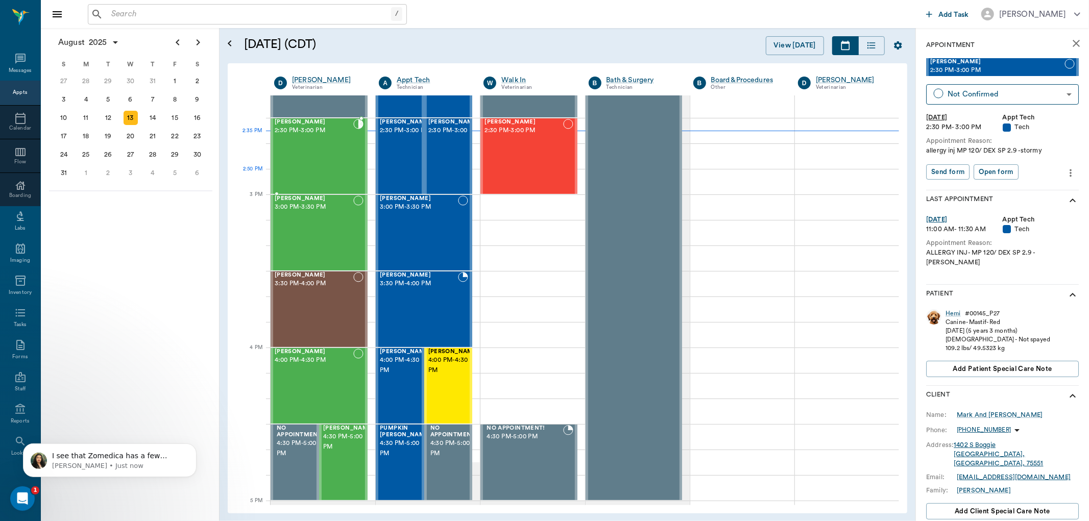
click at [311, 171] on div "Saddie Prior 2:30 PM - 3:00 PM" at bounding box center [314, 156] width 79 height 75
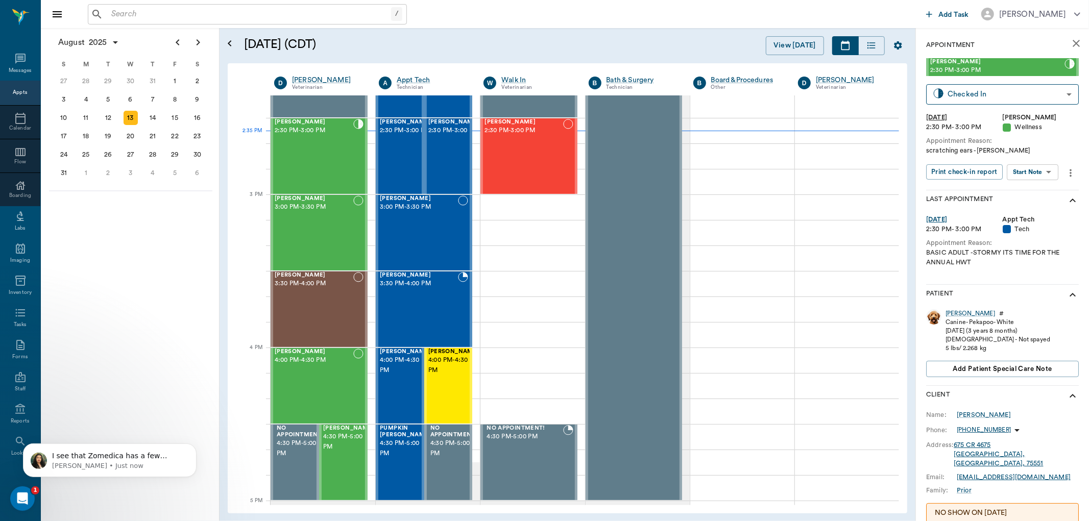
click at [1046, 172] on body "/ ​ Add Task Dr. Bert Ellsworth Nectar Messages Appts Calendar Flow Boarding La…" at bounding box center [544, 260] width 1089 height 521
click at [1042, 187] on li "View SOAP" at bounding box center [1033, 192] width 71 height 17
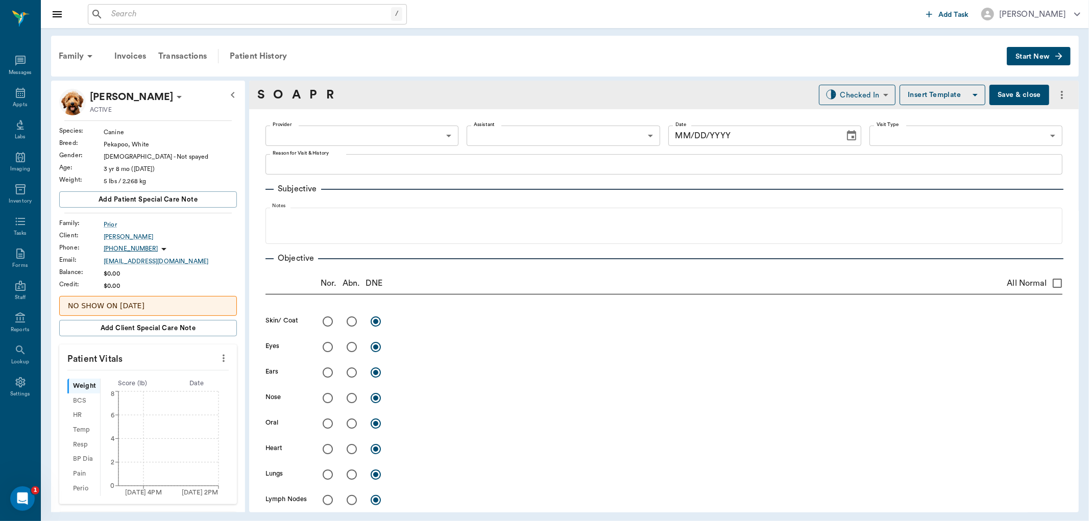
type input "63ec2f075fda476ae8351a4d"
type input "642ef10e332a41444de2bad1"
type input "65d2be4f46e3a538d89b8c14"
type textarea "scratching ears -lory"
type input "[DATE]"
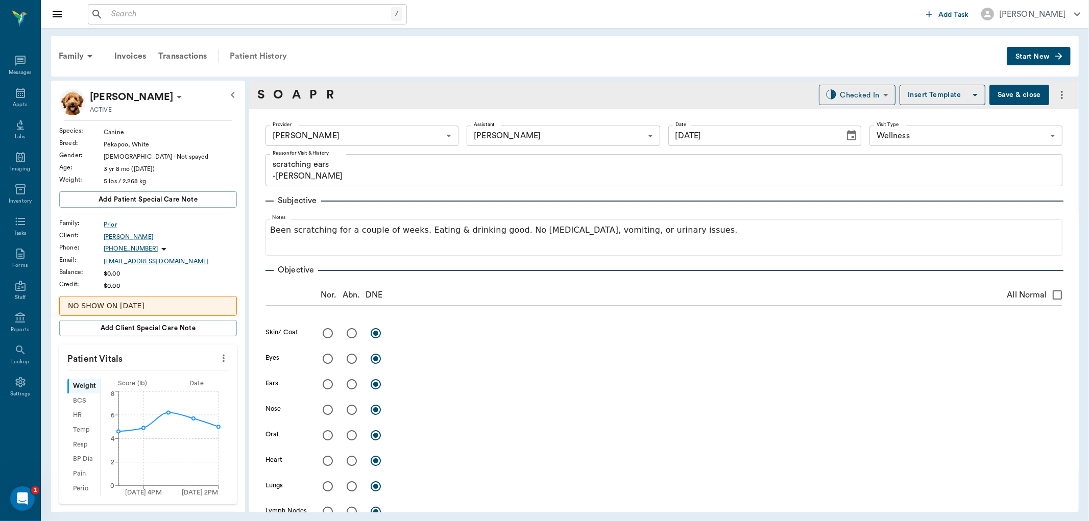
click at [259, 49] on div "Patient History" at bounding box center [258, 56] width 69 height 25
click at [263, 57] on div "Patient History" at bounding box center [258, 56] width 69 height 25
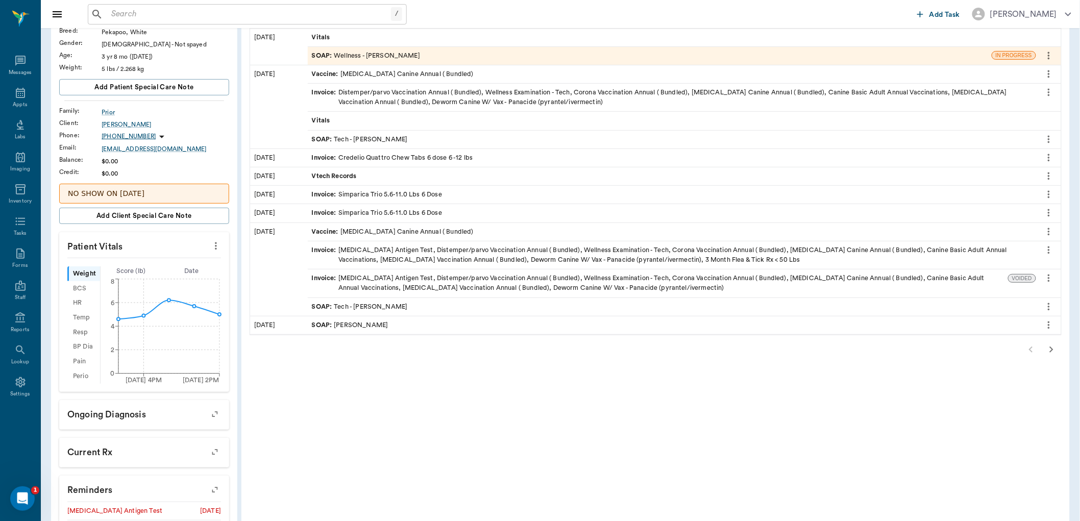
scroll to position [170, 0]
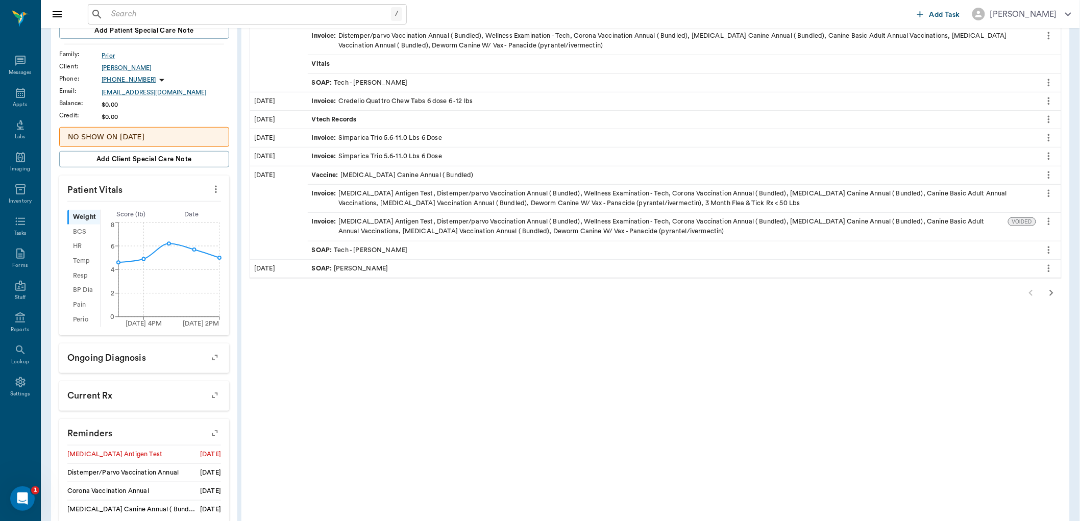
click at [1052, 293] on icon "button" at bounding box center [1052, 293] width 12 height 12
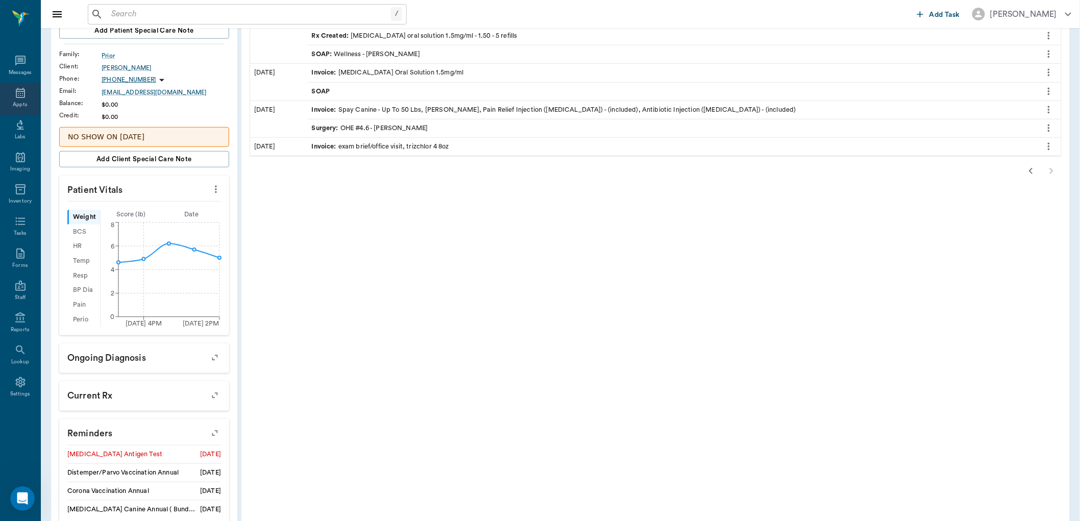
click at [16, 99] on div "Appts" at bounding box center [20, 99] width 40 height 32
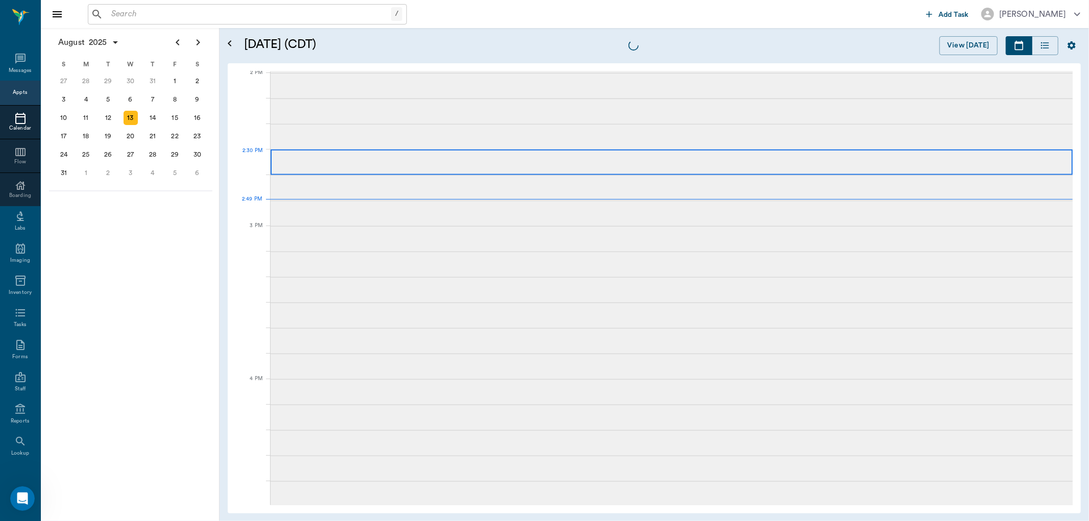
scroll to position [922, 0]
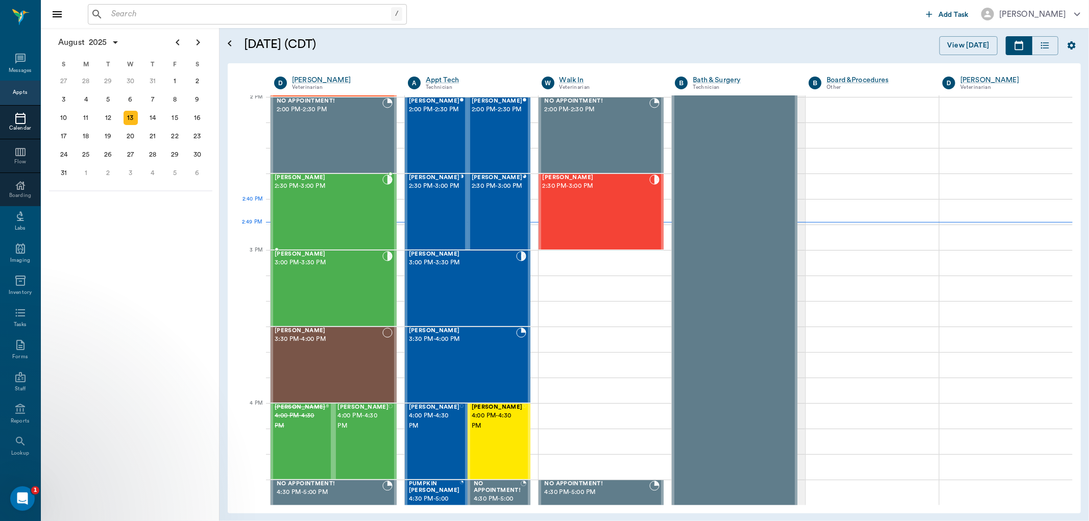
click at [341, 222] on div "Saddie Prior 2:30 PM - 3:00 PM" at bounding box center [329, 212] width 108 height 75
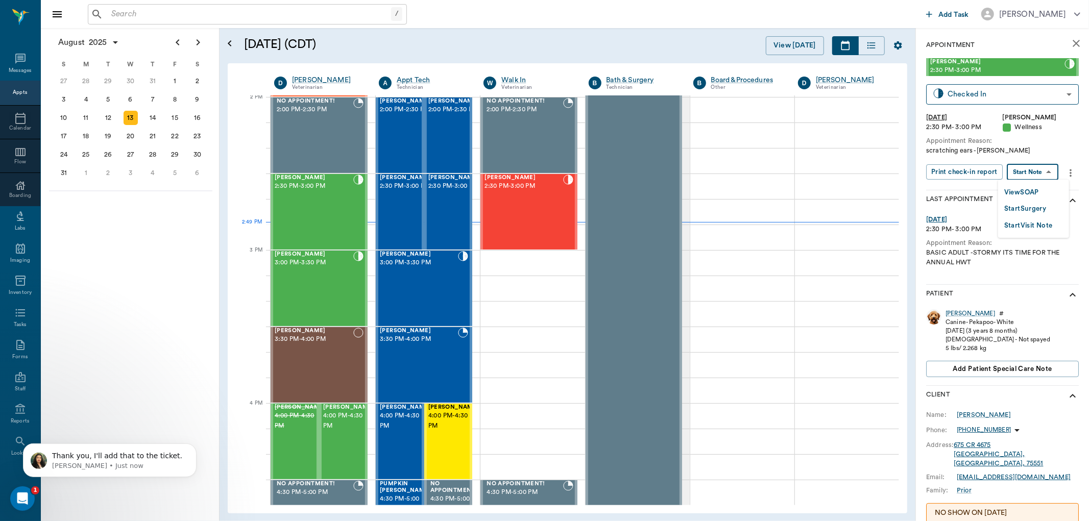
click at [1035, 172] on body "/ ​ Add Task Dr. Bert Ellsworth Nectar Messages Appts Calendar Flow Boarding La…" at bounding box center [544, 260] width 1089 height 521
click at [1031, 188] on button "View SOAP" at bounding box center [1021, 193] width 35 height 12
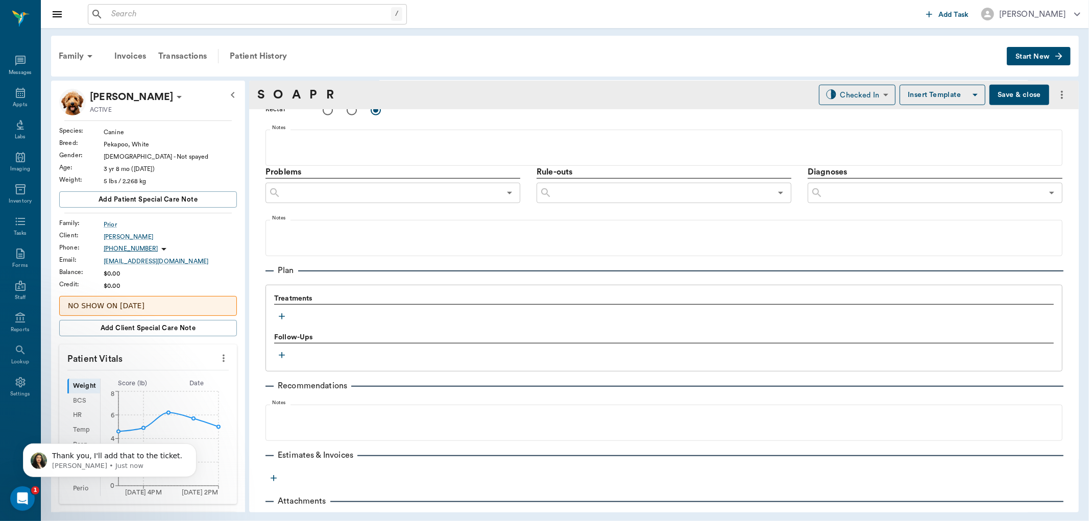
type input "63ec2f075fda476ae8351a4d"
type input "642ef10e332a41444de2bad1"
type input "65d2be4f46e3a538d89b8c14"
type textarea "scratching ears -lory"
type input "[DATE]"
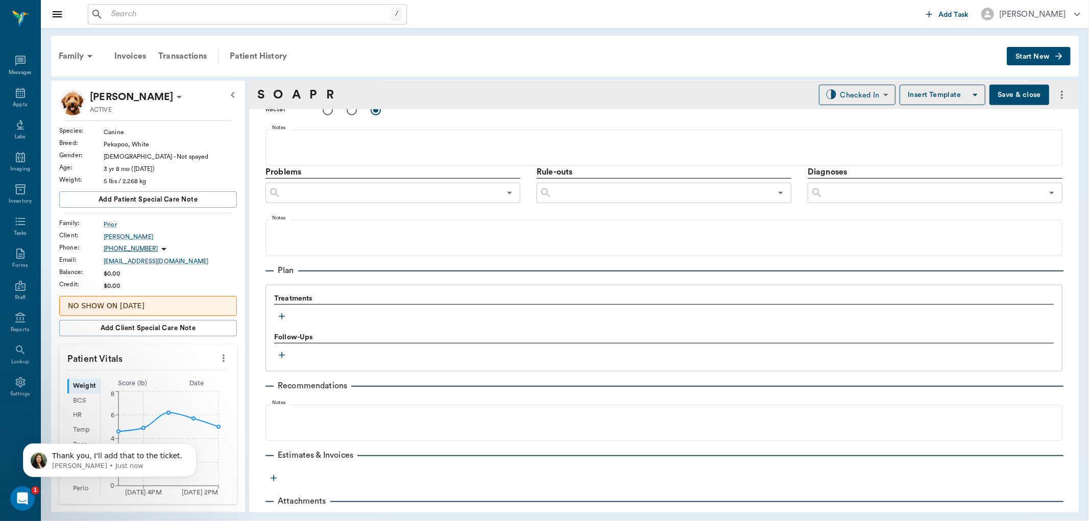
scroll to position [551, 0]
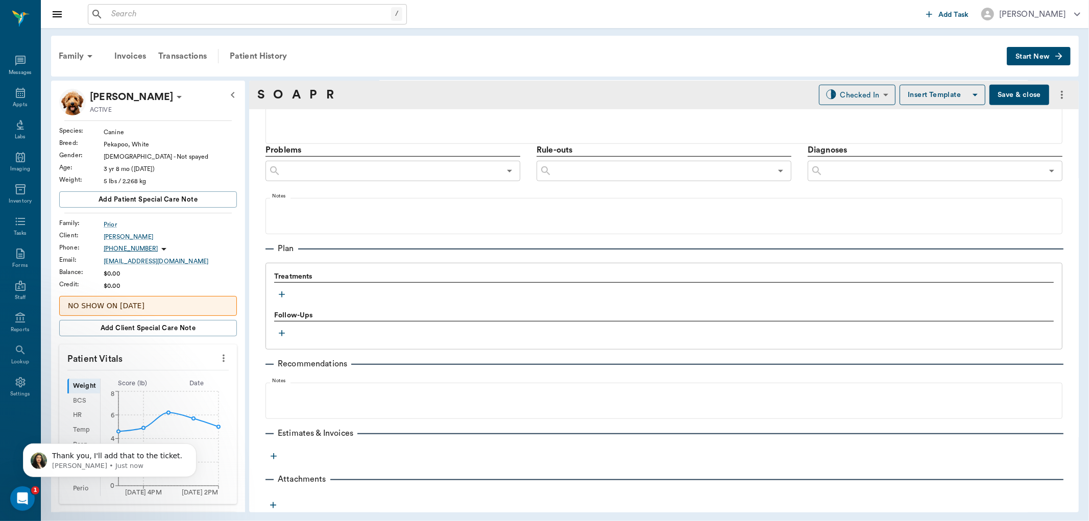
click at [281, 295] on icon "button" at bounding box center [282, 294] width 10 height 10
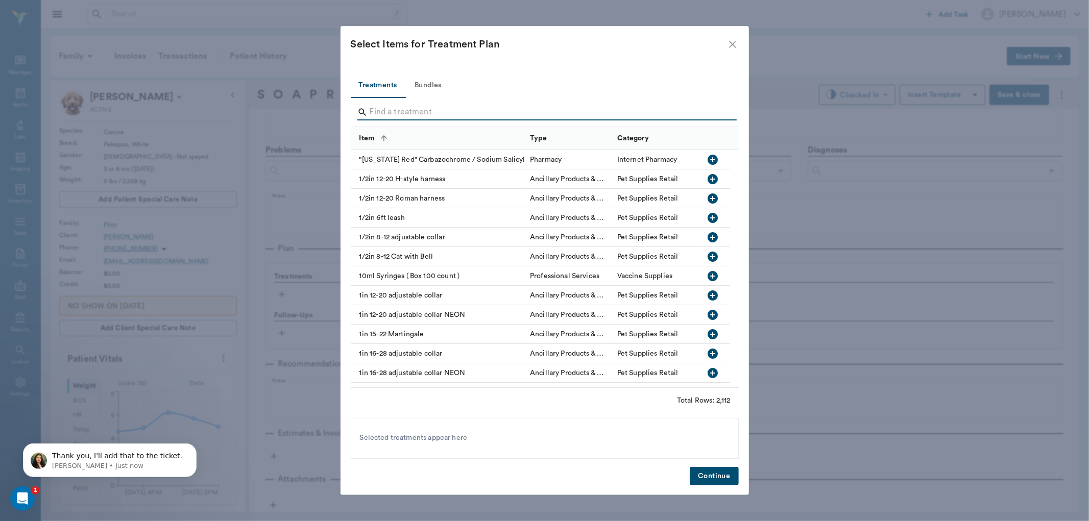
click at [388, 116] on input "Search" at bounding box center [546, 112] width 352 height 16
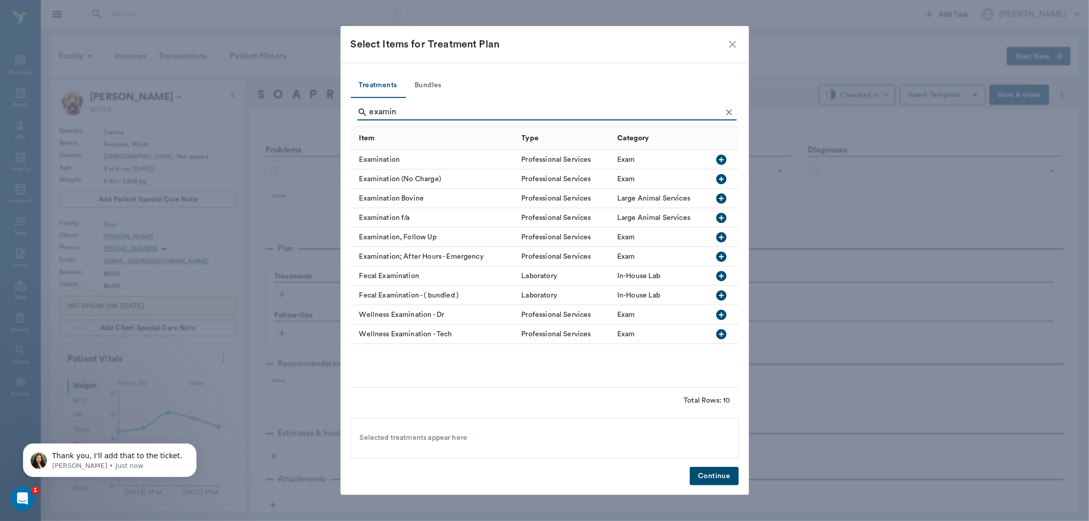
click at [726, 156] on icon "button" at bounding box center [721, 160] width 12 height 12
type input "e"
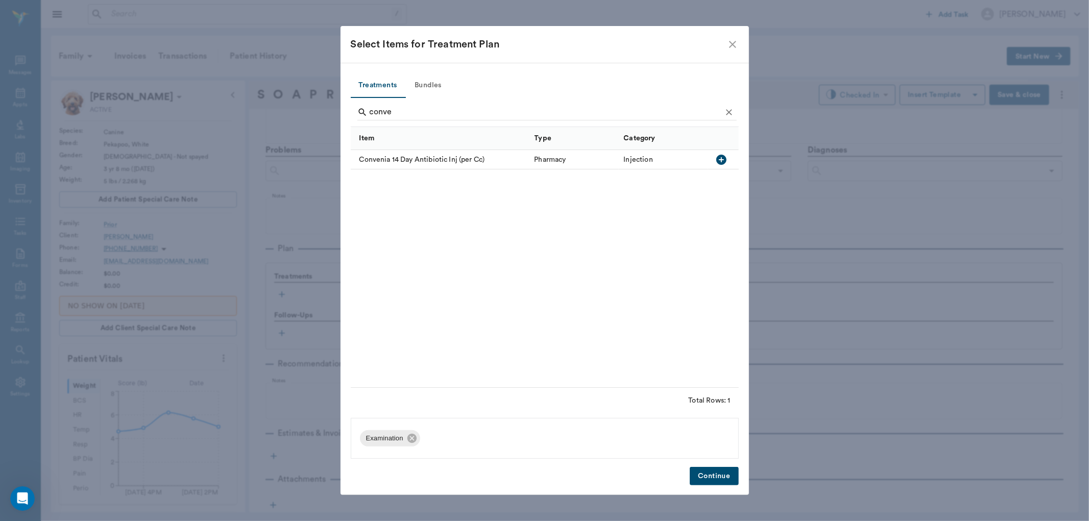
click at [716, 161] on icon "button" at bounding box center [721, 160] width 12 height 12
type input "c"
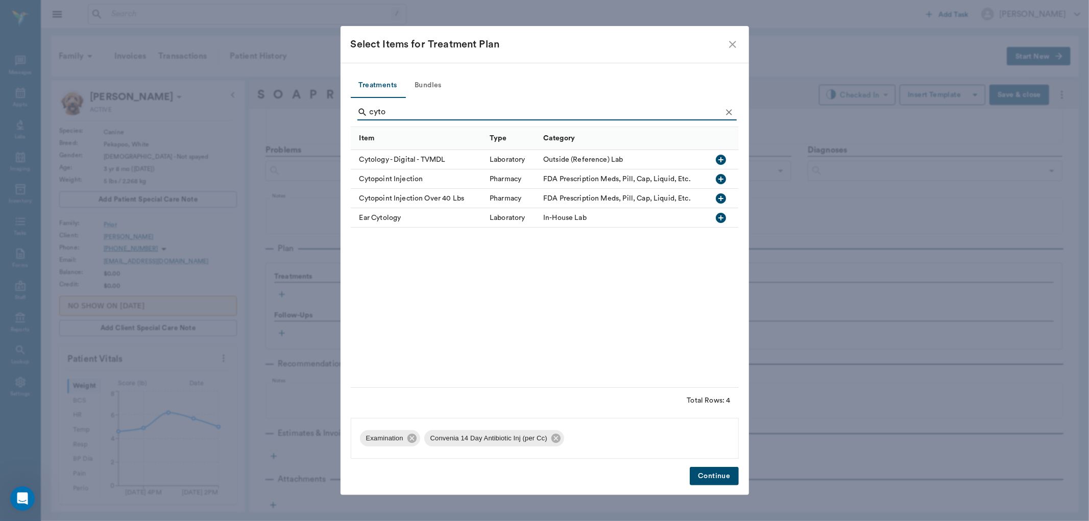
click at [719, 176] on icon "button" at bounding box center [721, 179] width 10 height 10
type input "c"
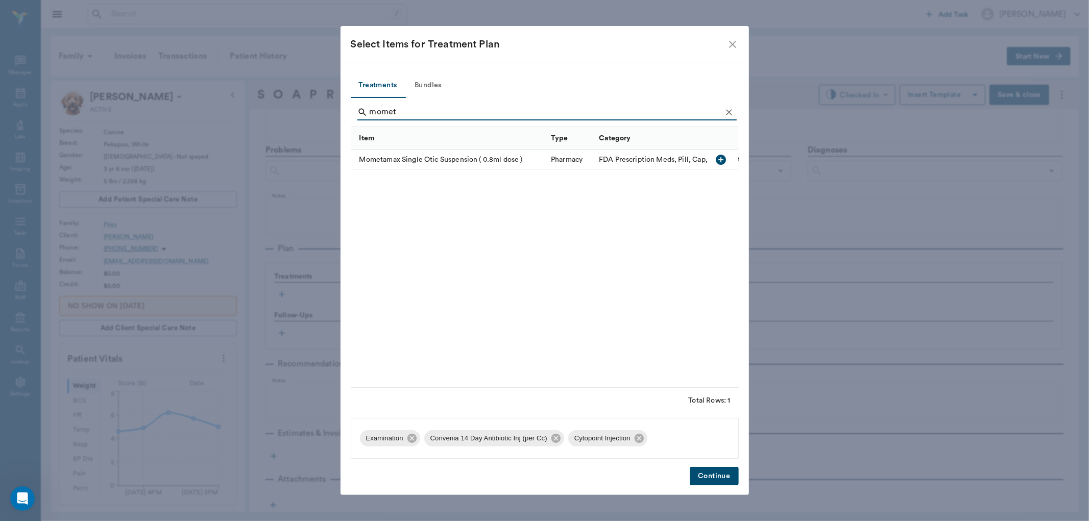
type input "momet"
click at [720, 161] on icon "button" at bounding box center [721, 160] width 10 height 10
click at [720, 477] on button "Continue" at bounding box center [714, 476] width 49 height 19
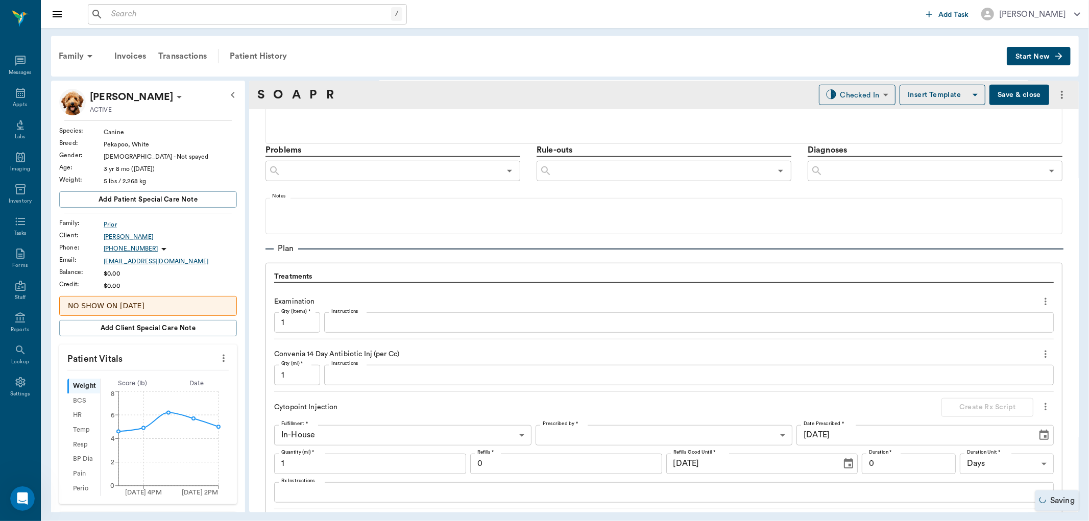
click at [295, 376] on input "1" at bounding box center [297, 375] width 46 height 20
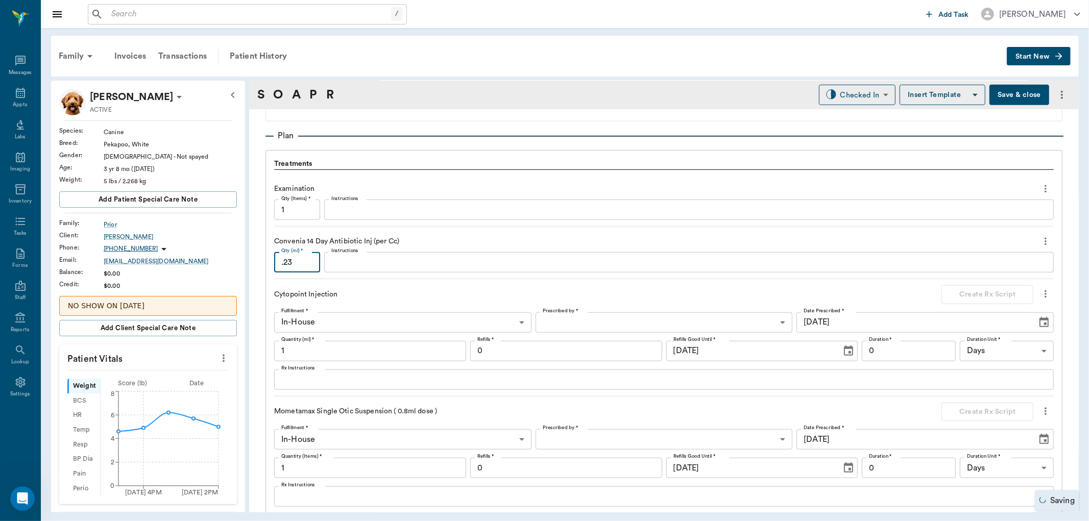
scroll to position [665, 0]
type input ".23"
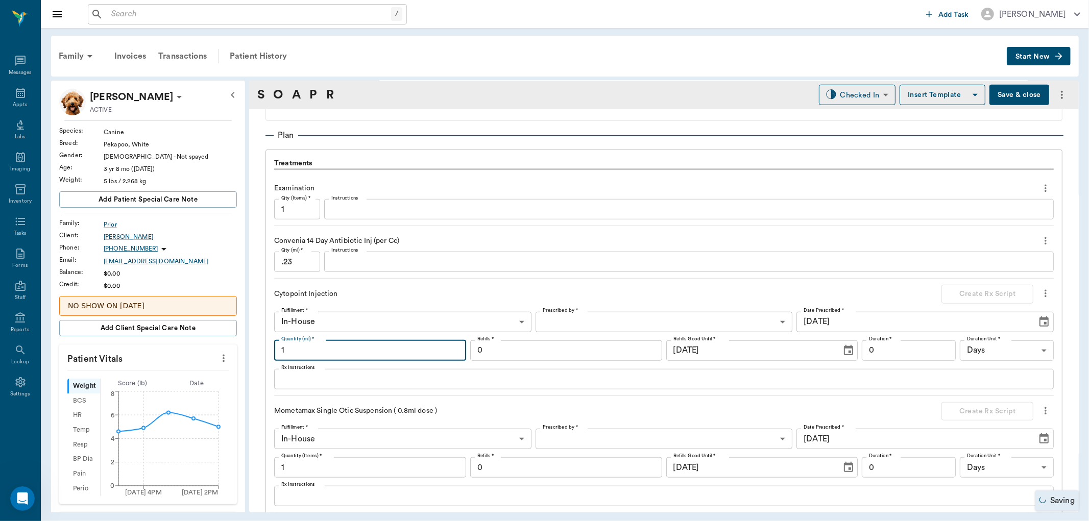
click at [305, 349] on input "1" at bounding box center [370, 351] width 192 height 20
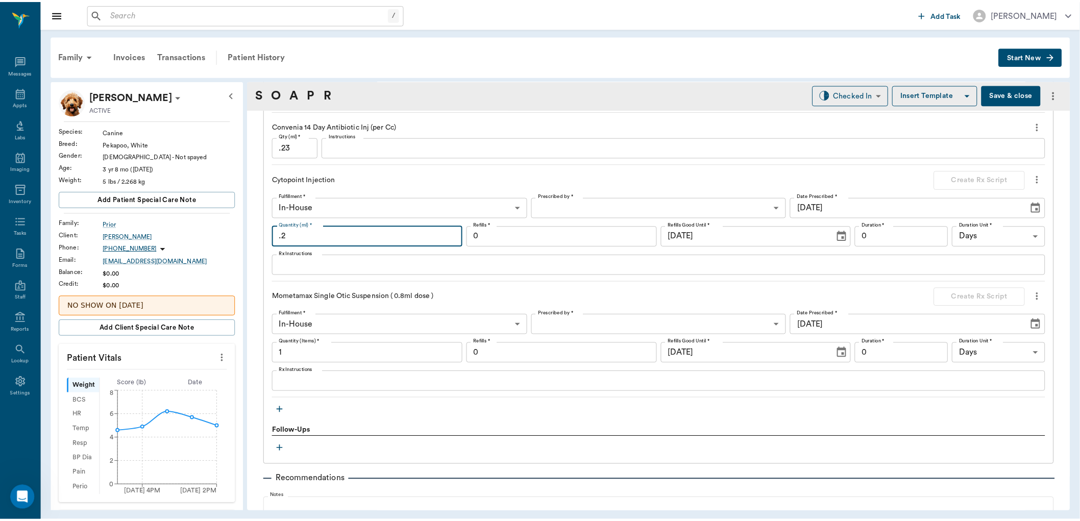
scroll to position [891, 0]
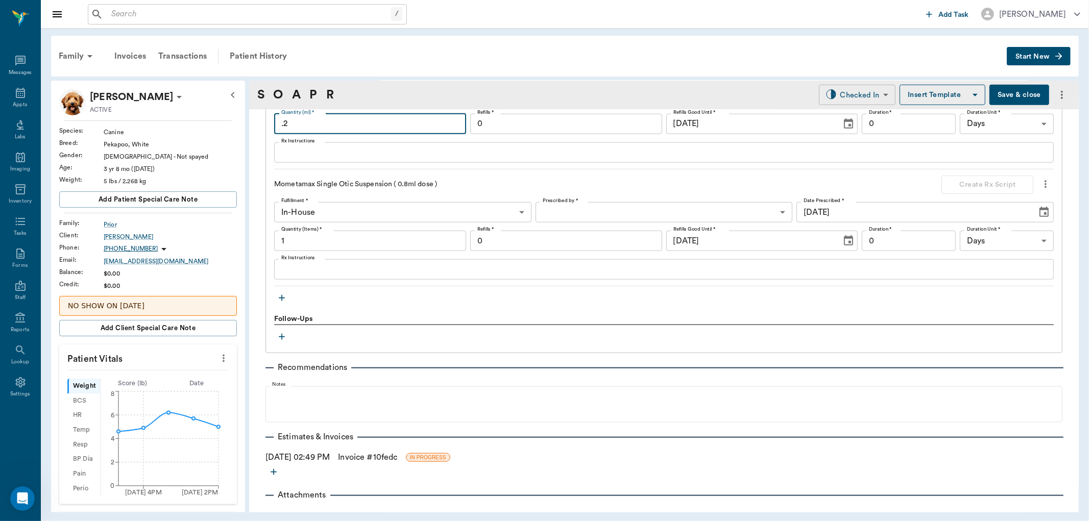
type input ".2"
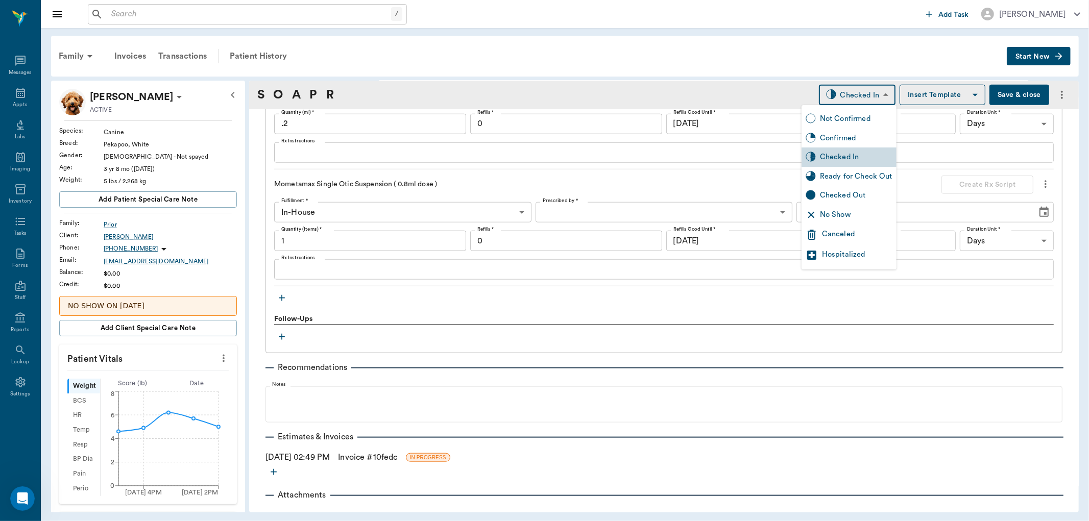
click at [855, 96] on body "/ ​ Add Task Dr. Bert Ellsworth Nectar Messages Appts Labs Imaging Inventory Ta…" at bounding box center [544, 260] width 1089 height 521
click at [839, 174] on div "Ready for Check Out" at bounding box center [856, 176] width 72 height 11
type input "READY_TO_CHECKOUT"
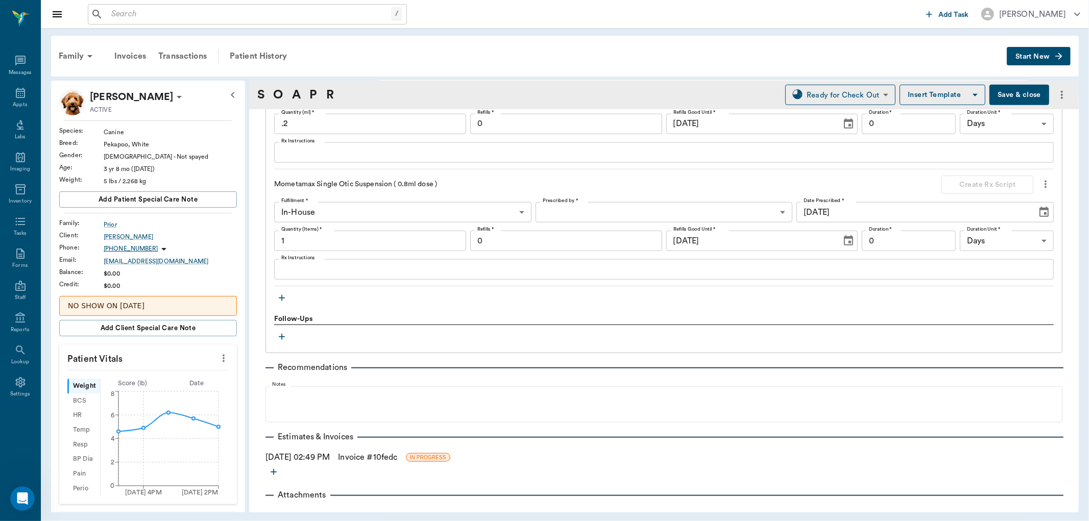
click at [373, 457] on link "Invoice # 10fedc" at bounding box center [367, 457] width 59 height 12
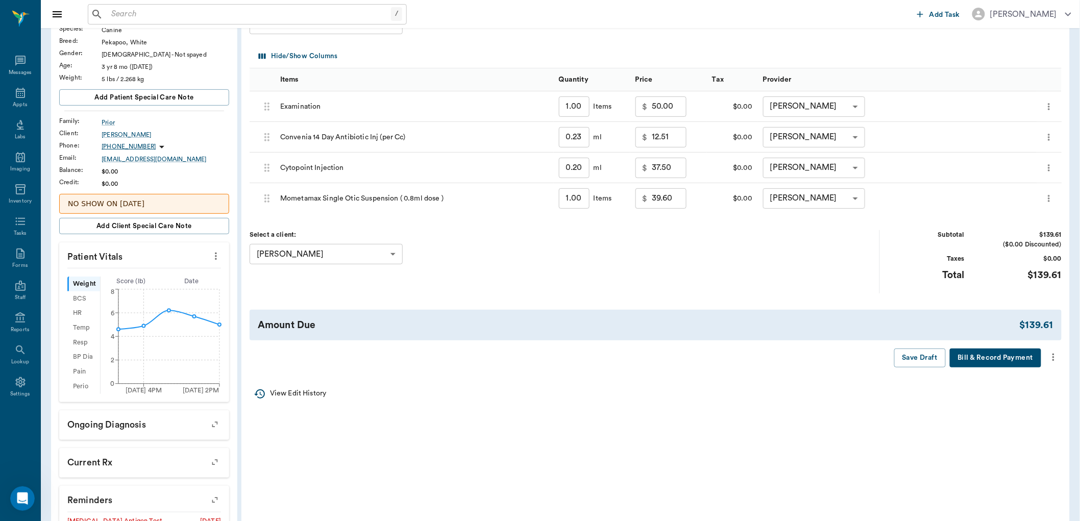
scroll to position [57, 0]
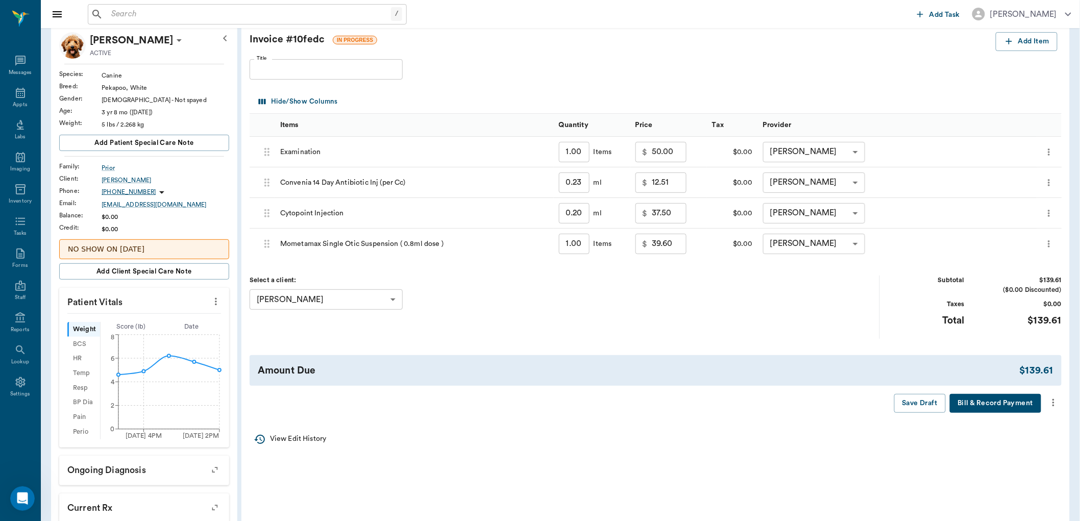
click at [1052, 404] on icon "more" at bounding box center [1053, 403] width 11 height 12
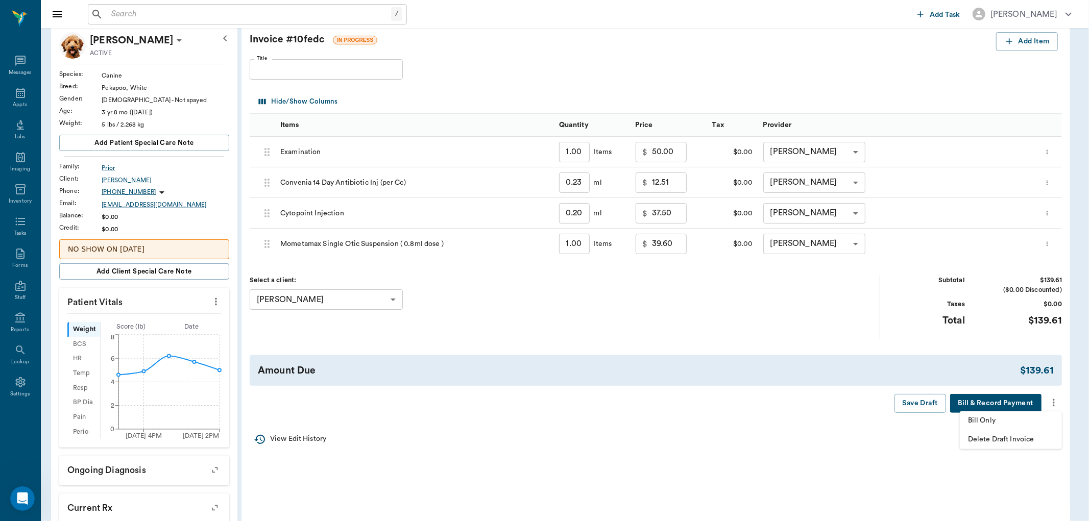
click at [1017, 426] on li "Bill Only" at bounding box center [1011, 421] width 102 height 19
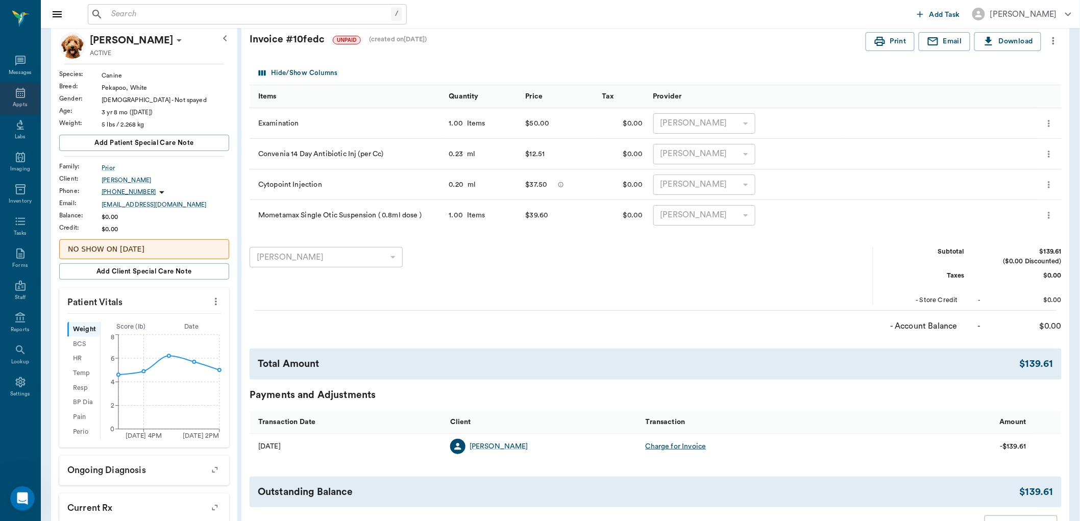
click at [21, 94] on icon at bounding box center [20, 93] width 12 height 12
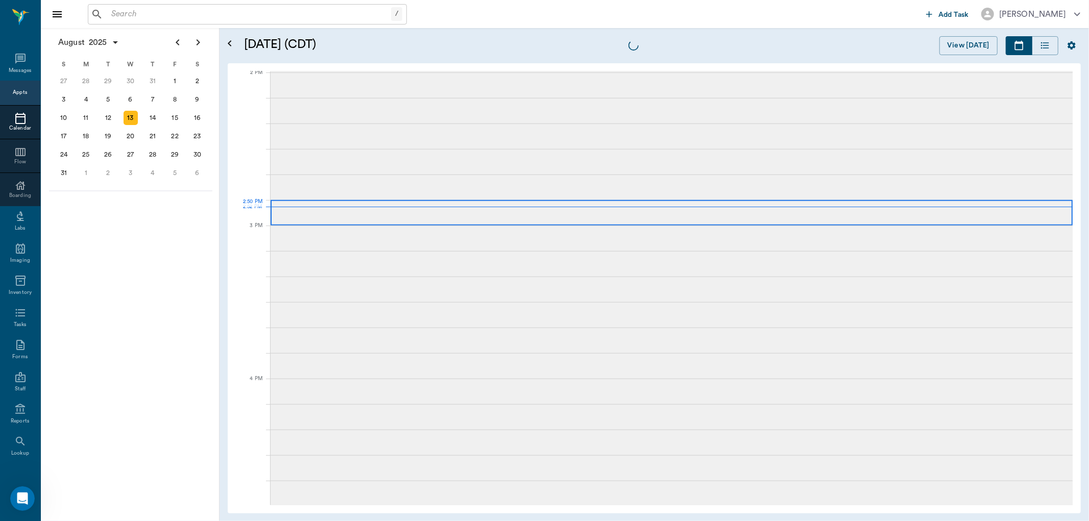
scroll to position [921, 0]
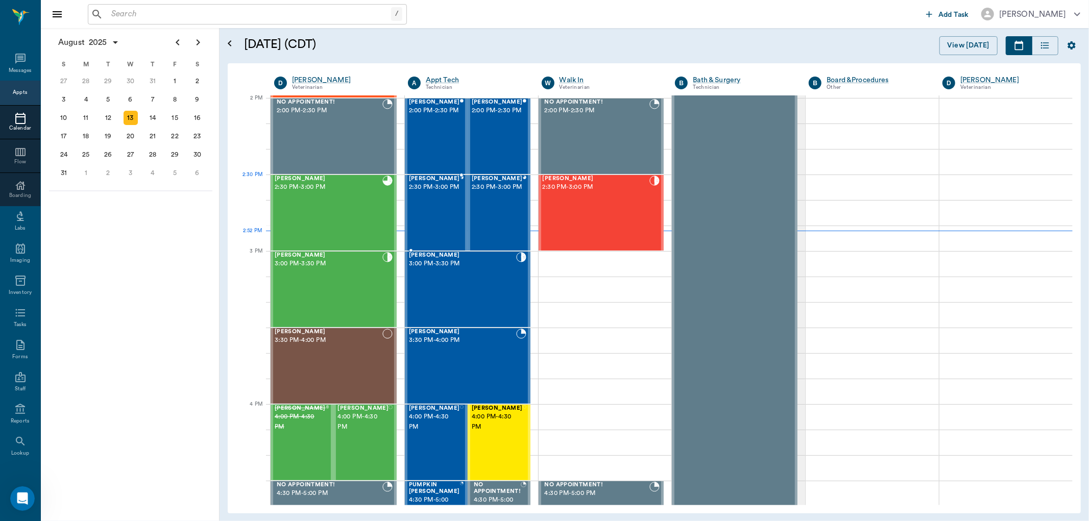
click at [429, 186] on span "2:30 PM - 3:00 PM" at bounding box center [434, 187] width 51 height 10
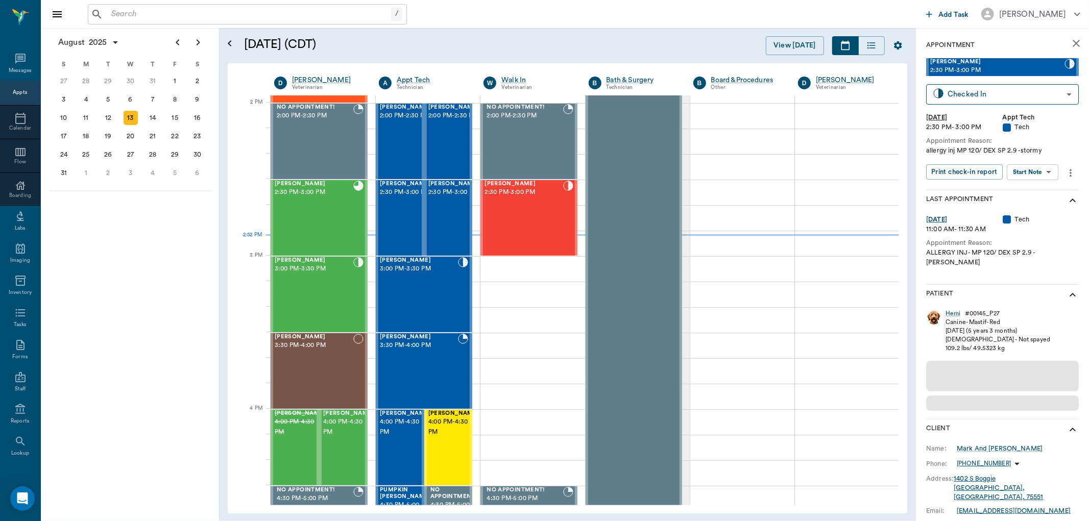
scroll to position [921, 0]
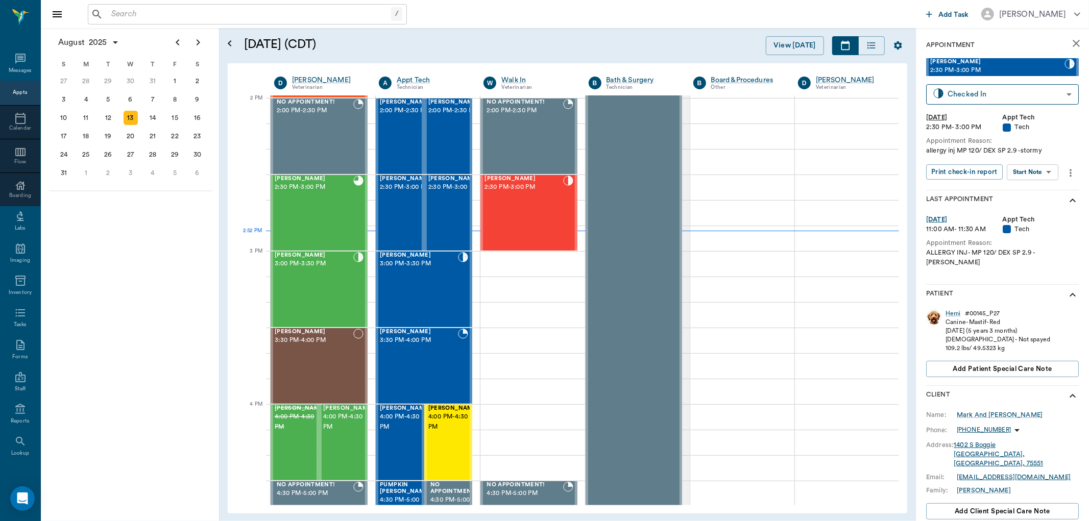
click at [1048, 175] on body "/ ​ Add Task [PERSON_NAME] Nectar Messages Appts Calendar Flow Boarding Labs Im…" at bounding box center [544, 260] width 1089 height 521
click at [1035, 185] on li "Start SOAP" at bounding box center [1033, 192] width 71 height 17
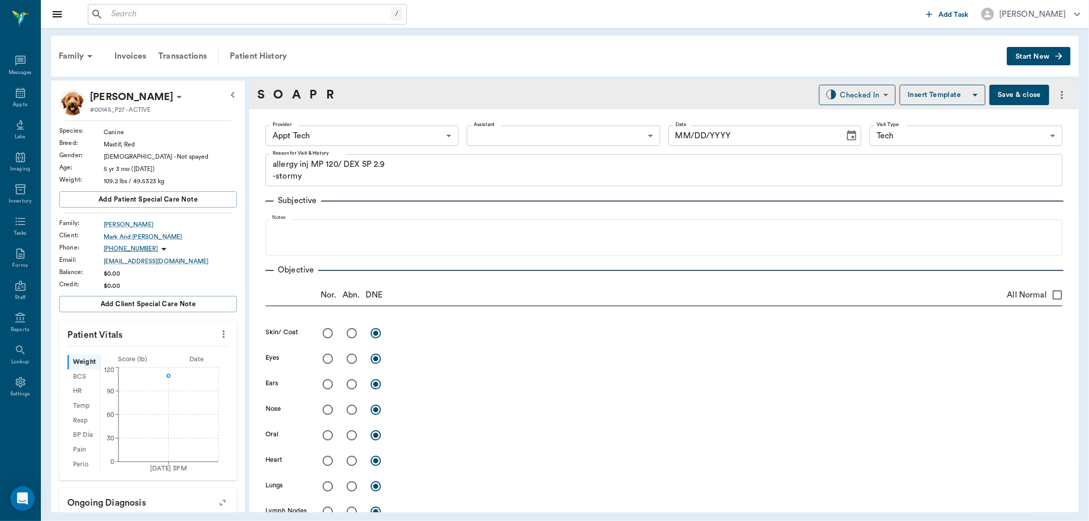
type input "63ec2f075fda476ae8351a4c"
type input "65d2be4f46e3a538d89b8c1a"
type textarea "allergy inj MP 120/ DEX SP 2.9 -stormy"
type input "[DATE]"
click at [444, 136] on body "/ ​ Add Task [PERSON_NAME] Nectar Messages Appts Labs Imaging Inventory Tasks F…" at bounding box center [544, 260] width 1089 height 521
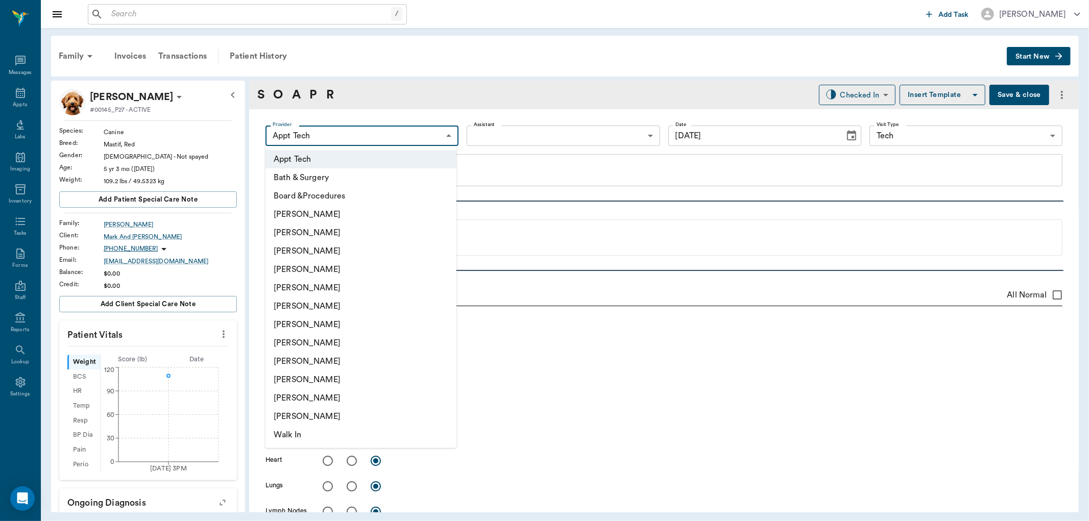
click at [370, 232] on li "[PERSON_NAME]" at bounding box center [360, 233] width 191 height 18
type input "642ef10e332a41444de2bad1"
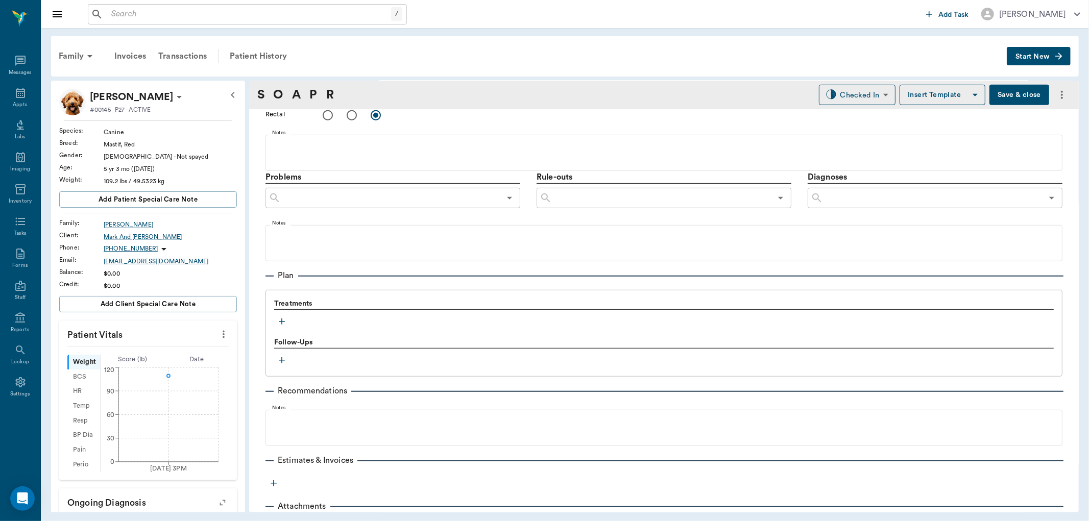
scroll to position [551, 0]
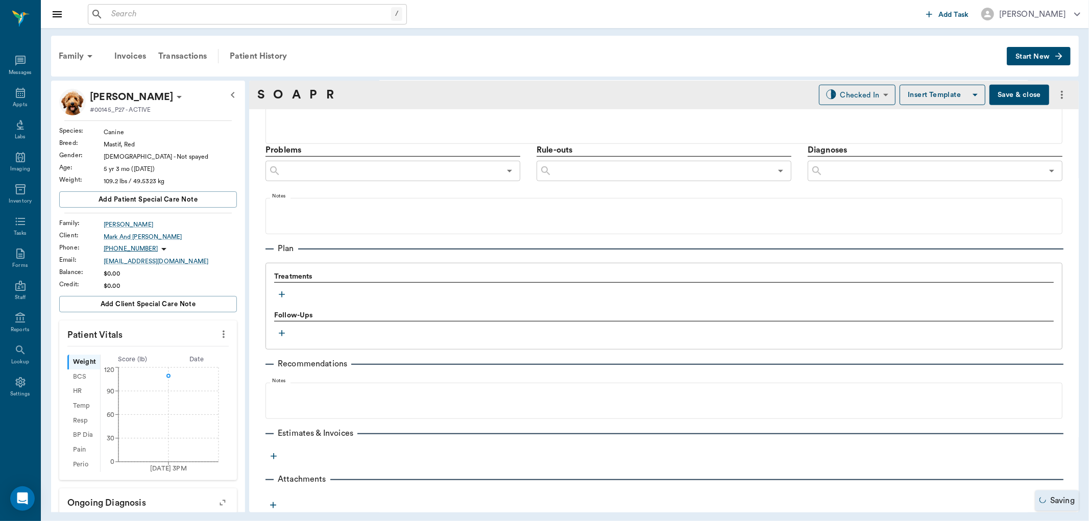
click at [281, 295] on icon "button" at bounding box center [282, 294] width 10 height 10
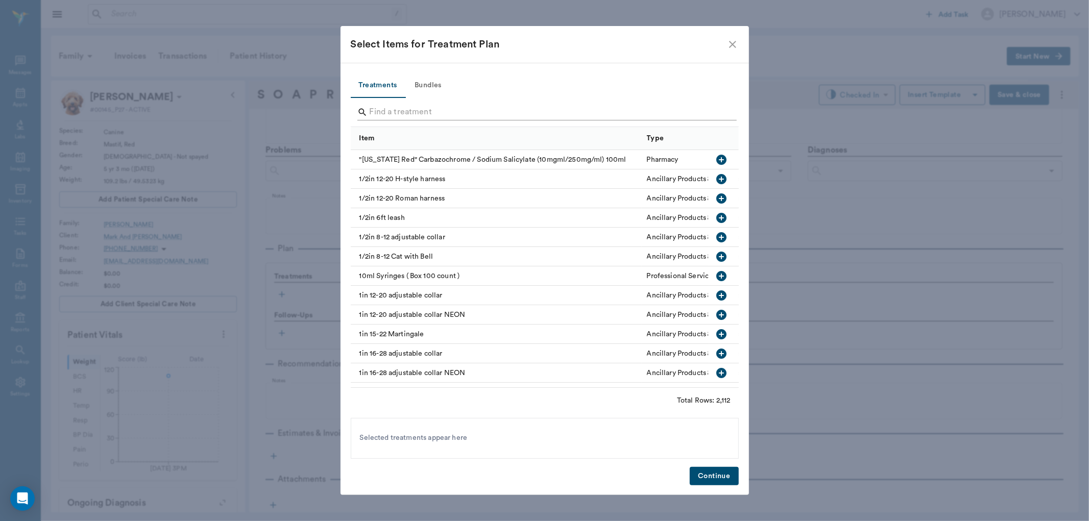
click at [424, 113] on input "Search" at bounding box center [546, 112] width 352 height 16
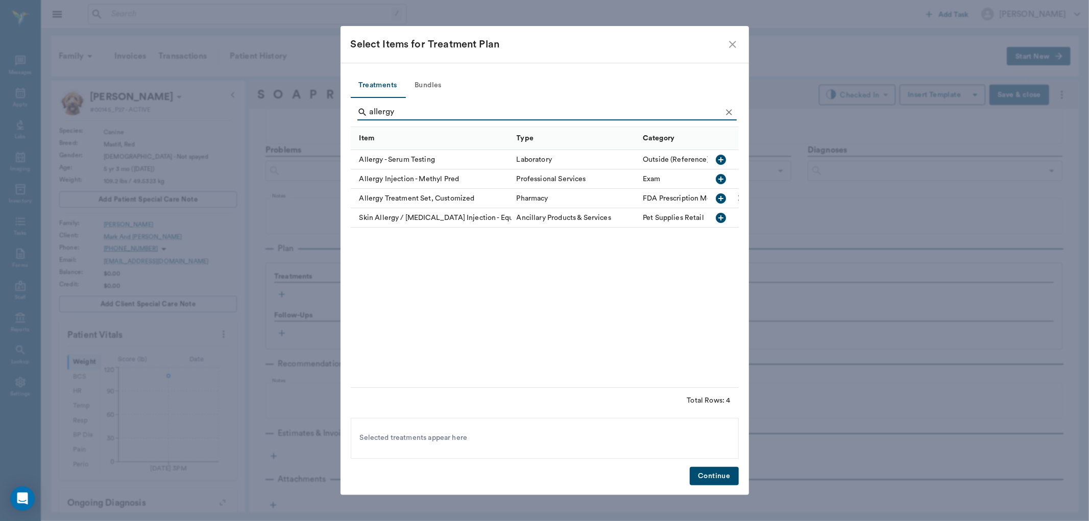
type input "allergy"
click at [722, 183] on icon "button" at bounding box center [721, 179] width 10 height 10
click at [703, 471] on button "Continue" at bounding box center [714, 476] width 49 height 19
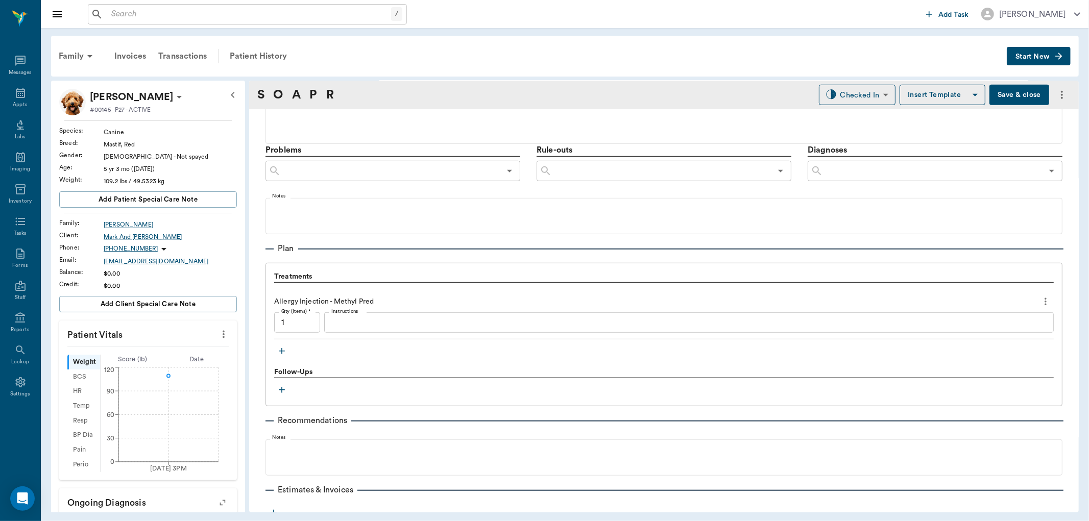
click at [380, 315] on div "x Instructions" at bounding box center [689, 322] width 730 height 20
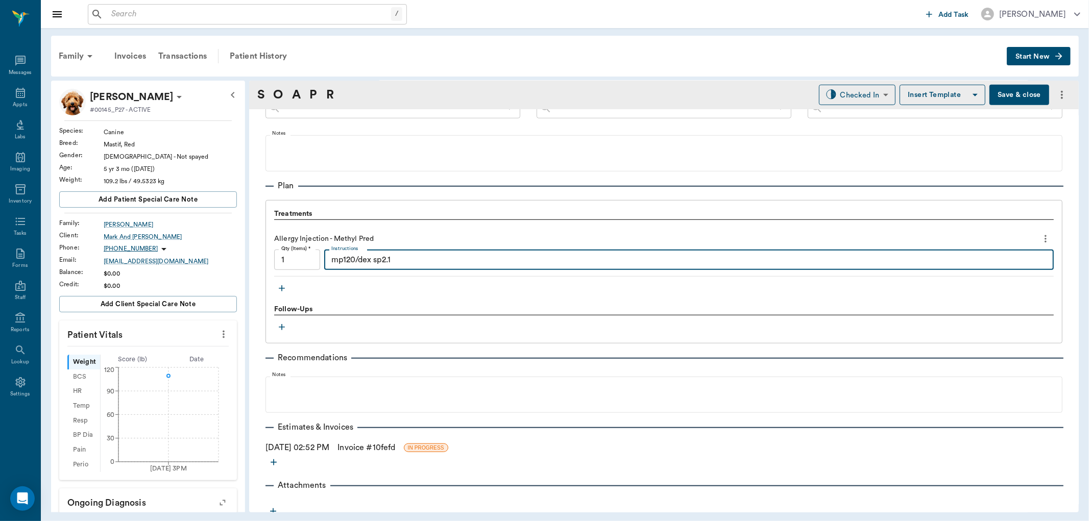
scroll to position [620, 0]
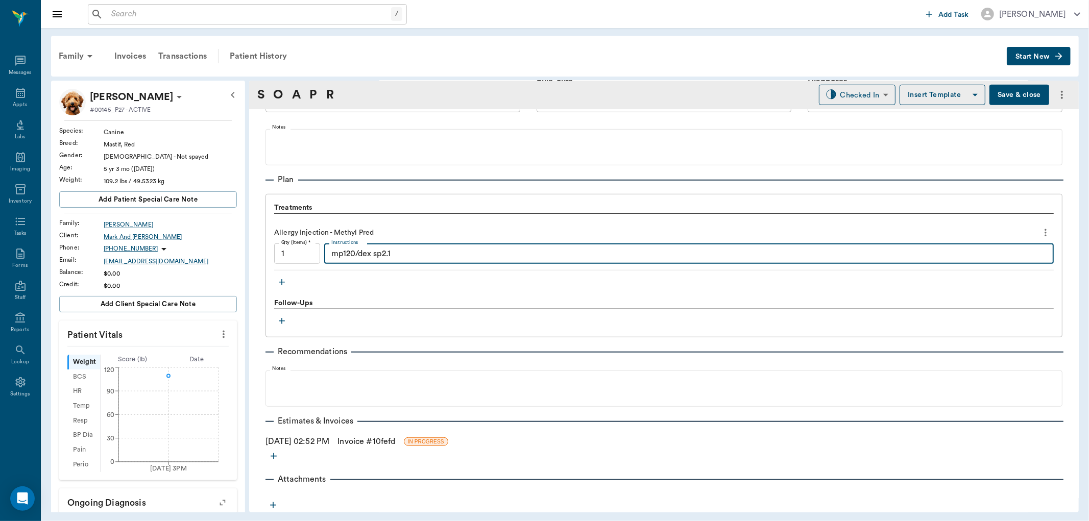
type textarea "mp120/dex sp2.1"
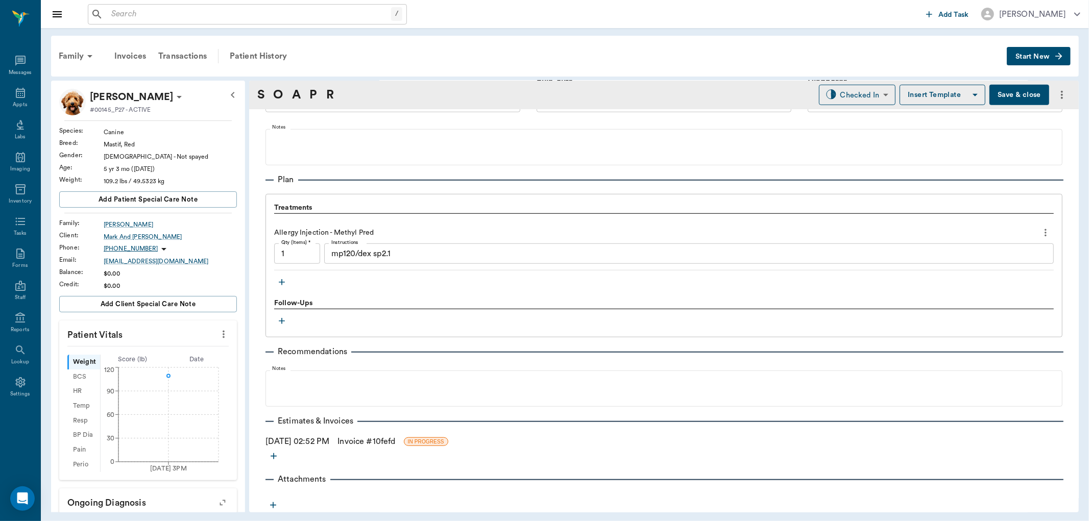
click at [387, 445] on link "Invoice # 10fefd" at bounding box center [366, 442] width 58 height 12
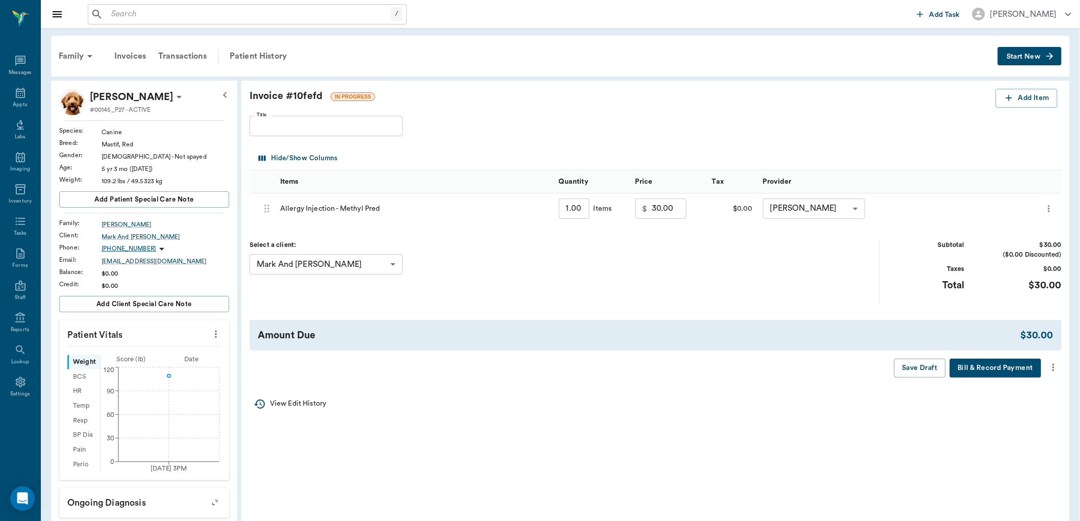
click at [1054, 370] on icon "more" at bounding box center [1054, 368] width 2 height 8
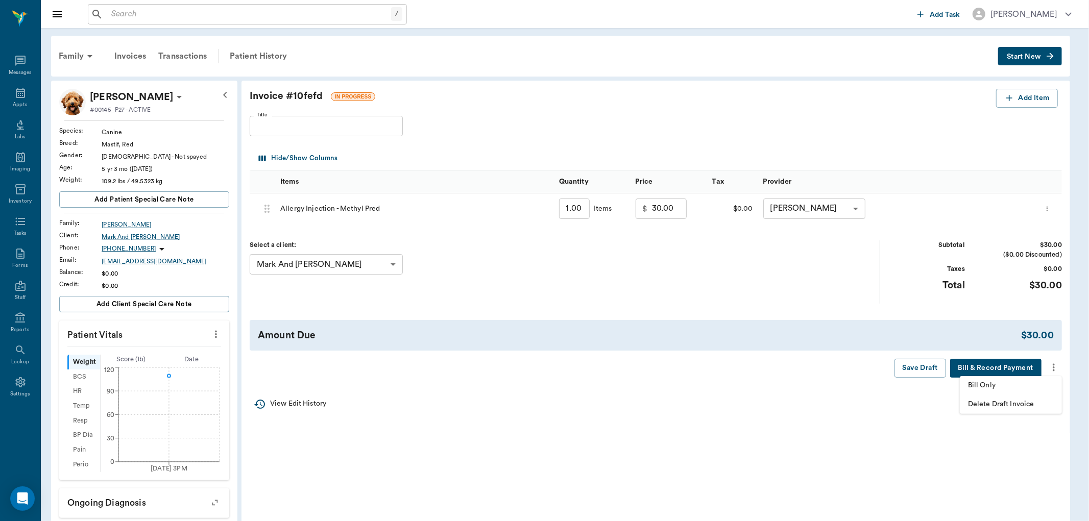
click at [1008, 383] on span "Bill Only" at bounding box center [1011, 385] width 86 height 11
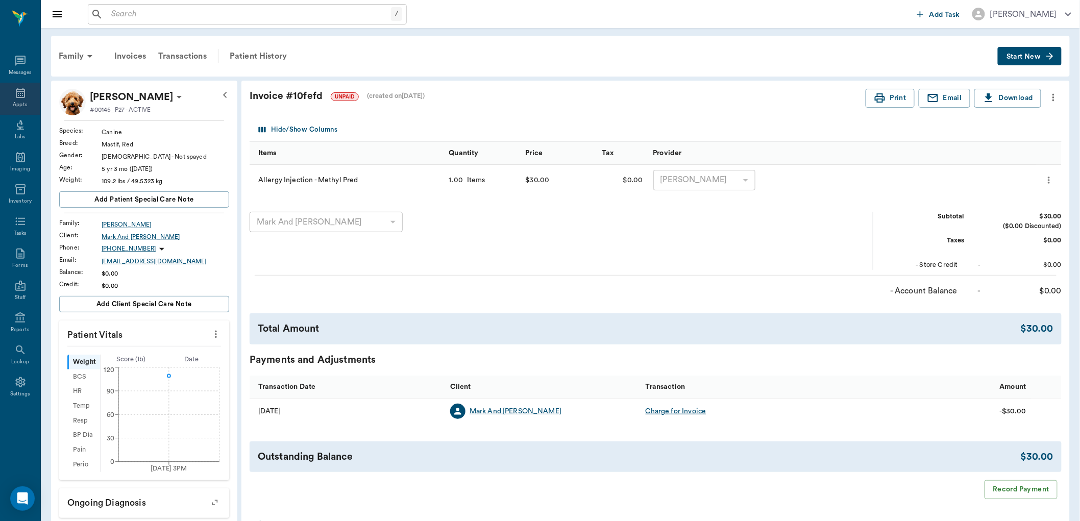
click at [22, 101] on div "Appts" at bounding box center [20, 105] width 14 height 8
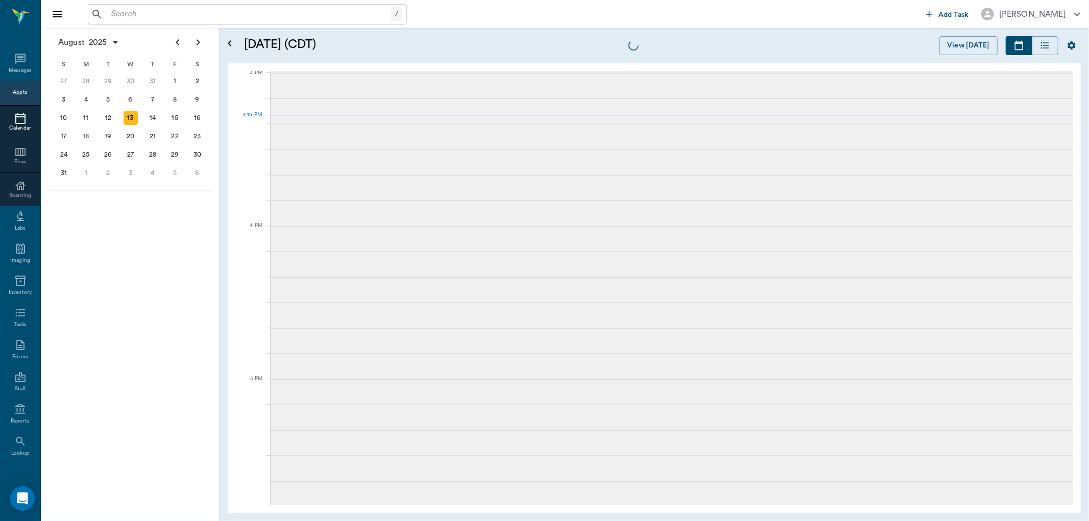
scroll to position [1074, 0]
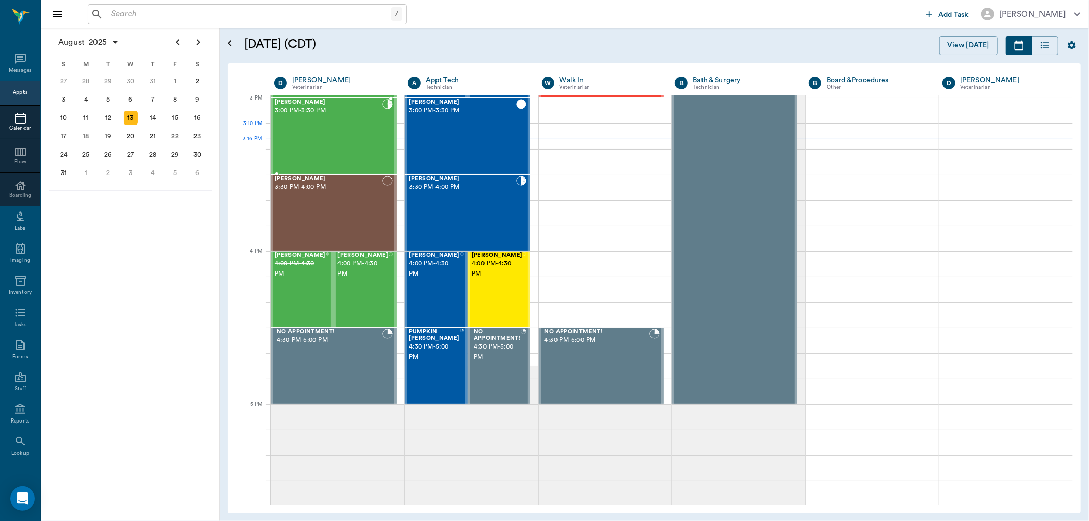
click at [350, 126] on div "[PERSON_NAME] 3:00 PM - 3:30 PM" at bounding box center [329, 136] width 108 height 75
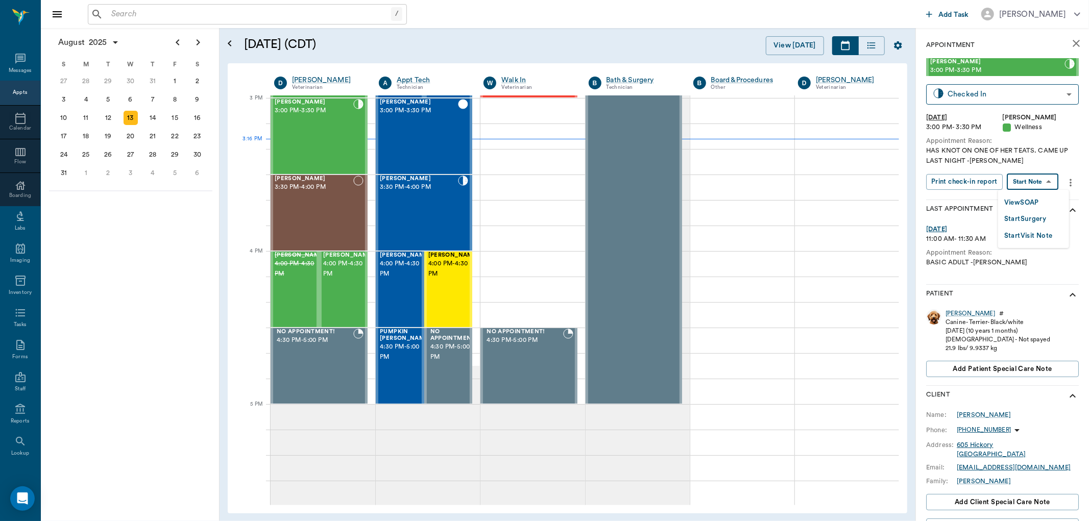
click at [1039, 180] on body "/ ​ Add Task [PERSON_NAME] Nectar Messages Appts Calendar Flow Boarding Labs Im…" at bounding box center [544, 260] width 1089 height 521
click at [1033, 208] on button "View SOAP" at bounding box center [1021, 203] width 35 height 12
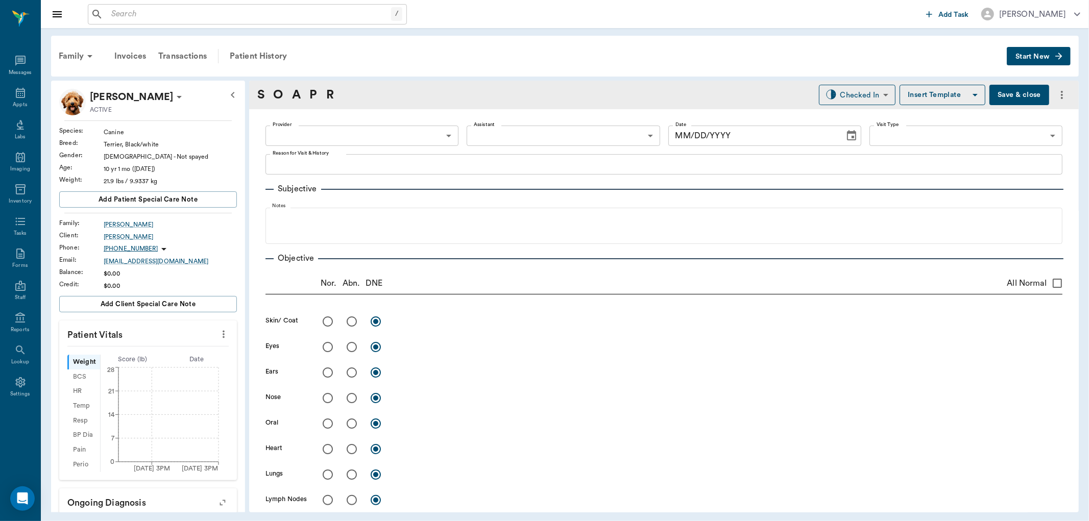
type input "63ec2f075fda476ae8351a4d"
type input "65d2be4f46e3a538d89b8c14"
type textarea "HAS KNOT ON ONE OF HER TEATS. CAME UP LAST NIGHT -[PERSON_NAME]"
type input "[DATE]"
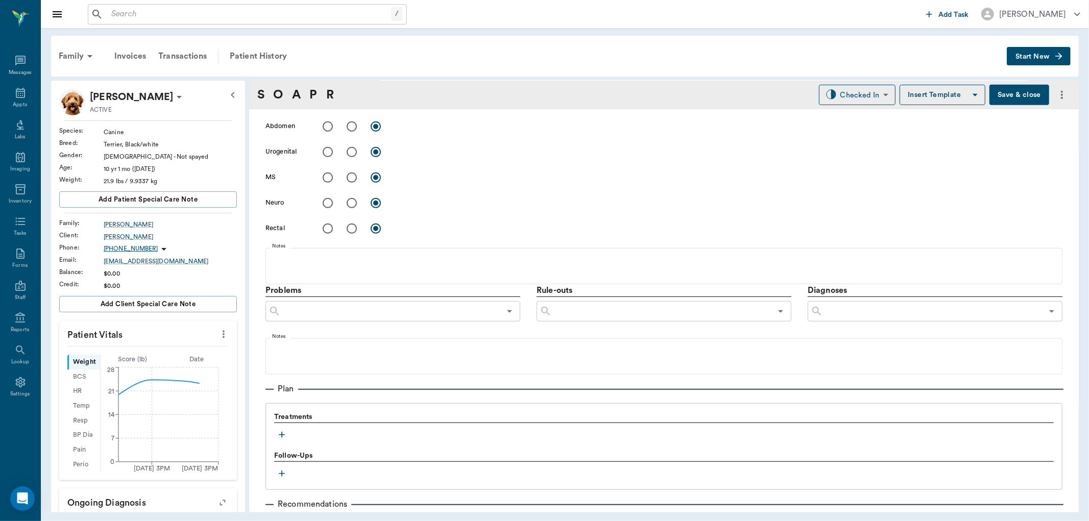
scroll to position [594, 0]
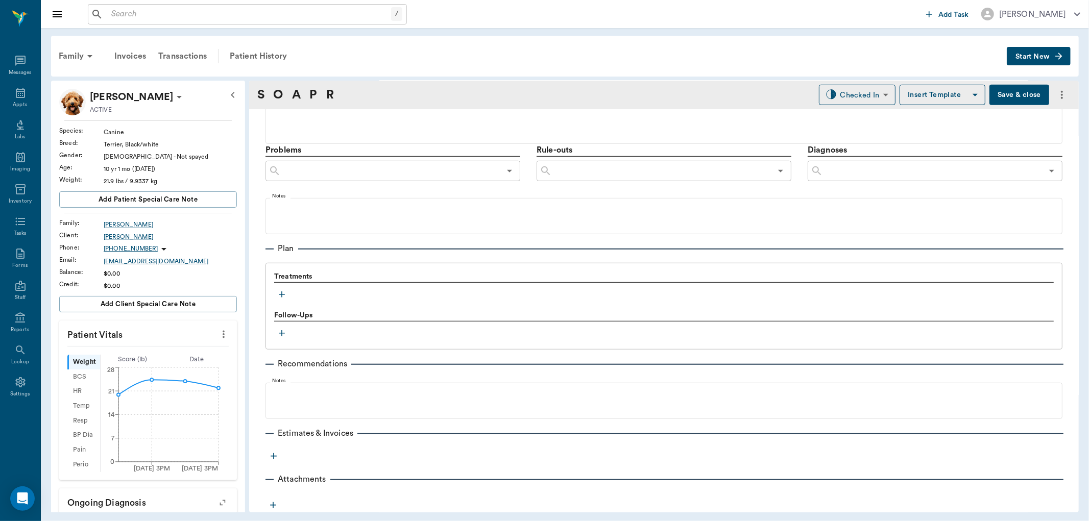
click at [286, 293] on icon "button" at bounding box center [282, 294] width 10 height 10
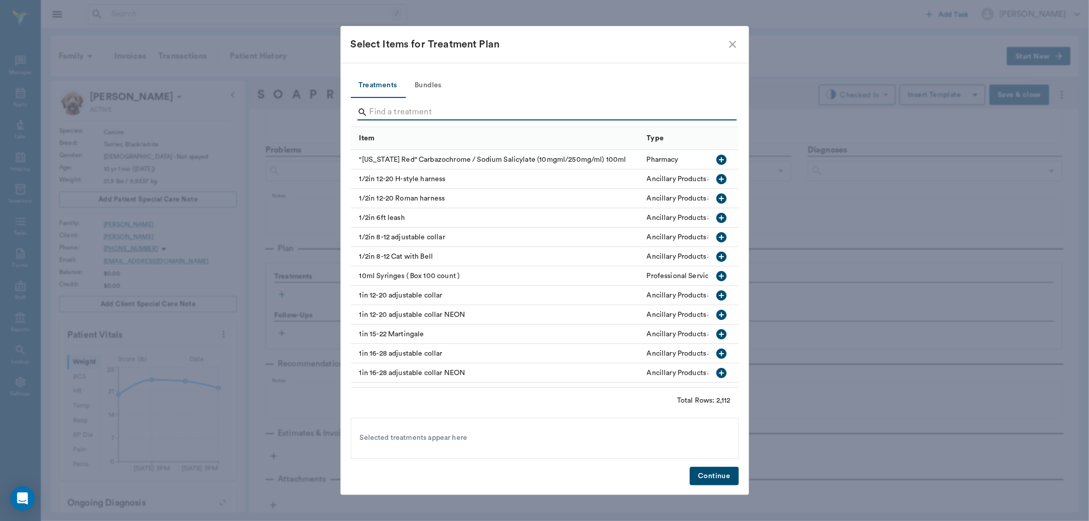
click at [429, 111] on input "Search" at bounding box center [546, 112] width 352 height 16
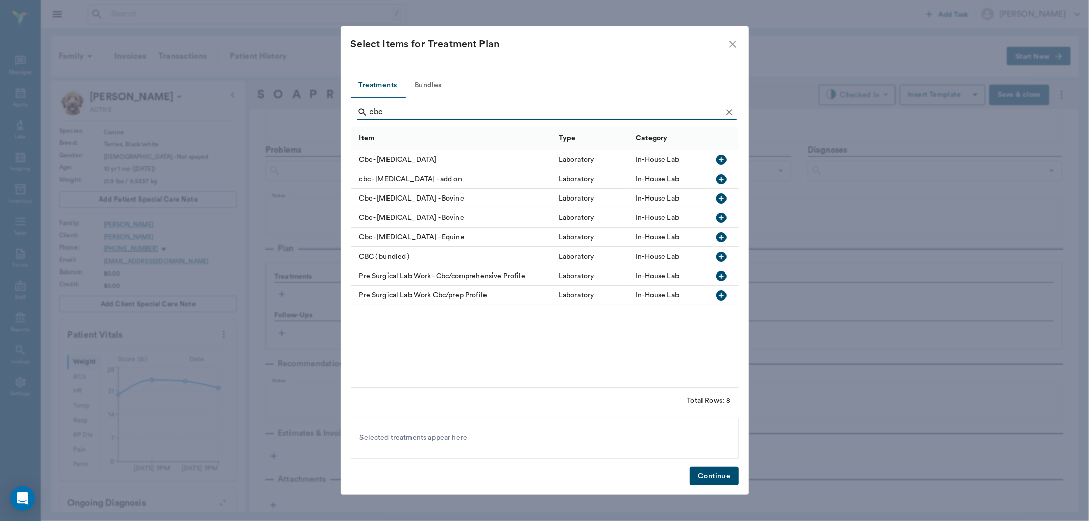
type input "cbc"
click at [717, 154] on icon "button" at bounding box center [721, 160] width 12 height 12
click at [720, 477] on button "Continue" at bounding box center [714, 476] width 49 height 19
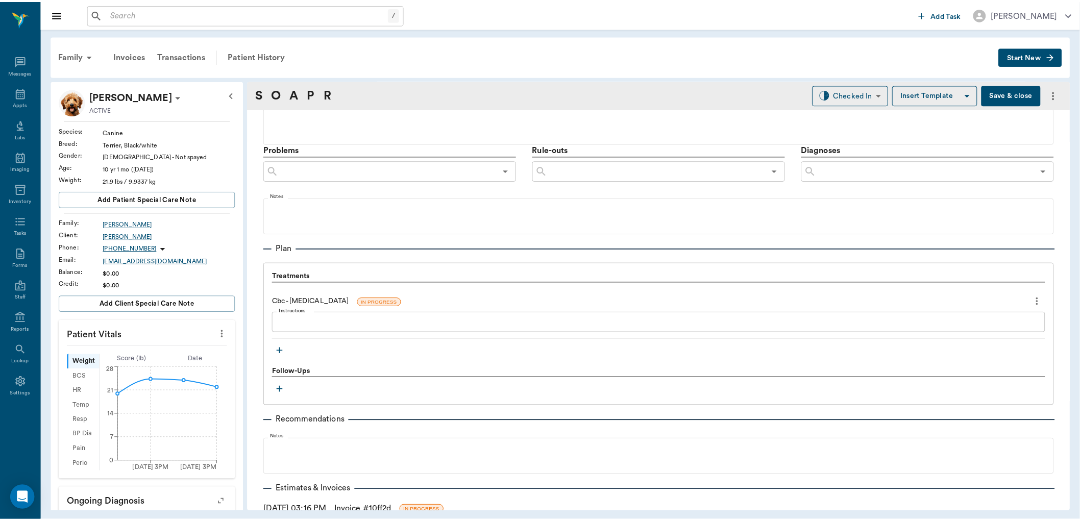
scroll to position [480, 0]
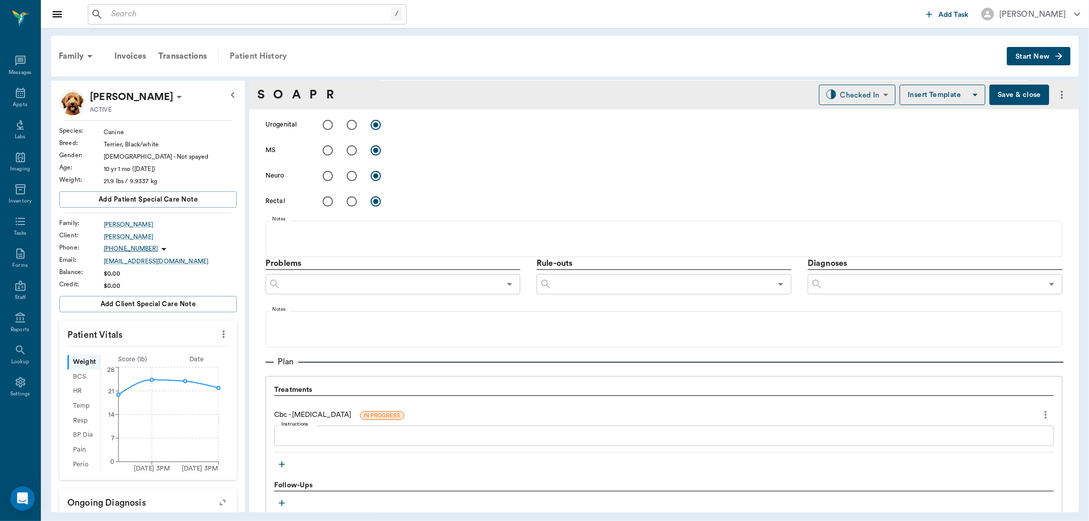
click at [268, 53] on div "Patient History" at bounding box center [258, 56] width 69 height 25
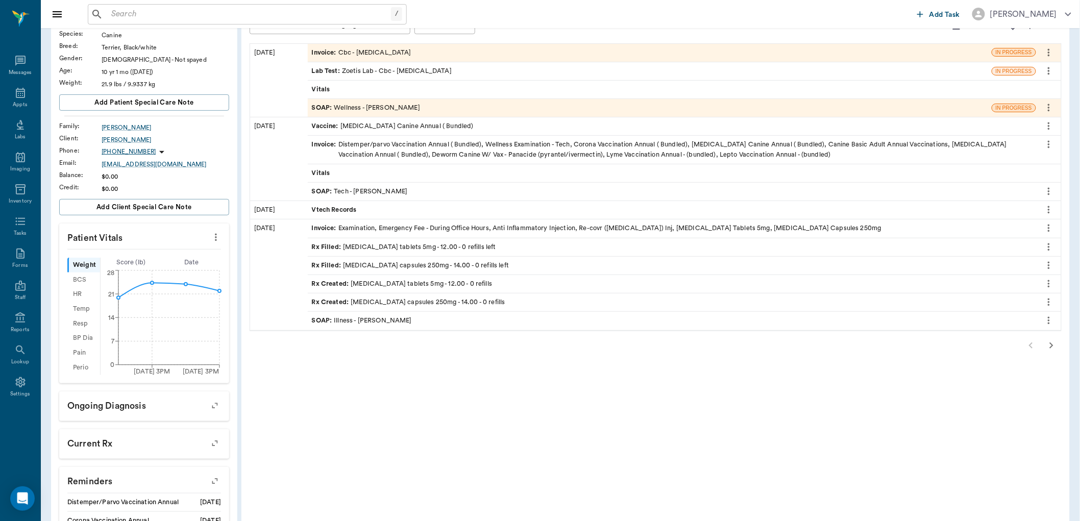
scroll to position [113, 0]
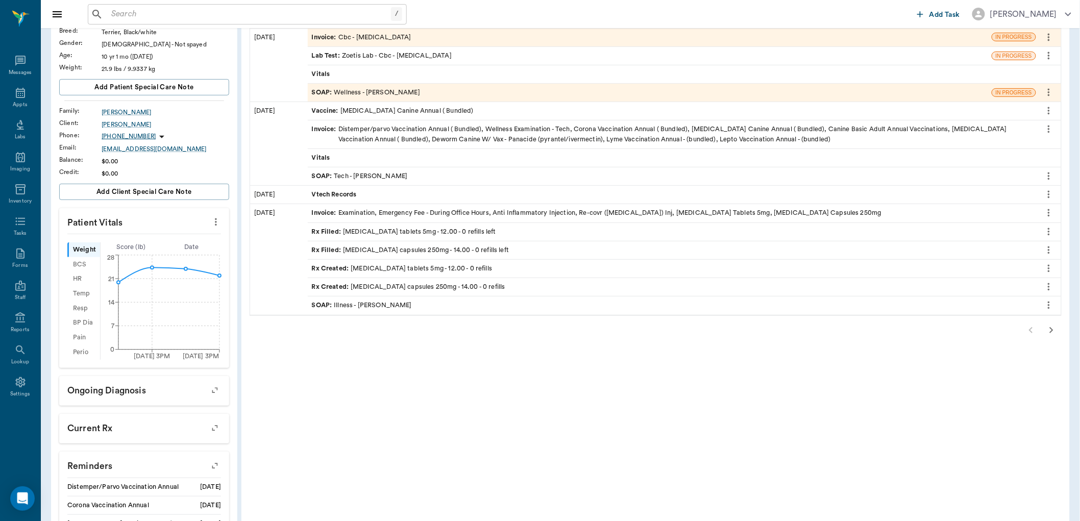
click at [351, 302] on div "SOAP : Illness - [PERSON_NAME]" at bounding box center [362, 306] width 100 height 10
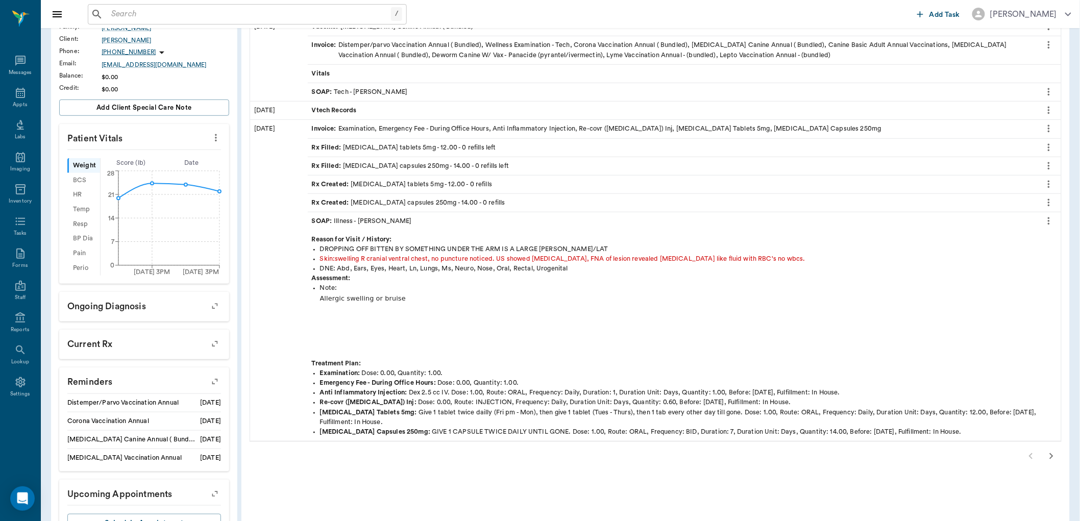
scroll to position [184, 0]
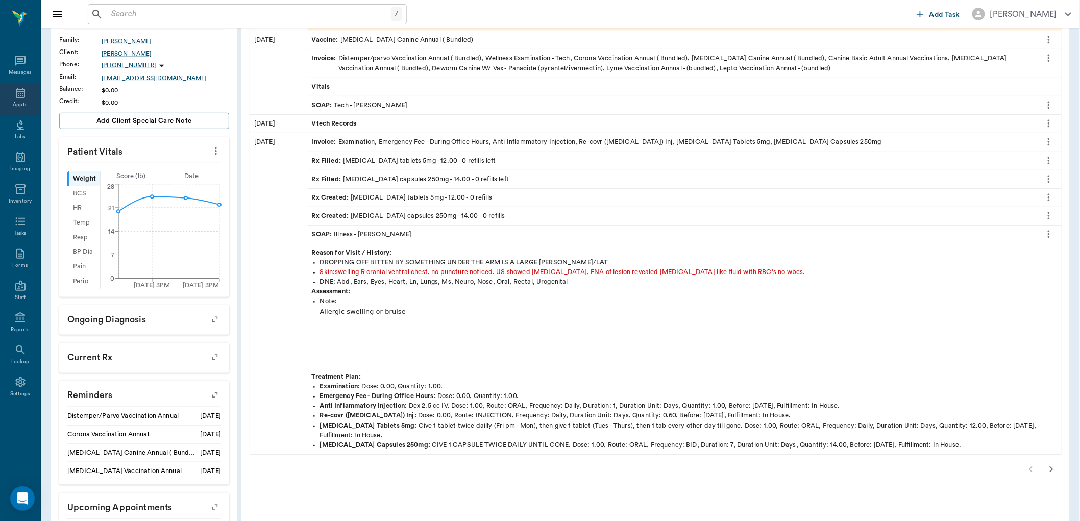
click at [24, 105] on div "Appts" at bounding box center [20, 105] width 14 height 8
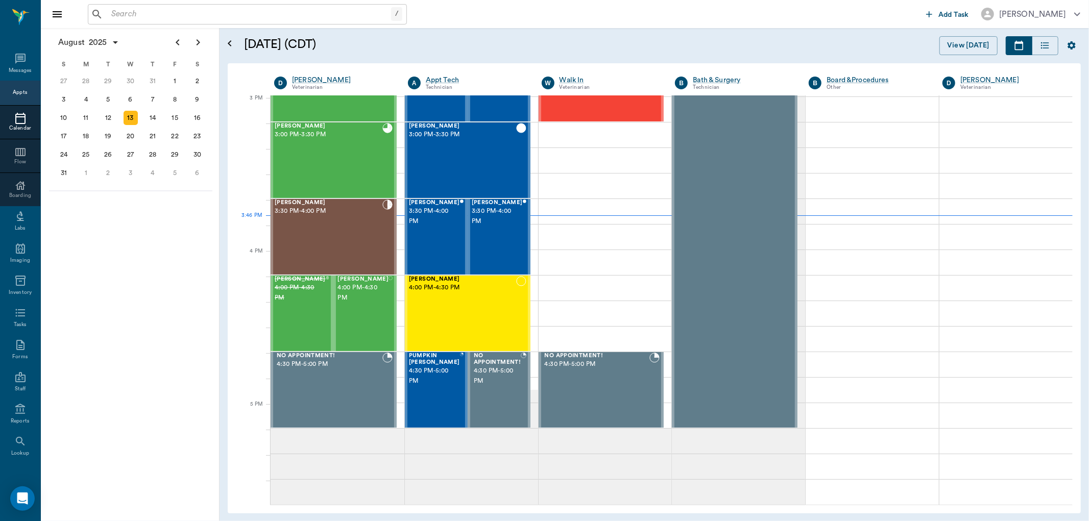
scroll to position [1074, 0]
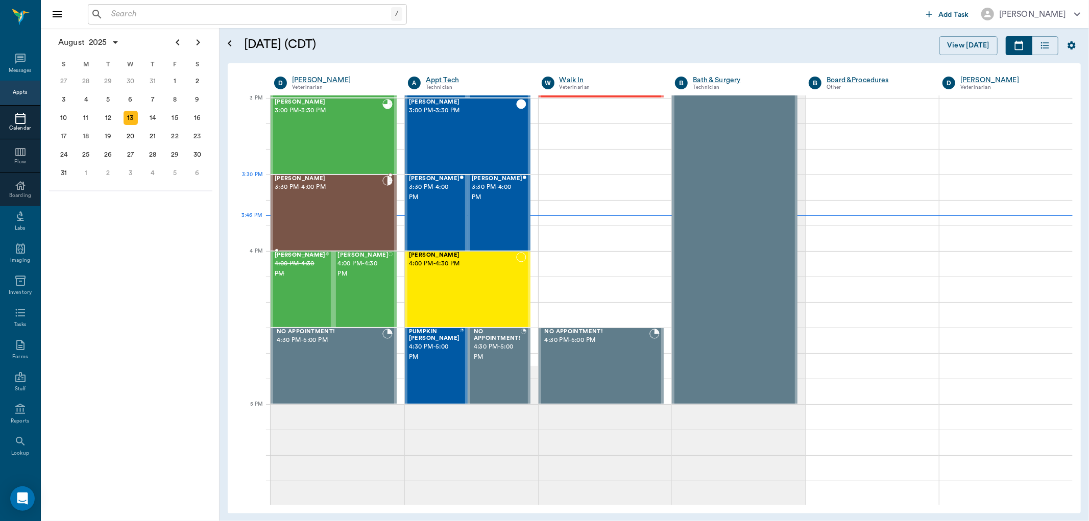
click at [336, 190] on span "3:30 PM - 4:00 PM" at bounding box center [329, 187] width 108 height 10
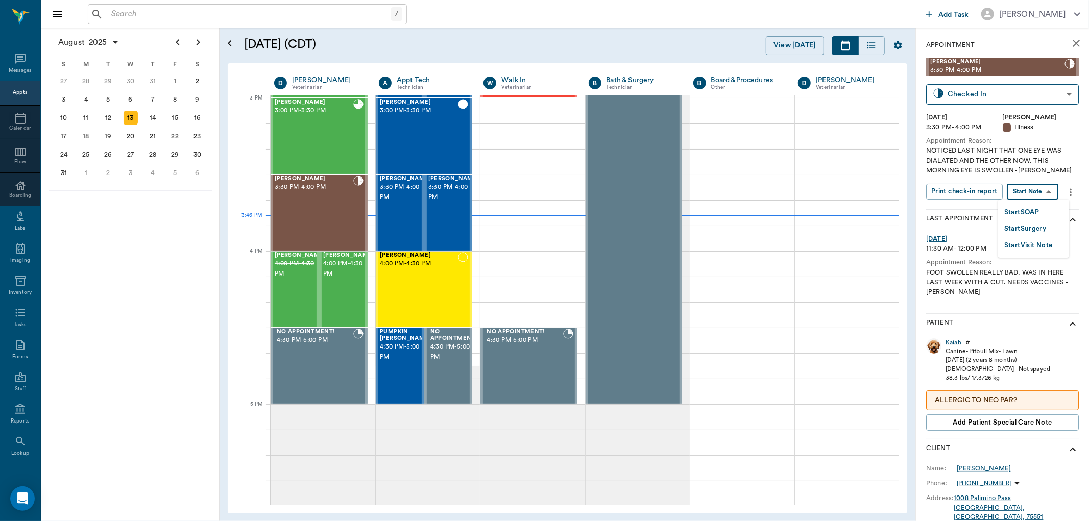
click at [1028, 190] on body "/ ​ Add Task [PERSON_NAME] Nectar Messages Appts Calendar Flow Boarding Labs Im…" at bounding box center [544, 260] width 1089 height 521
click at [1015, 215] on button "Start SOAP" at bounding box center [1021, 213] width 35 height 12
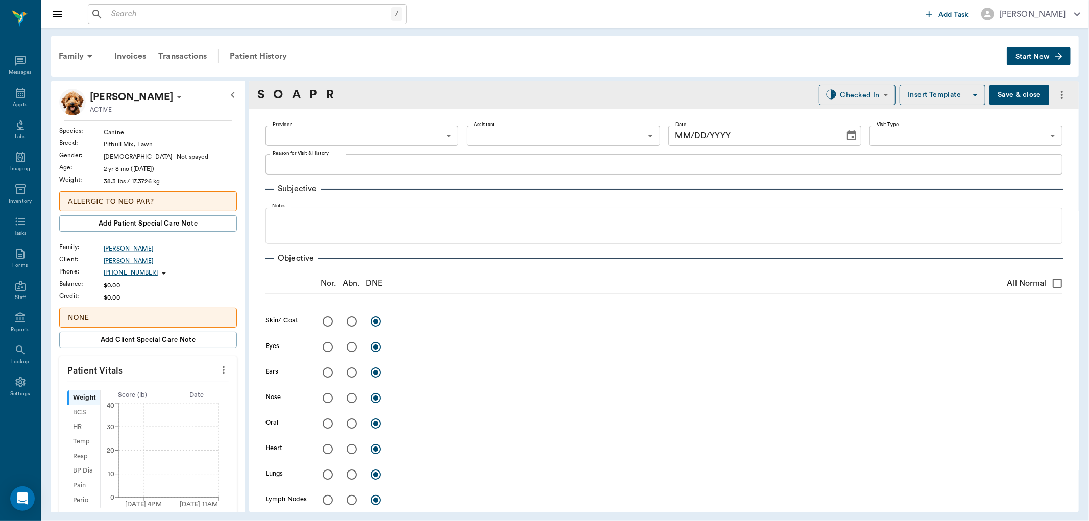
type input "63ec2f075fda476ae8351a4d"
type input "65d2be4f46e3a538d89b8c15"
type textarea "NOTICED LAST NIGHT THAT ONE EYE WAS DIALATED AND THE OTHER NOW. THIS MORNING EY…"
type input "[DATE]"
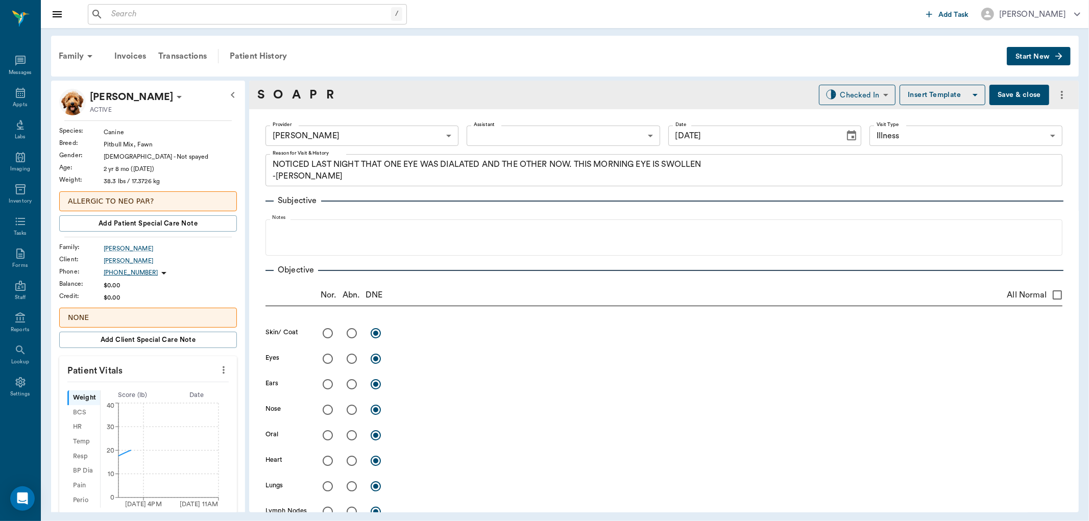
click at [215, 371] on button "more" at bounding box center [223, 369] width 16 height 17
click at [146, 393] on span "Enter Vitals" at bounding box center [172, 388] width 86 height 11
click at [136, 399] on input "text" at bounding box center [147, 401] width 89 height 20
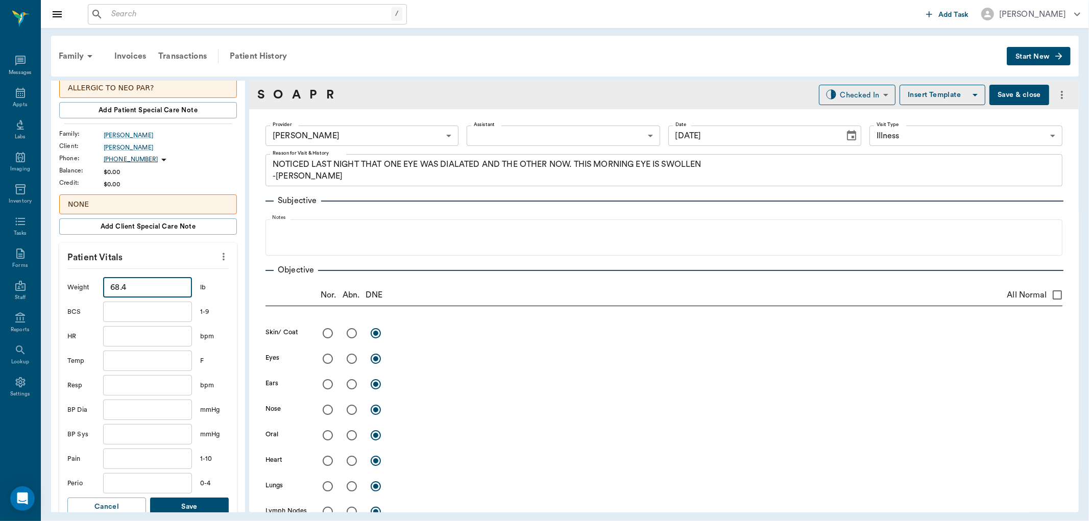
scroll to position [170, 0]
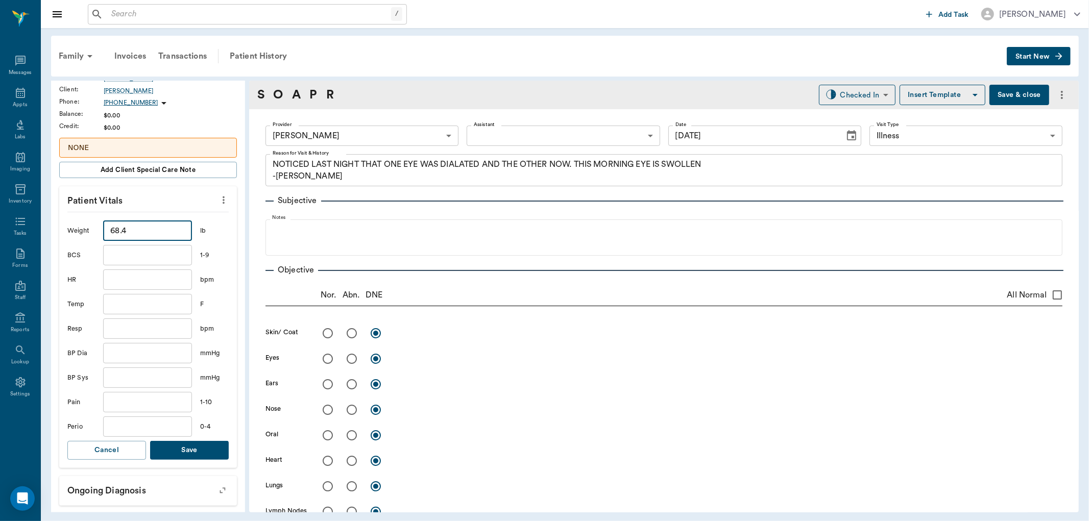
type input "68.4"
click at [185, 448] on button "Save" at bounding box center [189, 450] width 79 height 19
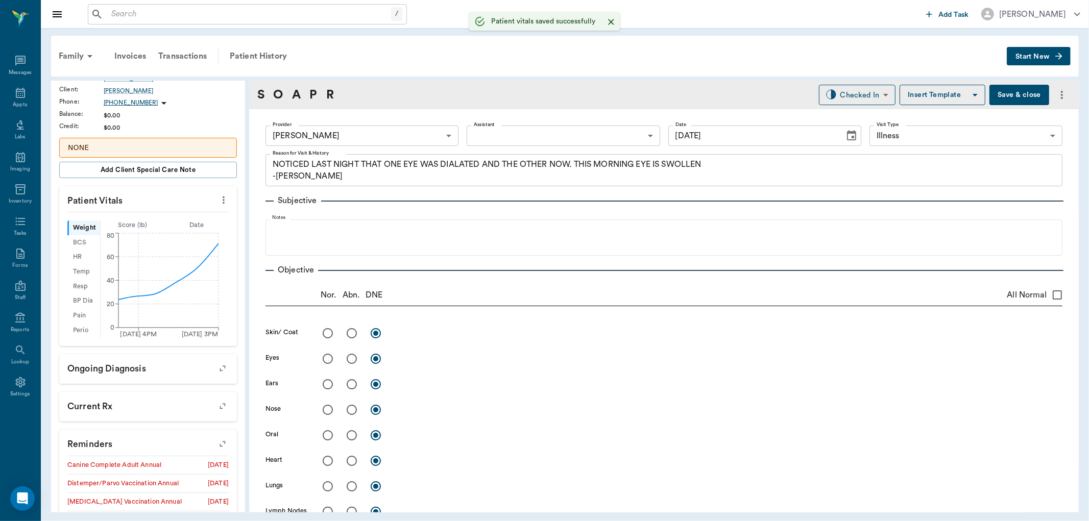
click at [492, 135] on body "/ ​ Add Task [PERSON_NAME] Nectar Messages Appts Labs Imaging Inventory Tasks F…" at bounding box center [544, 260] width 1089 height 521
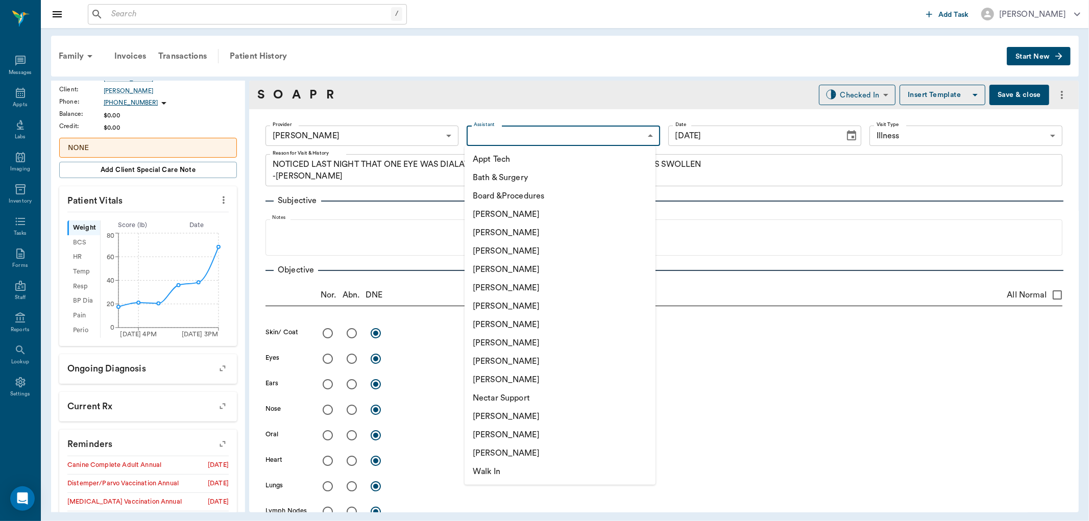
click at [493, 343] on li "[PERSON_NAME]" at bounding box center [560, 343] width 191 height 18
type input "63ec2e7e52e12b0ba117b124"
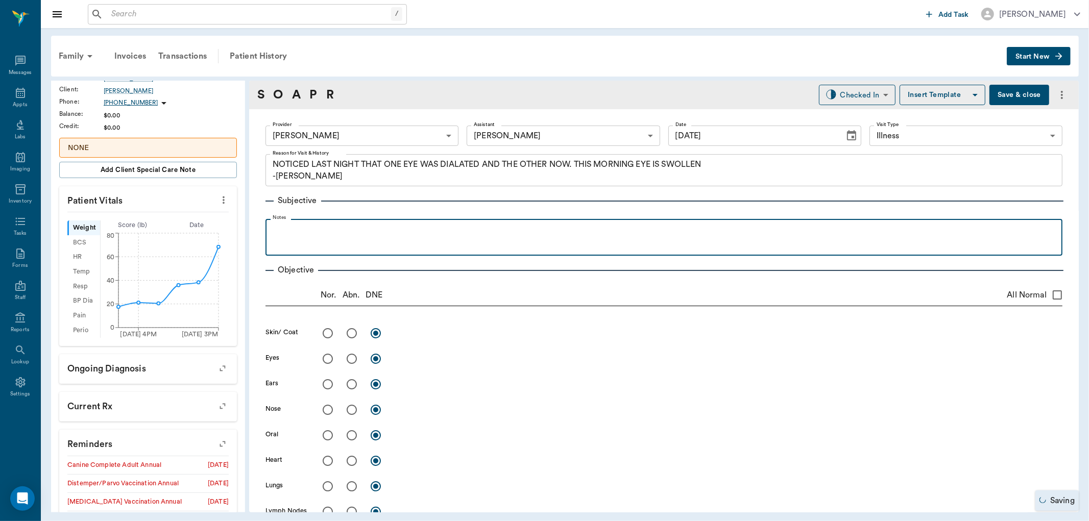
click at [293, 228] on p at bounding box center [664, 230] width 787 height 12
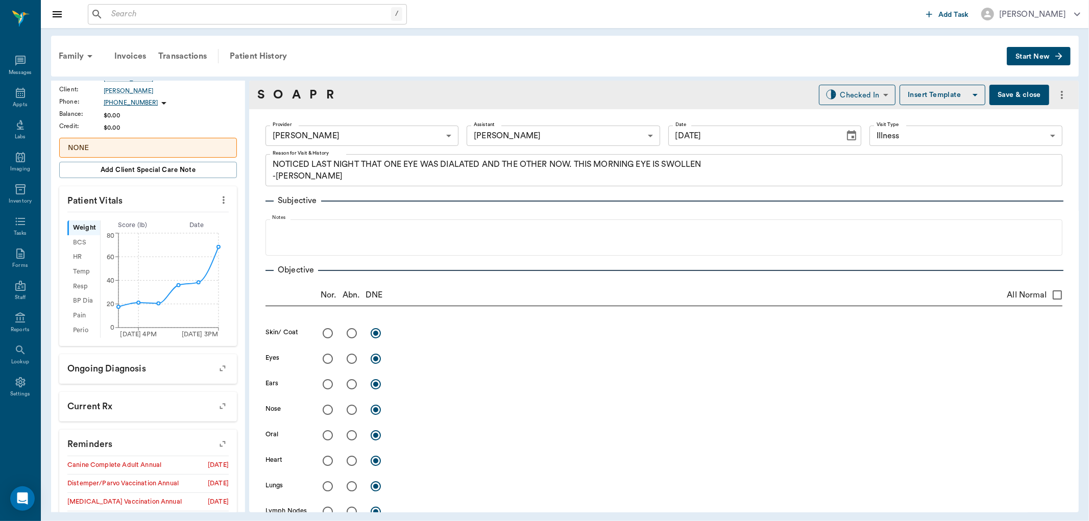
click at [572, 161] on textarea "NOTICED LAST NIGHT THAT ONE EYE WAS DIALATED AND THE OTHER NOW. THIS MORNING EY…" at bounding box center [664, 170] width 783 height 23
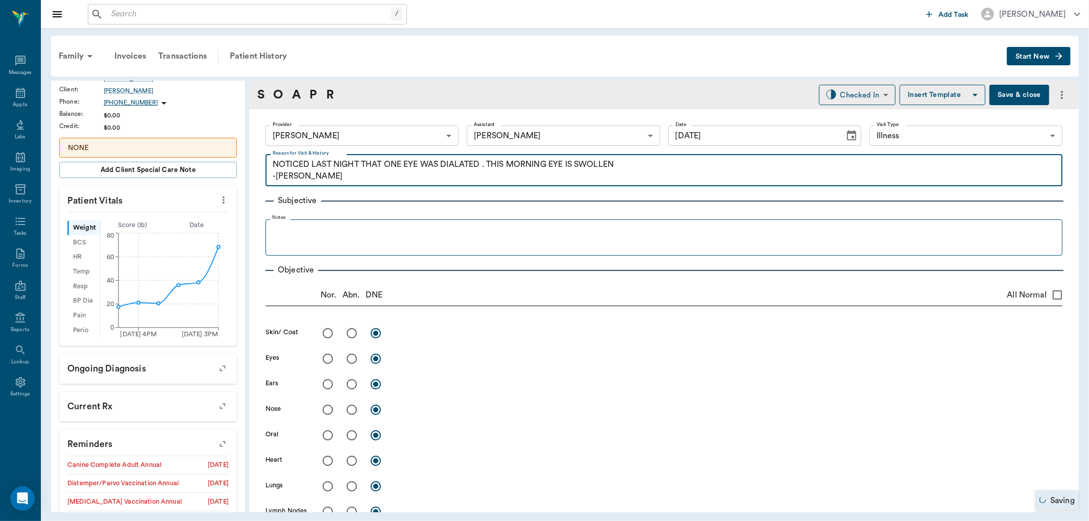
type textarea "NOTICED LAST NIGHT THAT ONE EYE WAS DIALATED . THIS MORNING EYE IS SWOLLEN -[PE…"
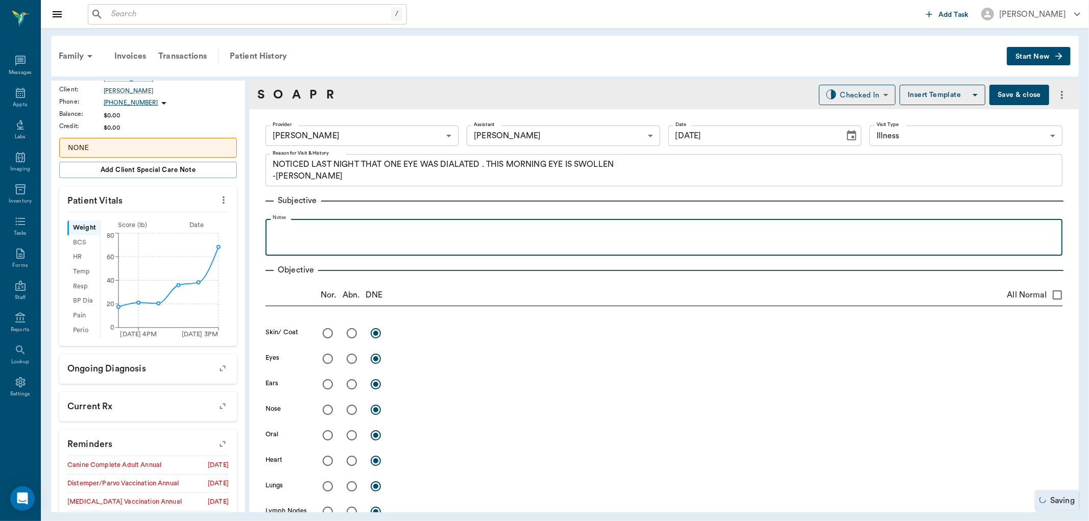
click at [303, 238] on div at bounding box center [664, 237] width 787 height 26
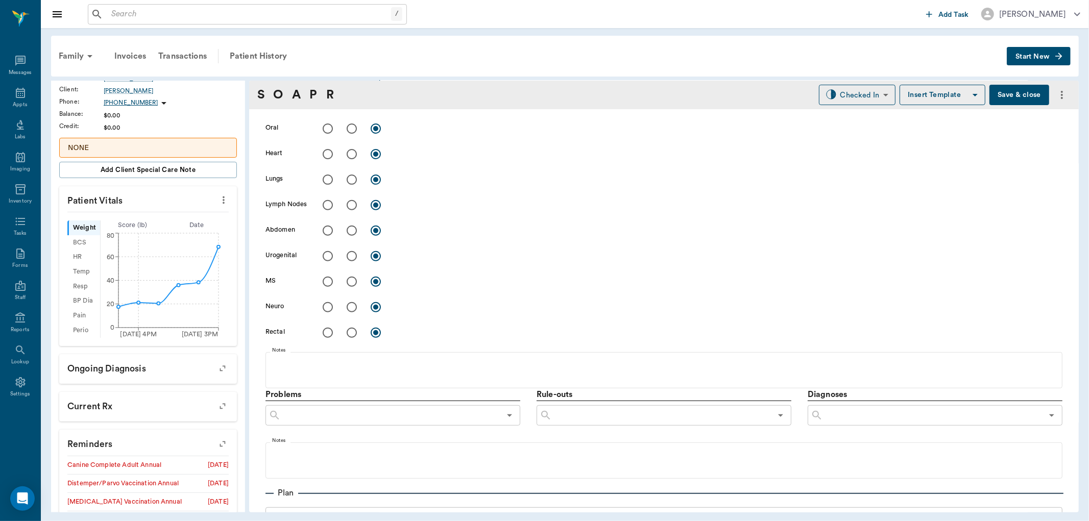
scroll to position [453, 0]
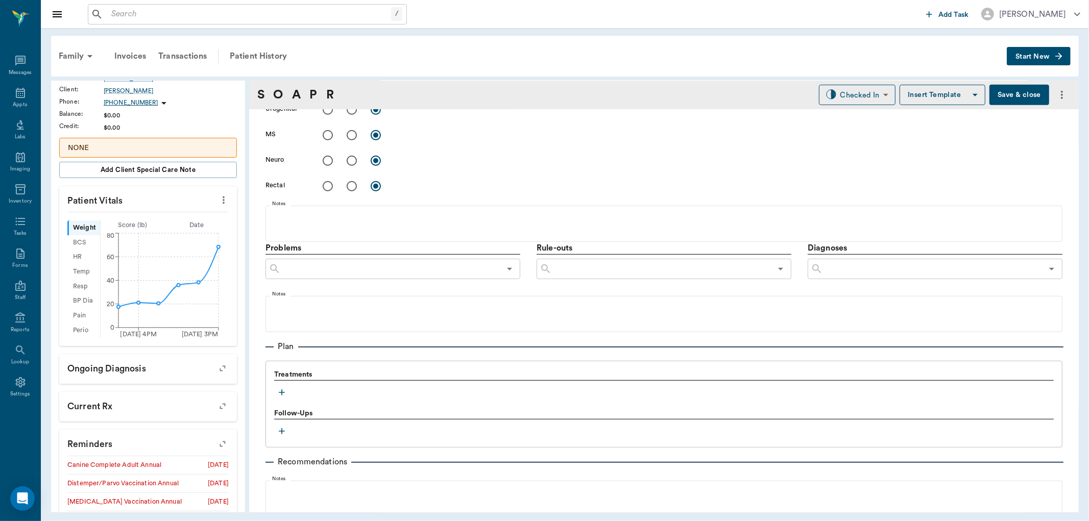
click at [278, 390] on icon "button" at bounding box center [282, 393] width 10 height 10
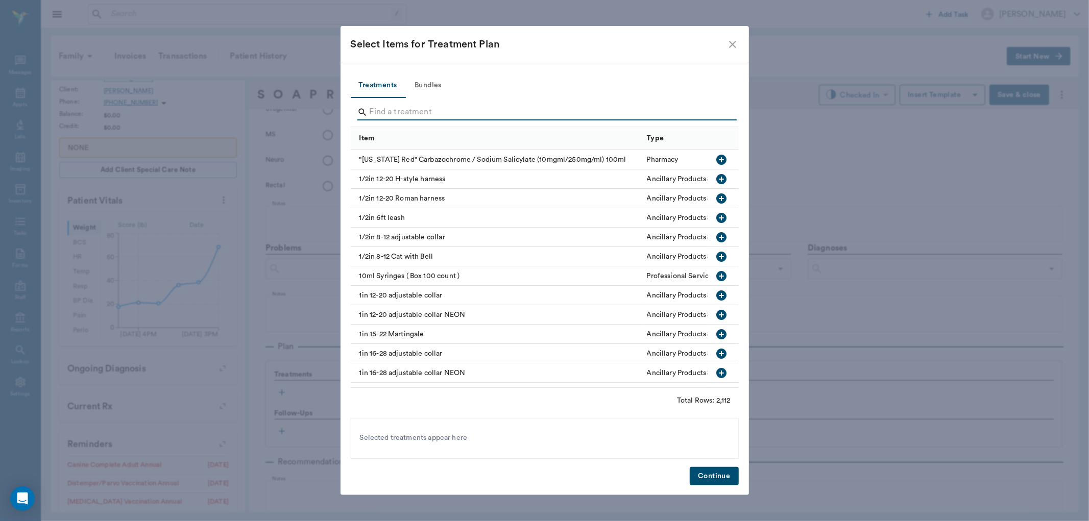
click at [397, 111] on input "Search" at bounding box center [546, 112] width 352 height 16
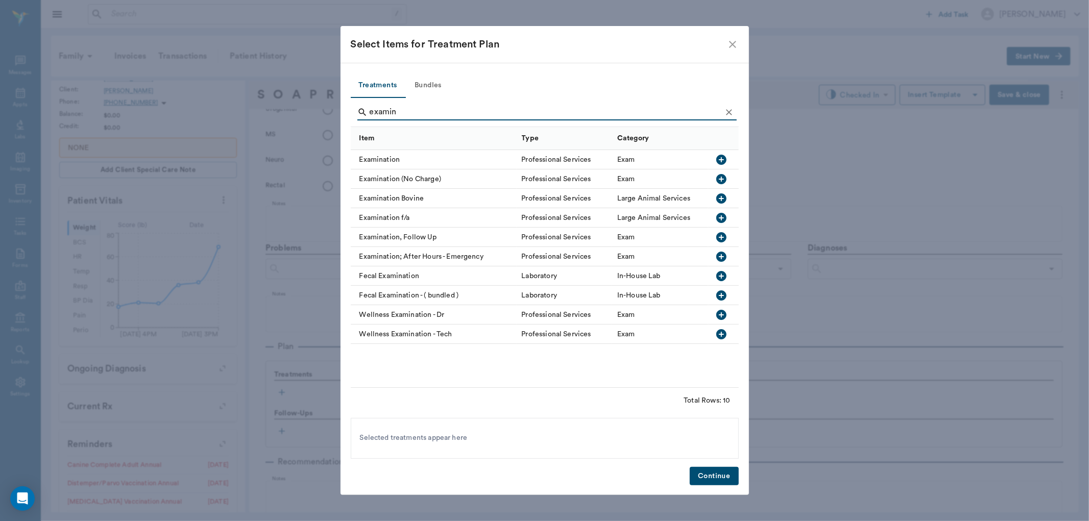
type input "examin"
click at [719, 159] on icon "button" at bounding box center [721, 160] width 12 height 12
click at [715, 479] on button "Continue" at bounding box center [714, 476] width 49 height 19
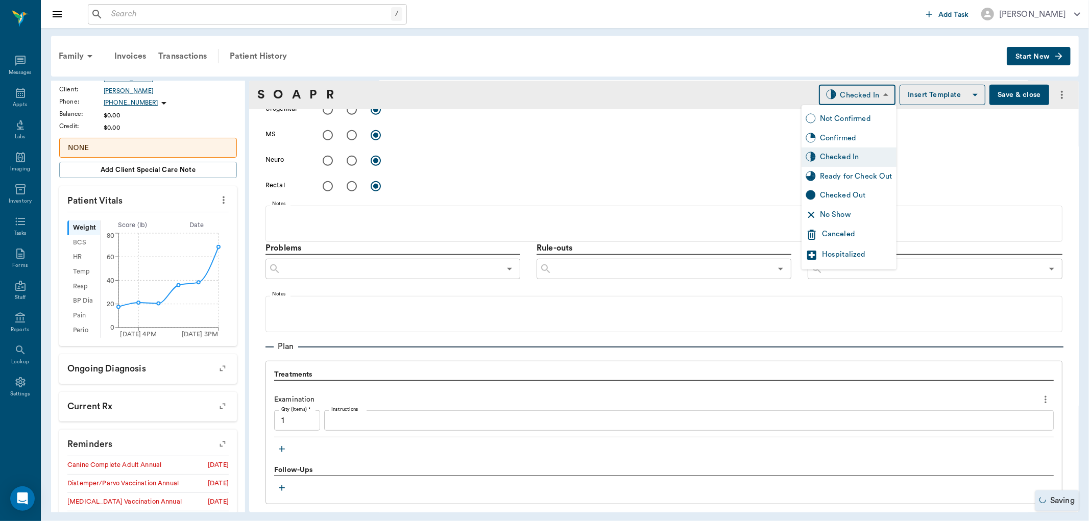
click at [862, 98] on body "/ ​ Add Task [PERSON_NAME] Nectar Messages Appts Labs Imaging Inventory Tasks F…" at bounding box center [544, 260] width 1089 height 521
click at [850, 177] on div "Ready for Check Out" at bounding box center [856, 176] width 72 height 11
type input "READY_TO_CHECKOUT"
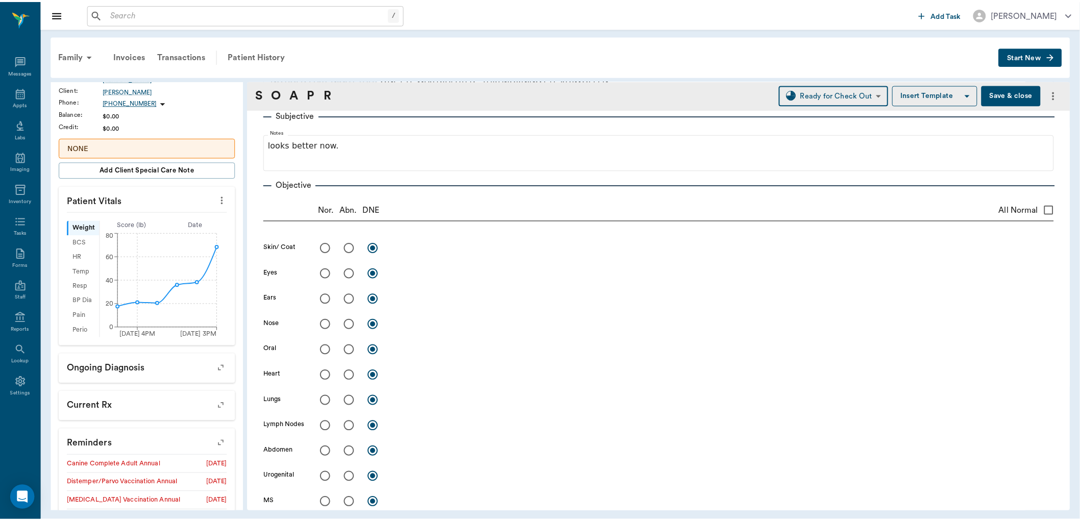
scroll to position [0, 0]
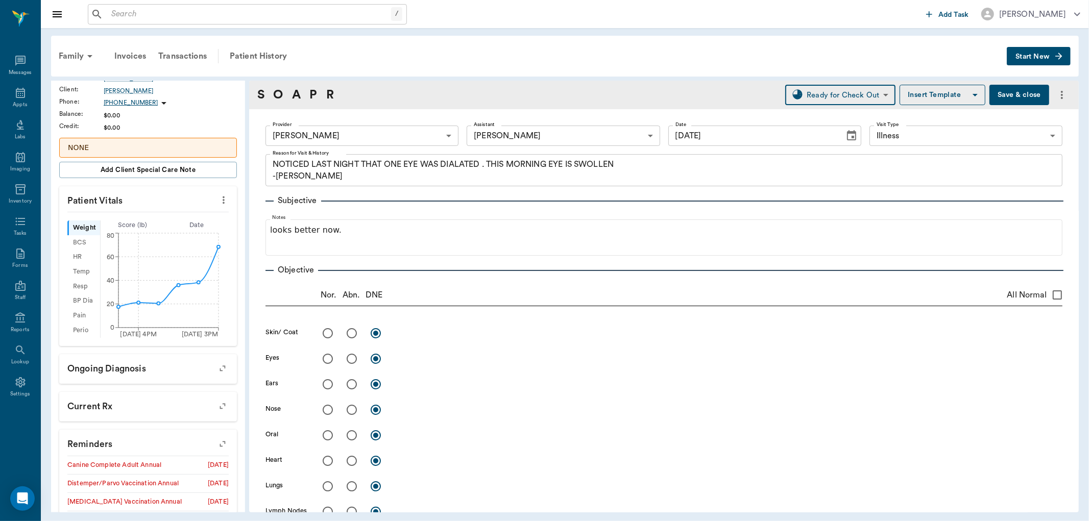
click at [552, 164] on textarea "NOTICED LAST NIGHT THAT ONE EYE WAS DIALATED . THIS MORNING EYE IS SWOLLEN -[PE…" at bounding box center [664, 170] width 783 height 23
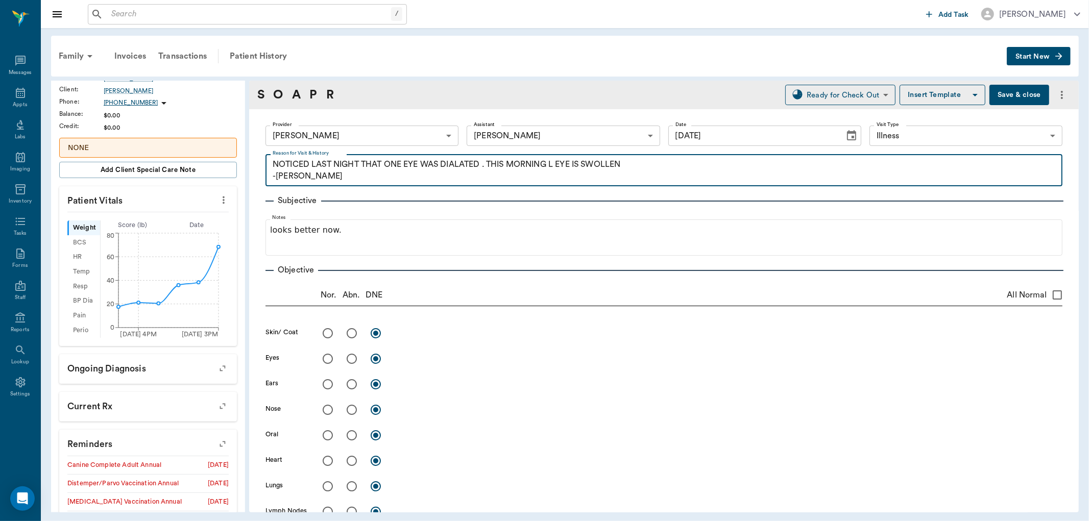
type textarea "NOTICED LAST NIGHT THAT ONE EYE WAS DIALATED . THIS MORNING L EYE IS SWOLLEN -[…"
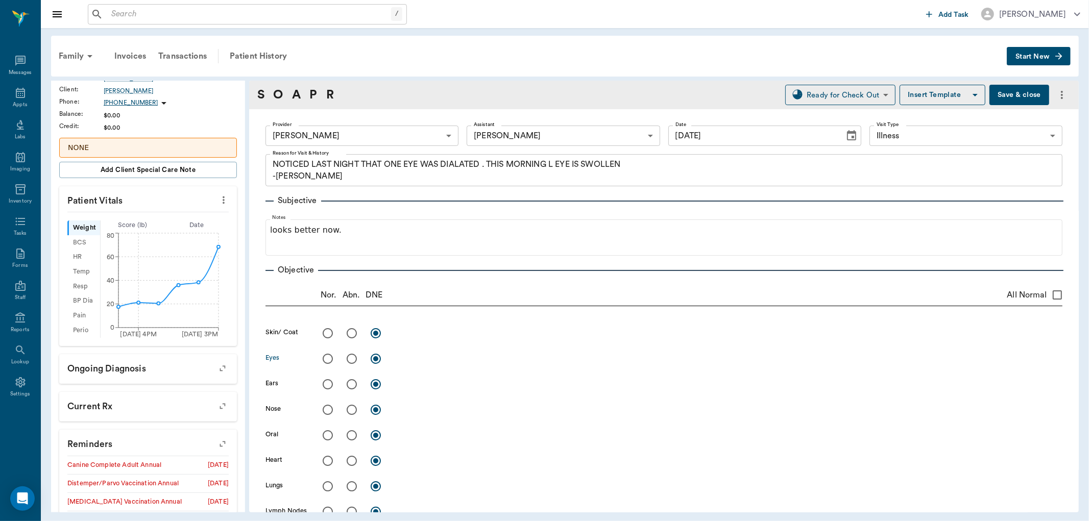
click at [328, 361] on input "radio" at bounding box center [327, 358] width 21 height 21
radio input "true"
click at [429, 356] on textarea at bounding box center [729, 359] width 668 height 12
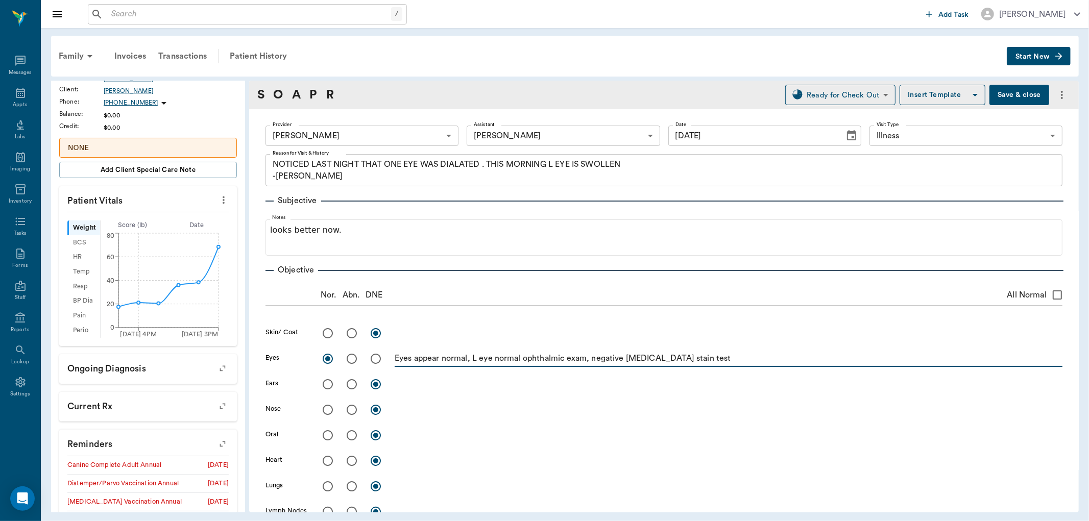
click at [728, 366] on div "Eyes appear normal, L eye normal ophthalmic exam, negative [MEDICAL_DATA] stain…" at bounding box center [729, 359] width 668 height 15
click at [724, 364] on textarea "Eyes appear normal, L eye normal ophthalmic exam, negative [MEDICAL_DATA] stain…" at bounding box center [729, 359] width 668 height 12
type textarea "Eyes appear normal, L eye normal ophthalmic exam, negative [MEDICAL_DATA] stain…"
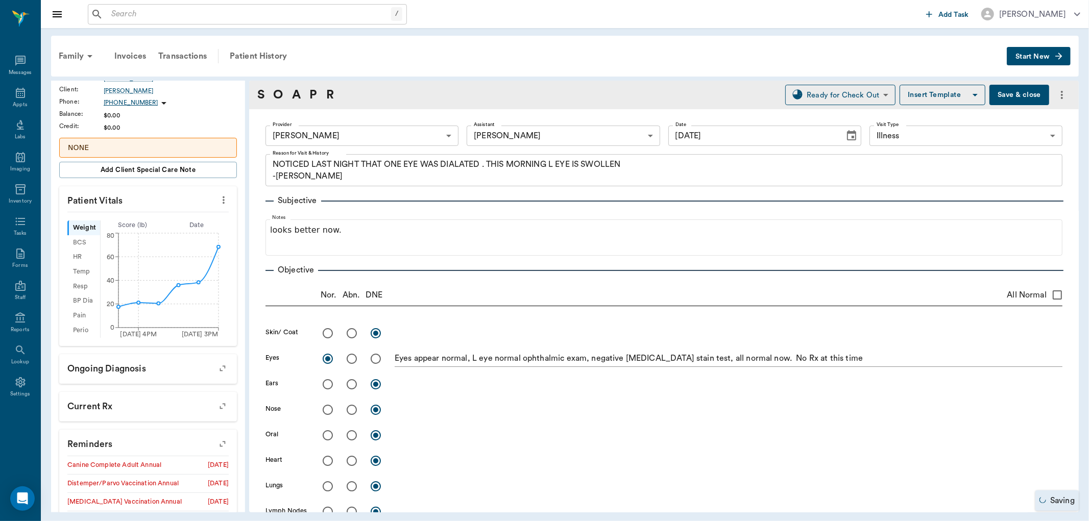
click at [1009, 94] on button "Save & close" at bounding box center [1019, 95] width 60 height 20
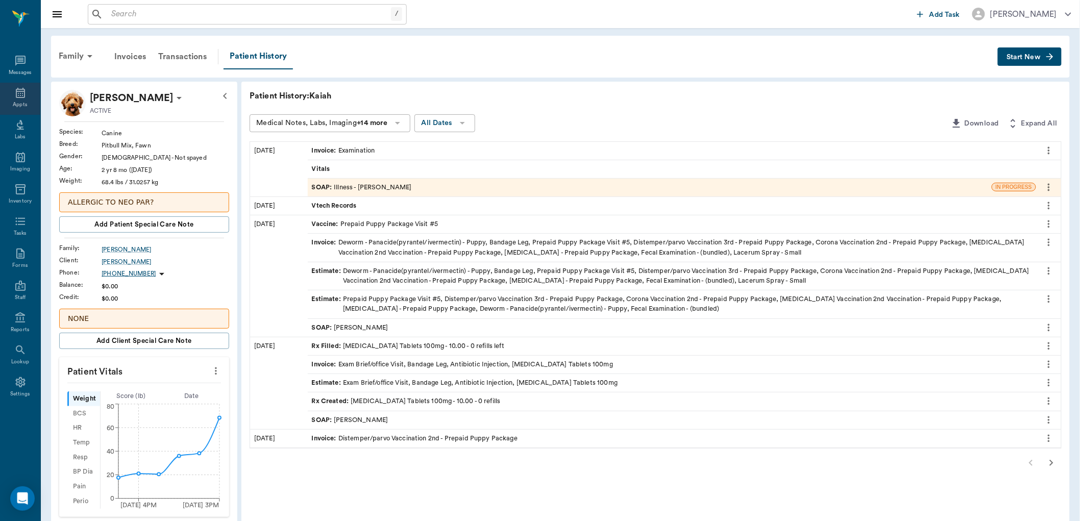
click at [18, 95] on icon at bounding box center [20, 93] width 12 height 12
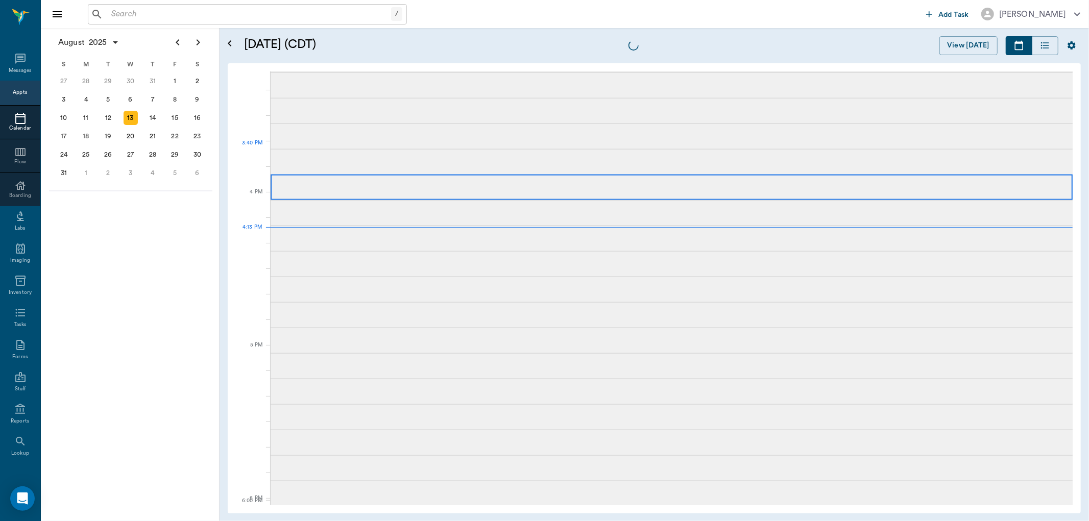
scroll to position [1226, 0]
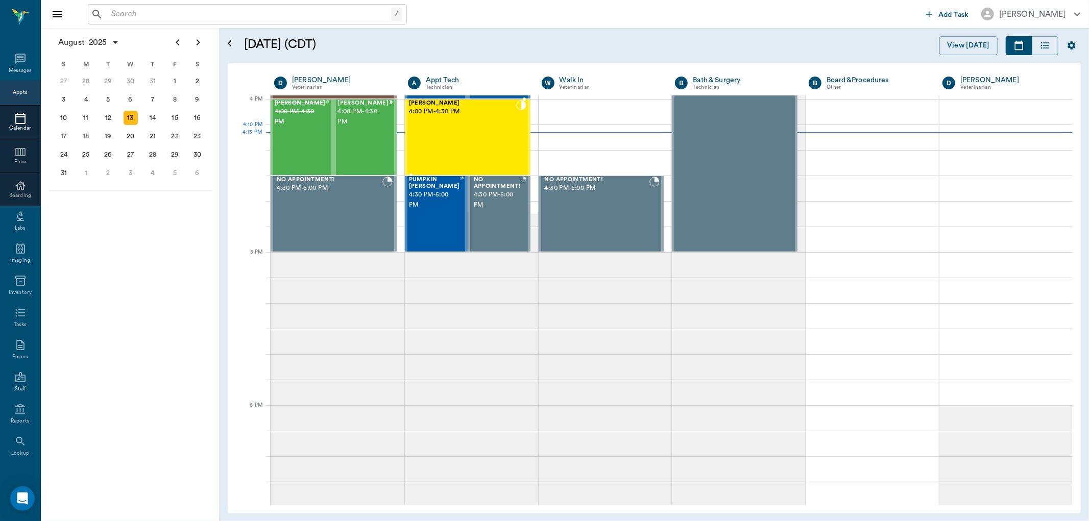
click at [471, 138] on div "[PERSON_NAME] 4:00 PM - 4:30 PM" at bounding box center [462, 137] width 107 height 75
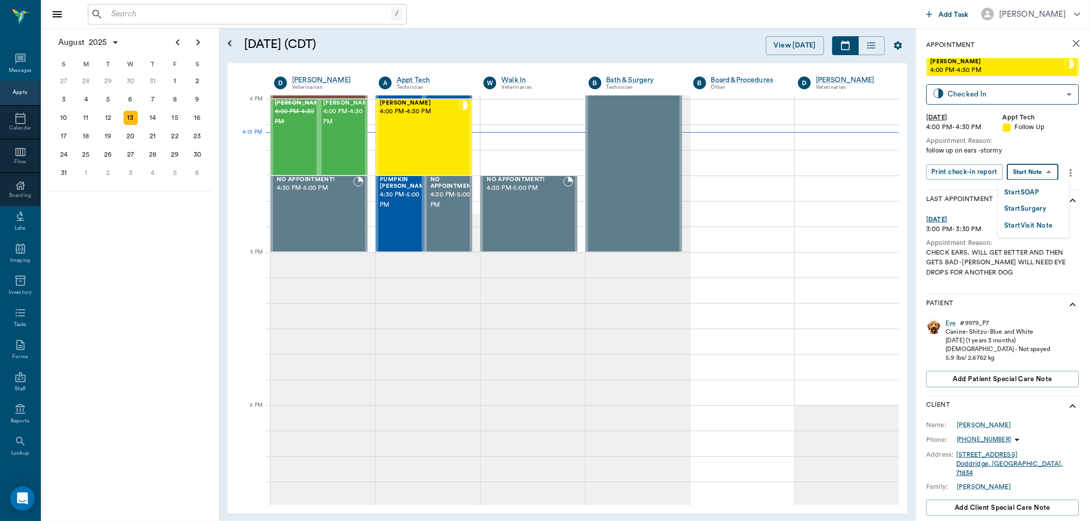
click at [1041, 170] on body "/ ​ Add Task [PERSON_NAME] Nectar Messages Appts Calendar Flow Boarding Labs Im…" at bounding box center [544, 260] width 1089 height 521
click at [1033, 187] on button "Start SOAP" at bounding box center [1021, 193] width 35 height 12
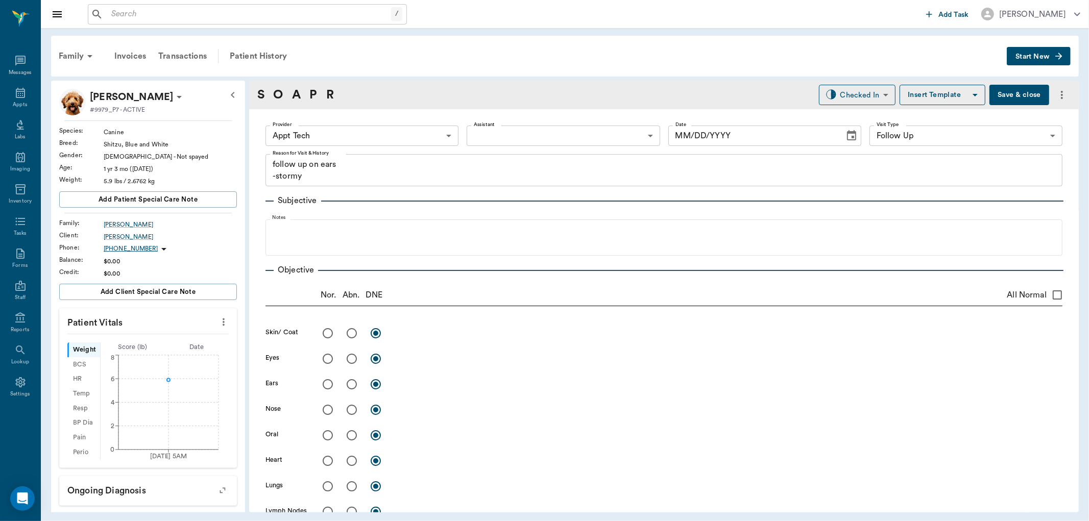
type input "63ec2f075fda476ae8351a4c"
type input "65d2be4f46e3a538d89b8c16"
type textarea "follow up on ears -stormy"
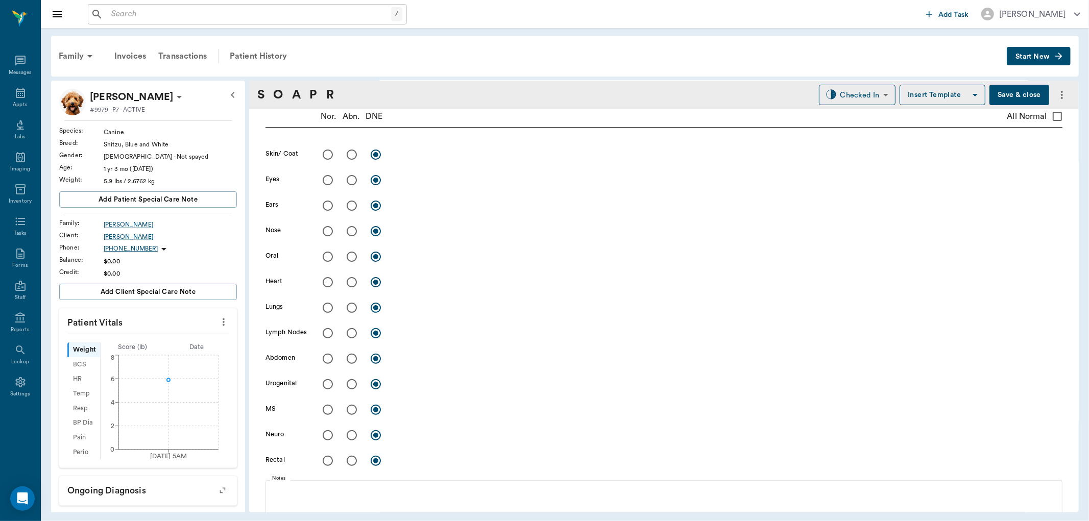
type input "[DATE]"
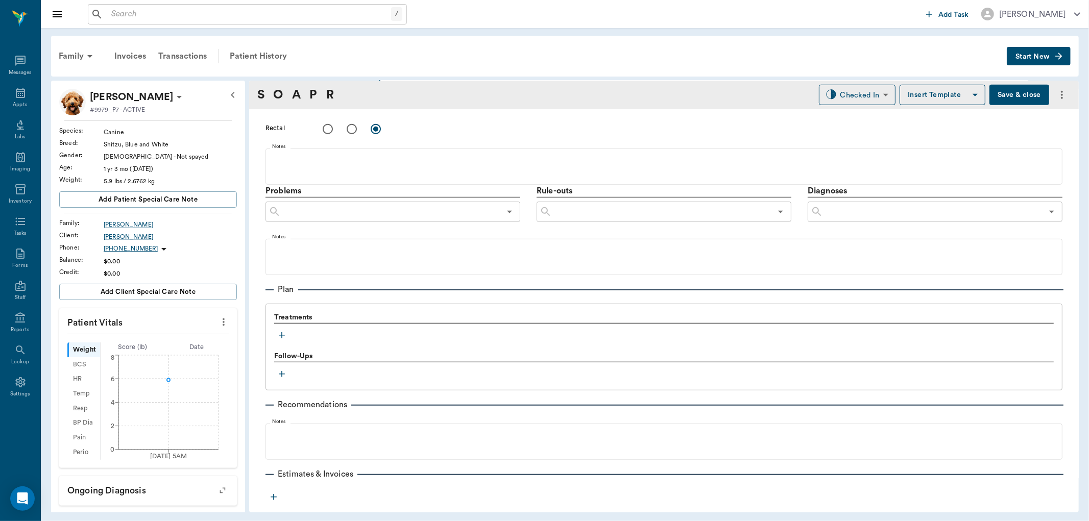
scroll to position [551, 0]
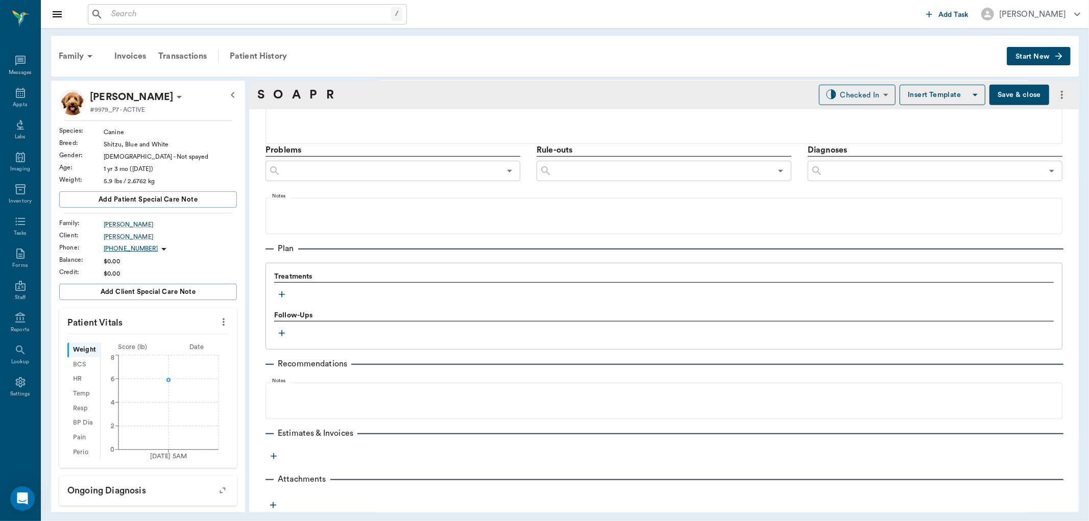
click at [281, 294] on icon "button" at bounding box center [282, 294] width 10 height 10
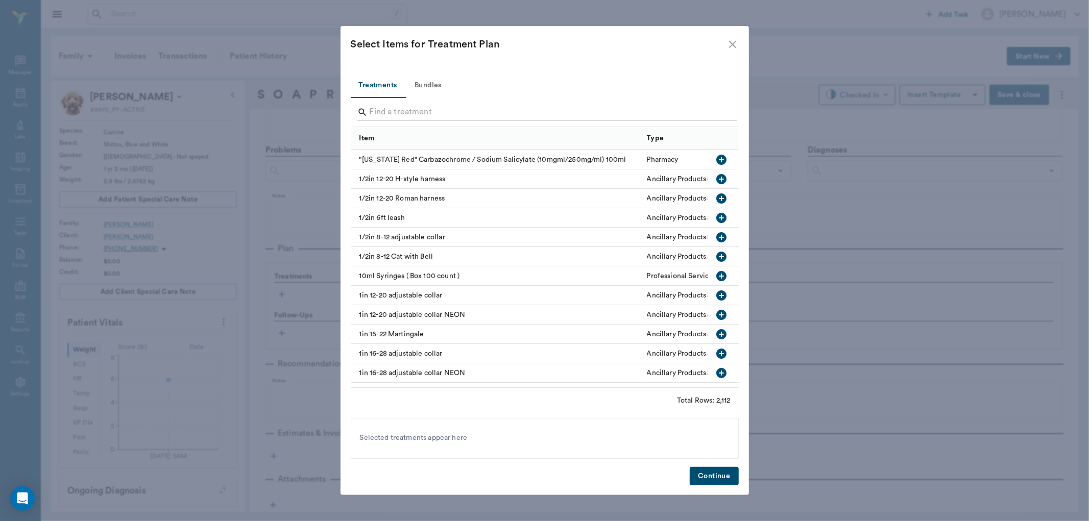
click at [411, 111] on input "Search" at bounding box center [546, 112] width 352 height 16
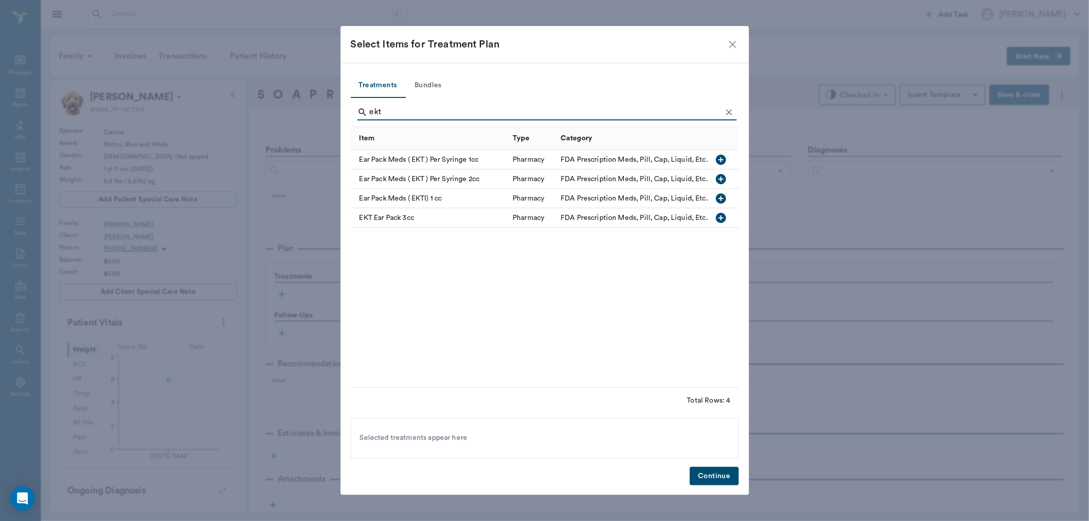
type input "ekt"
click at [723, 197] on icon "button" at bounding box center [721, 199] width 10 height 10
click at [724, 478] on button "Continue" at bounding box center [714, 476] width 49 height 19
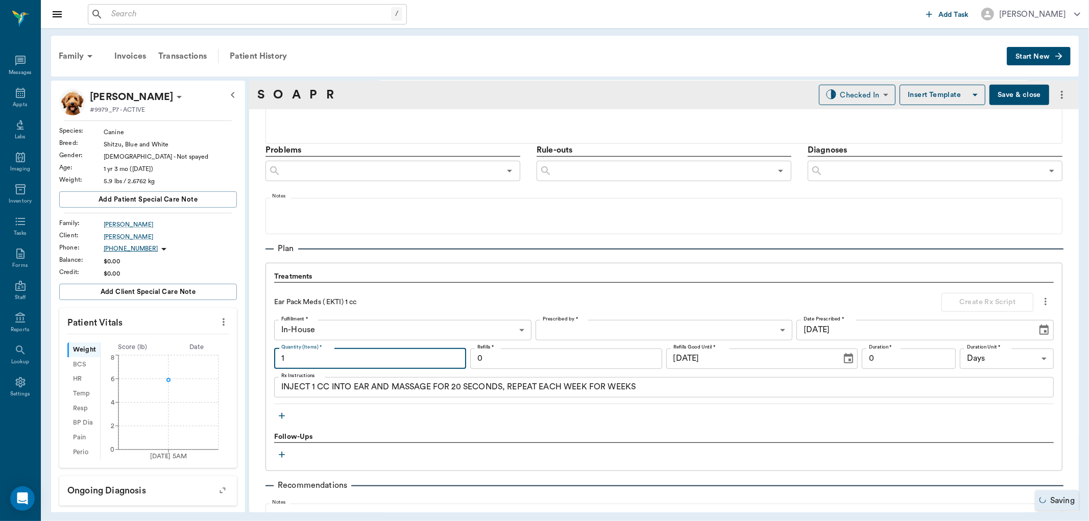
click at [309, 359] on input "1" at bounding box center [370, 359] width 192 height 20
type input "4"
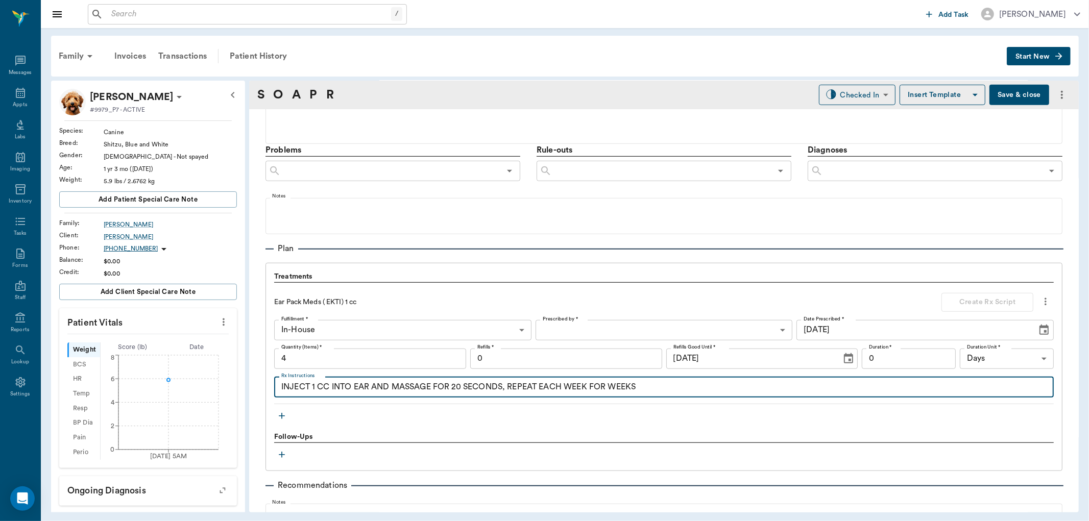
click at [657, 388] on textarea "INJECT 1 CC INTO EAR AND MASSAGE FOR 20 SECONDS, REPEAT EACH WEEK FOR WEEKS" at bounding box center [663, 387] width 765 height 12
click at [562, 391] on textarea "INJECT 1 CC INTO EAR AND MASSAGE FOR 20 SECONDS, REPEAT EACH WEEK" at bounding box center [663, 387] width 765 height 12
type textarea "INJECT 1 CC INTO EAR AND MASSAGE FOR 20 SECONDS on or around 8/20"
click at [607, 333] on body "/ ​ Add Task [PERSON_NAME] Nectar Messages Appts Labs Imaging Inventory Tasks F…" at bounding box center [544, 260] width 1089 height 521
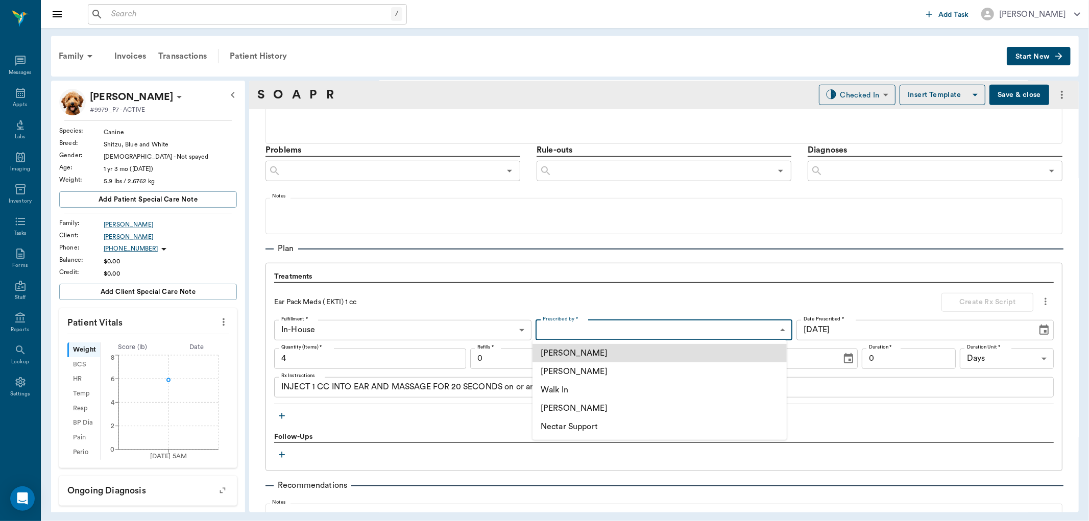
click at [599, 370] on li "[PERSON_NAME]" at bounding box center [660, 371] width 254 height 18
type input "63ec2f075fda476ae8351a4d"
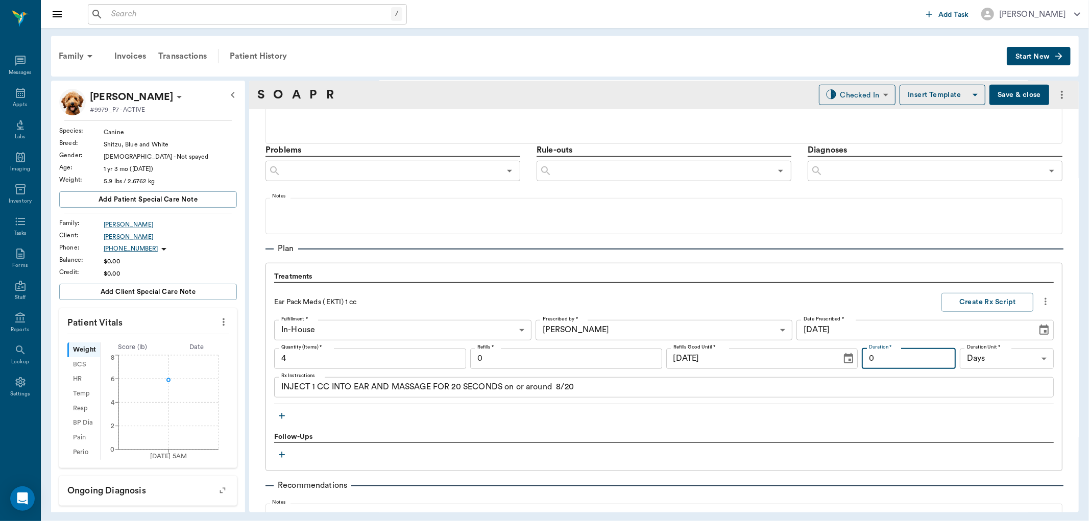
click at [924, 357] on input "0" at bounding box center [909, 359] width 94 height 20
click at [976, 305] on button "Create Rx Script" at bounding box center [987, 302] width 92 height 19
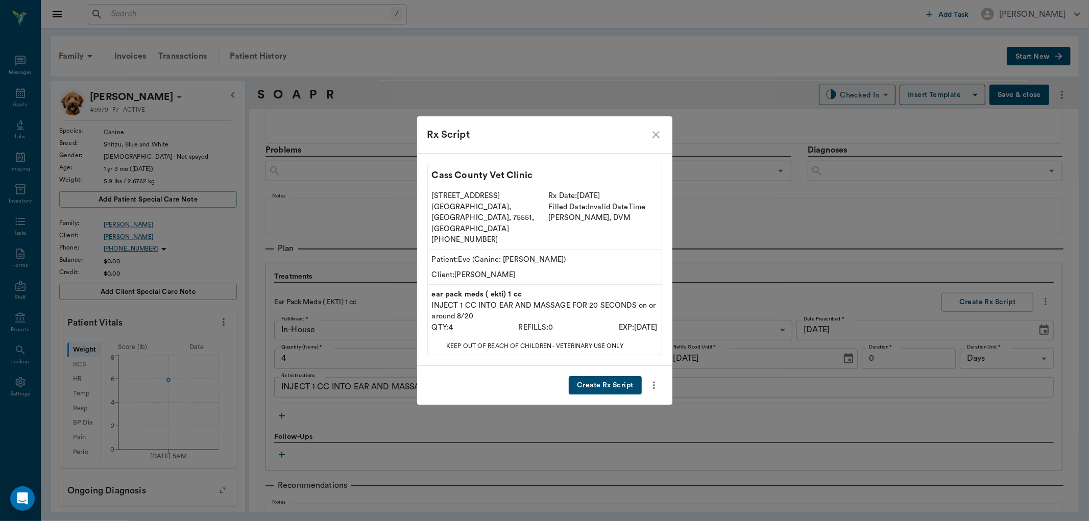
click at [593, 376] on button "Create Rx Script" at bounding box center [605, 385] width 72 height 19
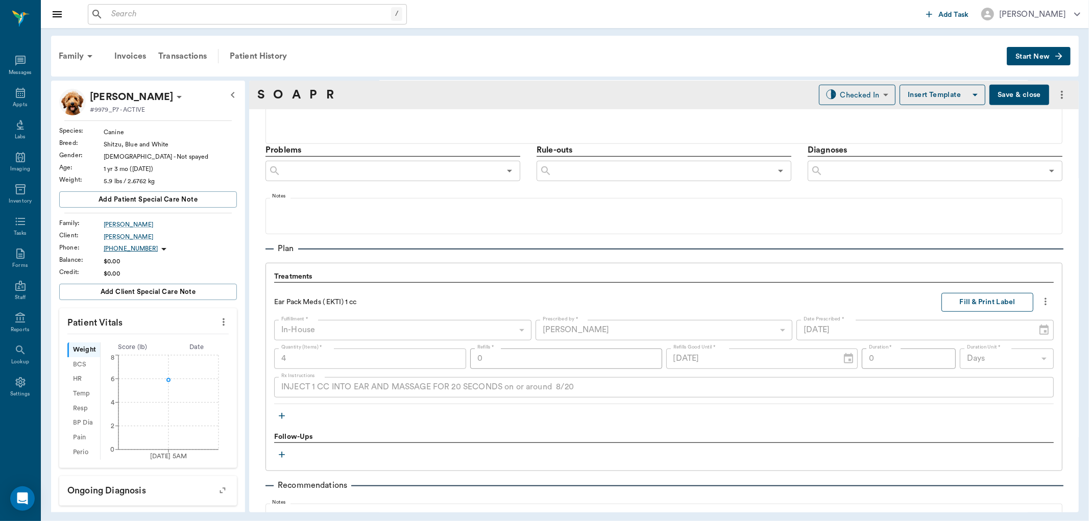
click at [985, 299] on button "Fill & Print Label" at bounding box center [987, 302] width 92 height 19
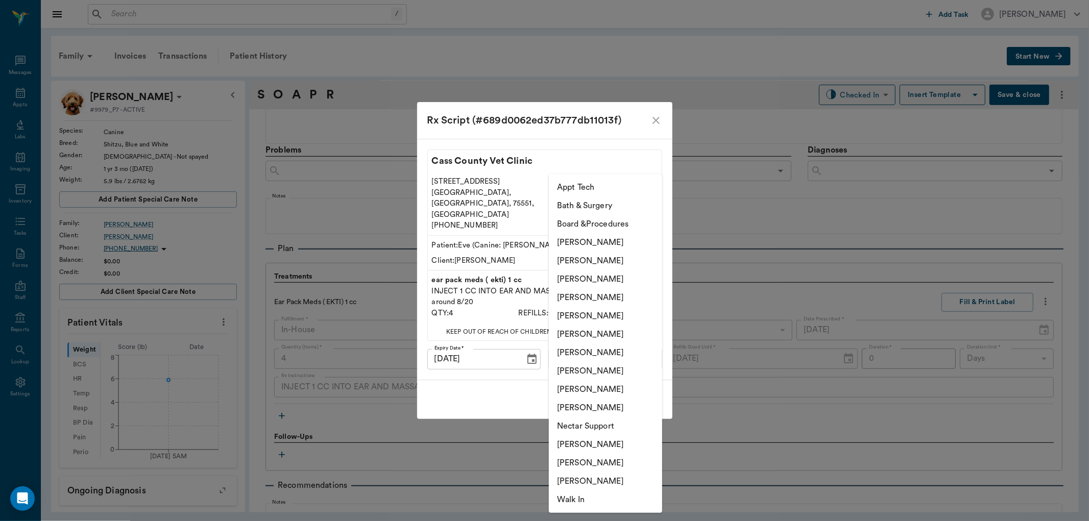
click at [649, 351] on body "/ ​ Add Task [PERSON_NAME] Nectar Messages Appts Labs Imaging Inventory Tasks F…" at bounding box center [544, 260] width 1089 height 521
click at [613, 279] on li "[PERSON_NAME]" at bounding box center [605, 279] width 113 height 18
type input "63ec2f075fda476ae8351a4d"
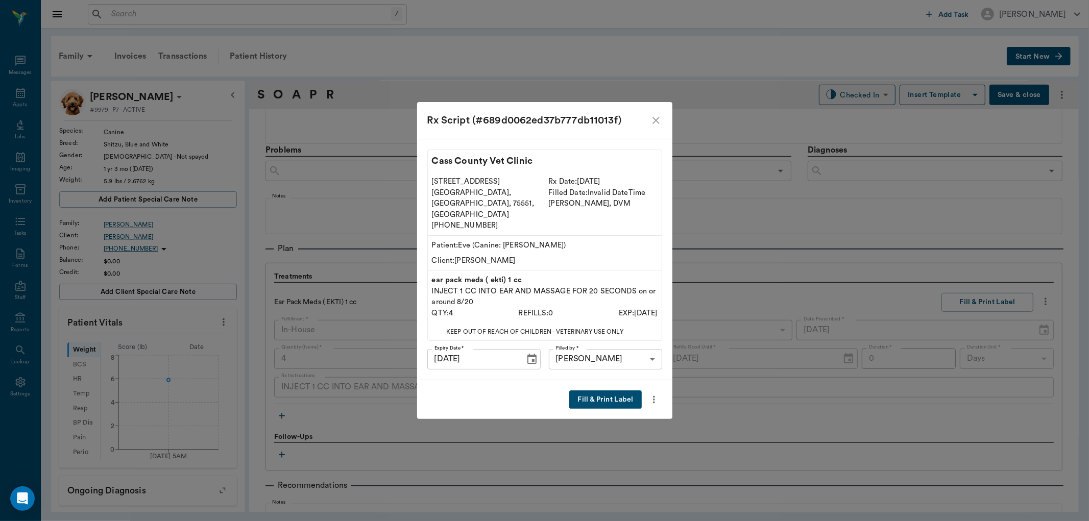
click at [600, 391] on button "Fill & Print Label" at bounding box center [605, 400] width 72 height 19
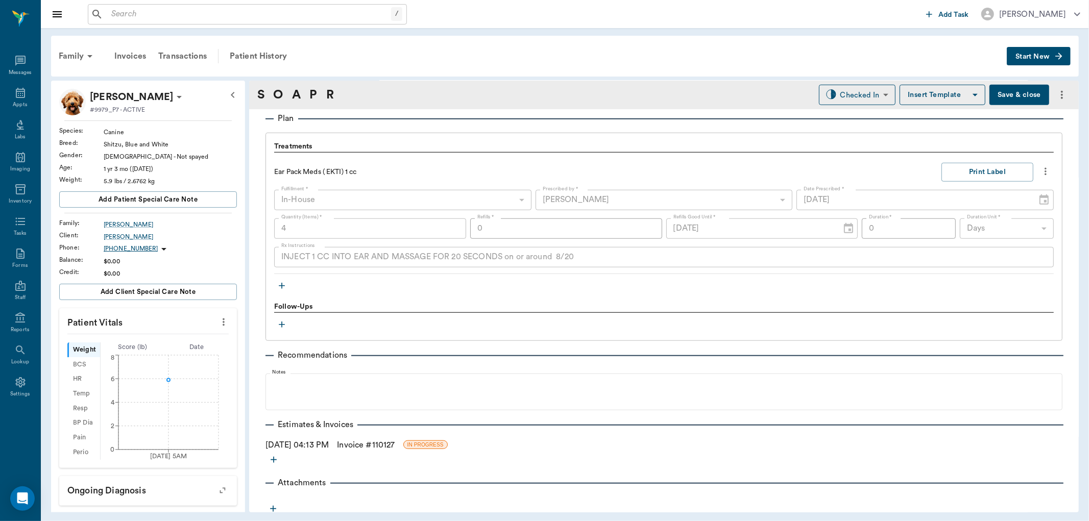
scroll to position [685, 0]
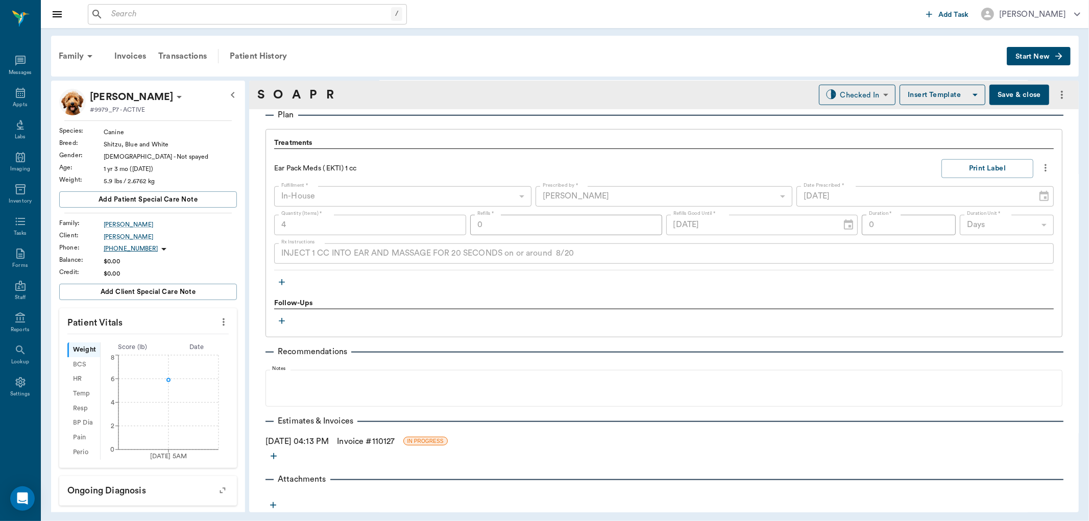
click at [279, 281] on icon "button" at bounding box center [282, 282] width 10 height 10
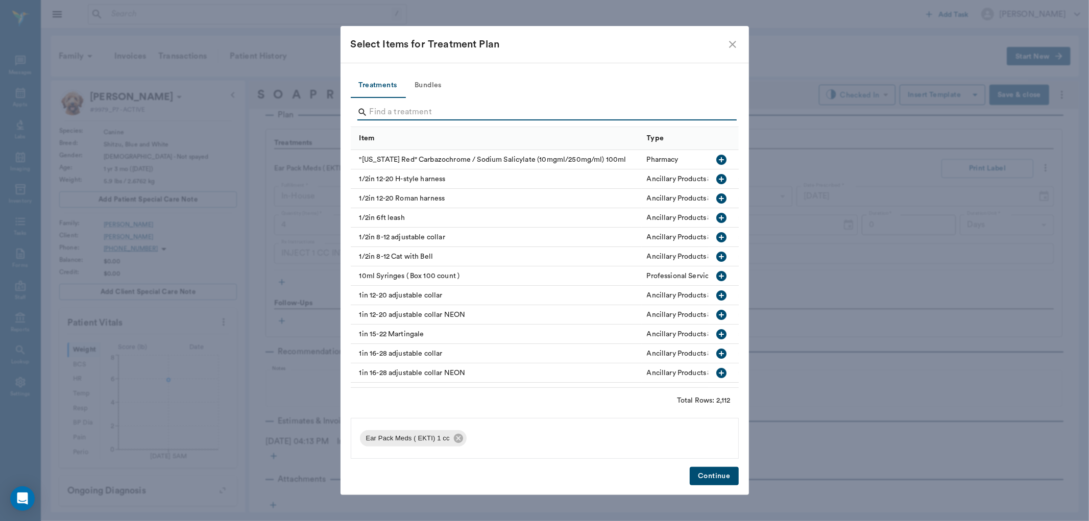
click at [381, 114] on input "Search" at bounding box center [546, 112] width 352 height 16
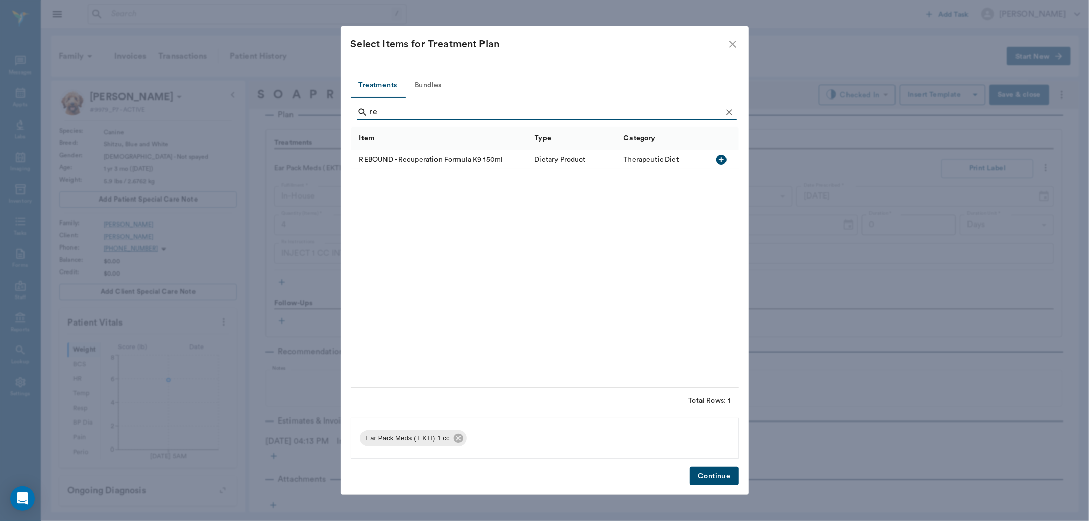
type input "r"
type input "exam foll"
click at [718, 161] on icon "button" at bounding box center [721, 160] width 10 height 10
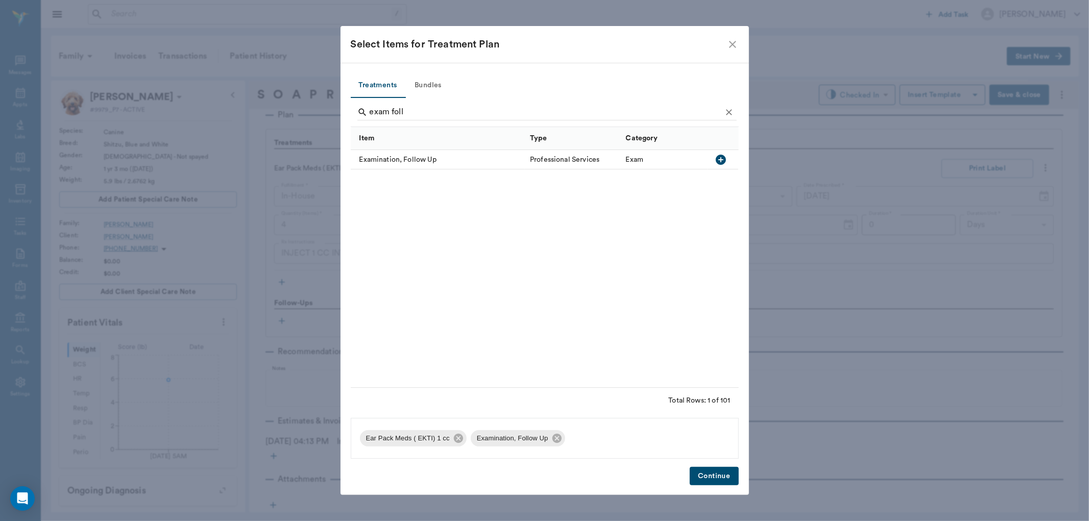
click at [732, 468] on button "Continue" at bounding box center [714, 476] width 49 height 19
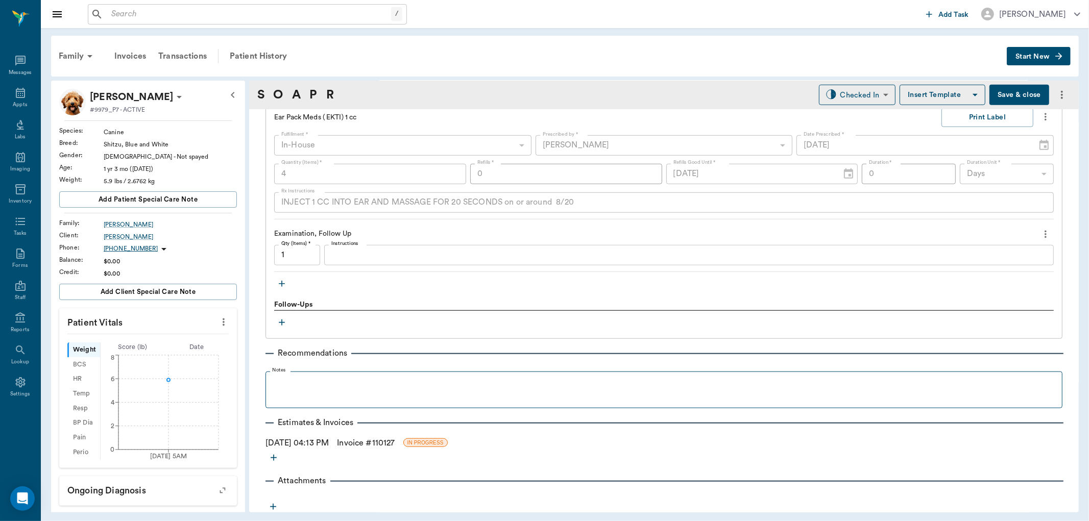
scroll to position [737, 0]
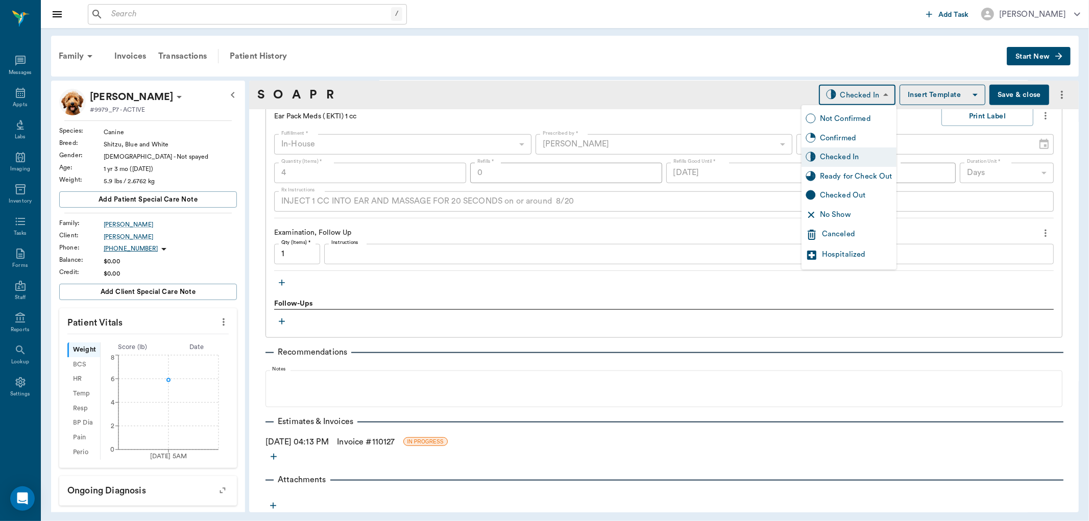
click at [863, 86] on body "/ ​ Add Task [PERSON_NAME] Nectar Messages Appts Labs Imaging Inventory Tasks F…" at bounding box center [544, 260] width 1089 height 521
click at [861, 170] on div "Ready for Check Out" at bounding box center [849, 176] width 95 height 19
type input "READY_TO_CHECKOUT"
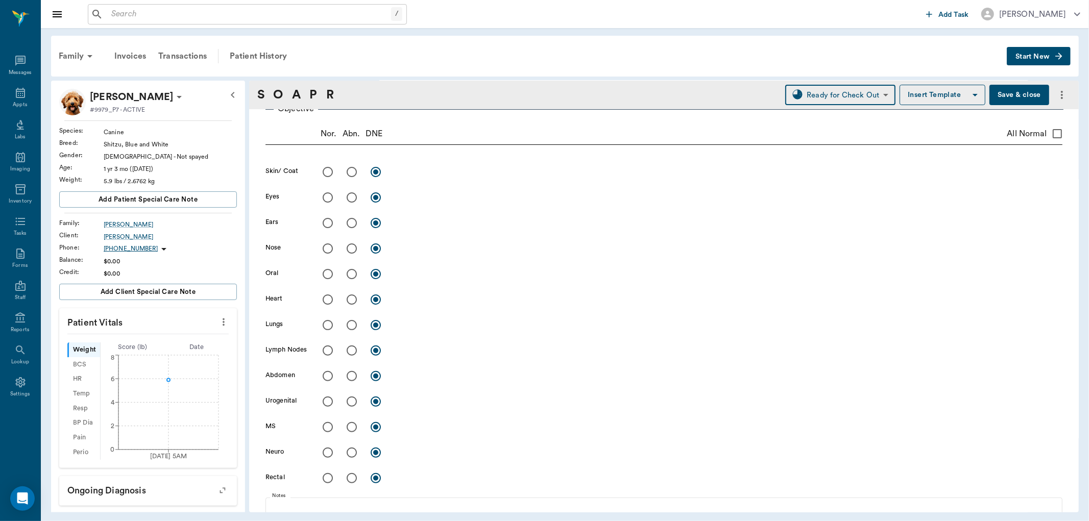
scroll to position [0, 0]
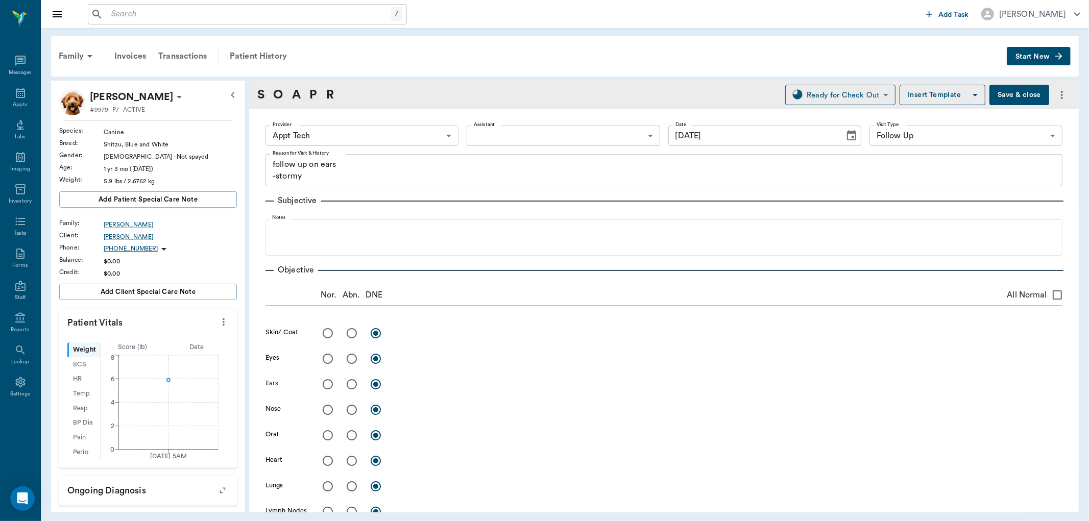
click at [350, 385] on input "radio" at bounding box center [351, 384] width 21 height 21
radio input "true"
click at [440, 391] on div "x" at bounding box center [729, 385] width 668 height 15
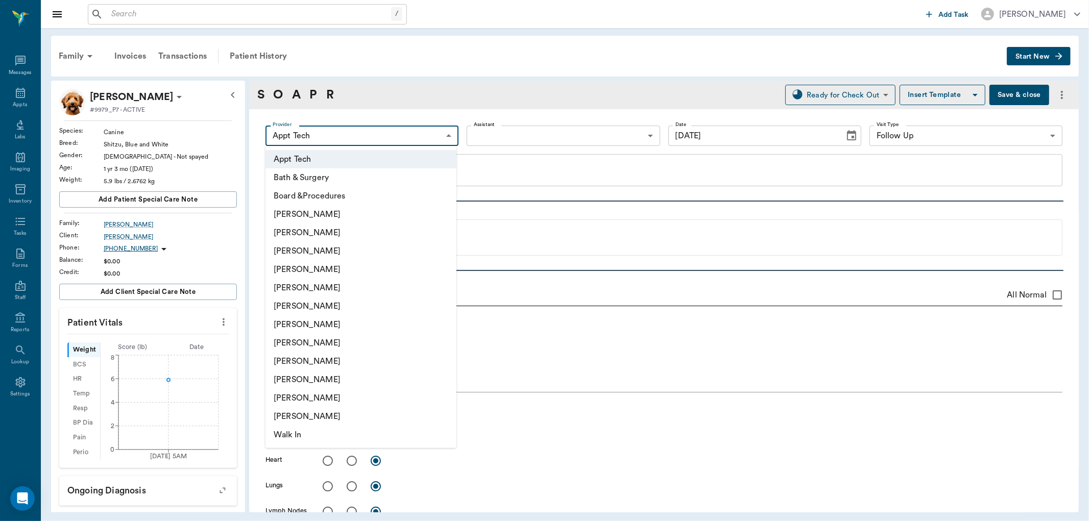
click at [455, 133] on body "/ ​ Add Task [PERSON_NAME] Nectar Messages Appts Labs Imaging Inventory Tasks F…" at bounding box center [544, 260] width 1089 height 521
click at [361, 252] on li "[PERSON_NAME]" at bounding box center [360, 251] width 191 height 18
type input "63ec2f075fda476ae8351a4d"
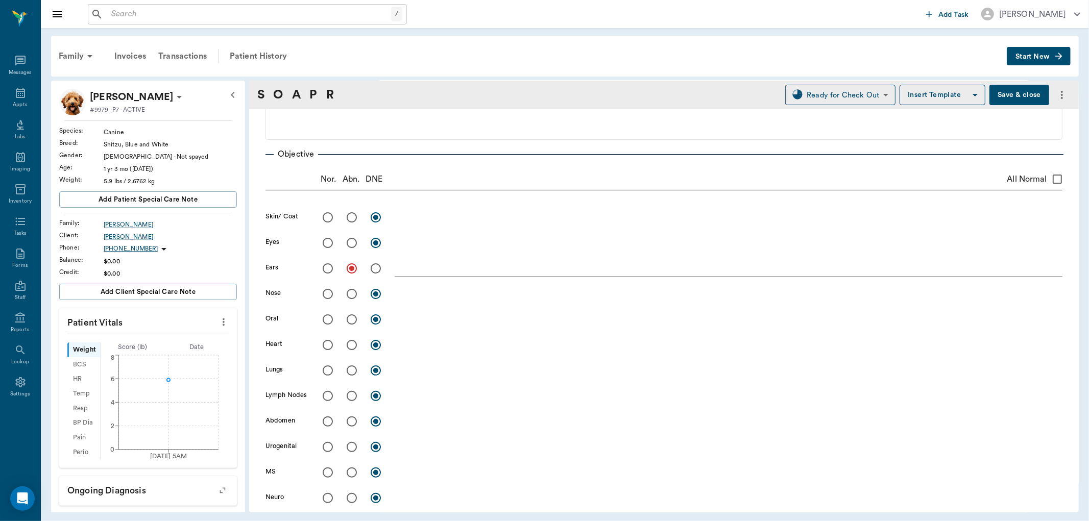
scroll to position [113, 0]
click at [430, 272] on textarea at bounding box center [729, 271] width 668 height 12
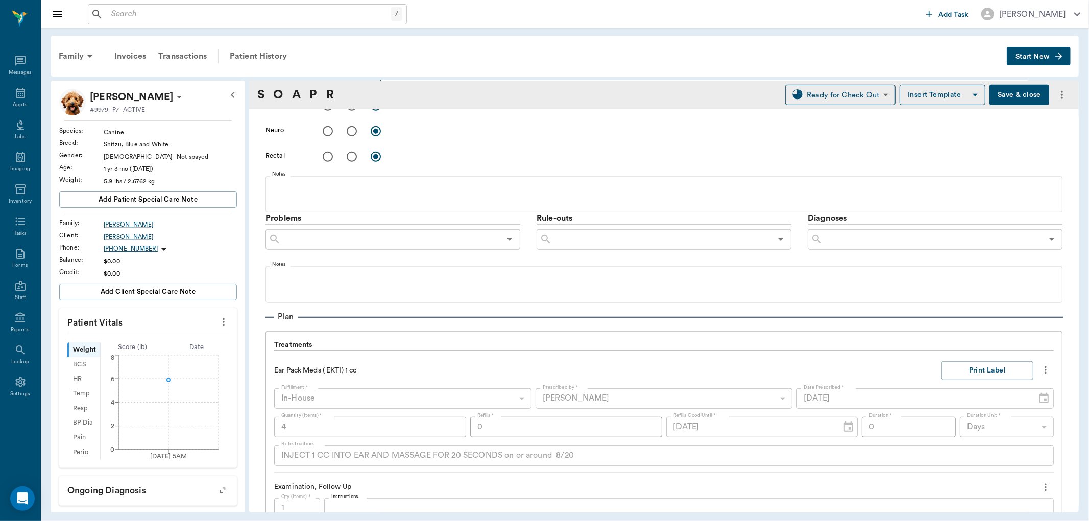
scroll to position [511, 0]
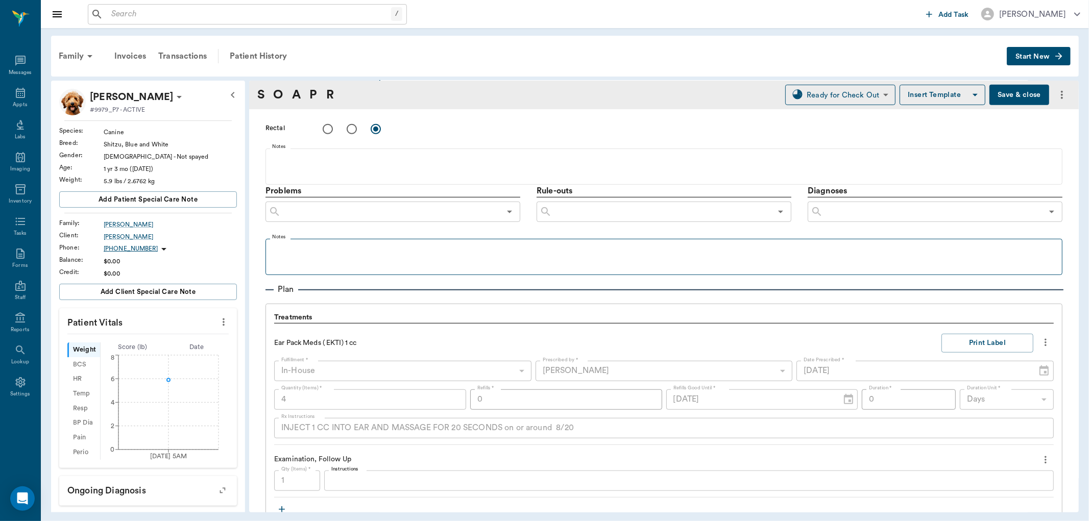
type textarea "50% better, can visualize ear drum on R now, still some discharge and swelling"
click at [374, 246] on p at bounding box center [664, 250] width 787 height 12
click at [1005, 95] on button "Save & close" at bounding box center [1019, 95] width 60 height 20
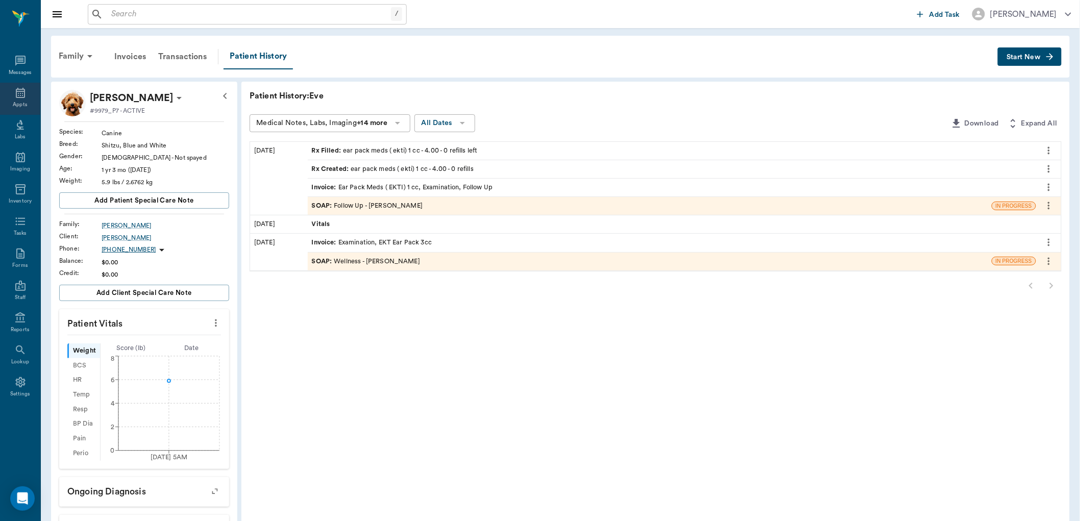
click at [13, 96] on div "Appts" at bounding box center [20, 99] width 40 height 32
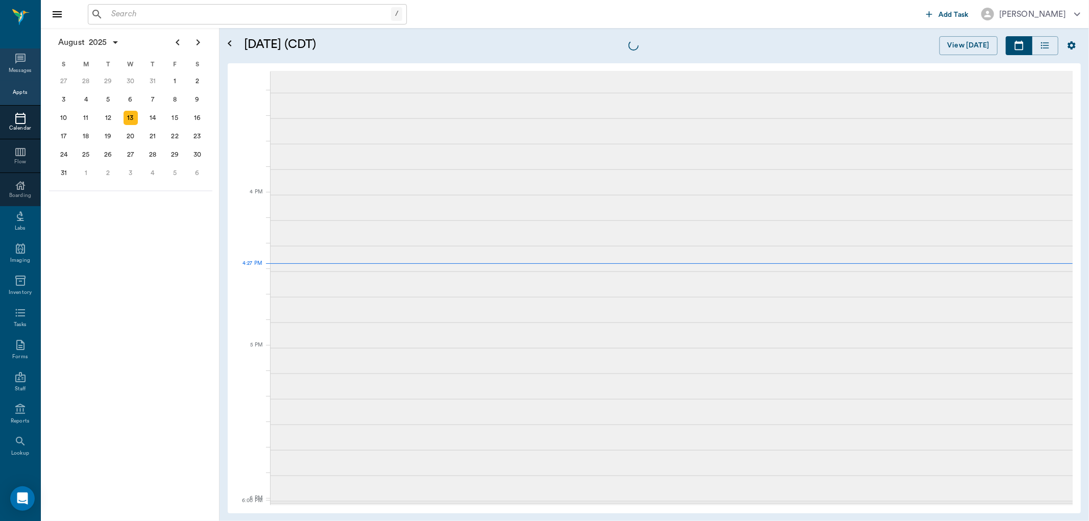
scroll to position [1228, 0]
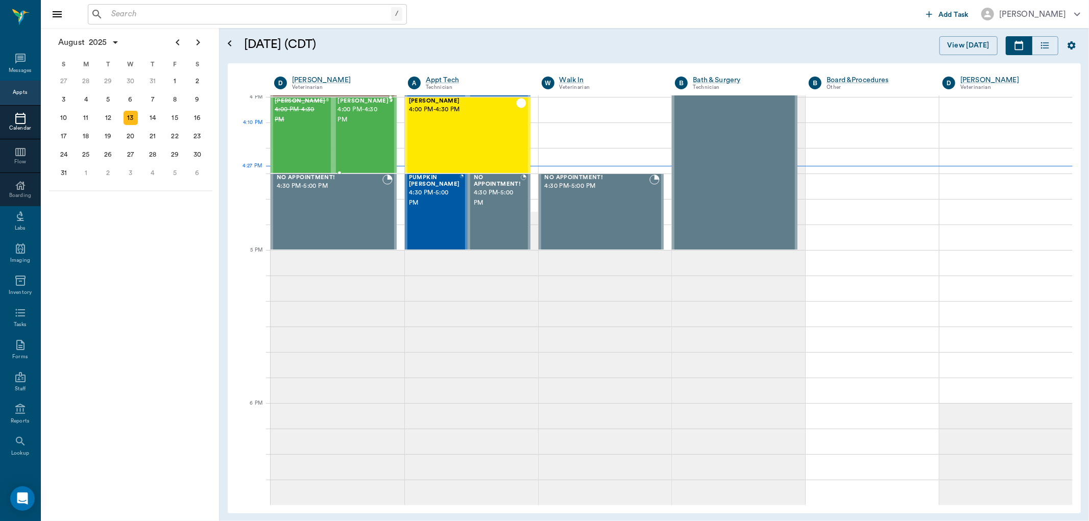
click at [367, 123] on span "4:00 PM - 4:30 PM" at bounding box center [362, 115] width 51 height 20
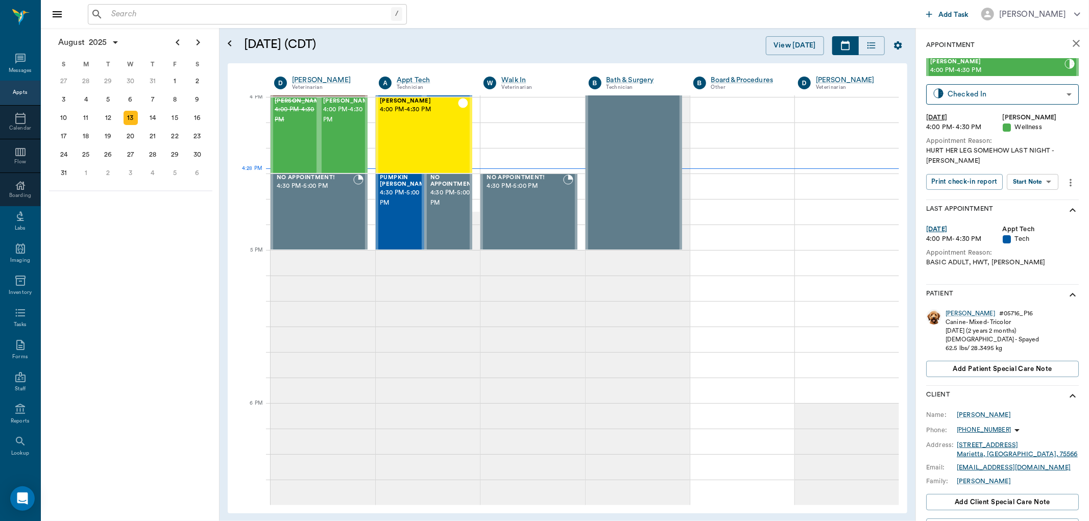
click at [1038, 182] on body "/ ​ Add Task [PERSON_NAME] Nectar Messages Appts Calendar Flow Boarding Labs Im…" at bounding box center [544, 260] width 1089 height 521
click at [1029, 200] on button "View SOAP" at bounding box center [1021, 203] width 35 height 12
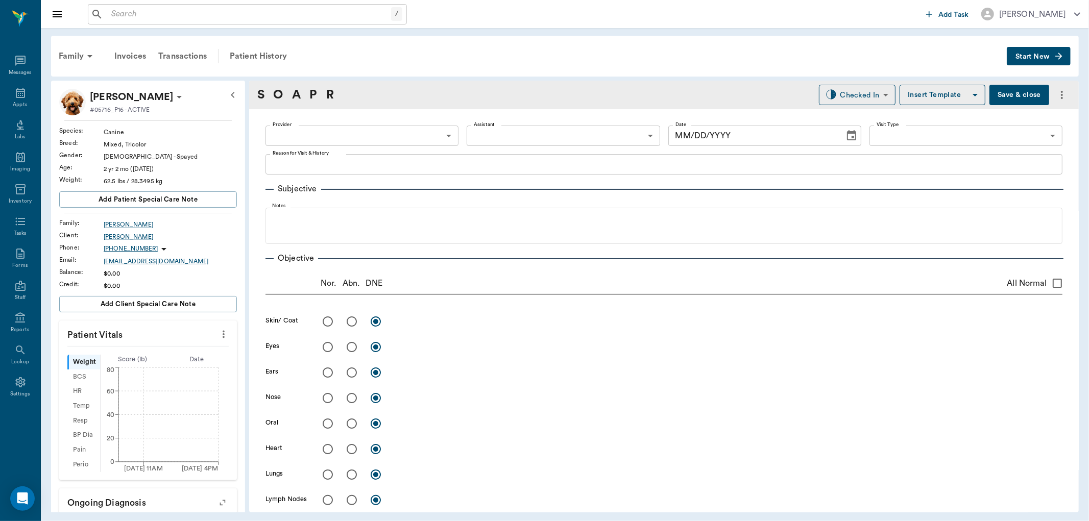
type input "63ec2f075fda476ae8351a4d"
type input "65d2be4f46e3a538d89b8c14"
type textarea "HURT HER LEG SOMEHOW LAST NIGHT -[PERSON_NAME]"
type input "[DATE]"
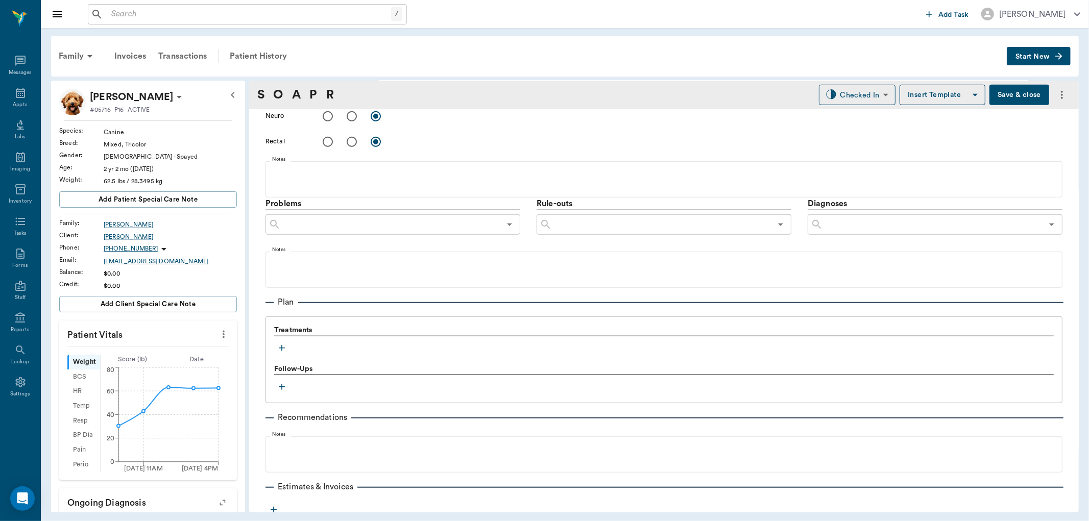
scroll to position [537, 0]
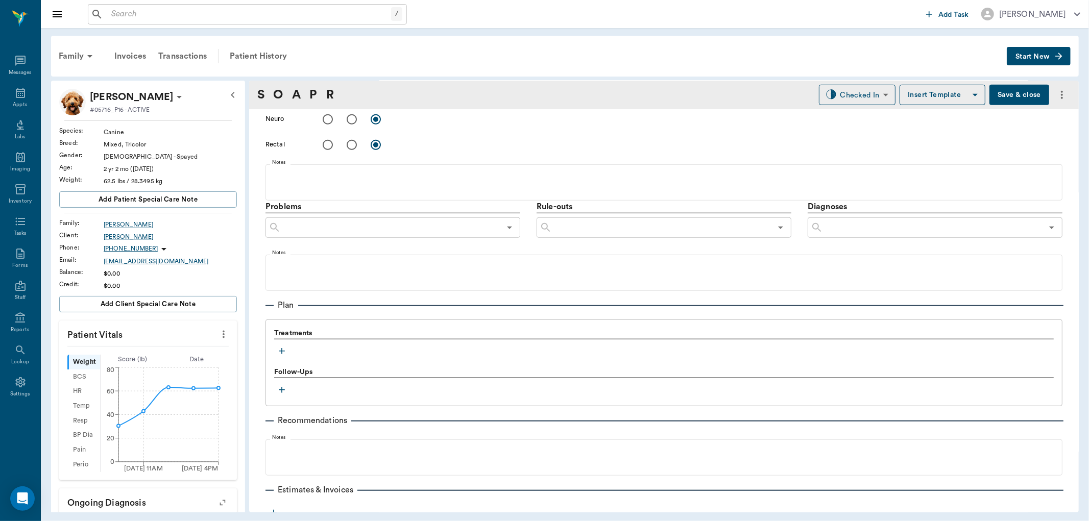
click at [281, 350] on icon "button" at bounding box center [282, 351] width 10 height 10
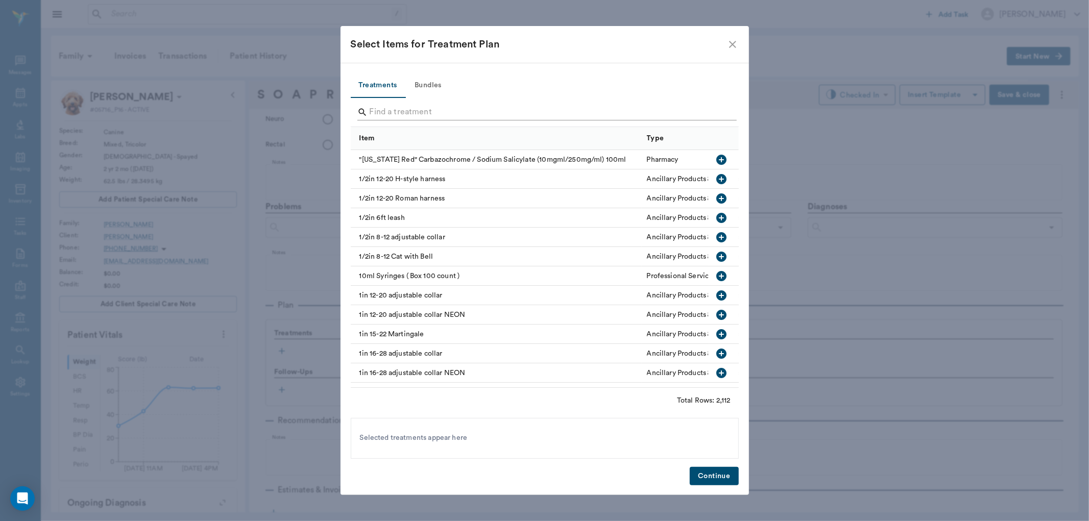
click at [402, 116] on input "Search" at bounding box center [546, 112] width 352 height 16
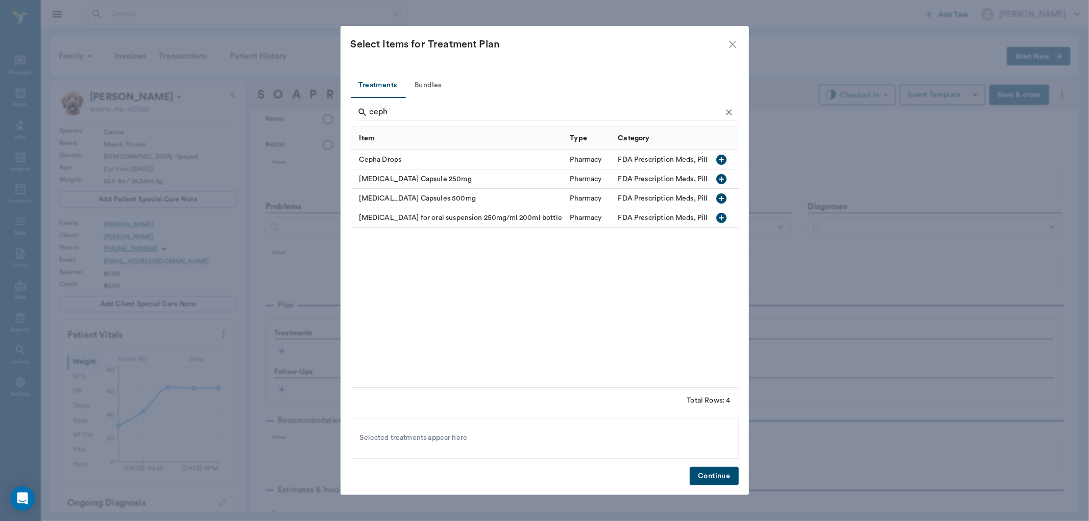
click at [722, 198] on icon "button" at bounding box center [721, 198] width 12 height 12
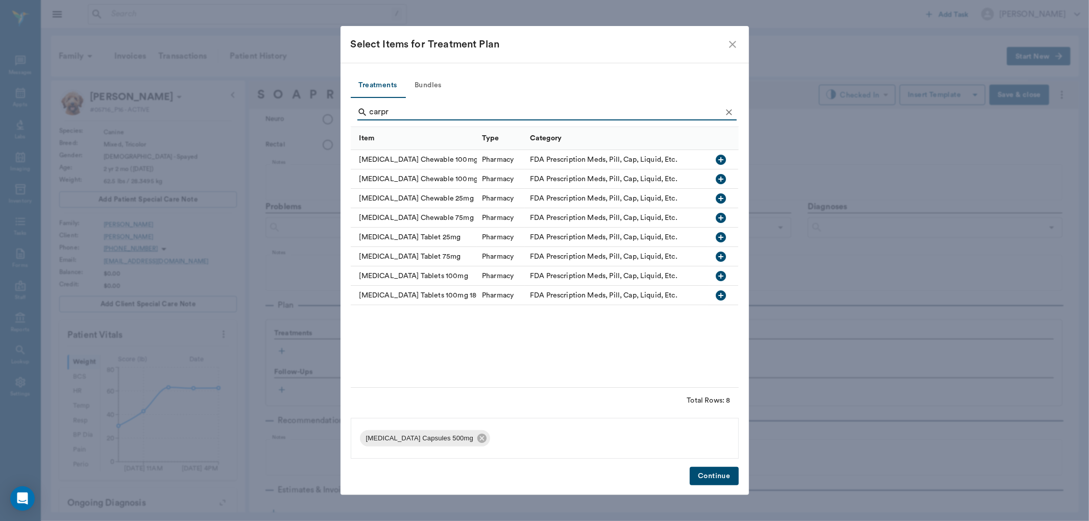
type input "carpr"
click at [723, 276] on icon "button" at bounding box center [721, 276] width 10 height 10
click at [712, 474] on button "Continue" at bounding box center [714, 476] width 49 height 19
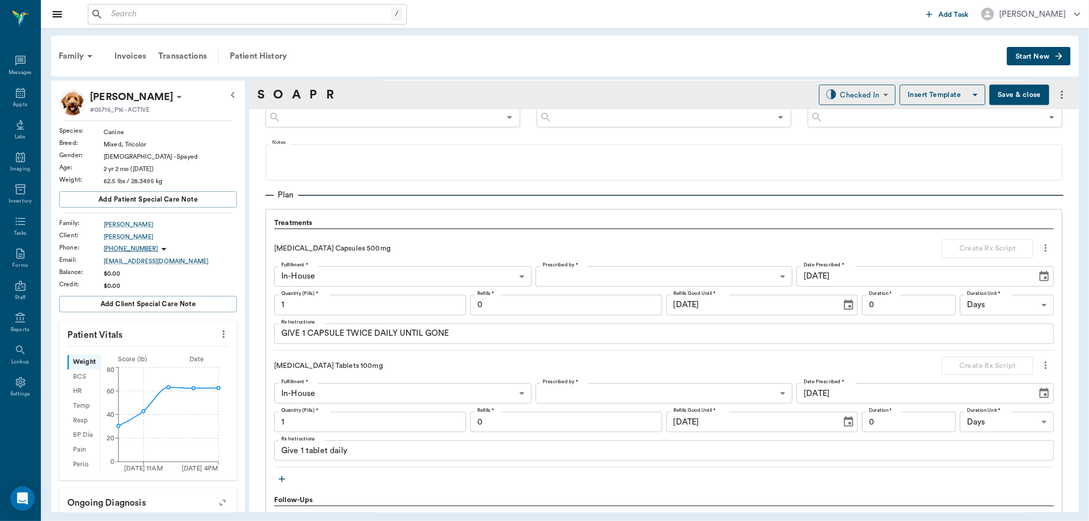
scroll to position [650, 0]
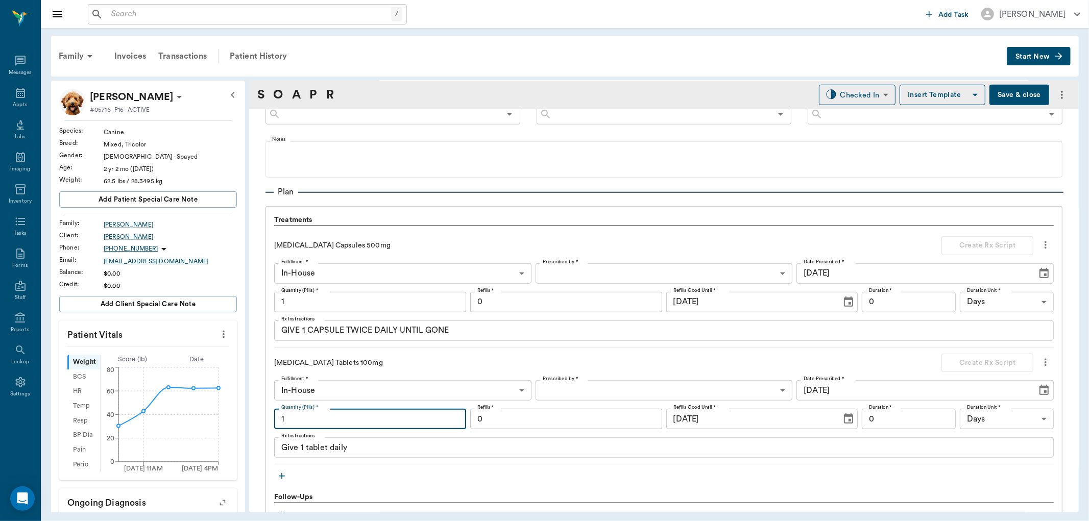
click at [332, 421] on input "1" at bounding box center [370, 419] width 192 height 20
type input "10"
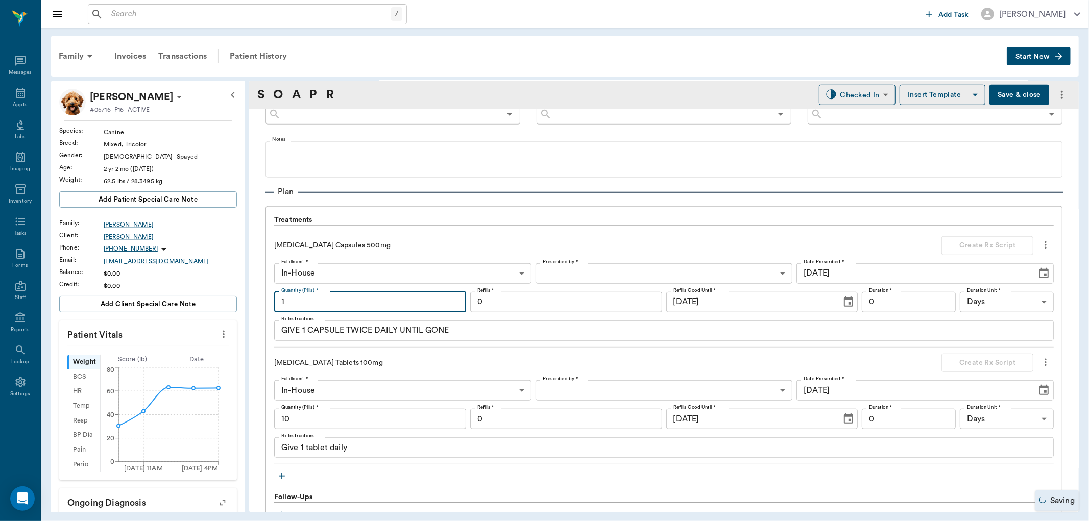
click at [378, 302] on input "1" at bounding box center [370, 302] width 192 height 20
type input "14"
click at [600, 269] on body "/ ​ Add Task [PERSON_NAME] Nectar Messages Appts Labs Imaging Inventory Tasks F…" at bounding box center [544, 260] width 1089 height 521
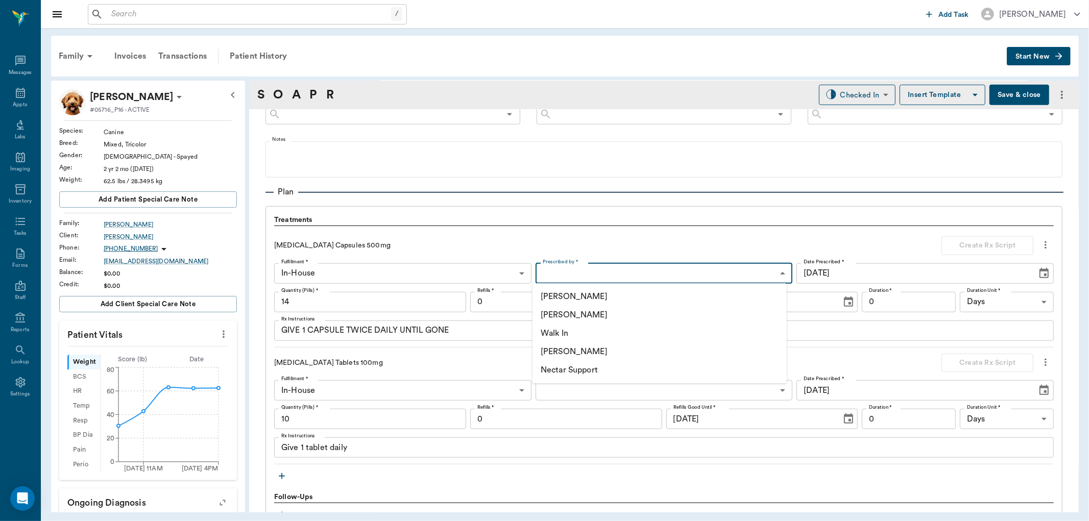
click at [591, 312] on li "[PERSON_NAME]" at bounding box center [660, 315] width 254 height 18
type input "63ec2f075fda476ae8351a4d"
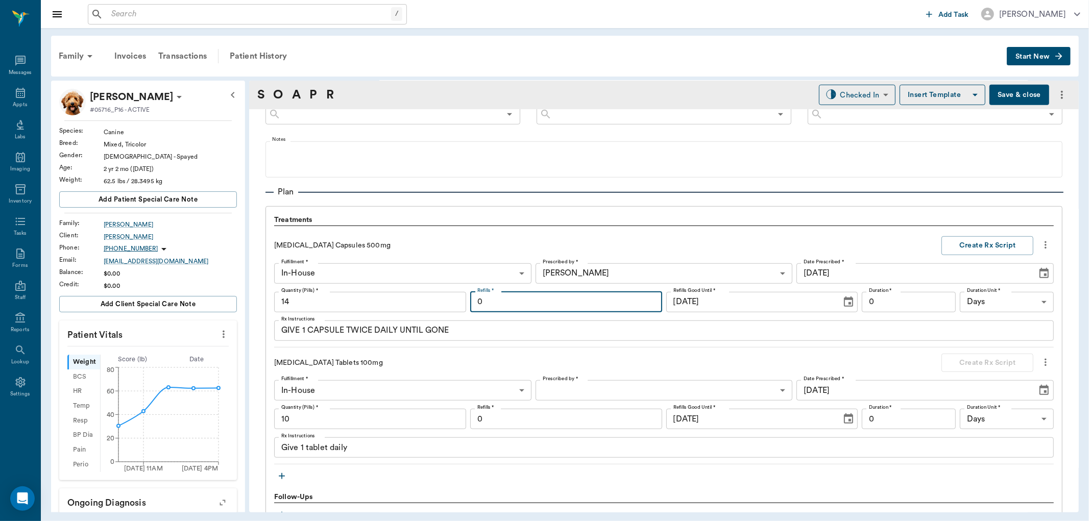
click at [584, 302] on input "0" at bounding box center [566, 302] width 192 height 20
type input "1"
click at [900, 274] on input "[DATE]" at bounding box center [912, 273] width 233 height 20
click at [897, 300] on input "0" at bounding box center [909, 302] width 94 height 20
type input "7"
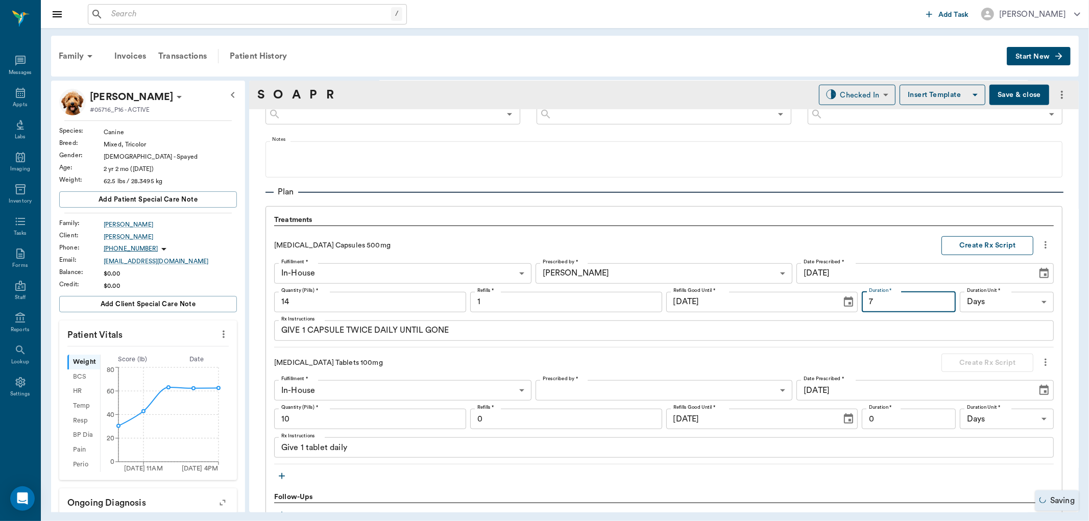
click at [964, 244] on button "Create Rx Script" at bounding box center [987, 245] width 92 height 19
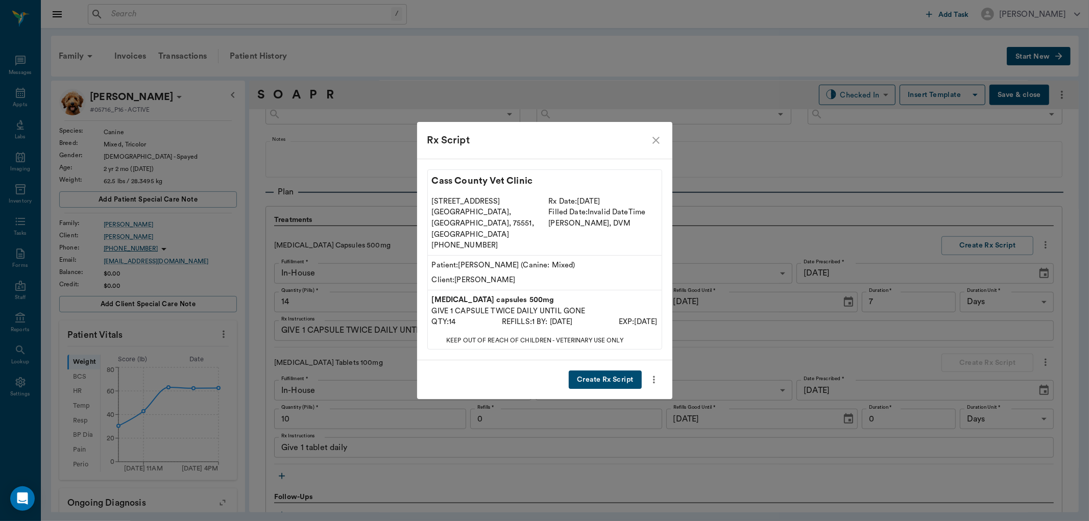
click at [597, 371] on button "Create Rx Script" at bounding box center [605, 380] width 72 height 19
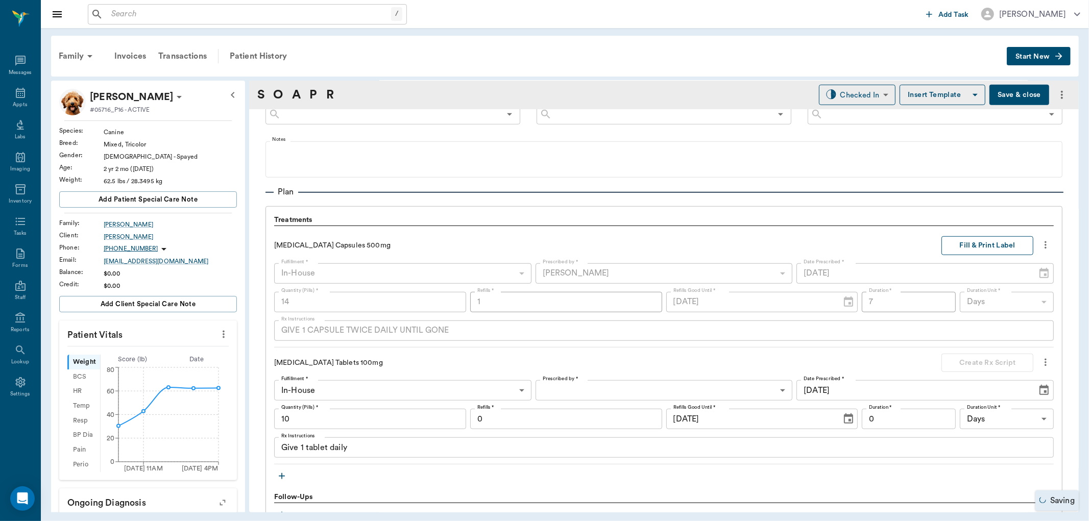
click at [976, 246] on button "Fill & Print Label" at bounding box center [987, 245] width 92 height 19
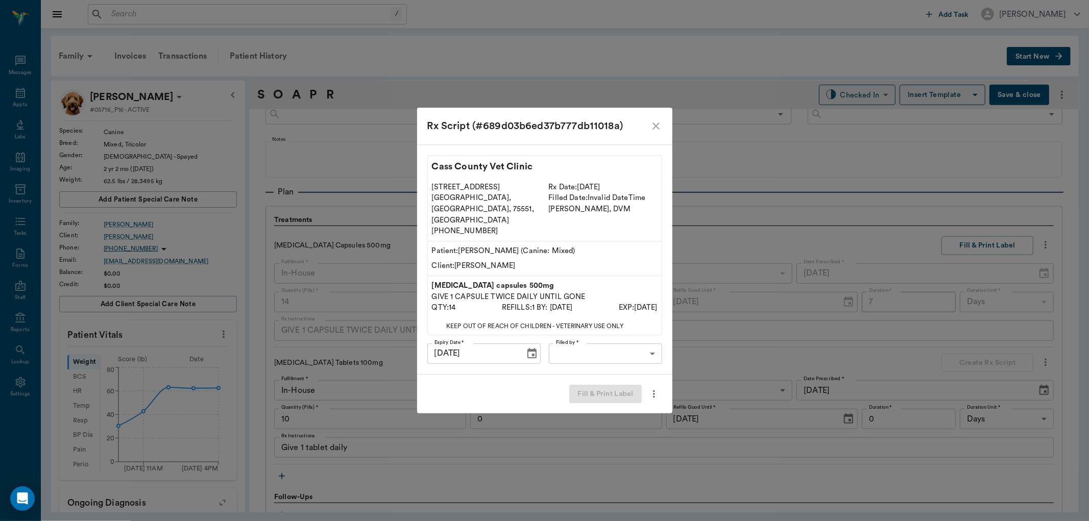
click at [640, 329] on div "Cass County Vet Clinic [STREET_ADDRESS] [PHONE_NUMBER] Rx Date: [DATE] Filled D…" at bounding box center [544, 259] width 255 height 230
click at [635, 334] on body "/ ​ Add Task [PERSON_NAME] Nectar Messages Appts Labs Imaging Inventory Tasks F…" at bounding box center [544, 260] width 1089 height 521
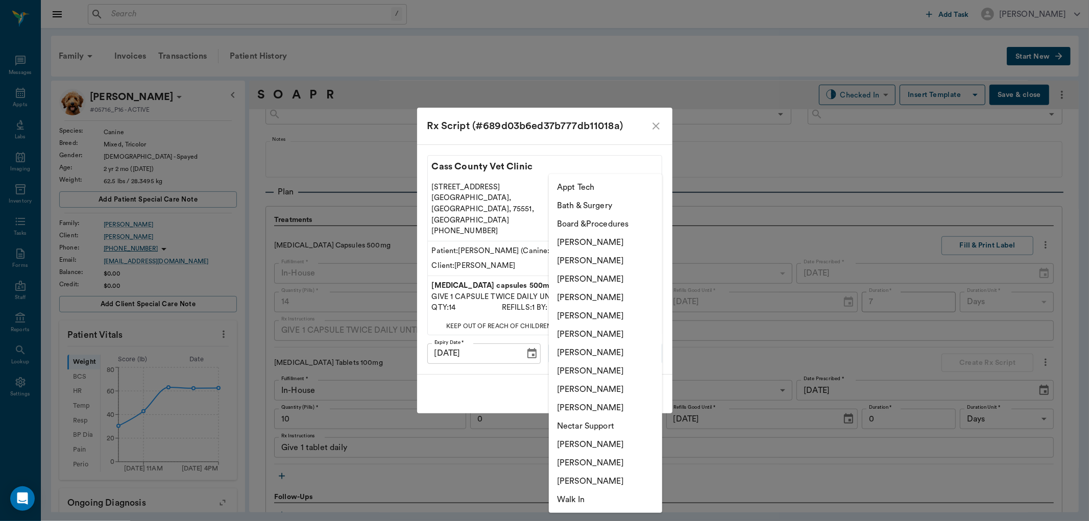
click at [586, 279] on li "[PERSON_NAME]" at bounding box center [605, 279] width 113 height 18
type input "63ec2f075fda476ae8351a4d"
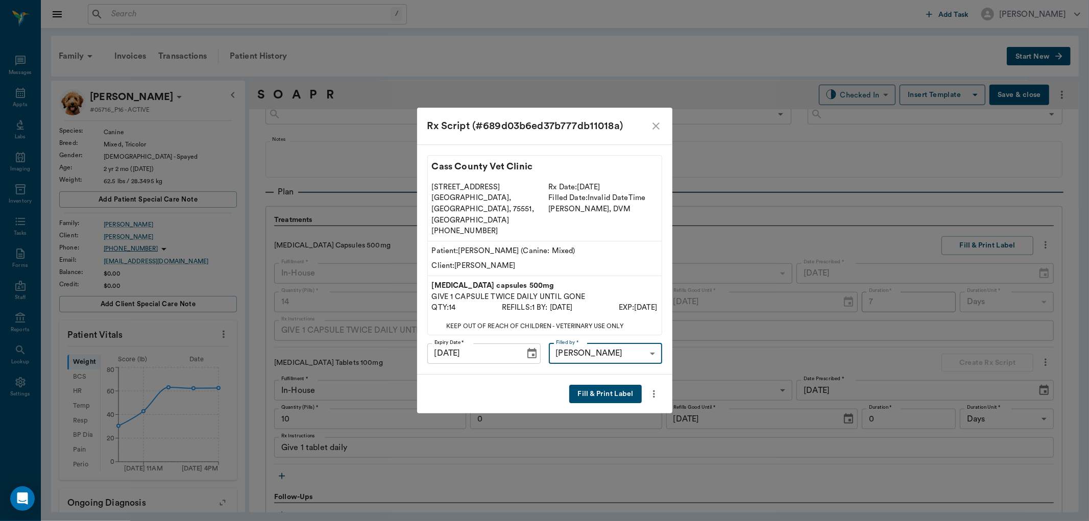
click at [590, 390] on button "Fill & Print Label" at bounding box center [605, 394] width 72 height 19
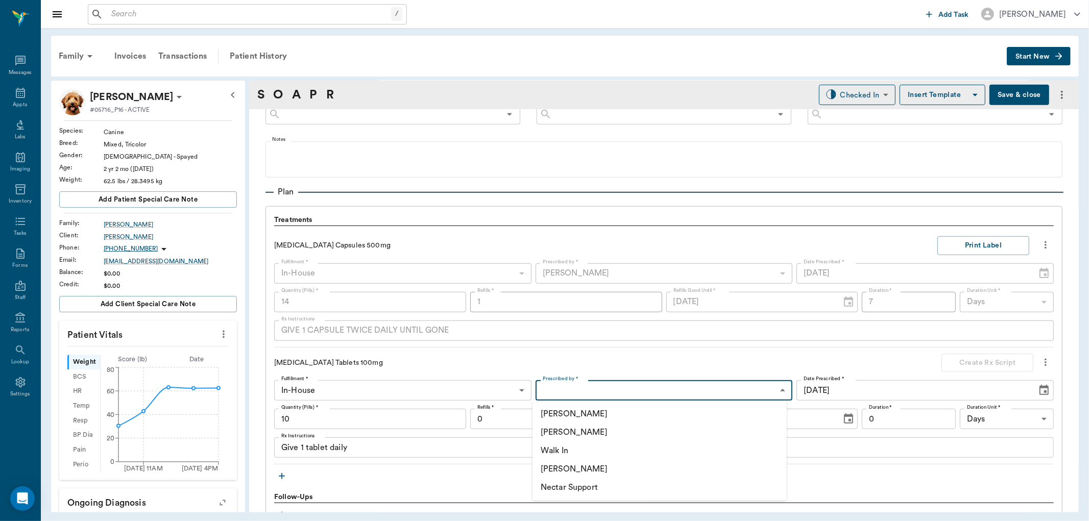
click at [548, 389] on body "/ ​ Add Task [PERSON_NAME] Nectar Messages Appts Labs Imaging Inventory Tasks F…" at bounding box center [544, 260] width 1089 height 521
click at [587, 434] on li "[PERSON_NAME]" at bounding box center [660, 432] width 254 height 18
type input "63ec2f075fda476ae8351a4d"
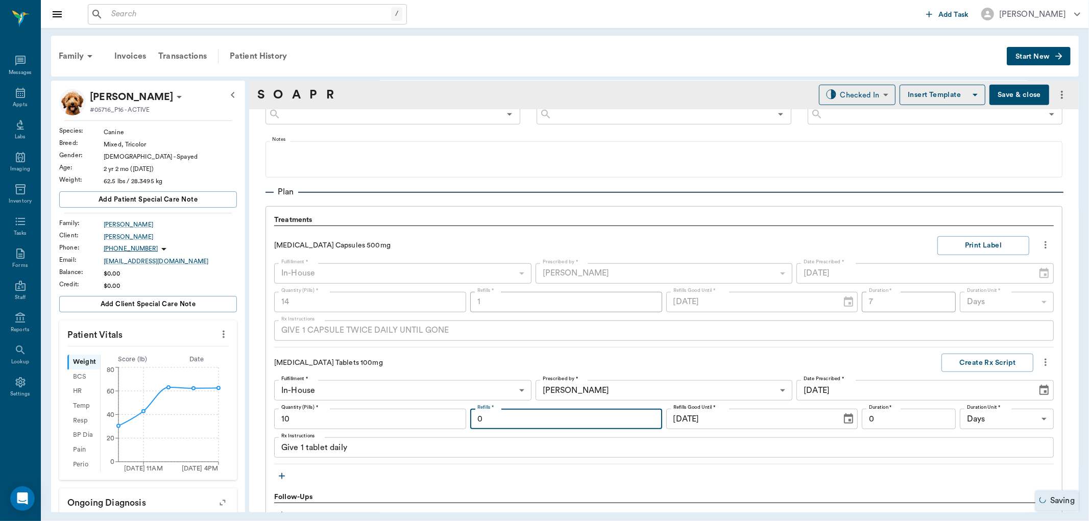
click at [542, 424] on input "0" at bounding box center [566, 419] width 192 height 20
type input "1"
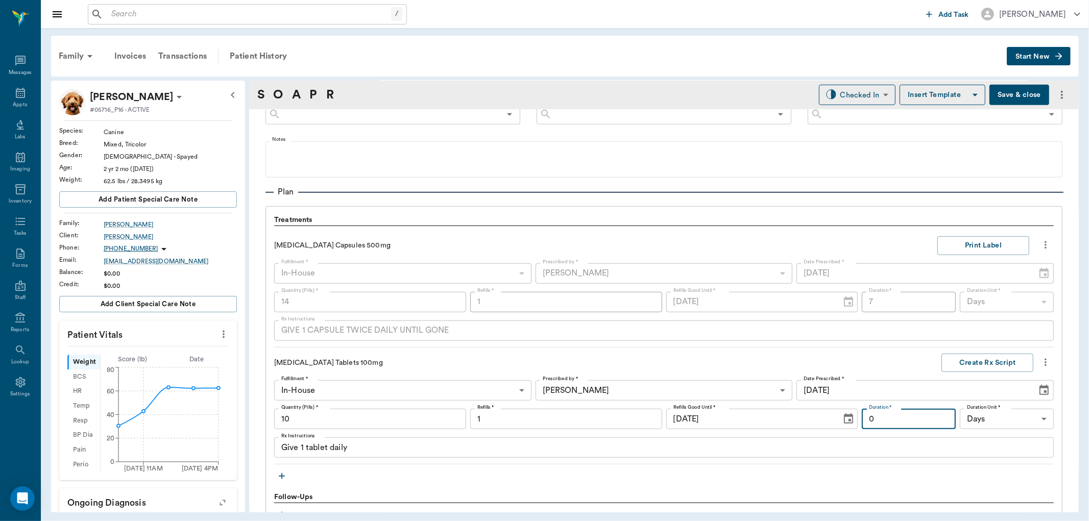
click at [910, 422] on input "0" at bounding box center [909, 419] width 94 height 20
type input "10"
click at [979, 360] on button "Create Rx Script" at bounding box center [987, 363] width 92 height 19
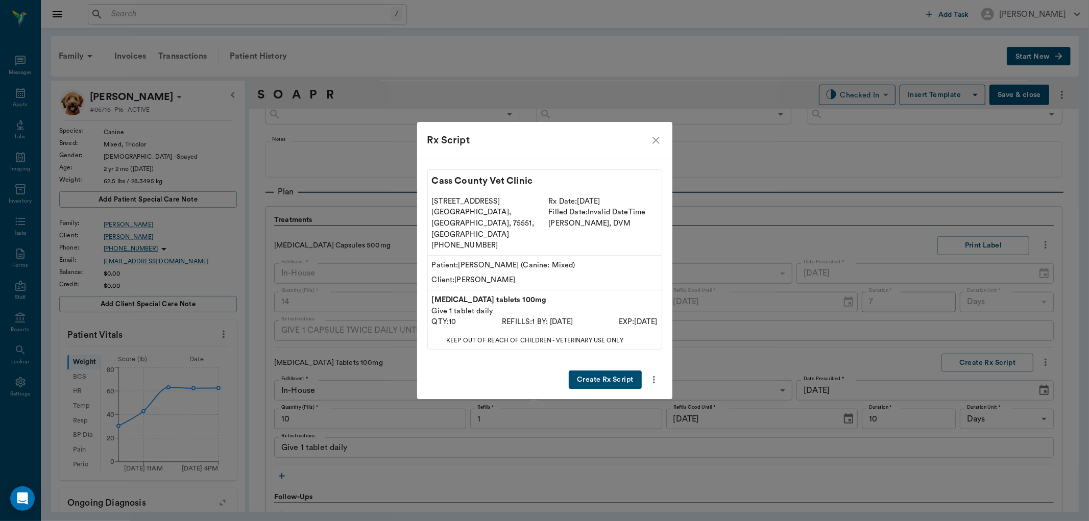
click at [591, 371] on button "Create Rx Script" at bounding box center [605, 380] width 72 height 19
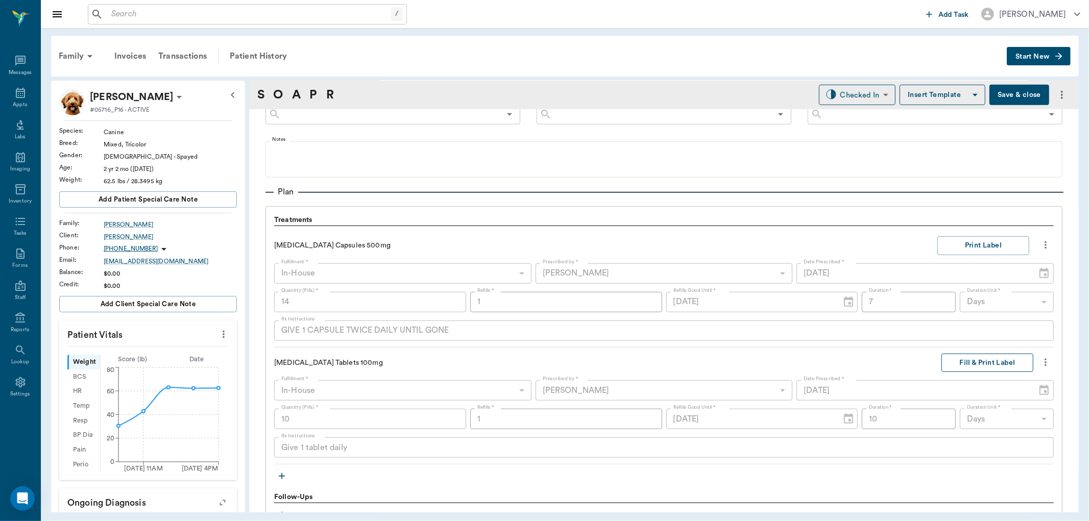
click at [988, 365] on button "Fill & Print Label" at bounding box center [987, 363] width 92 height 19
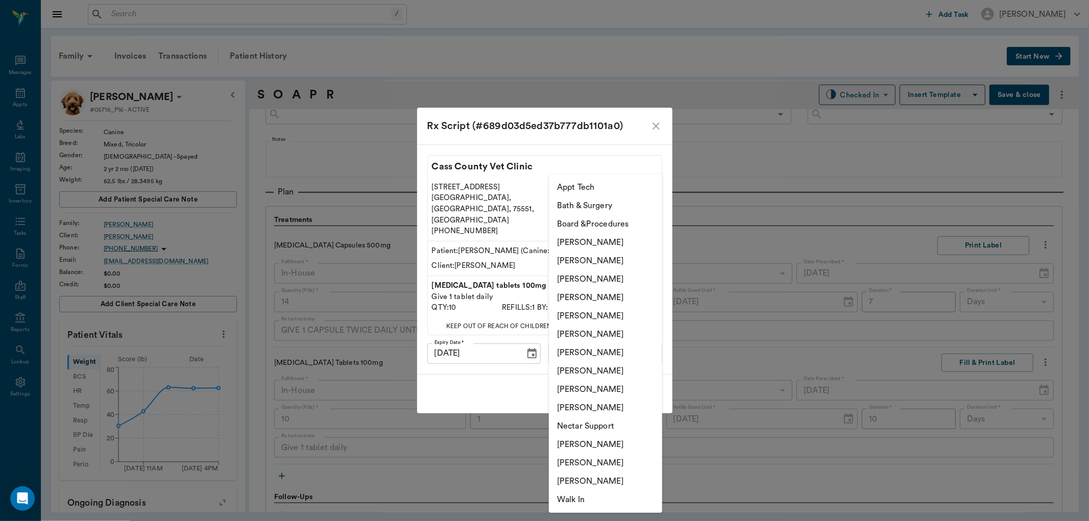
click at [606, 343] on body "/ ​ Add Task [PERSON_NAME] Nectar Messages Appts Labs Imaging Inventory Tasks F…" at bounding box center [544, 260] width 1089 height 521
click at [604, 272] on li "[PERSON_NAME]" at bounding box center [605, 279] width 113 height 18
type input "63ec2f075fda476ae8351a4d"
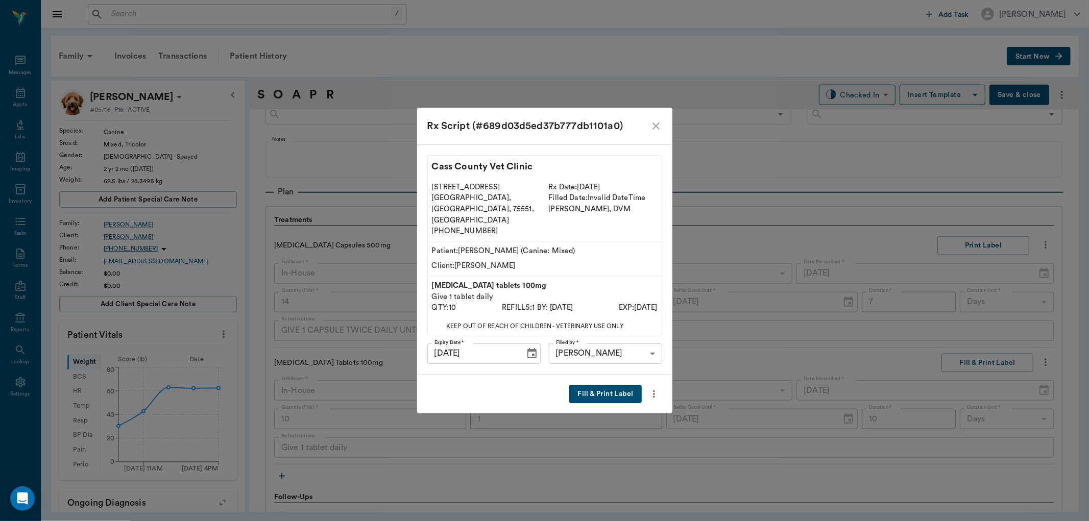
click at [596, 385] on button "Fill & Print Label" at bounding box center [605, 394] width 72 height 19
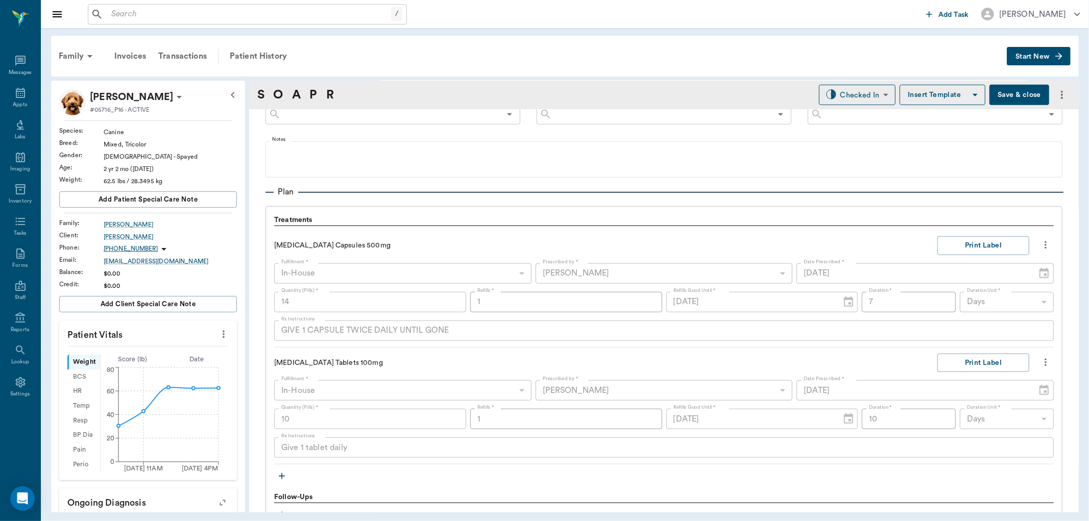
click at [281, 479] on icon "button" at bounding box center [282, 476] width 10 height 10
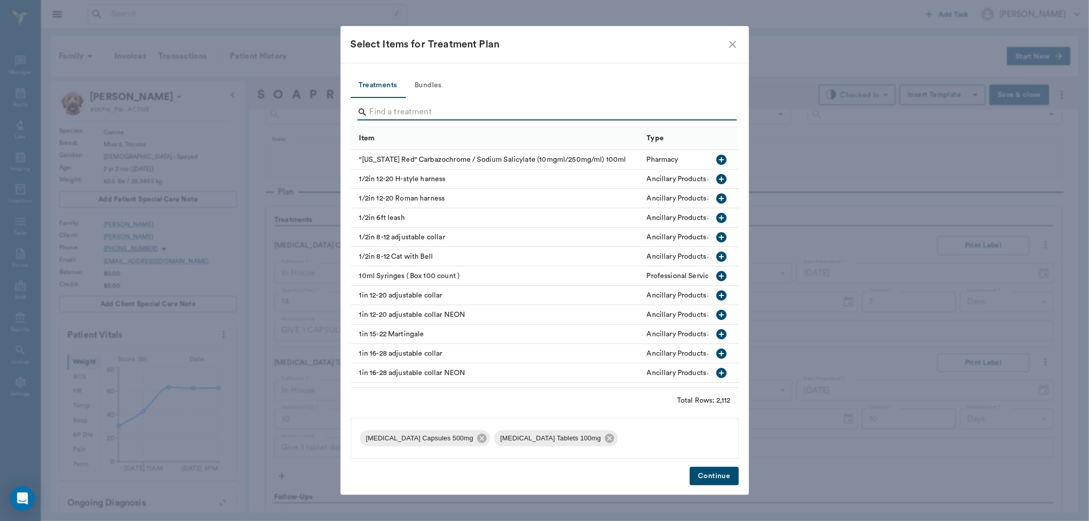
click at [381, 110] on input "Search" at bounding box center [546, 112] width 352 height 16
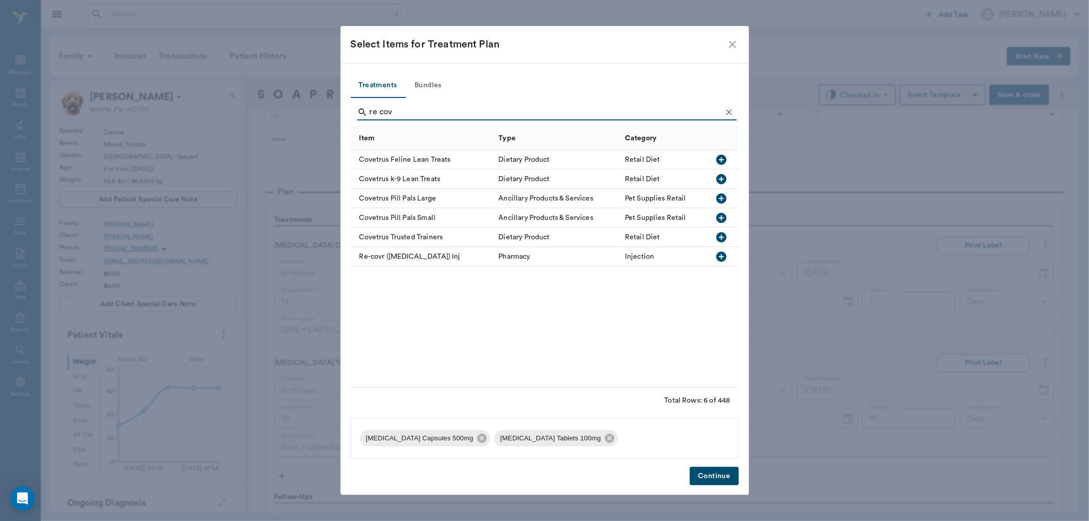
type input "re cov"
click at [720, 257] on icon "button" at bounding box center [721, 257] width 12 height 12
click at [726, 471] on button "Continue" at bounding box center [714, 476] width 49 height 19
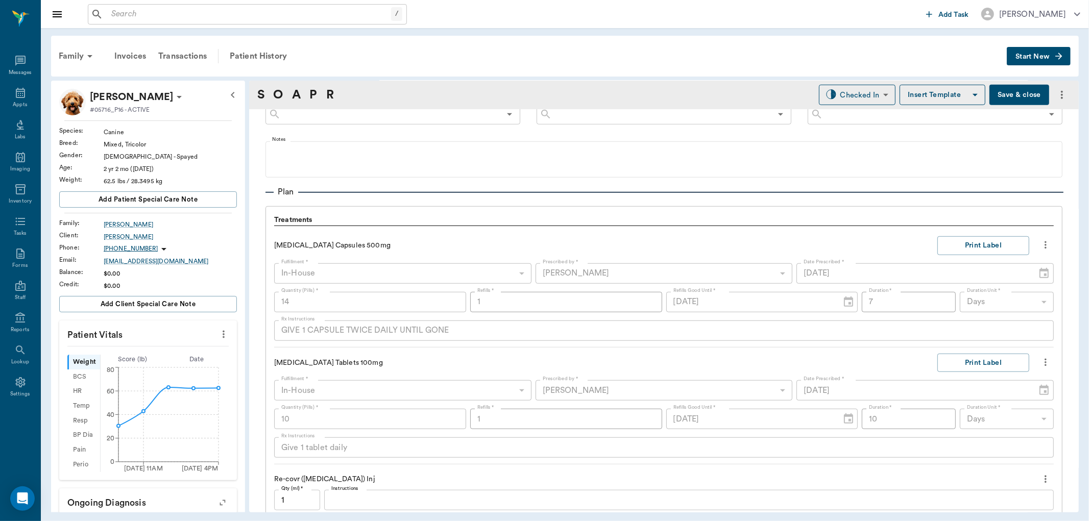
scroll to position [764, 0]
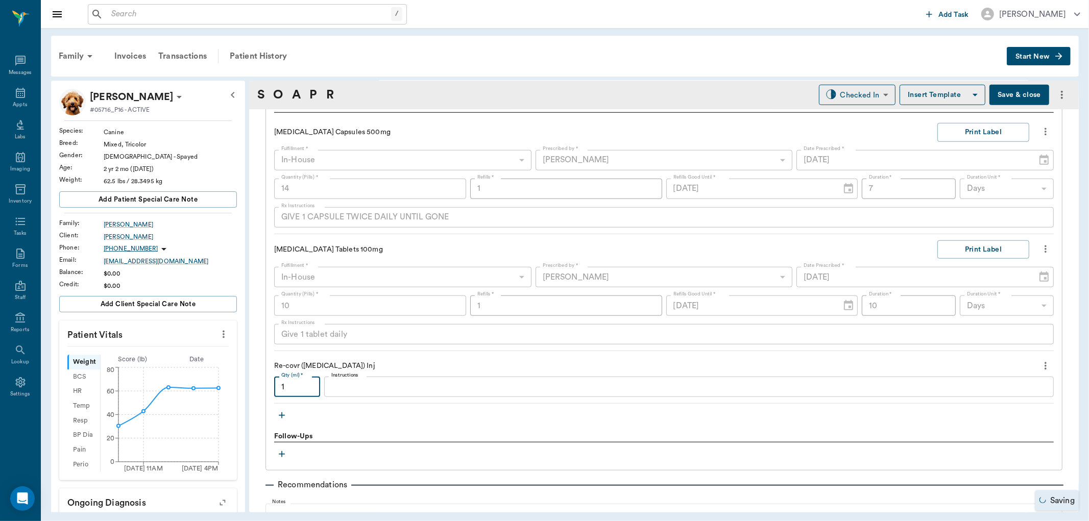
click at [306, 395] on input "1" at bounding box center [297, 387] width 46 height 20
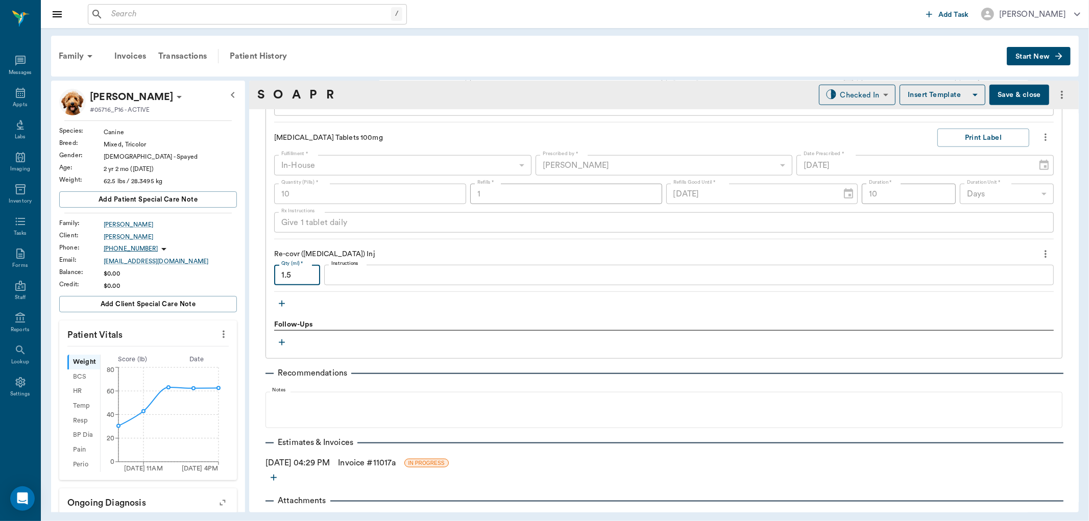
scroll to position [877, 0]
type input "1.5"
click at [283, 302] on icon "button" at bounding box center [282, 303] width 6 height 6
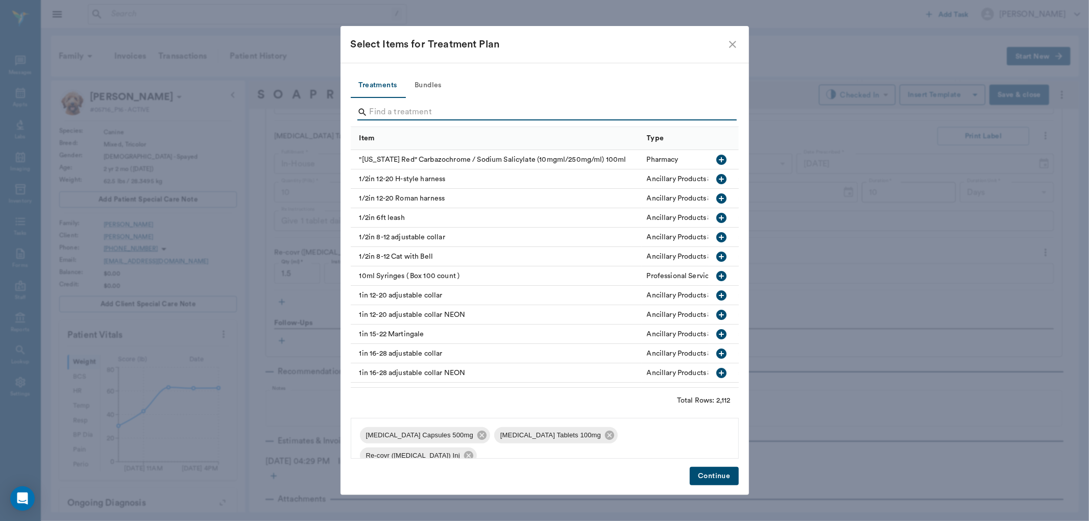
click at [404, 109] on input "Search" at bounding box center [546, 112] width 352 height 16
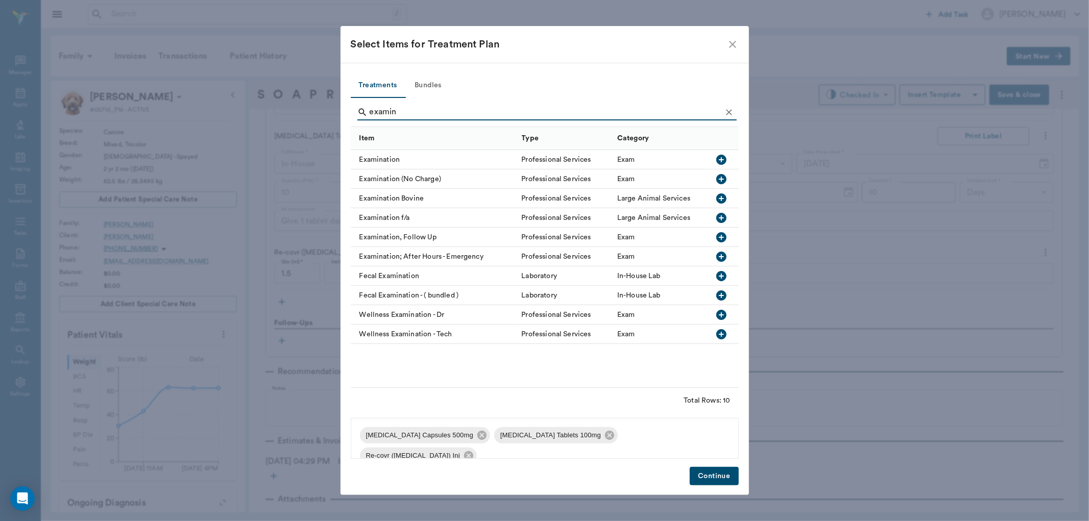
type input "examin"
click at [719, 157] on icon "button" at bounding box center [721, 160] width 10 height 10
click at [712, 477] on button "Continue" at bounding box center [714, 476] width 49 height 19
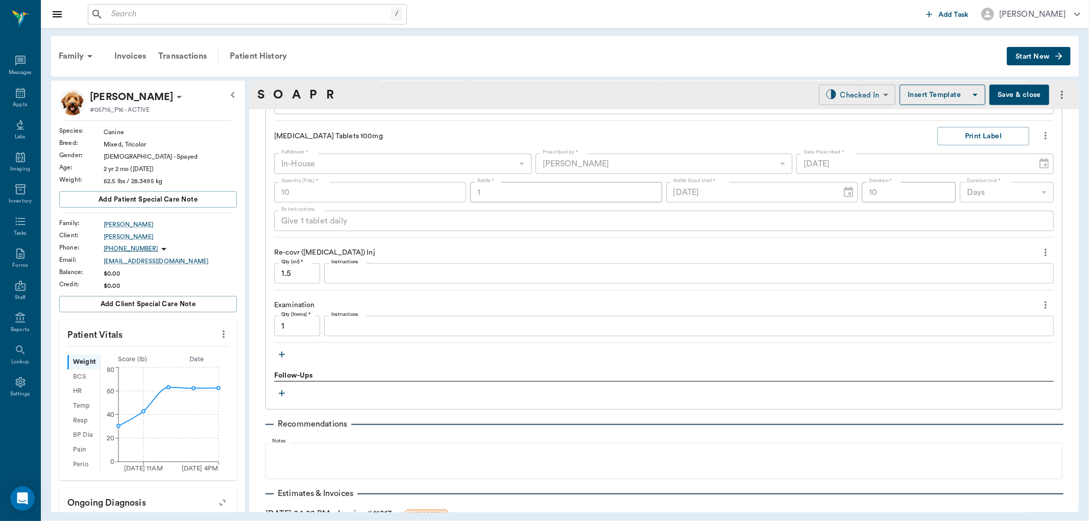
click at [848, 90] on body "/ ​ Add Task [PERSON_NAME] Nectar Messages Appts Labs Imaging Inventory Tasks F…" at bounding box center [544, 260] width 1089 height 521
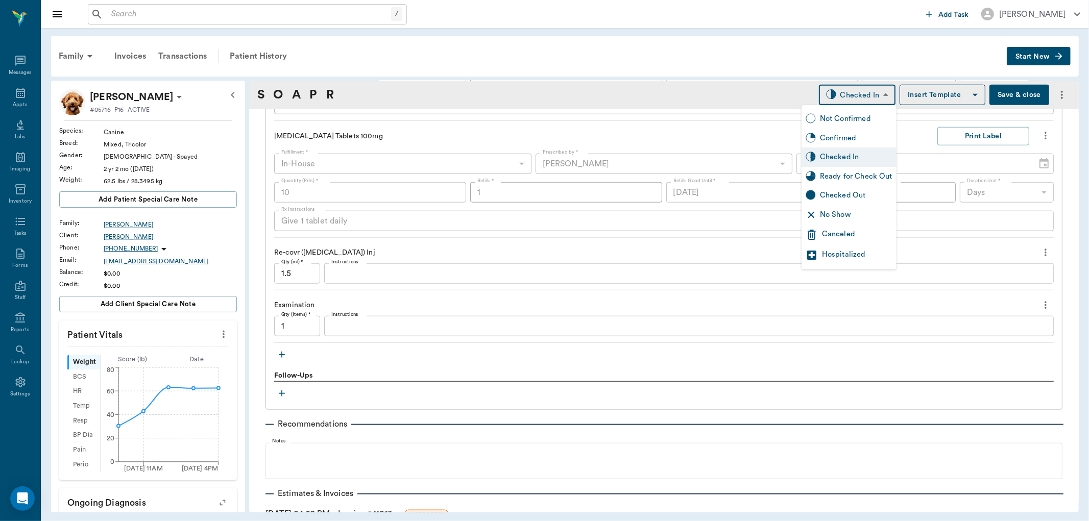
click at [848, 172] on div "Ready for Check Out" at bounding box center [856, 176] width 72 height 11
type input "READY_TO_CHECKOUT"
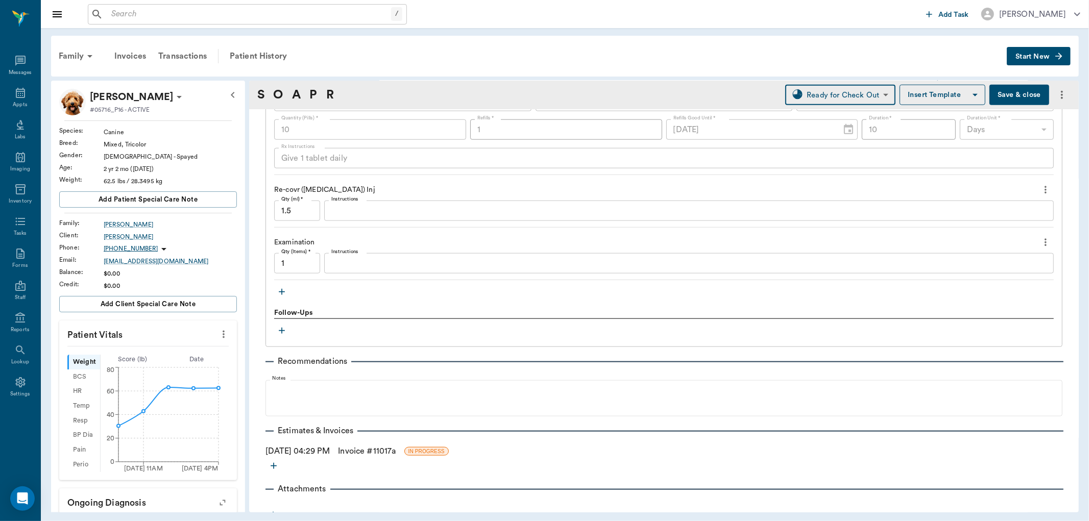
scroll to position [950, 0]
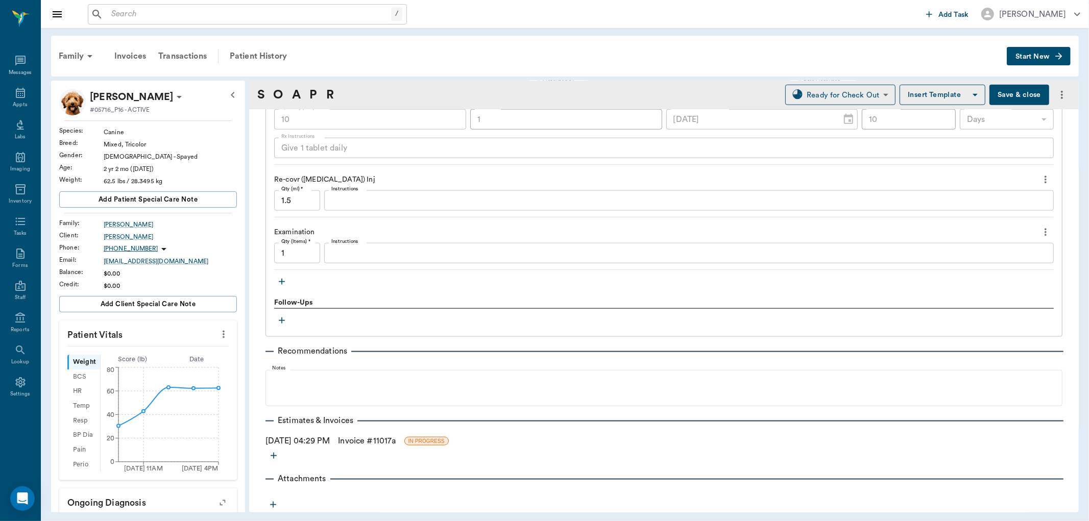
click at [373, 442] on link "Invoice # 11017a" at bounding box center [367, 441] width 58 height 12
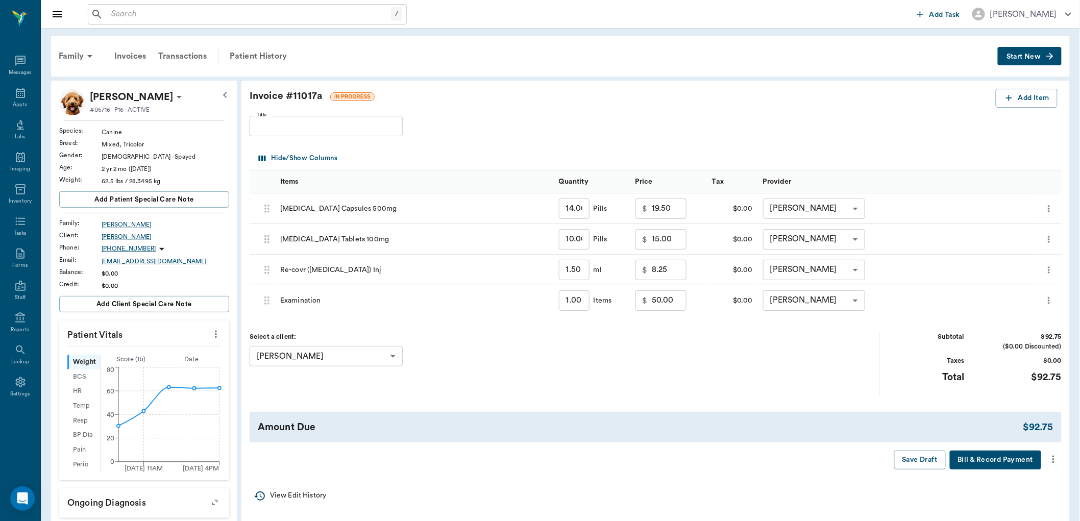
click at [1056, 456] on icon "more" at bounding box center [1053, 459] width 11 height 12
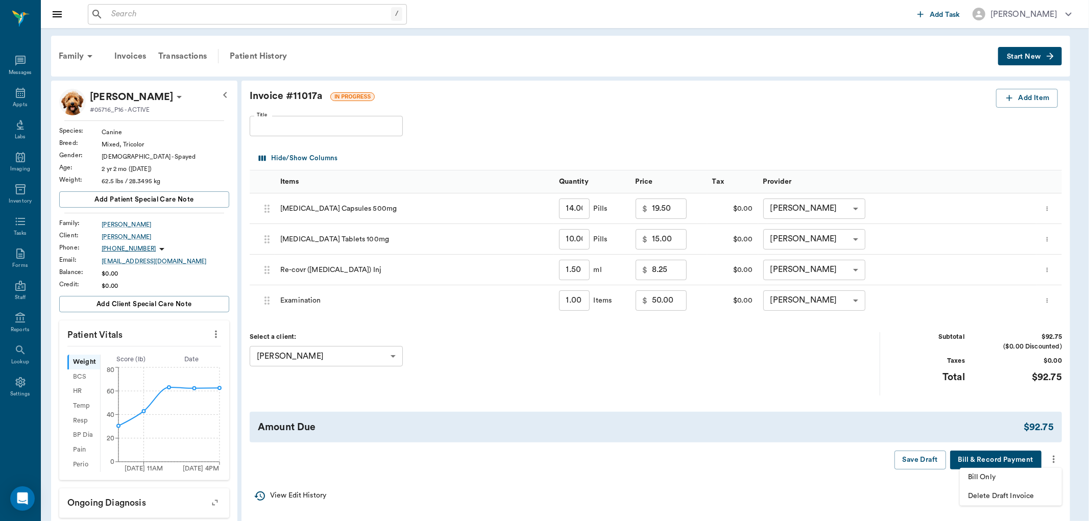
click at [969, 480] on span "Bill Only" at bounding box center [1011, 477] width 86 height 11
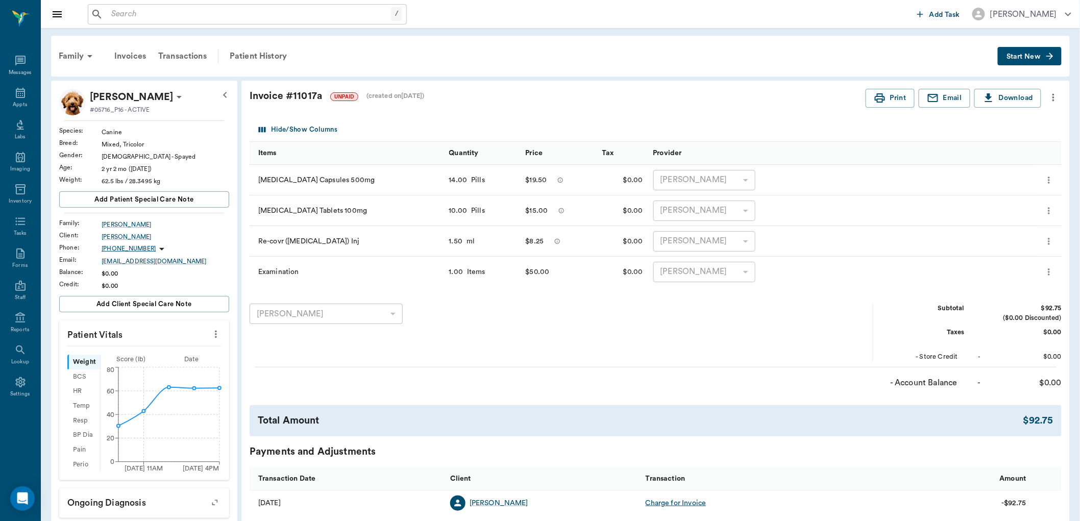
drag, startPoint x: 969, startPoint y: 480, endPoint x: 711, endPoint y: 404, distance: 268.8
click at [711, 404] on div "Invoice # 11017a UNPAID (created on [DATE] ) Print Email Download Hide/Show Col…" at bounding box center [655, 340] width 829 height 519
click at [249, 53] on div "Patient History" at bounding box center [258, 56] width 69 height 25
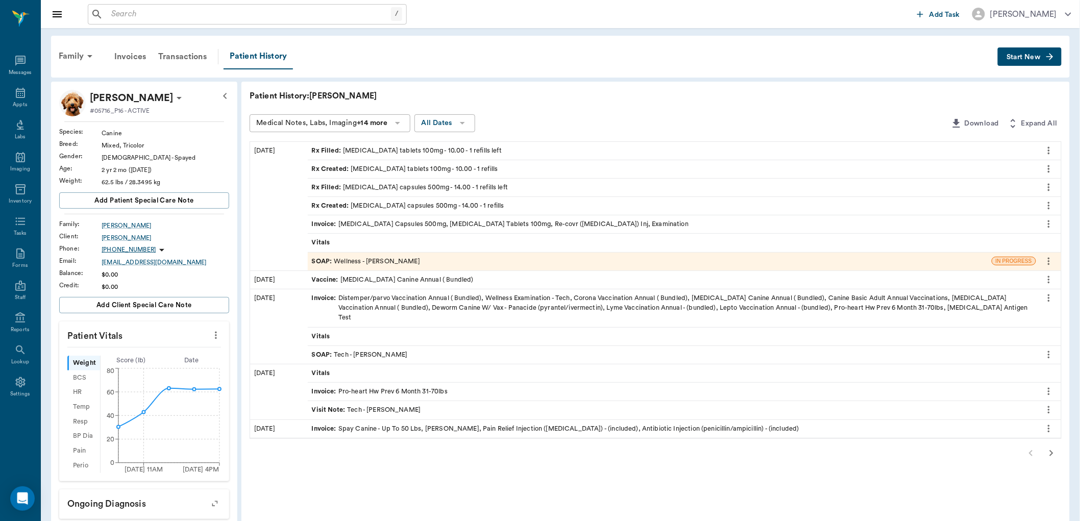
click at [384, 262] on div "SOAP : Wellness - [PERSON_NAME]" at bounding box center [366, 262] width 108 height 10
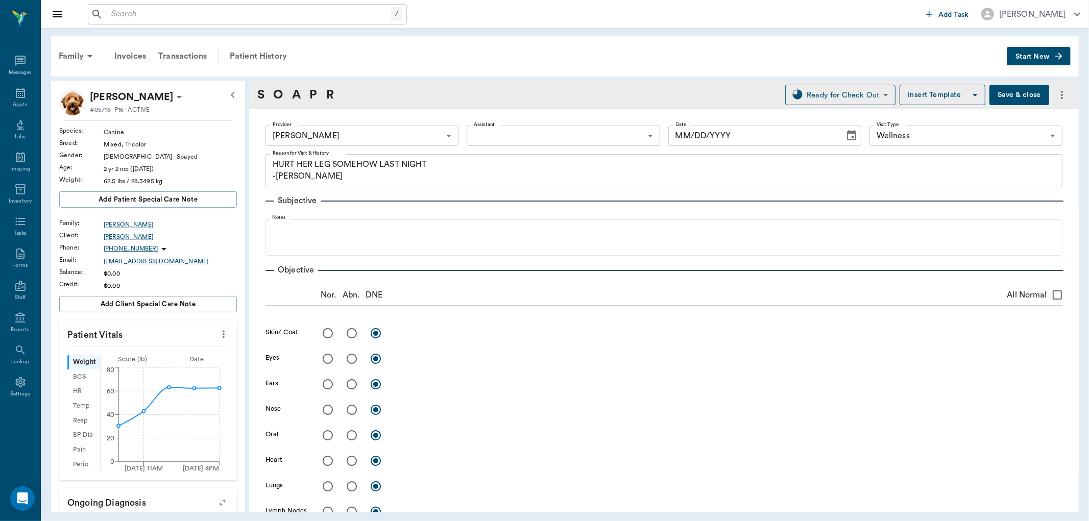
type input "63ec2f075fda476ae8351a4d"
type input "65d2be4f46e3a538d89b8c14"
type textarea "HURT HER LEG SOMEHOW LAST NIGHT -[PERSON_NAME]"
type input "[DATE]"
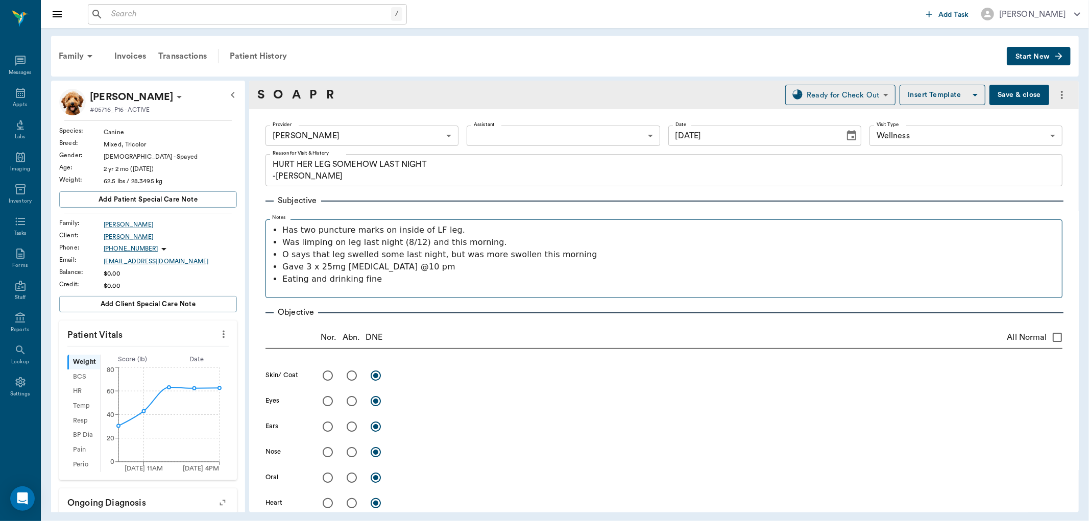
drag, startPoint x: 384, startPoint y: 262, endPoint x: 649, endPoint y: 216, distance: 269.4
click at [649, 216] on fieldset "Notes Has two puncture marks on inside of LF leg. Was limping on leg last night…" at bounding box center [663, 256] width 797 height 83
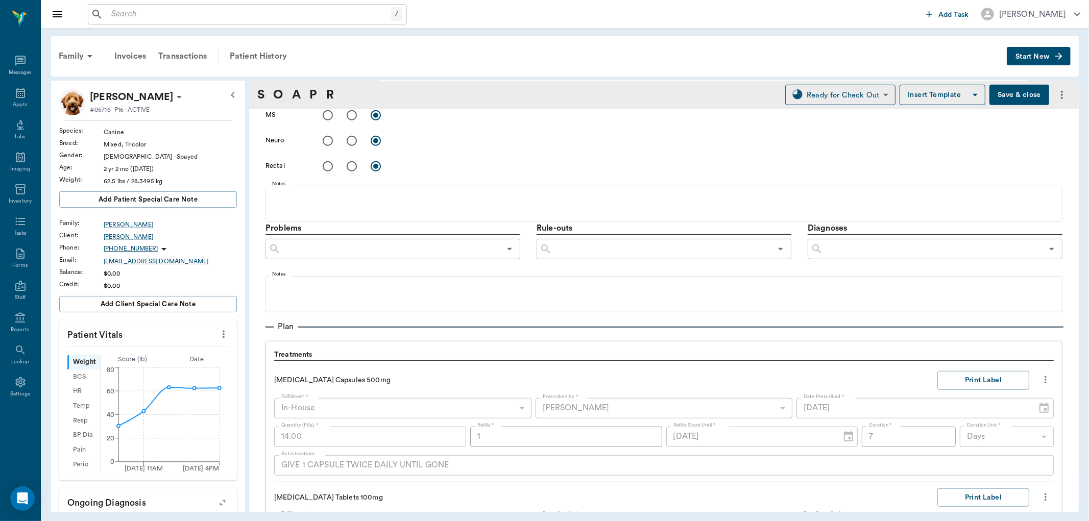
scroll to position [453, 0]
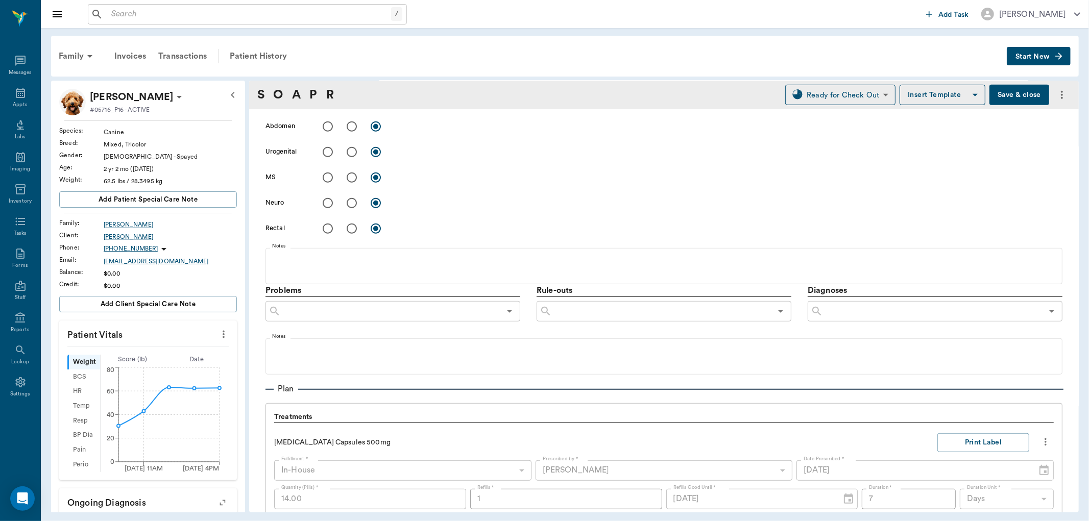
click at [835, 308] on input "text" at bounding box center [933, 311] width 220 height 14
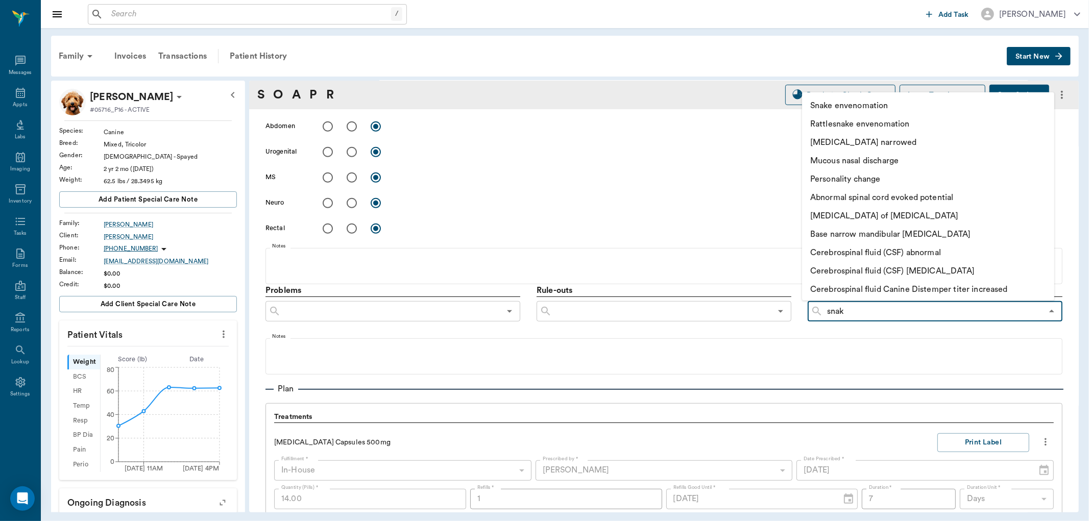
type input "snake"
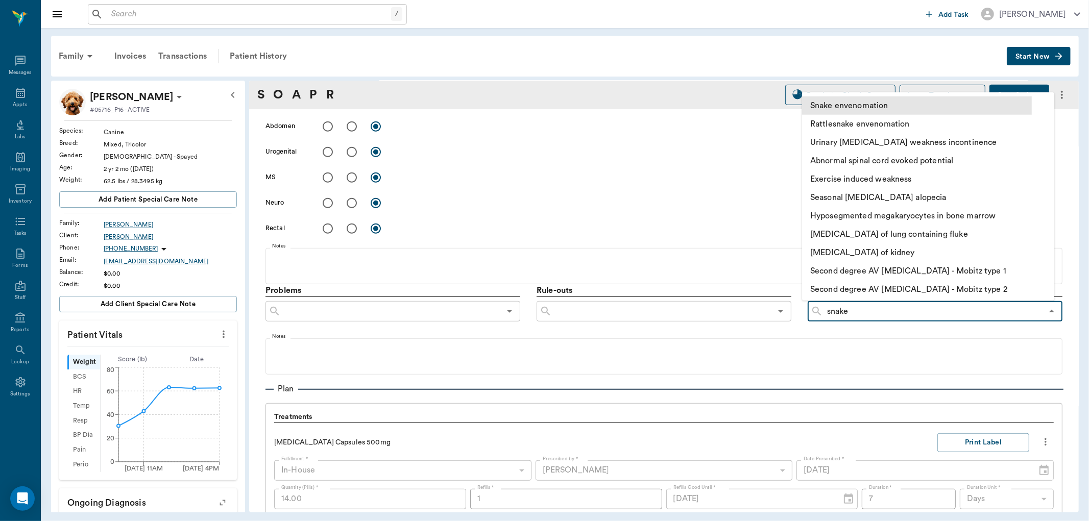
click at [871, 106] on li "Snake envenomation" at bounding box center [917, 105] width 230 height 18
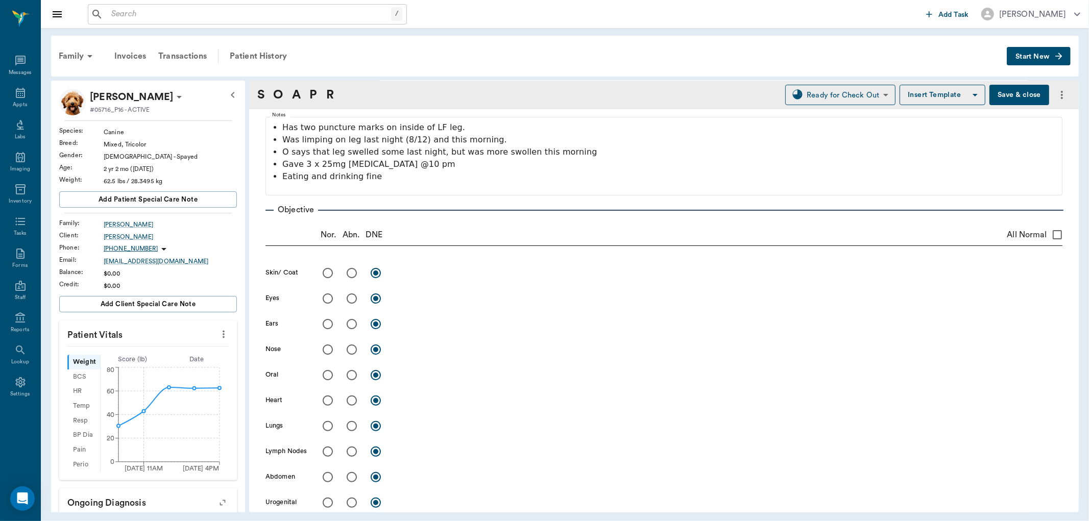
scroll to position [113, 0]
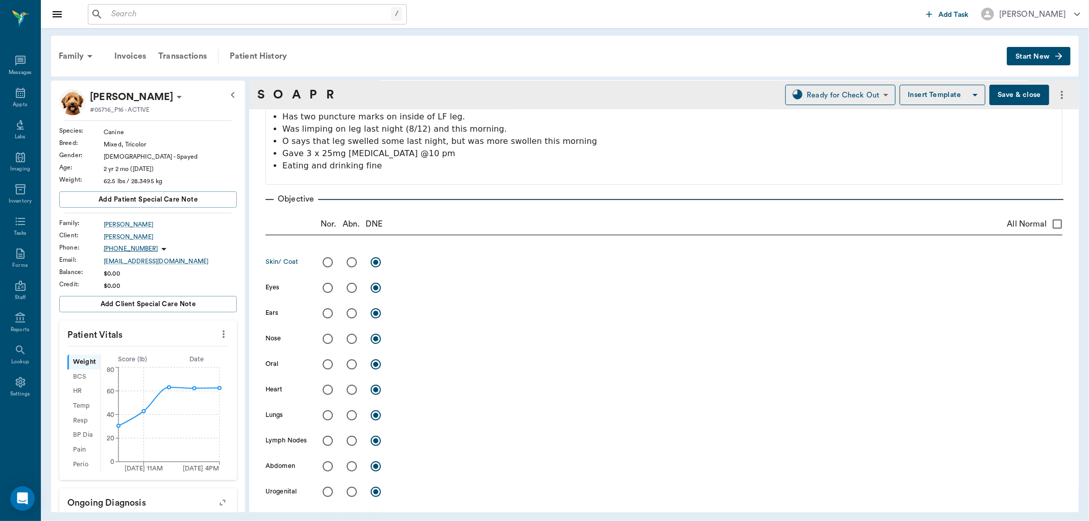
click at [354, 265] on input "radio" at bounding box center [351, 262] width 21 height 21
radio input "true"
click at [436, 243] on div "Objective Nor. Abn. DNE All Normal Skin/ Coat x Eyes x Ears x Nose x Oral x Hea…" at bounding box center [663, 405] width 797 height 440
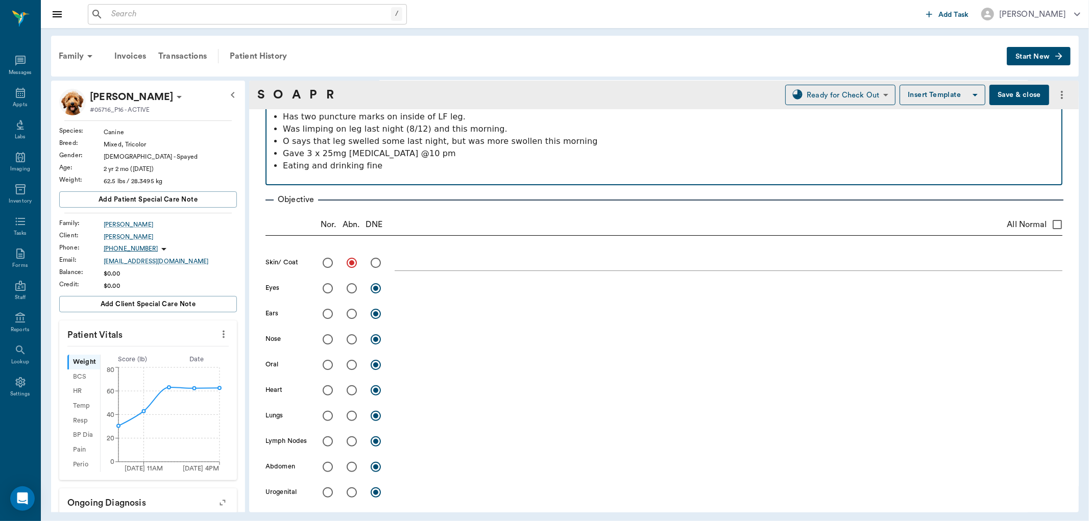
click at [868, 181] on p at bounding box center [664, 178] width 787 height 12
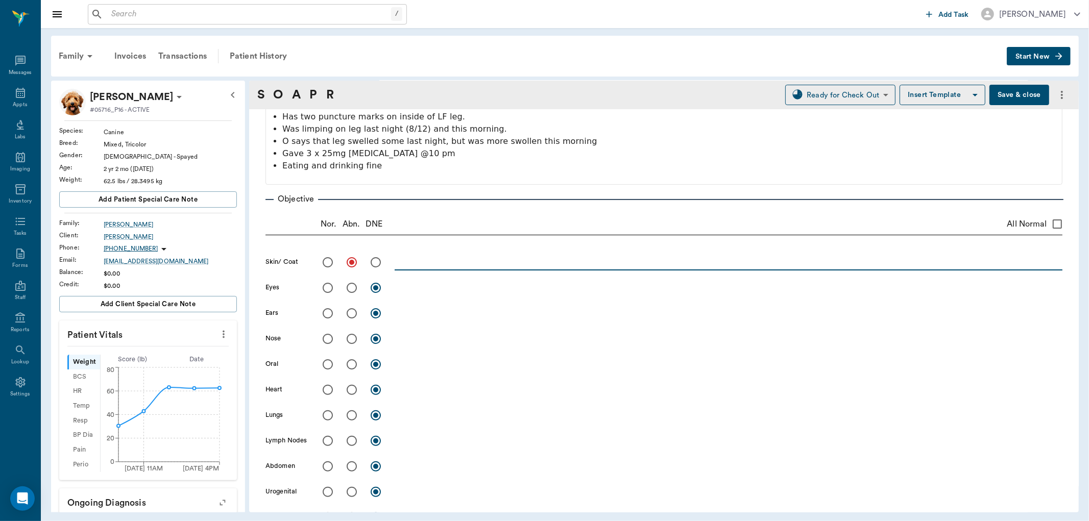
click at [437, 263] on textarea at bounding box center [729, 262] width 668 height 12
type textarea "snake bite won"
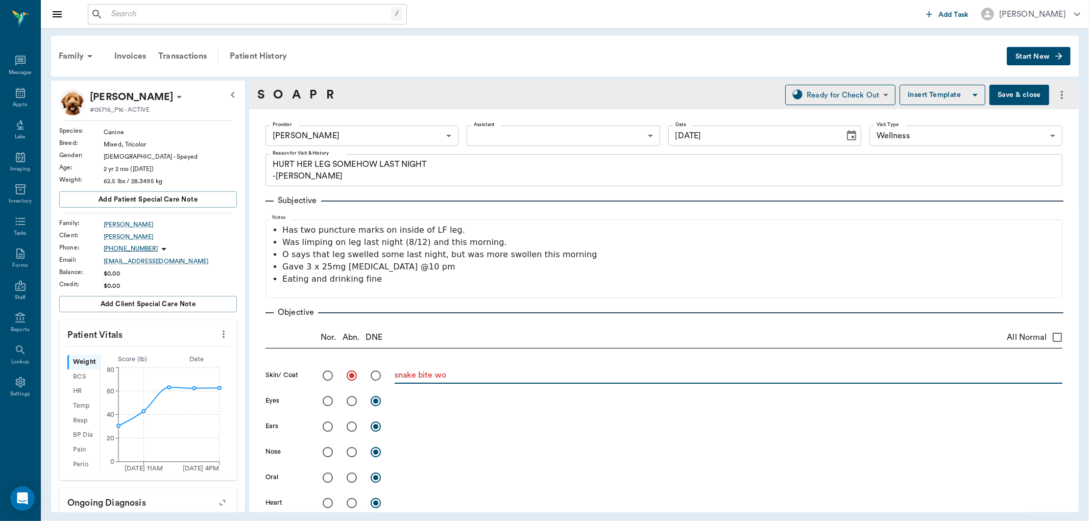
scroll to position [113, 0]
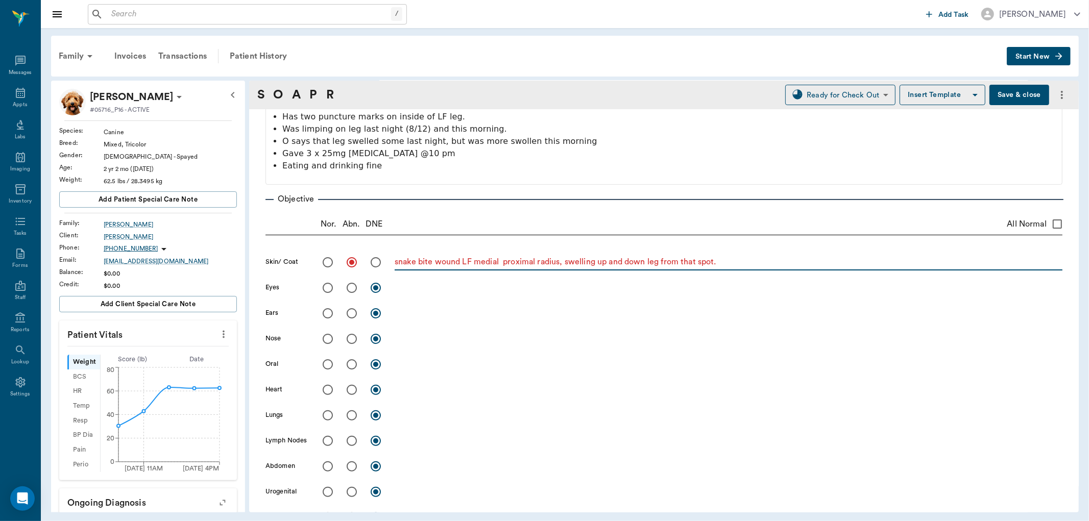
type textarea "snake bite wound LF medial proximal radius, swelling up and down leg from that …"
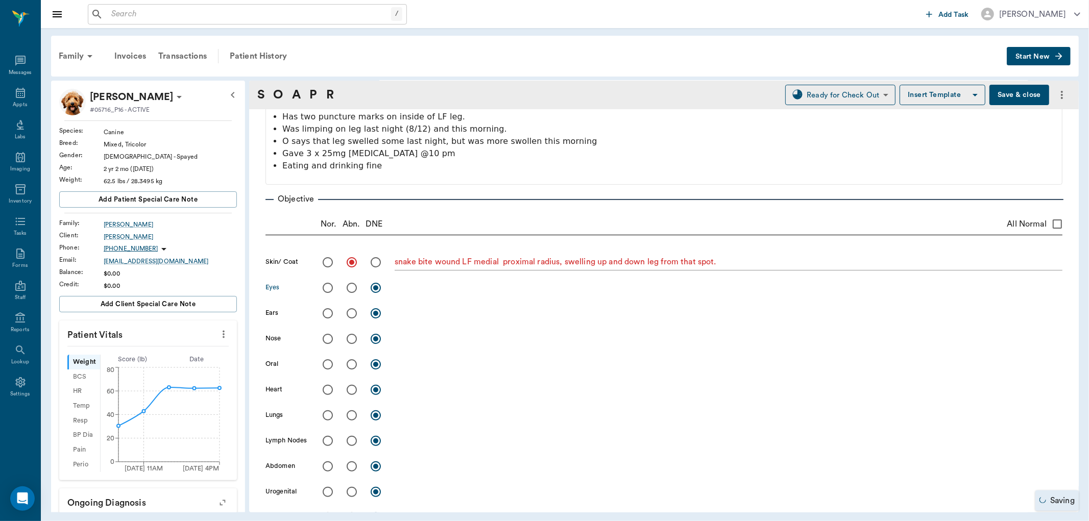
click at [327, 289] on input "radio" at bounding box center [327, 287] width 21 height 21
radio input "true"
click at [325, 340] on input "radio" at bounding box center [327, 338] width 21 height 21
radio input "true"
click at [325, 364] on input "radio" at bounding box center [327, 364] width 21 height 21
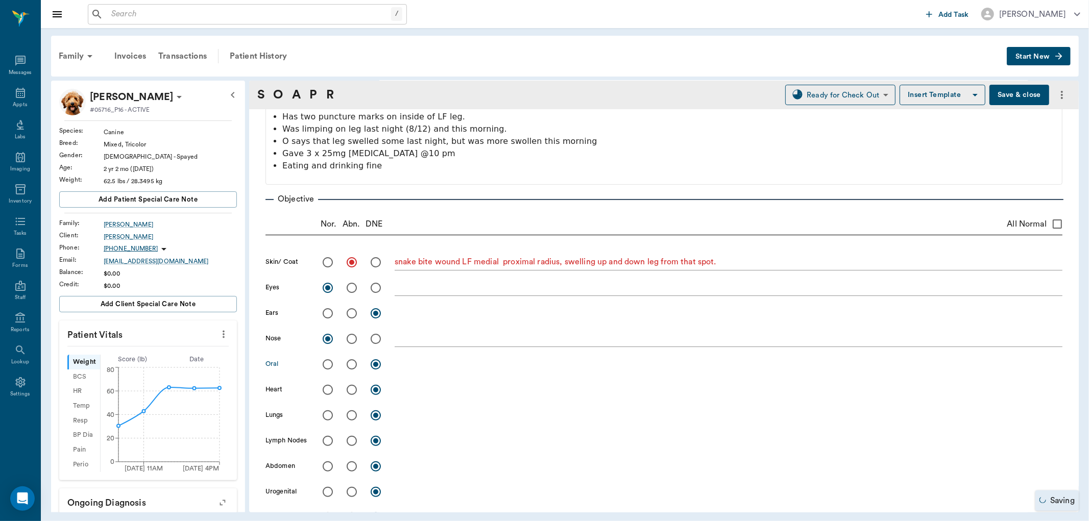
radio input "true"
click at [325, 389] on input "radio" at bounding box center [327, 389] width 21 height 21
radio input "true"
click at [328, 410] on input "radio" at bounding box center [327, 415] width 21 height 21
radio input "true"
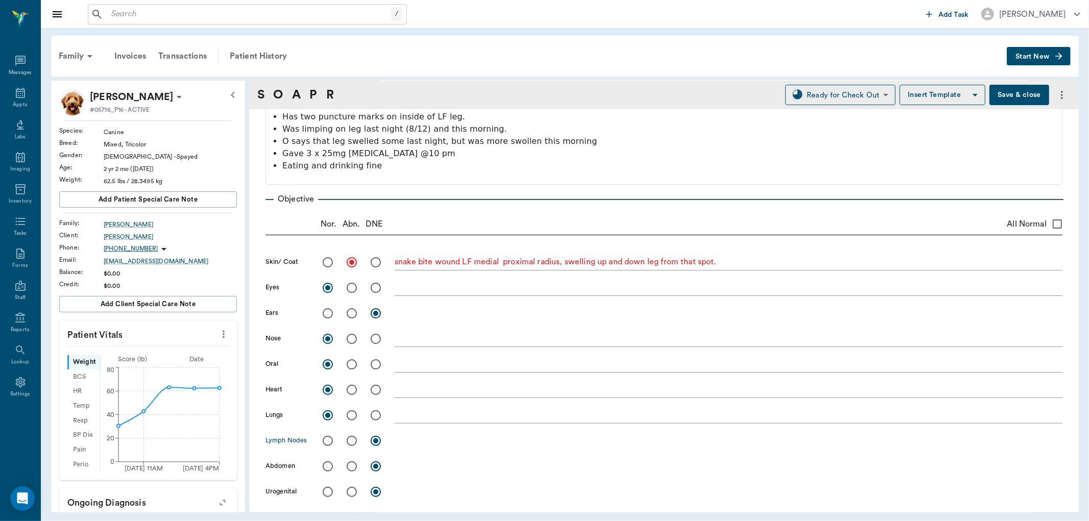
click at [329, 437] on input "radio" at bounding box center [327, 440] width 21 height 21
radio input "true"
click at [328, 465] on input "radio" at bounding box center [327, 466] width 21 height 21
radio input "true"
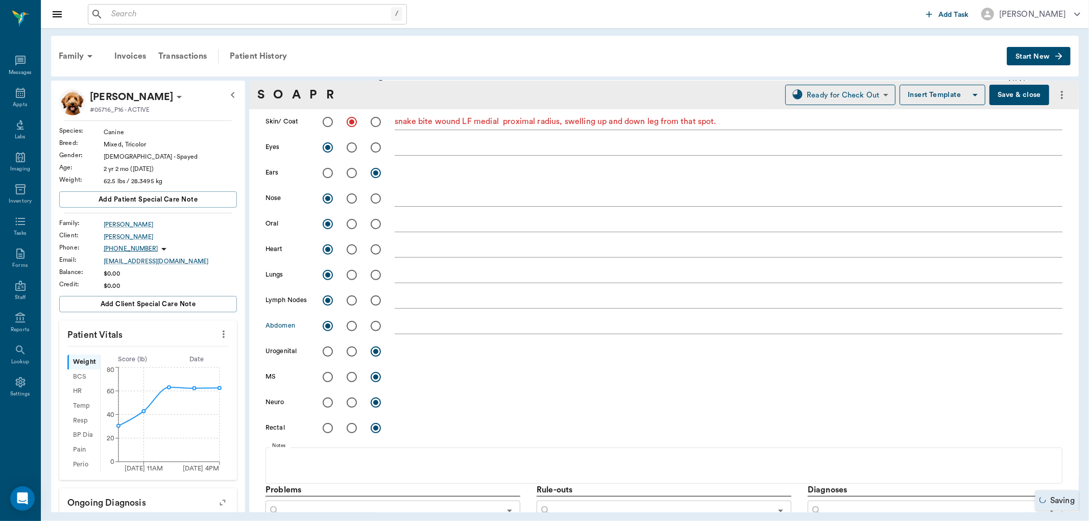
scroll to position [283, 0]
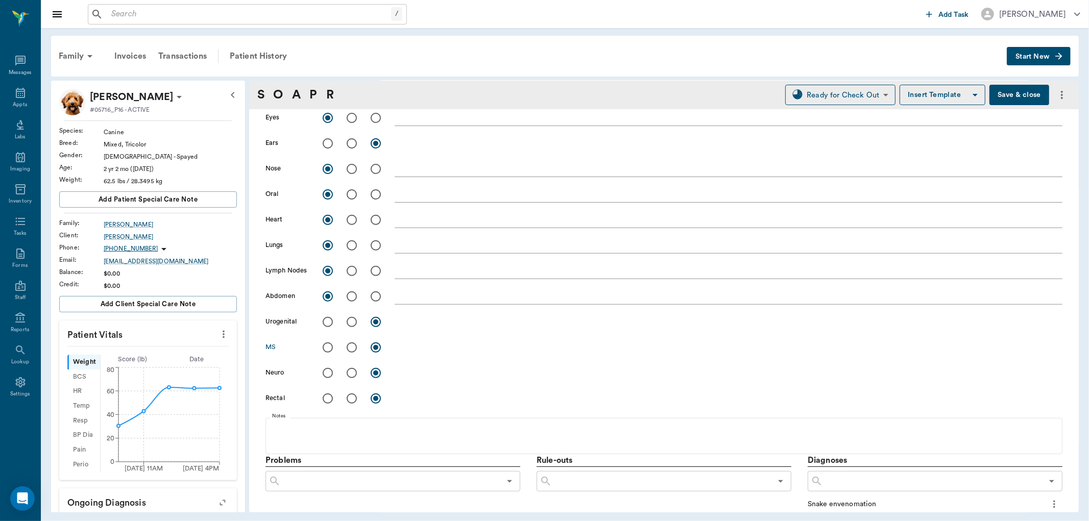
click at [327, 346] on input "radio" at bounding box center [327, 347] width 21 height 21
radio input "true"
click at [329, 370] on input "radio" at bounding box center [327, 372] width 21 height 21
radio input "true"
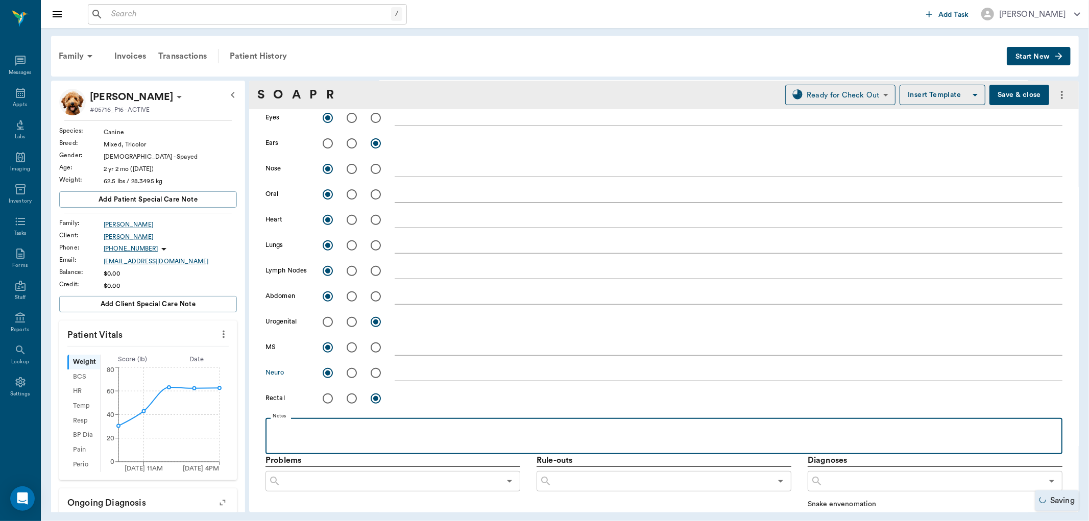
click at [307, 431] on p at bounding box center [664, 429] width 787 height 12
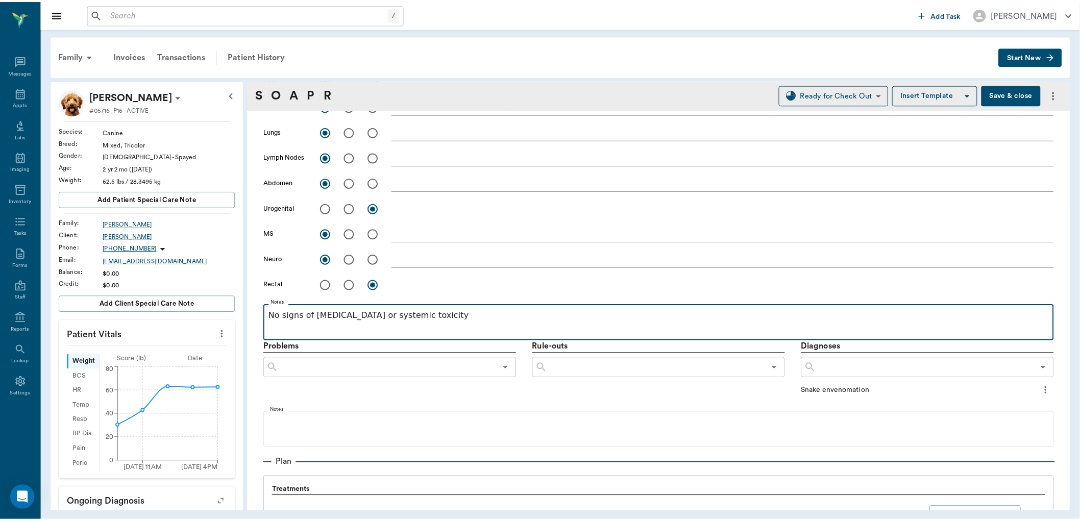
scroll to position [567, 0]
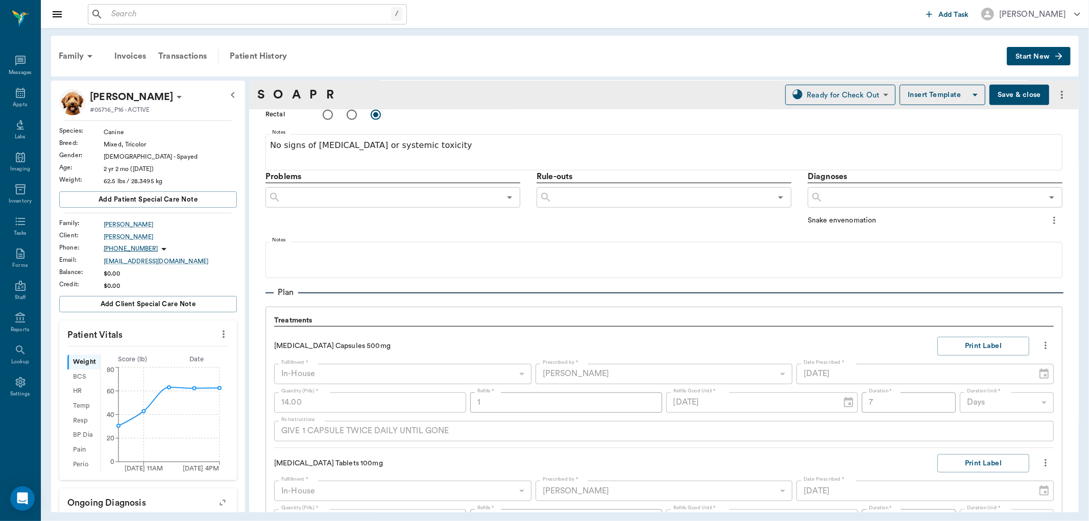
click at [1002, 98] on button "Save & close" at bounding box center [1019, 95] width 60 height 20
